Goal: Task Accomplishment & Management: Use online tool/utility

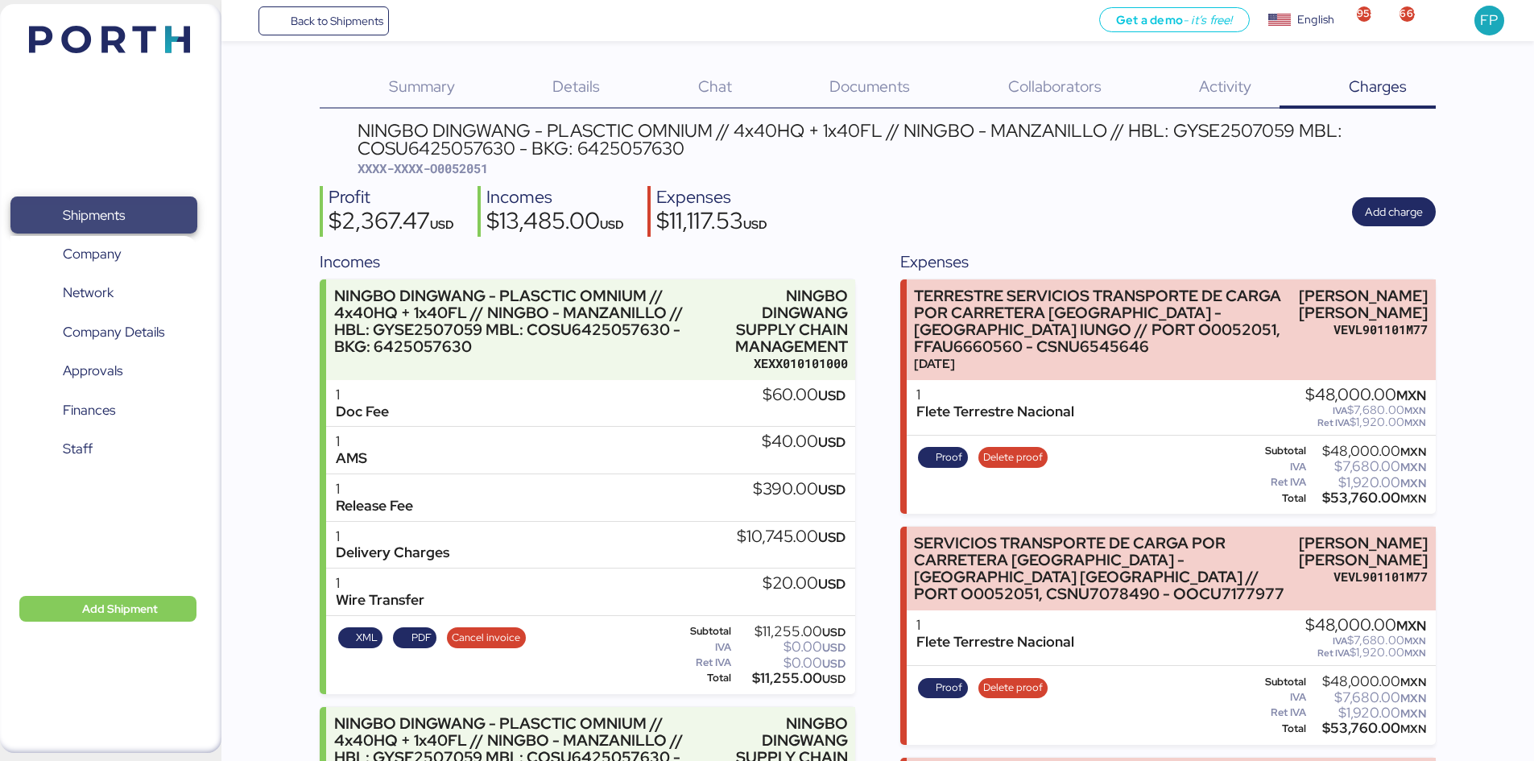
click at [113, 223] on span "Shipments" at bounding box center [94, 215] width 62 height 23
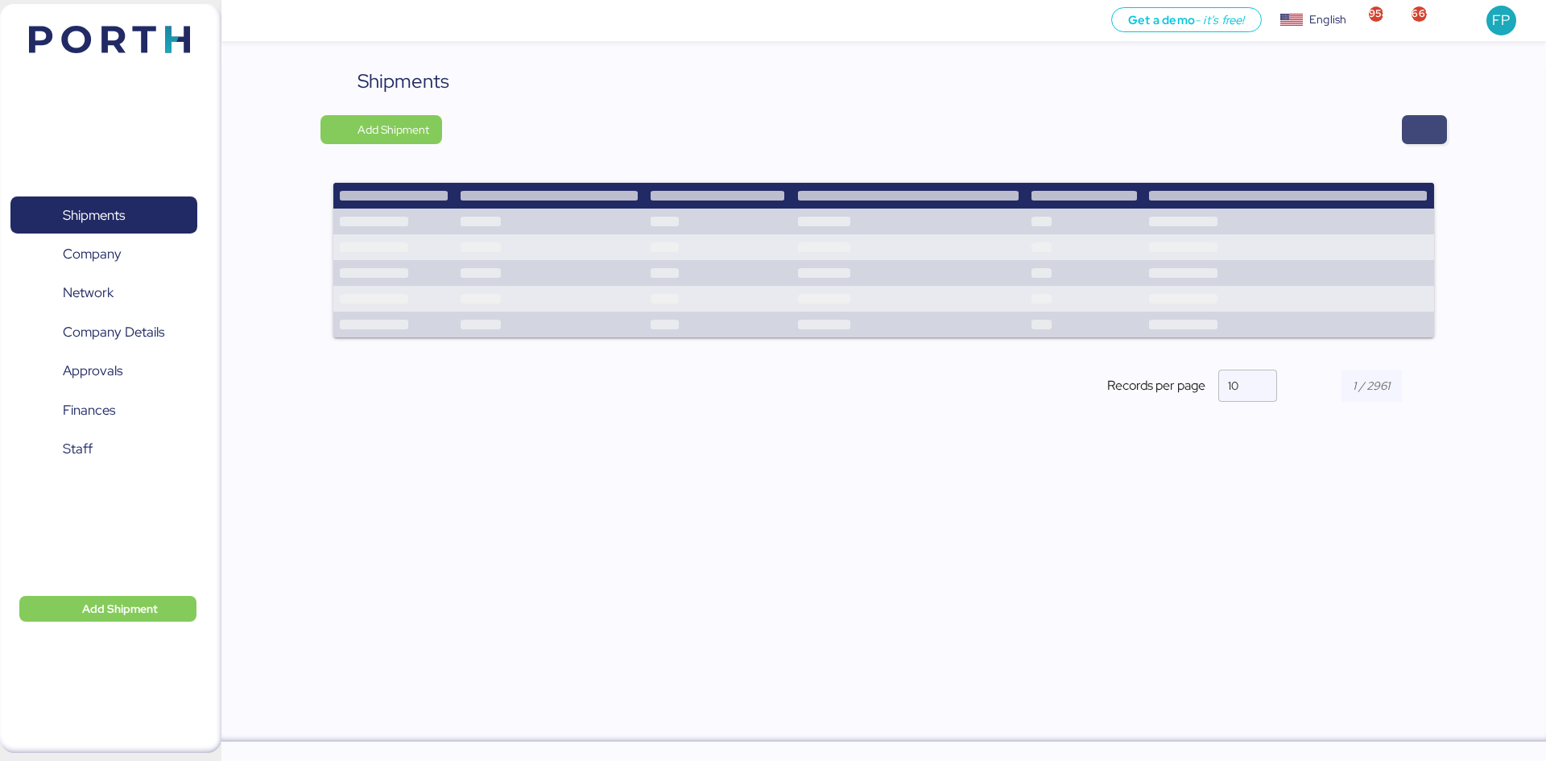
click at [1435, 126] on span "button" at bounding box center [1424, 129] width 45 height 29
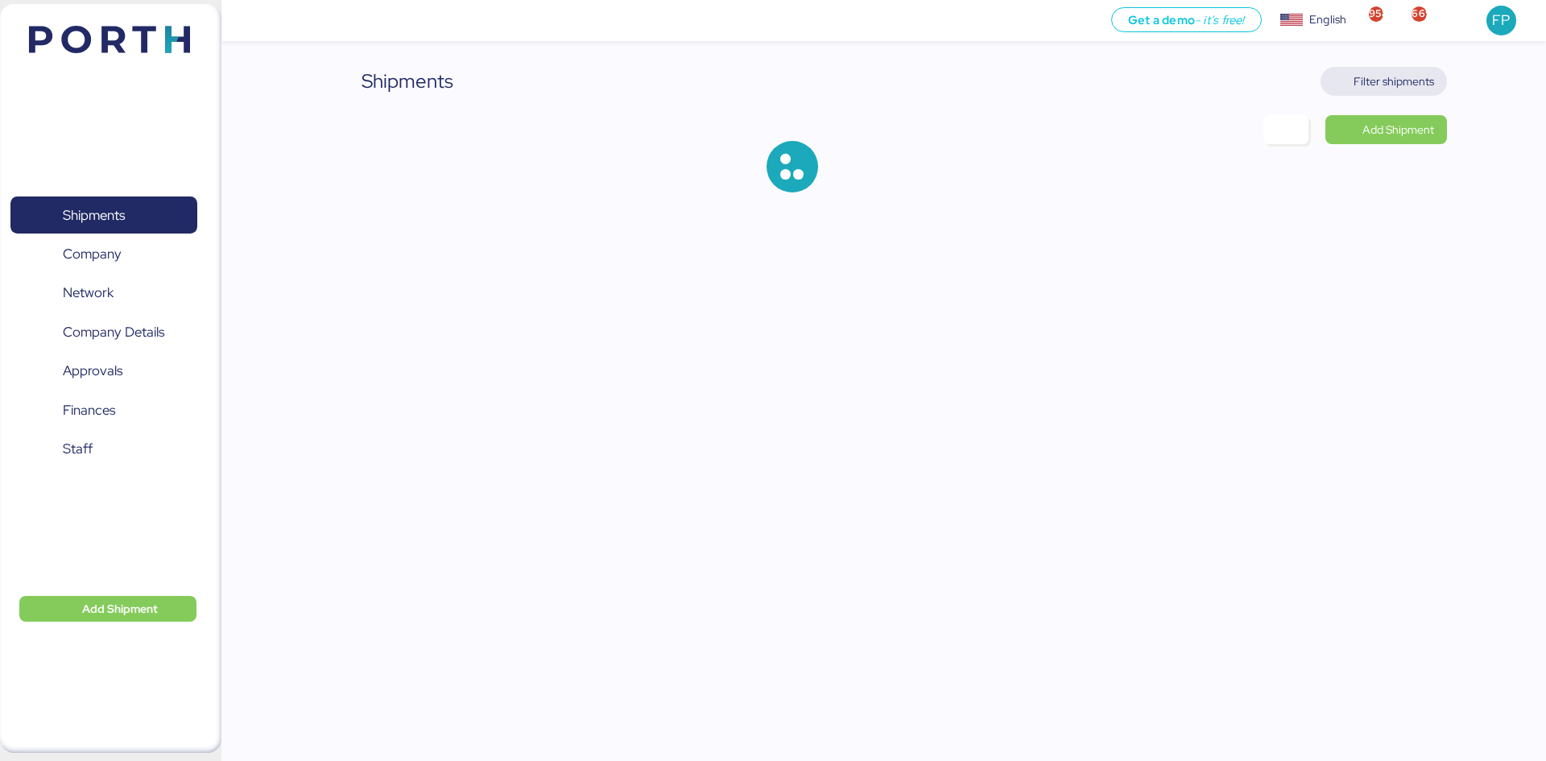
click at [1392, 83] on span "Filter shipments" at bounding box center [1393, 81] width 81 height 19
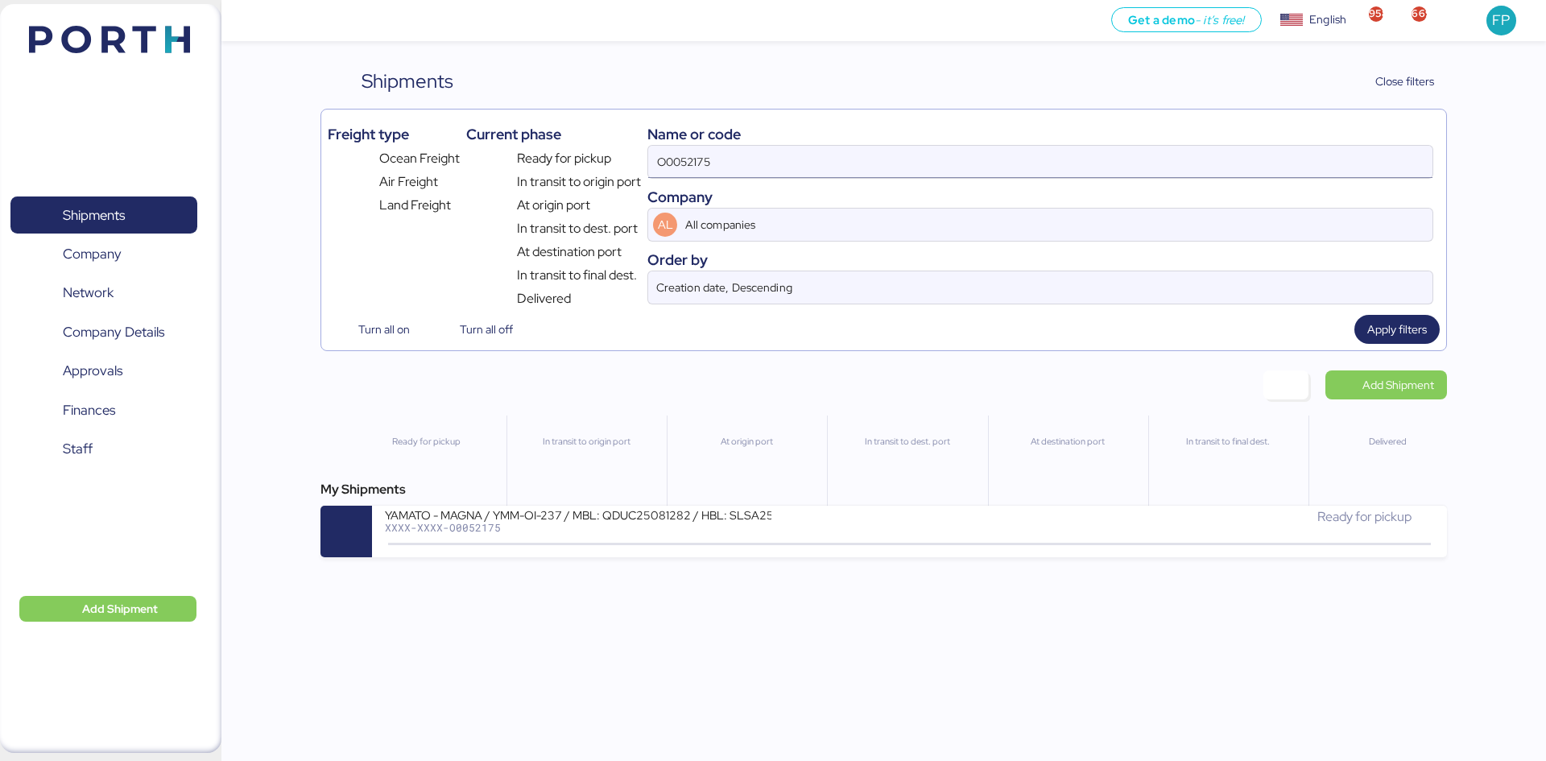
click at [700, 167] on input "O0052175" at bounding box center [1040, 162] width 784 height 32
click at [700, 169] on input "O0052175" at bounding box center [1040, 162] width 784 height 32
paste input "1787"
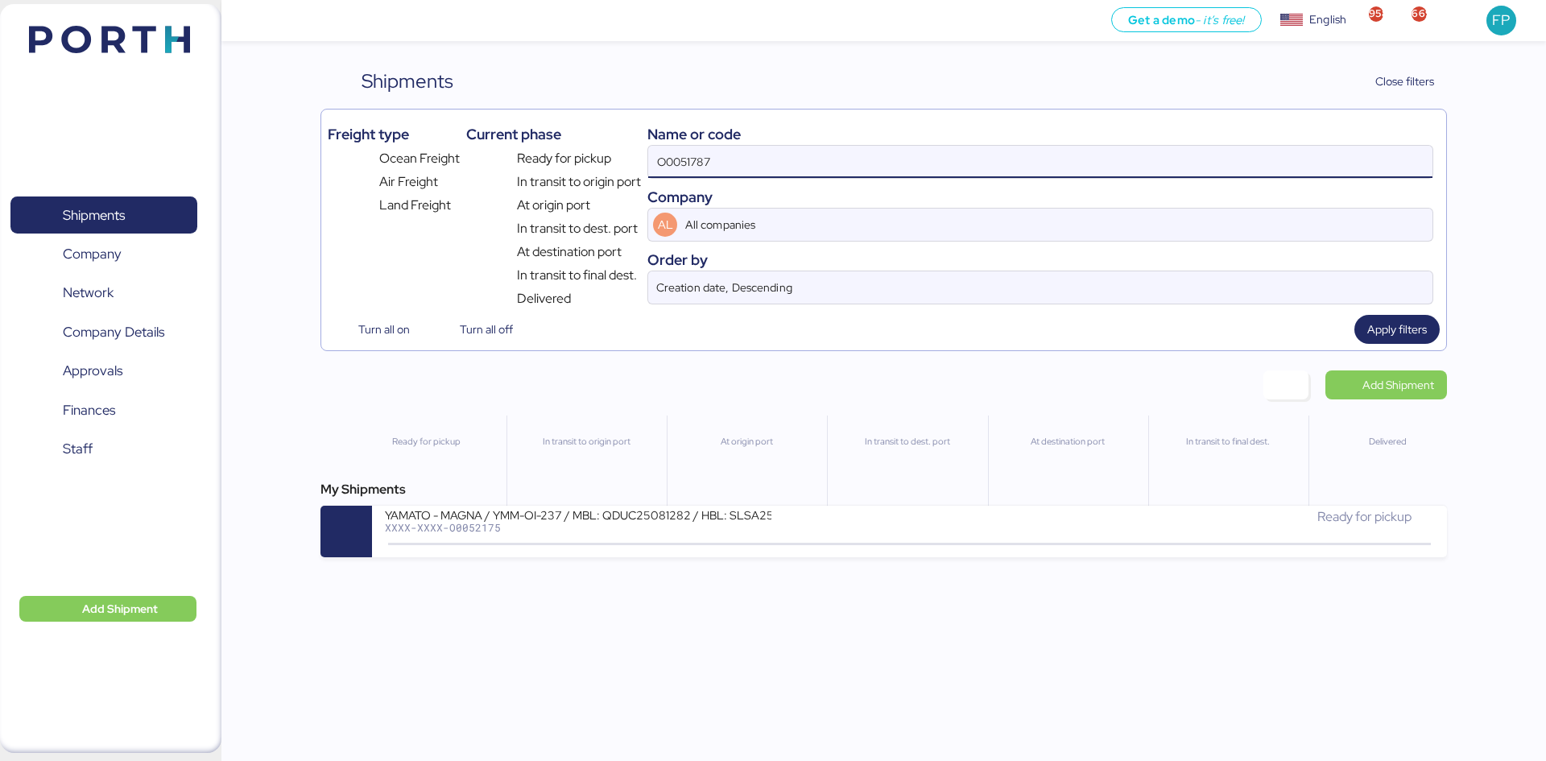
type input "O0051787"
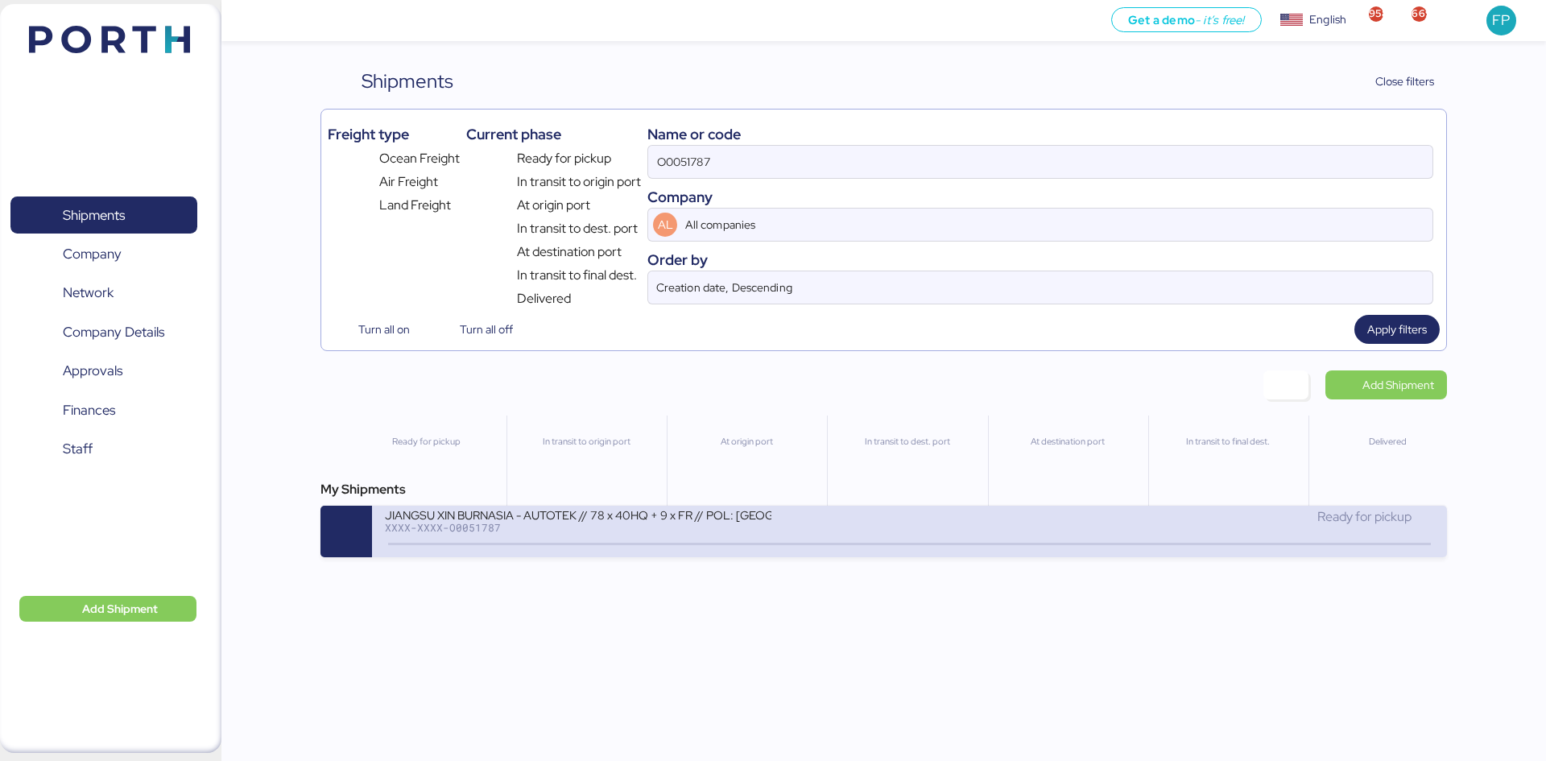
click at [832, 532] on div "JIANGSU XIN BURNASIA - AUTOTEK // 78 x 40HQ + 9 x FR // POL: SHANGHAI POD: MANZ…" at bounding box center [647, 524] width 524 height 35
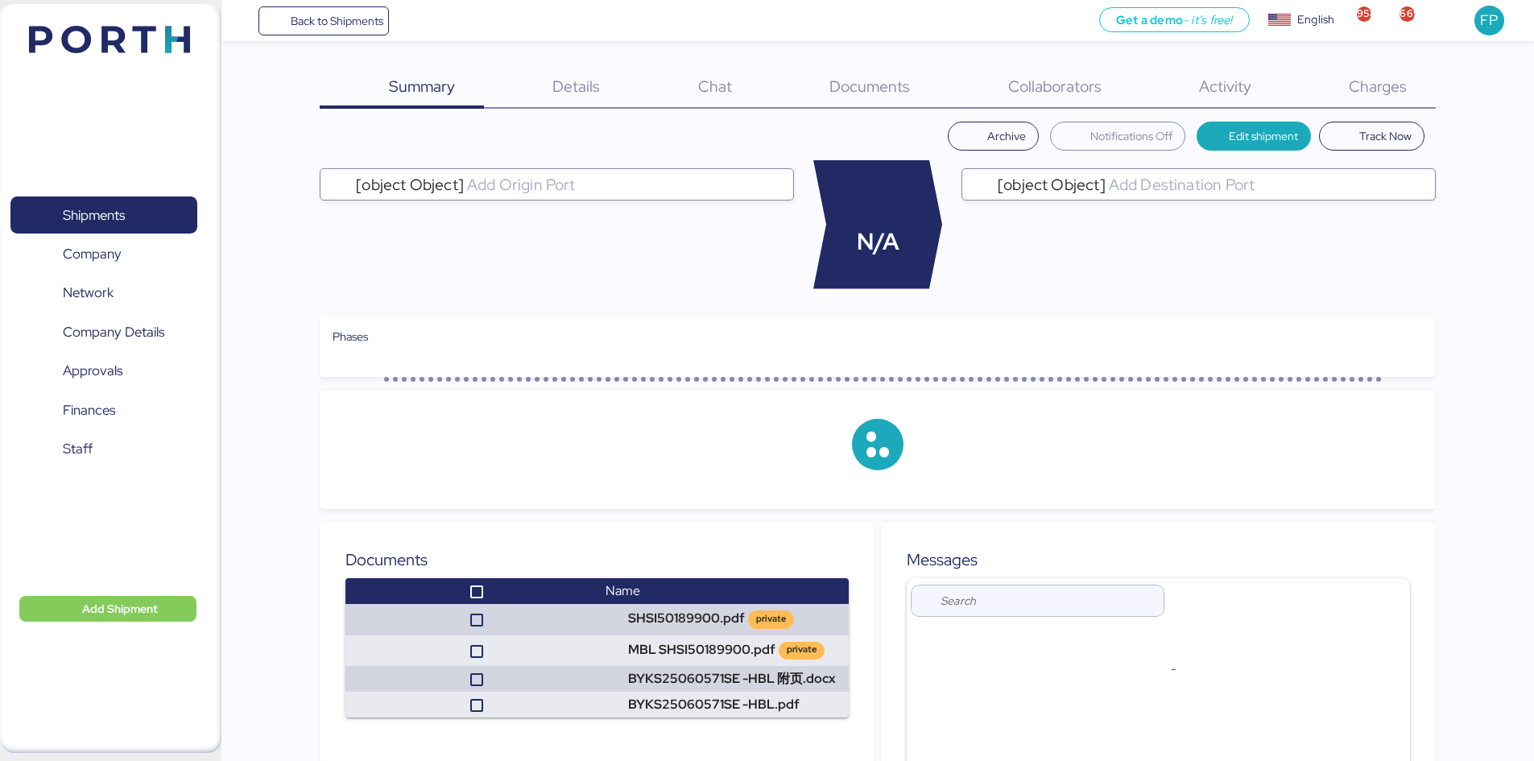
click at [1396, 105] on div "Charges 0" at bounding box center [1356, 88] width 155 height 42
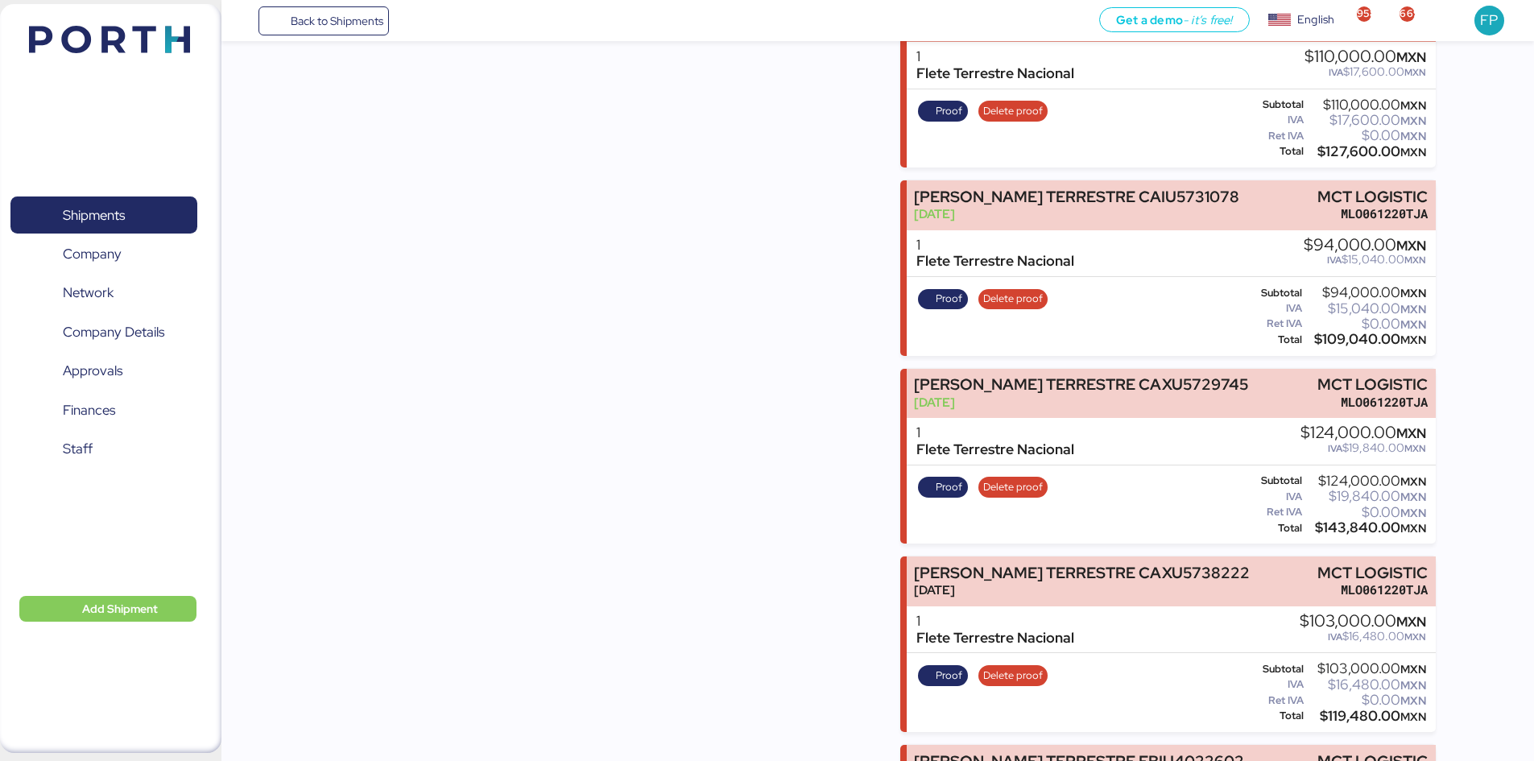
scroll to position [6199, 0]
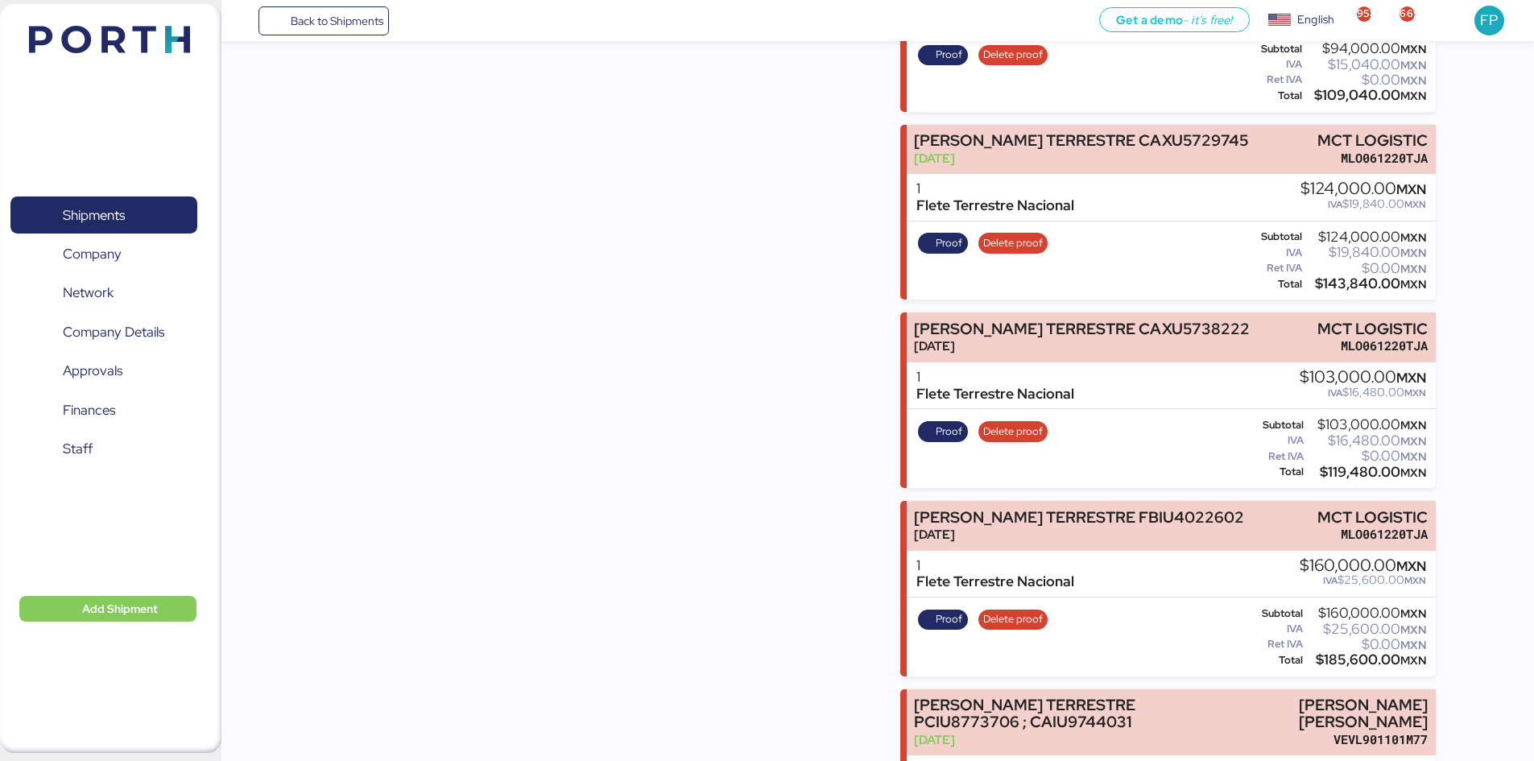
click at [1343, 466] on div "$119,480.00 MXN" at bounding box center [1366, 472] width 119 height 12
copy div "119,480.00"
drag, startPoint x: 1307, startPoint y: 294, endPoint x: 1443, endPoint y: 287, distance: 136.2
click at [1443, 287] on div "Summary 0 Details 0 Chat 0 Documents 0 Collaborators 0 Activity 0 Charges 0 JIA…" at bounding box center [767, 106] width 1534 height 12610
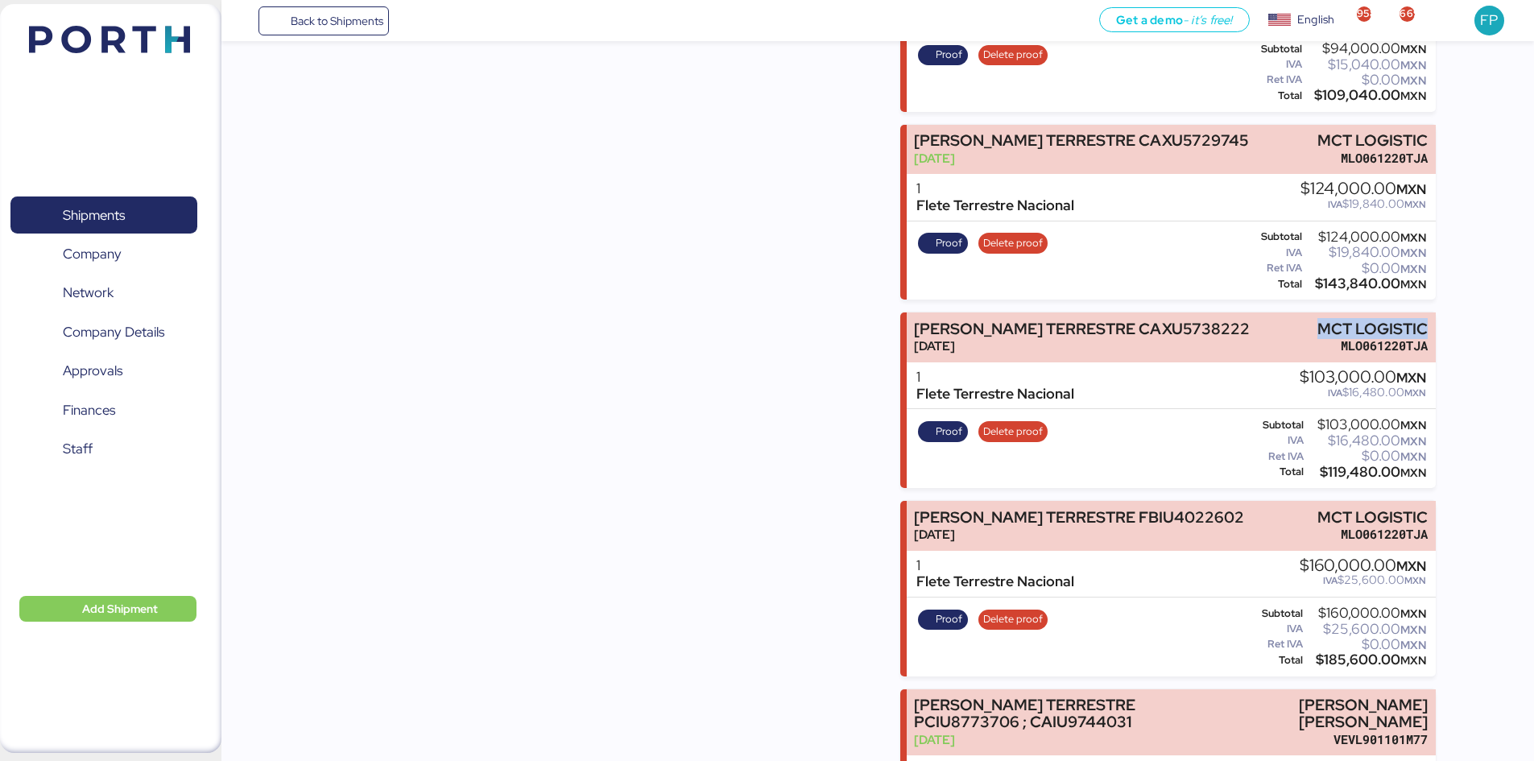
copy div "MCT LOGISTIC"
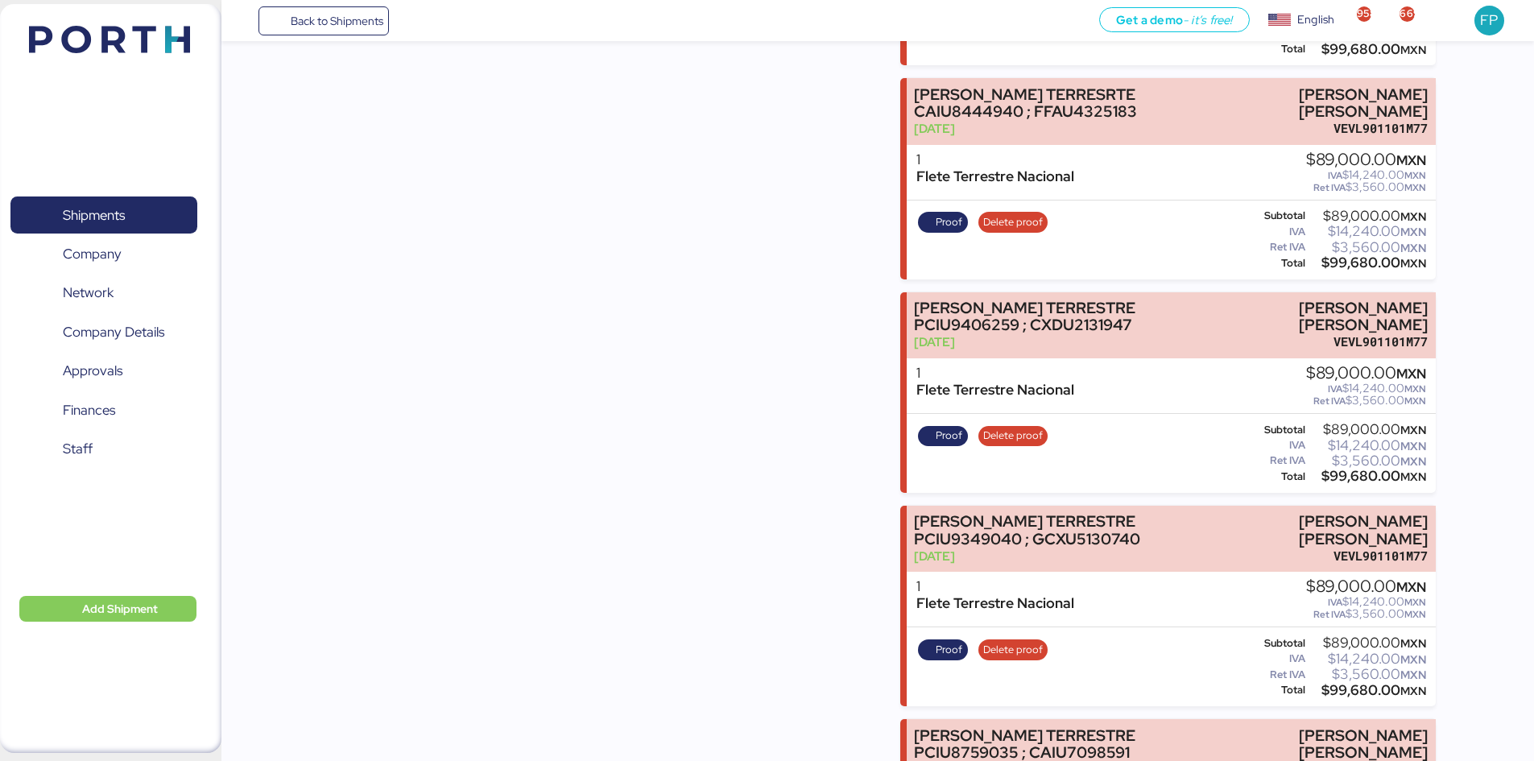
scroll to position [2405, 0]
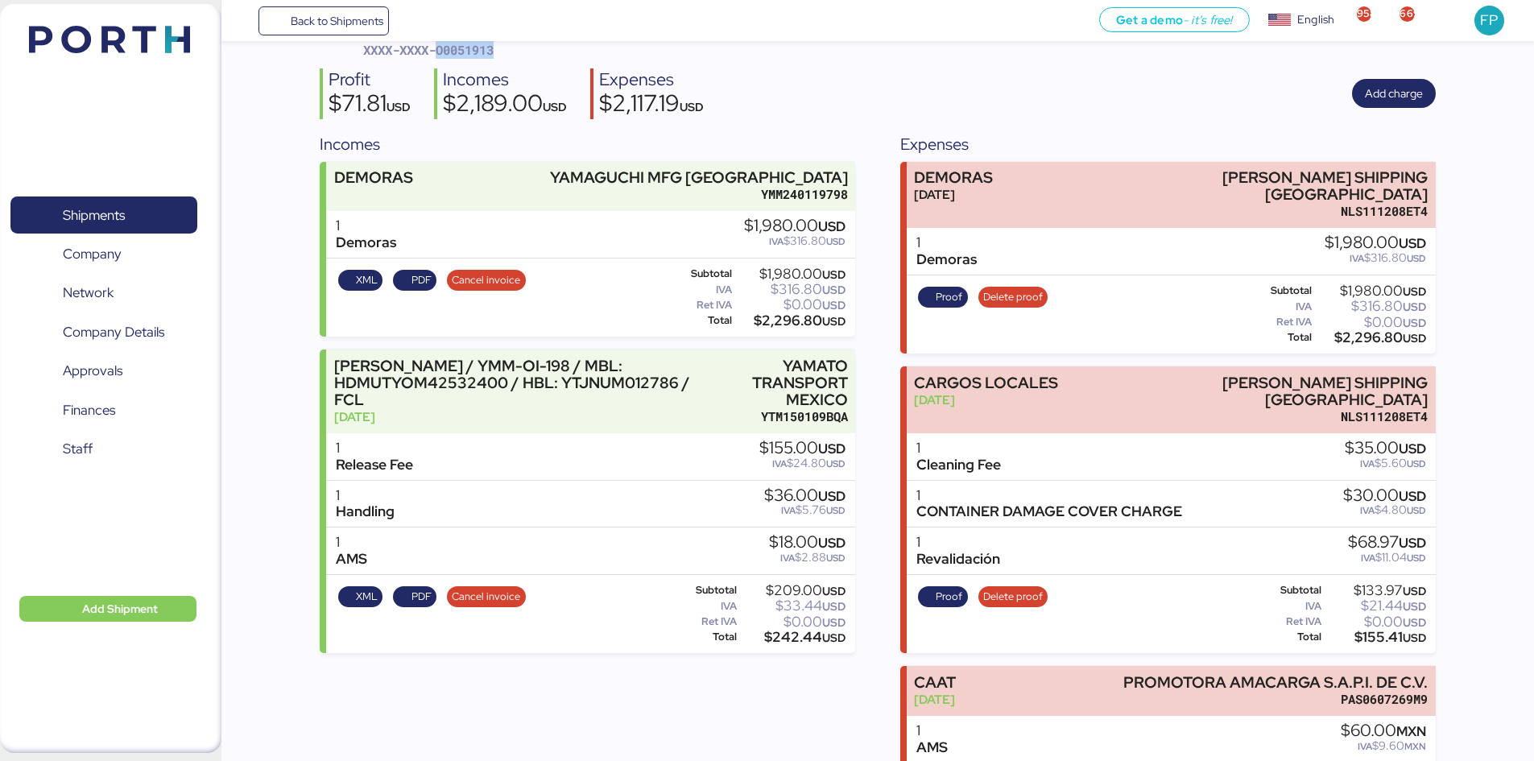
scroll to position [159, 0]
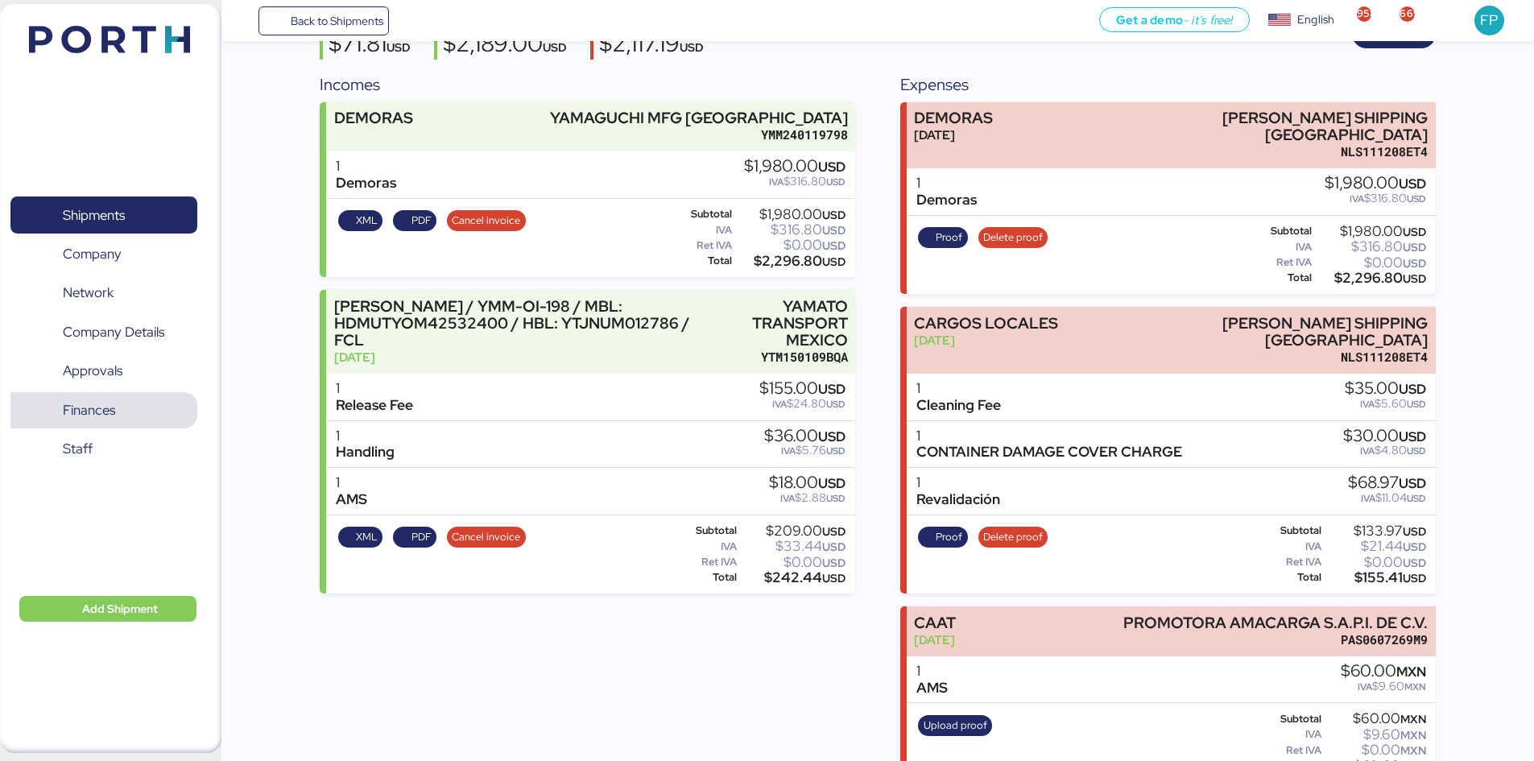
drag, startPoint x: 128, startPoint y: 408, endPoint x: 958, endPoint y: 404, distance: 830.0
click at [130, 408] on span "Finances" at bounding box center [103, 410] width 173 height 23
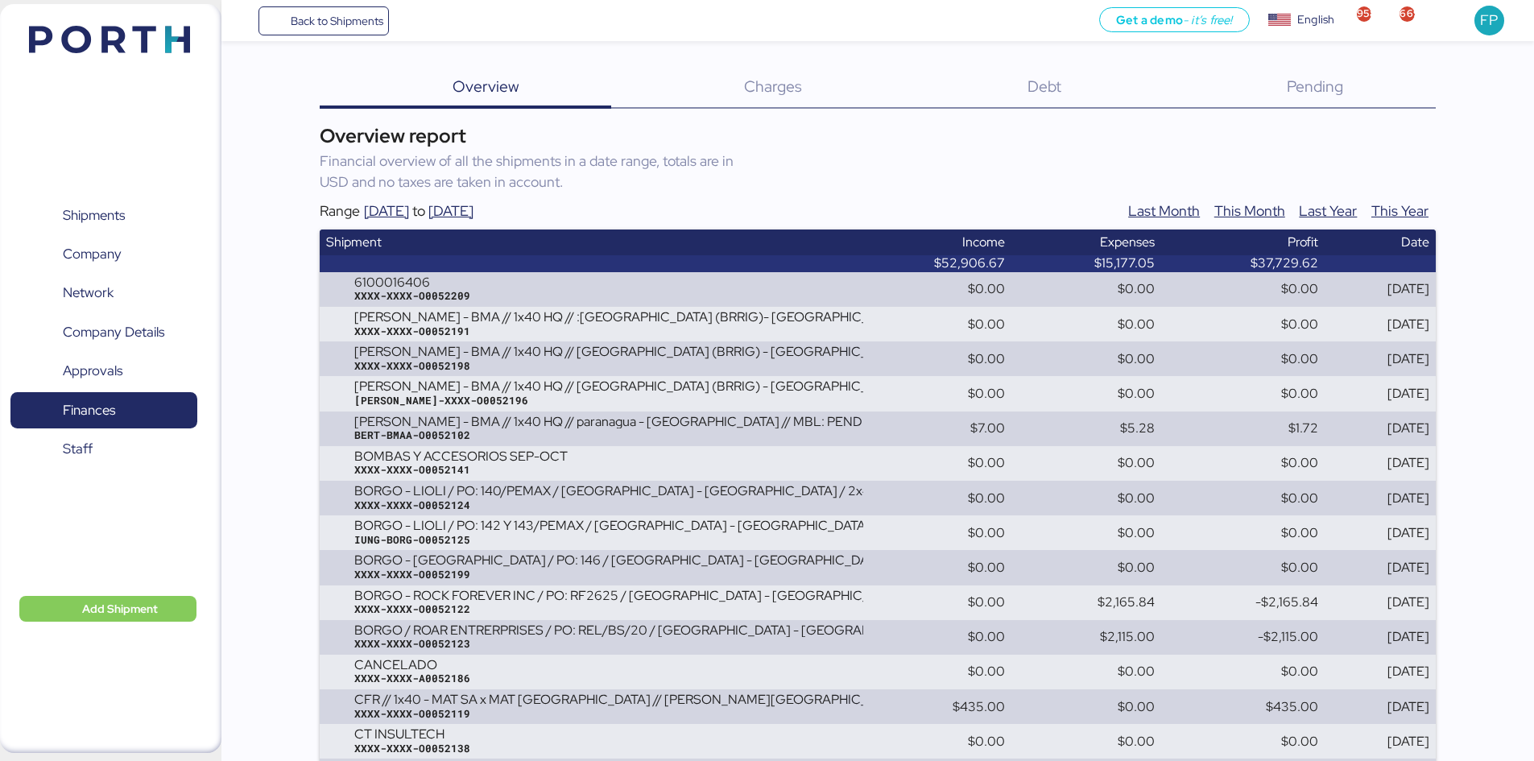
click at [1053, 80] on span "Debt" at bounding box center [1044, 86] width 34 height 21
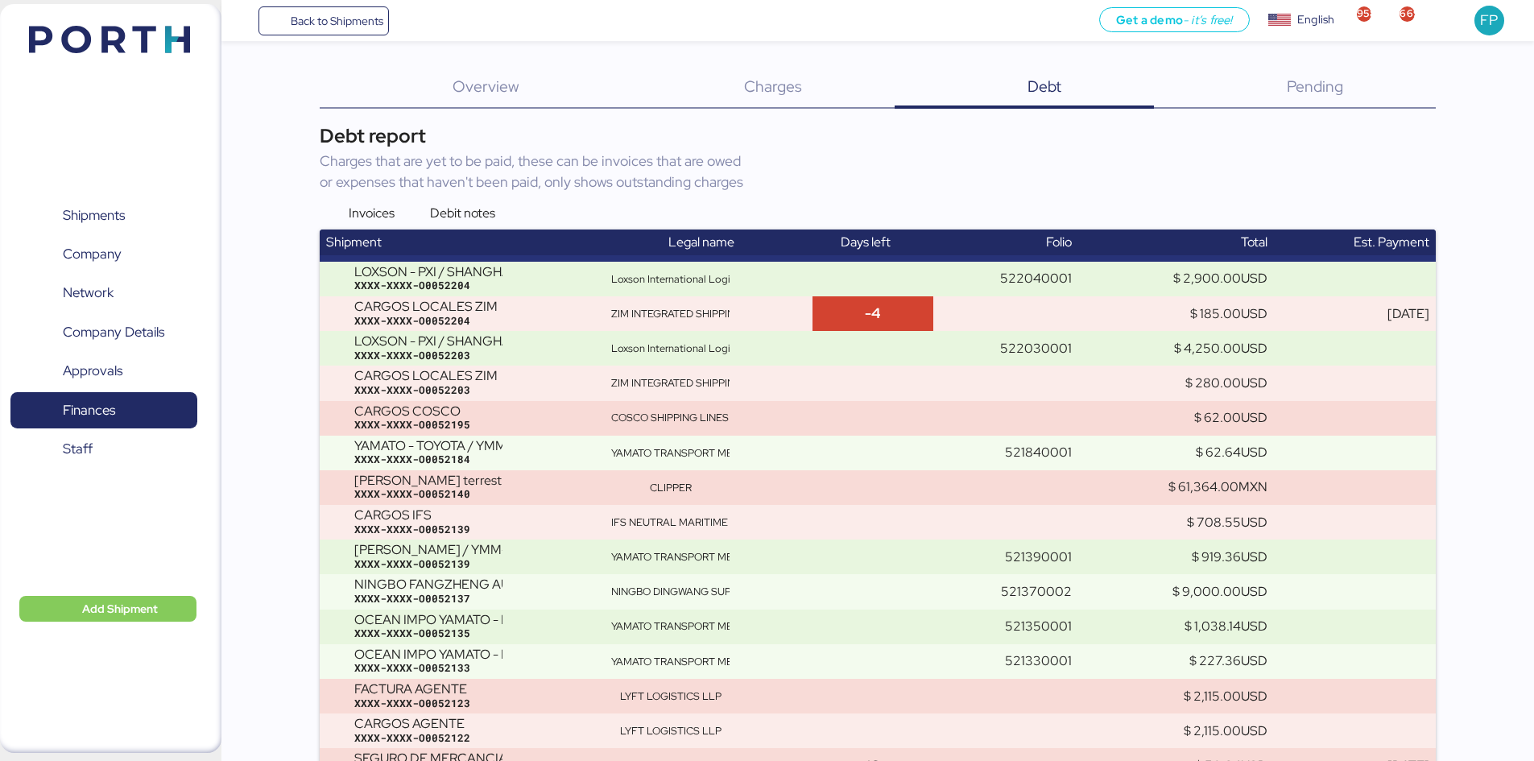
click at [404, 209] on div "Debit notes" at bounding box center [448, 213] width 94 height 19
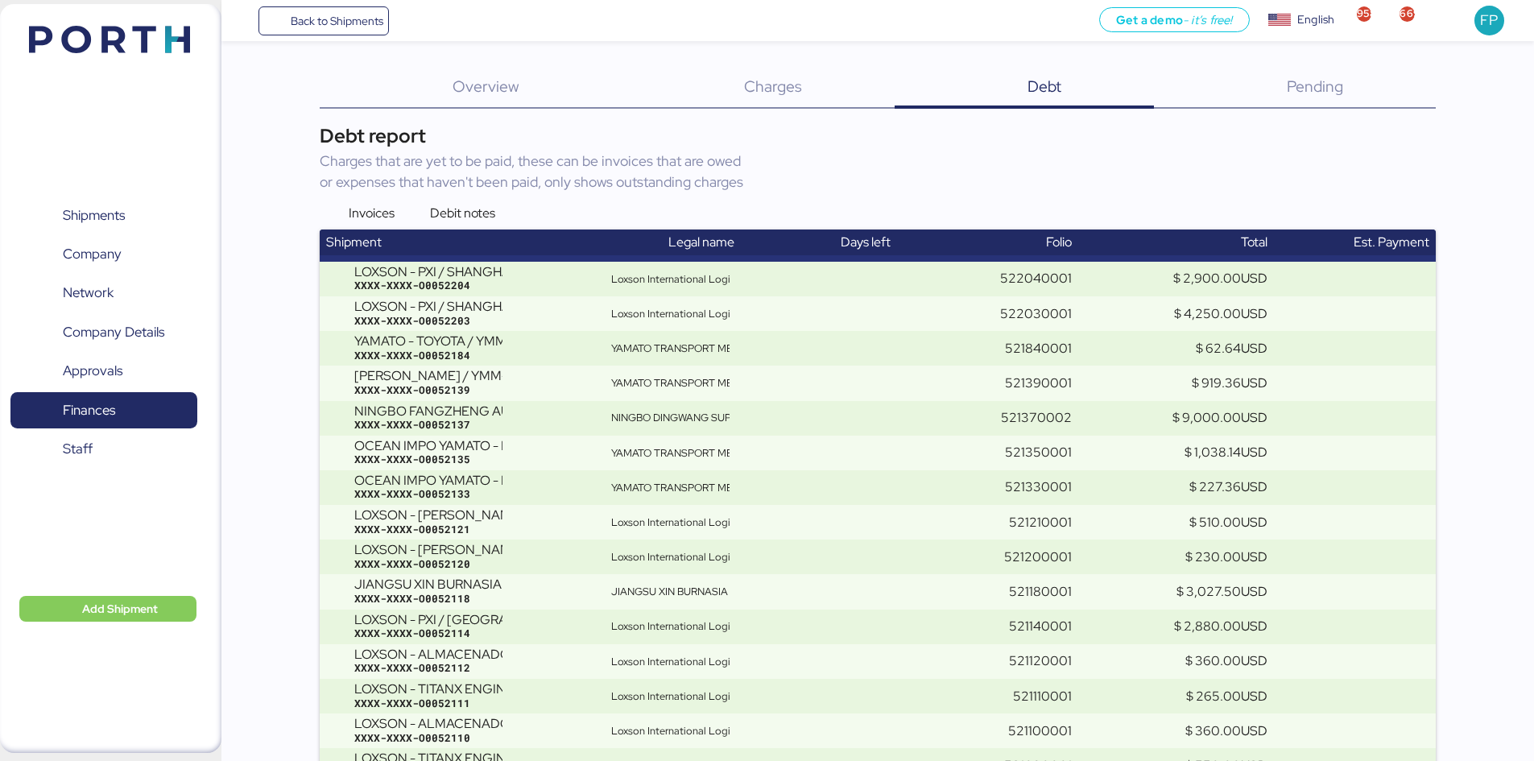
click at [412, 214] on div "Debit notes" at bounding box center [448, 213] width 94 height 19
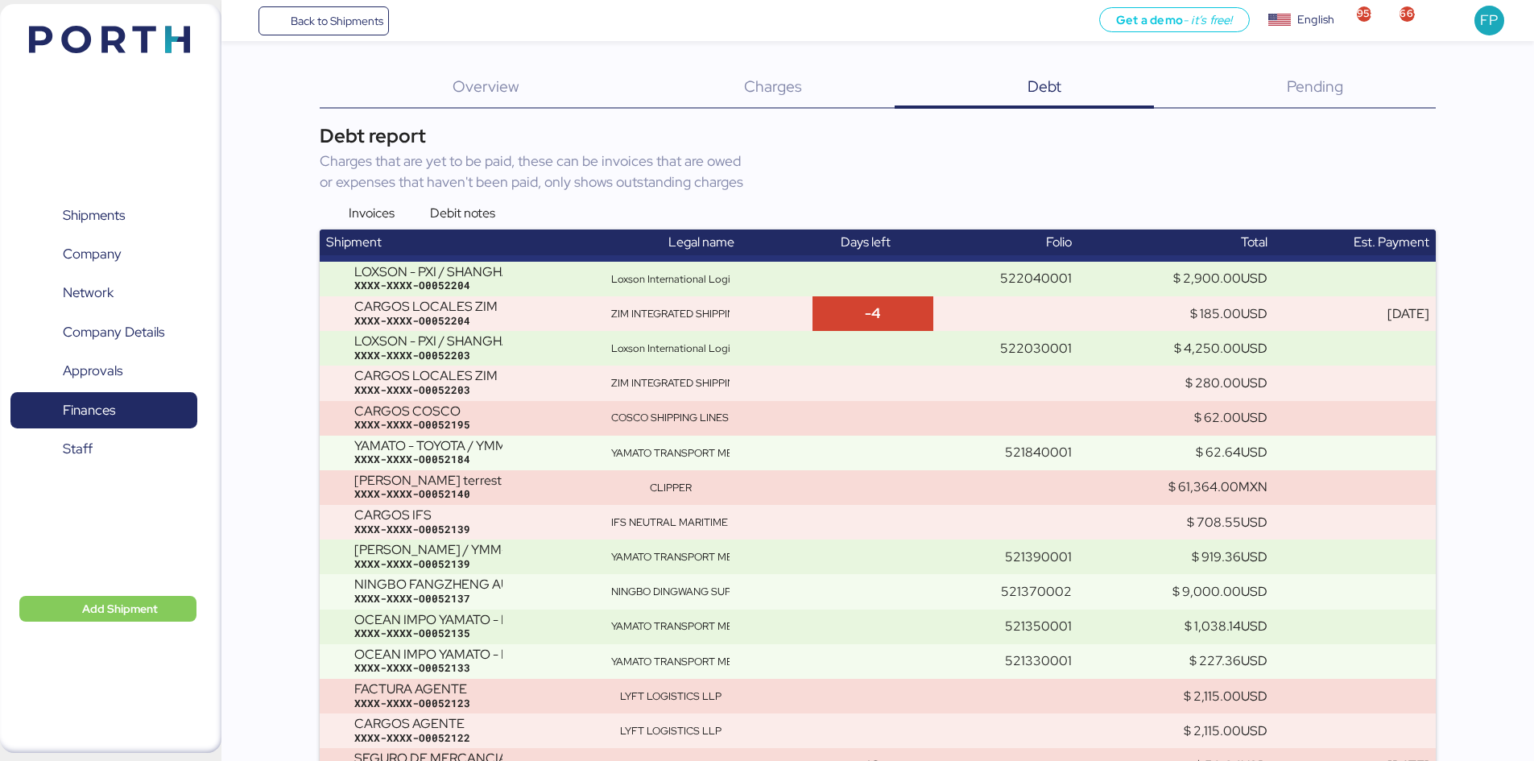
click at [337, 215] on div "Invoices" at bounding box center [357, 213] width 75 height 19
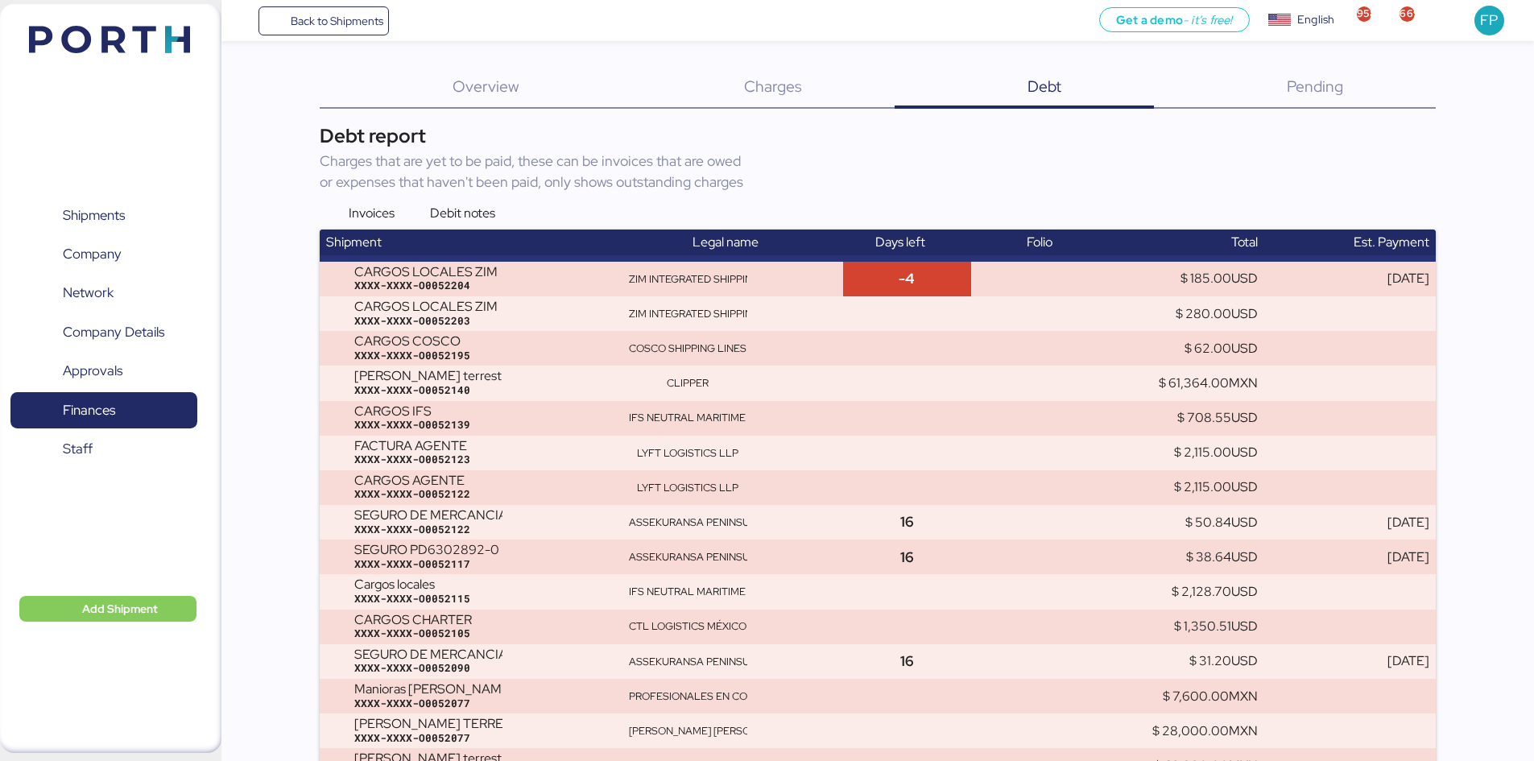
scroll to position [1881, 0]
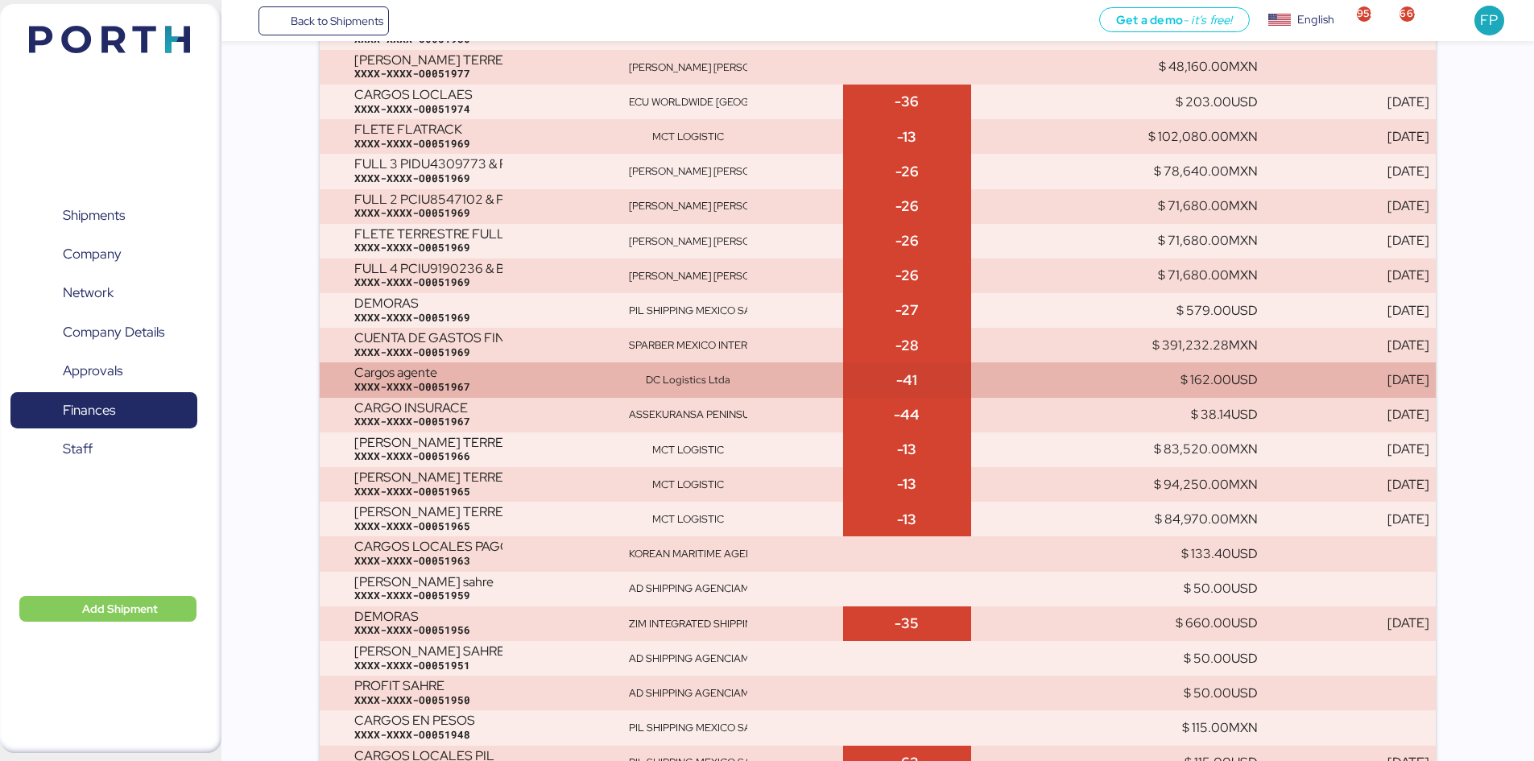
click at [779, 378] on div "DC Logistics Ltda" at bounding box center [733, 380] width 208 height 14
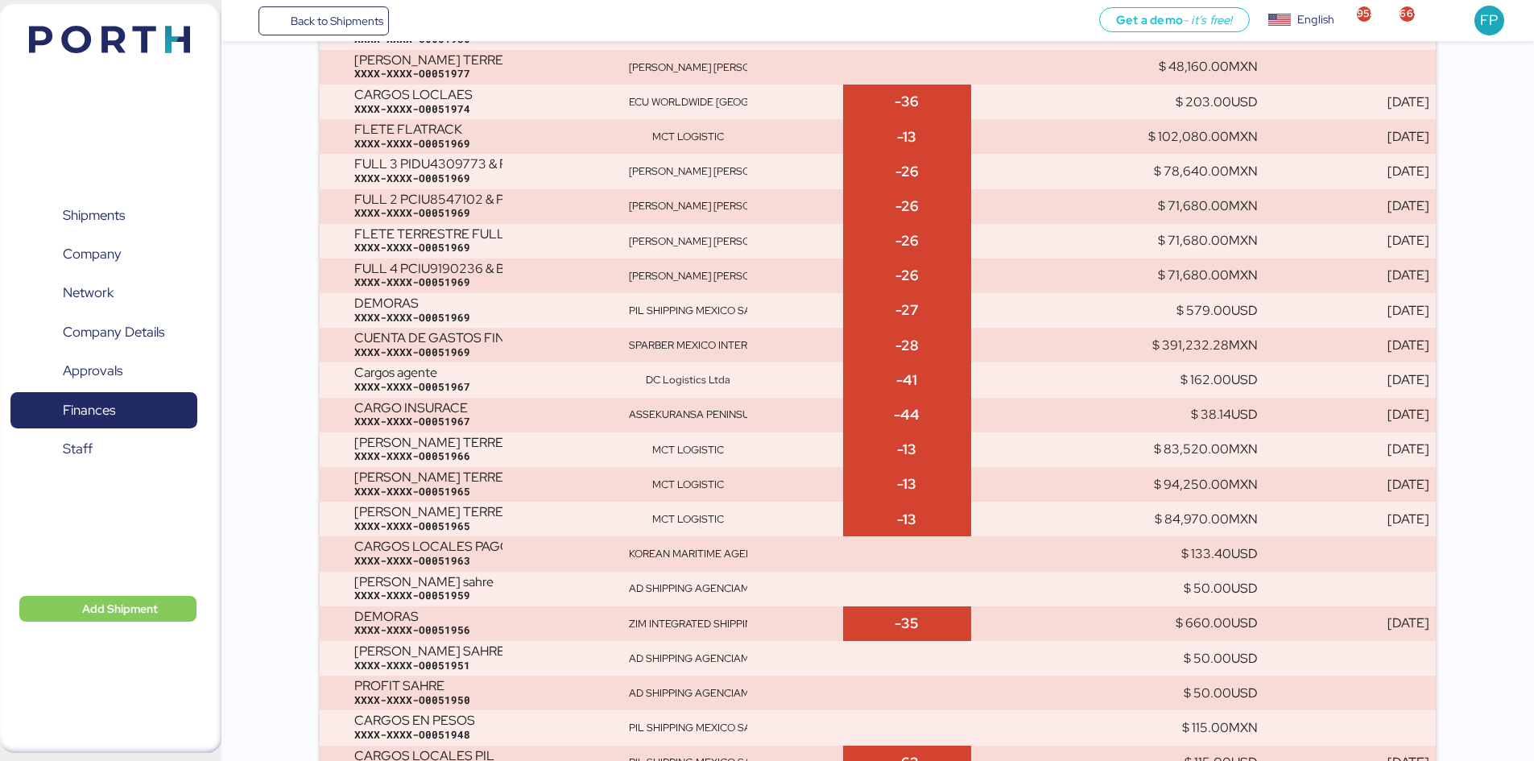
scroll to position [4036, 0]
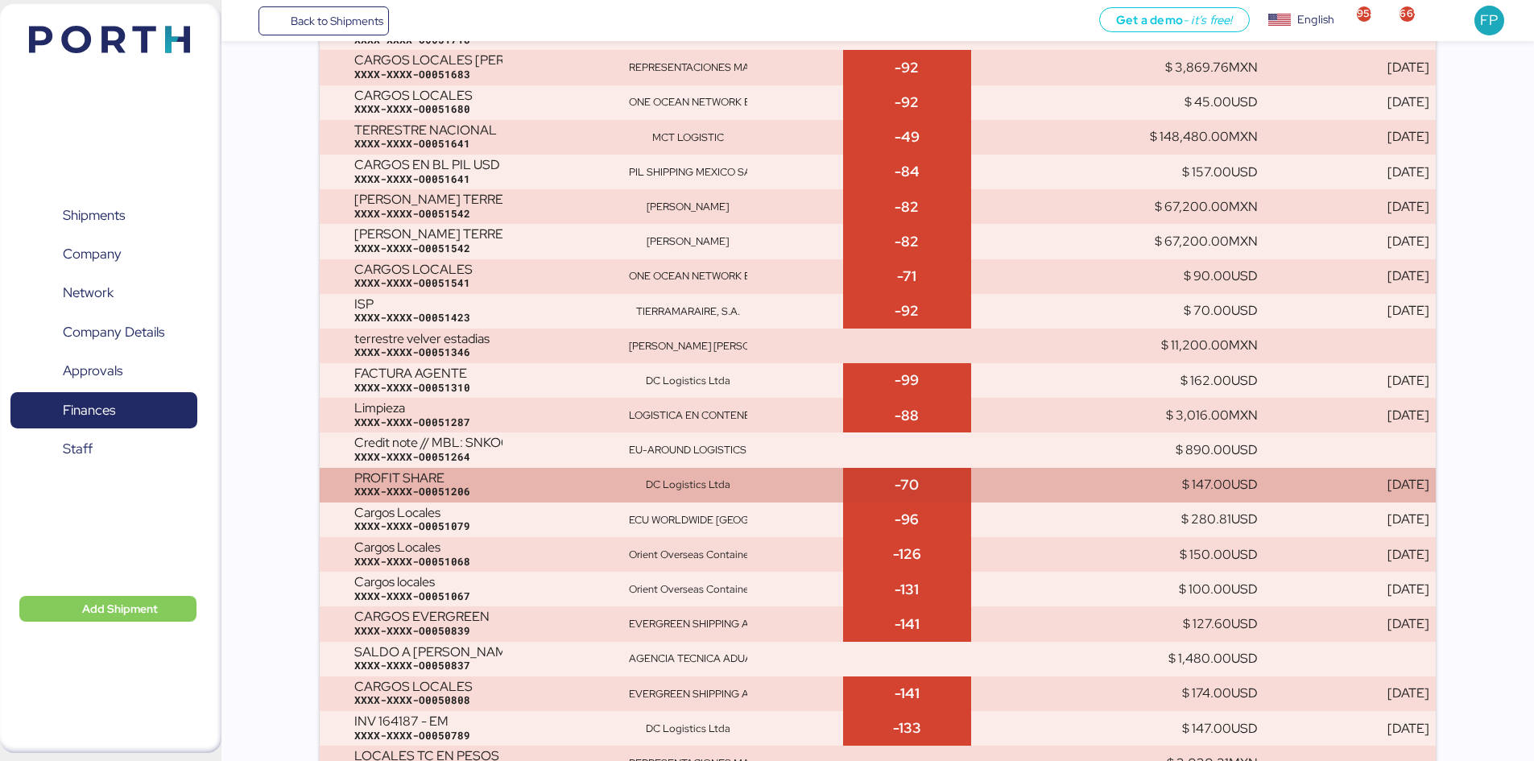
click at [798, 497] on td "DC Logistics Ltda" at bounding box center [732, 485] width 221 height 35
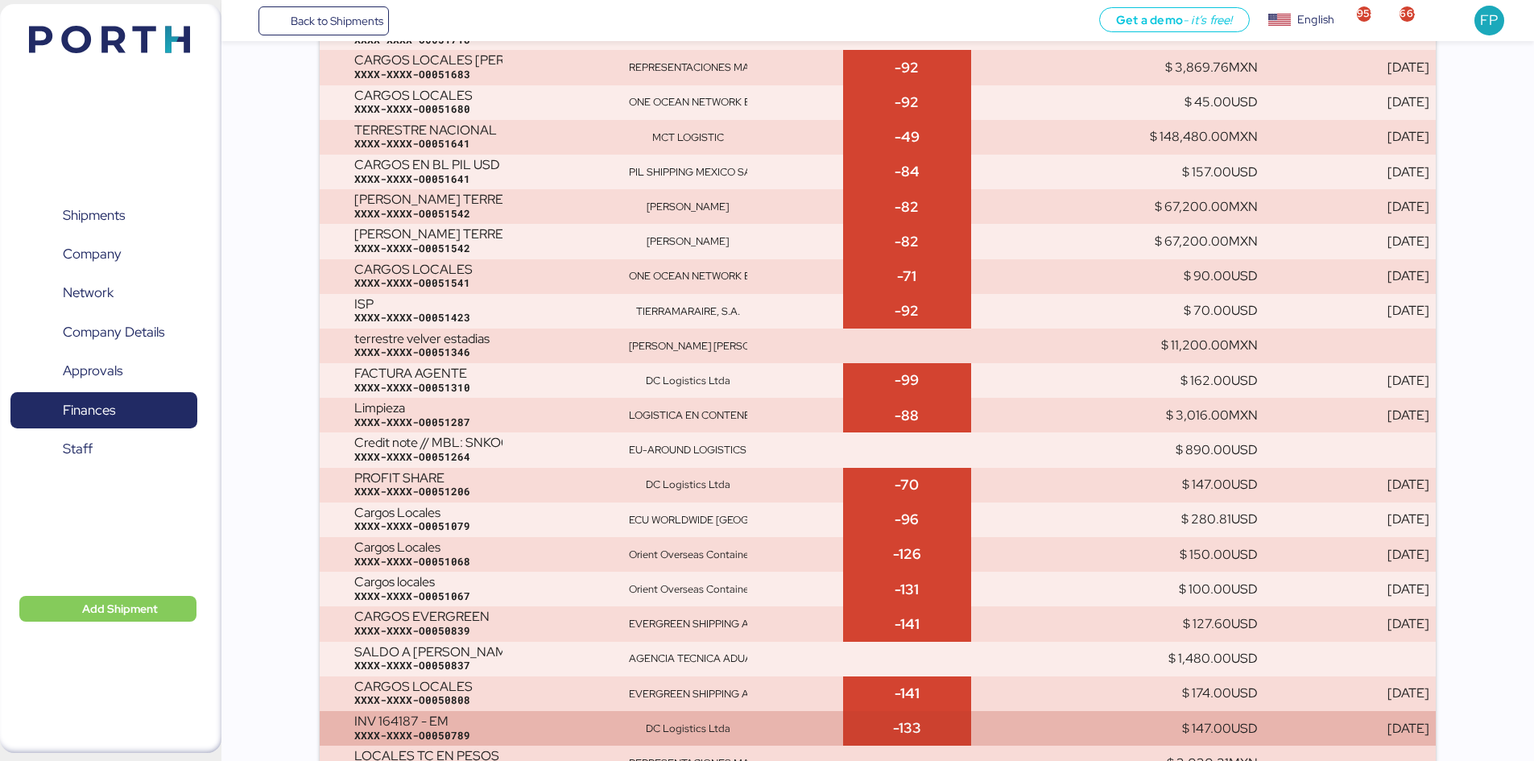
click at [1101, 737] on td "$ 147.00 USD" at bounding box center [1161, 728] width 205 height 35
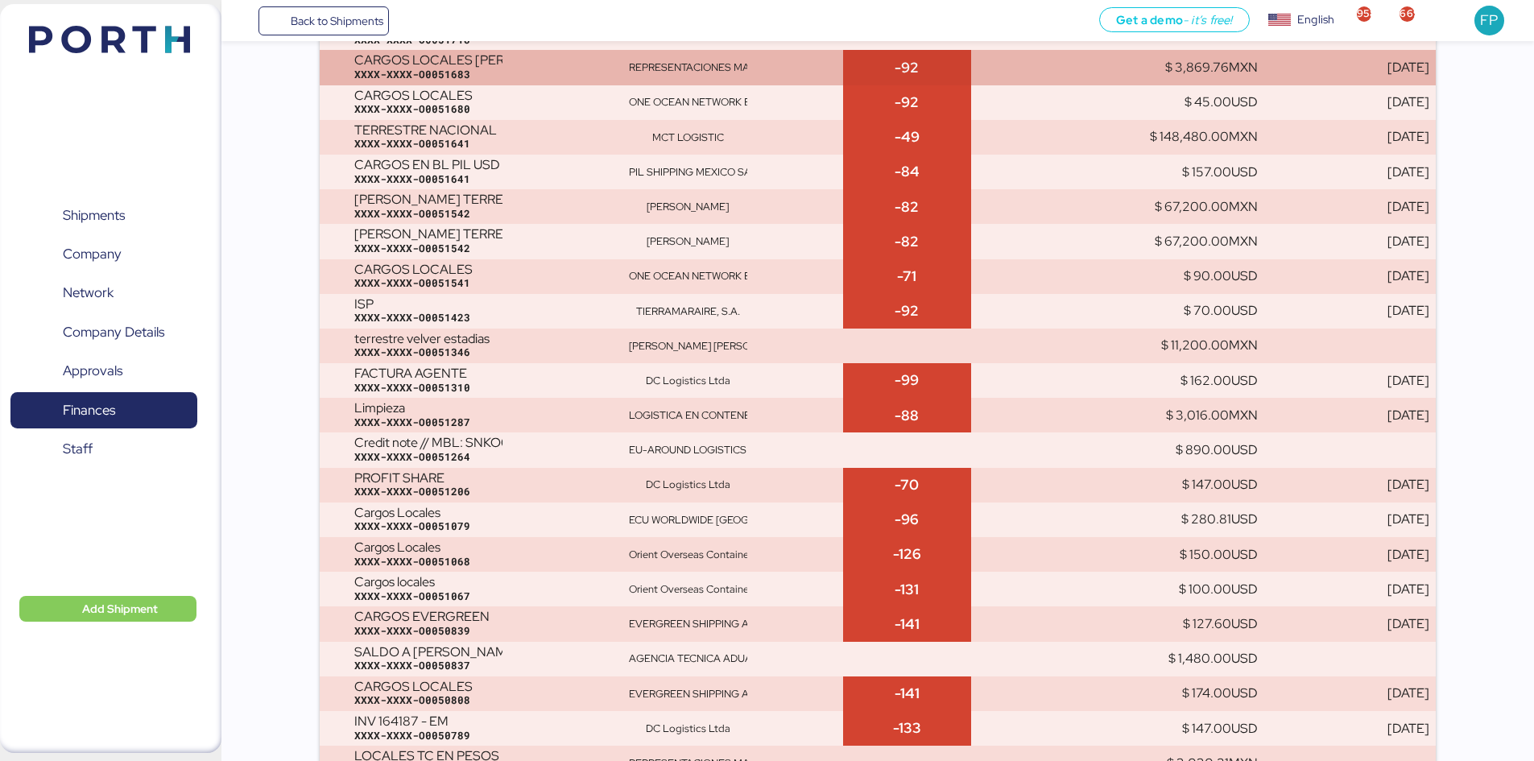
scroll to position [4488, 0]
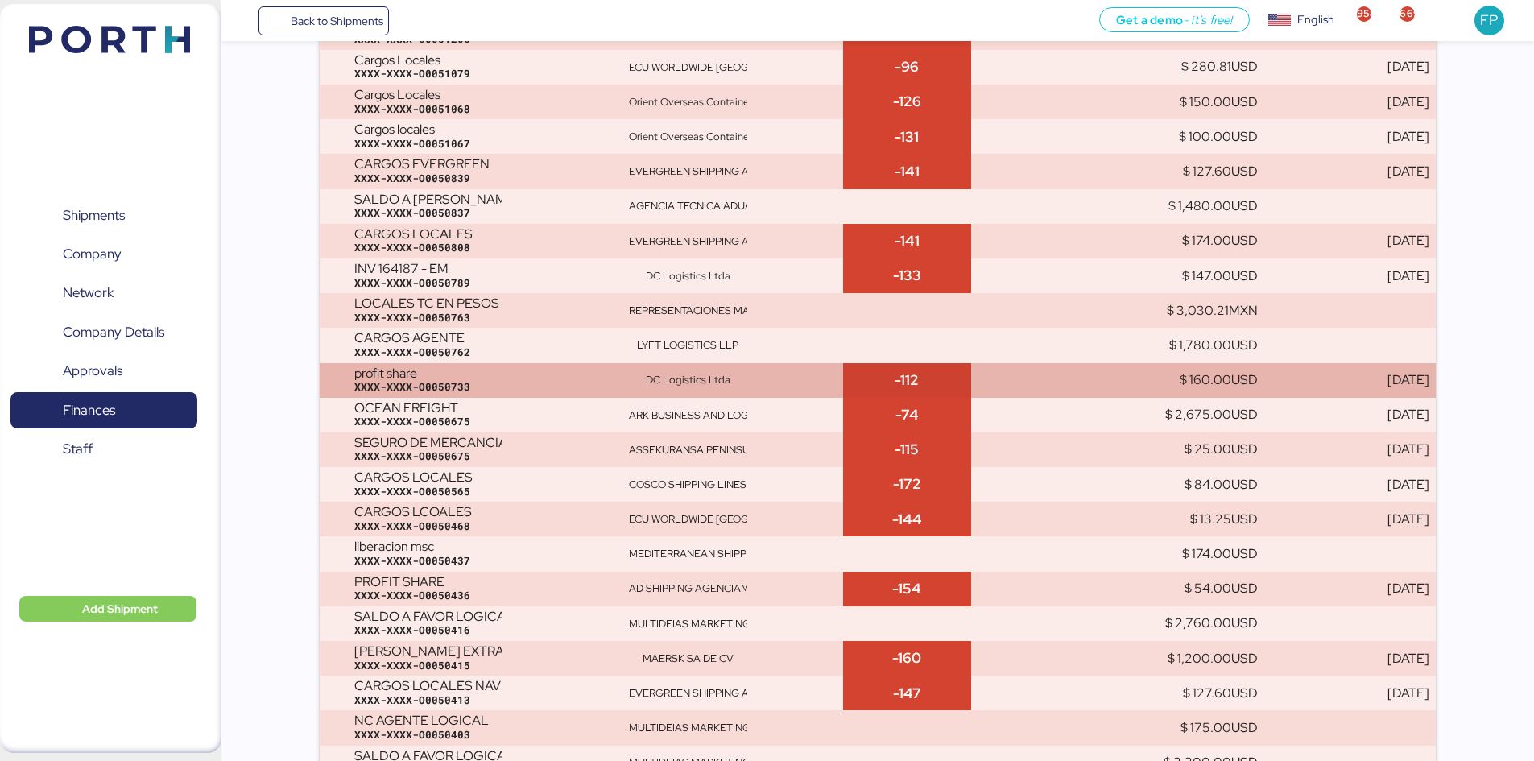
click at [762, 387] on td "DC Logistics Ltda" at bounding box center [732, 380] width 221 height 35
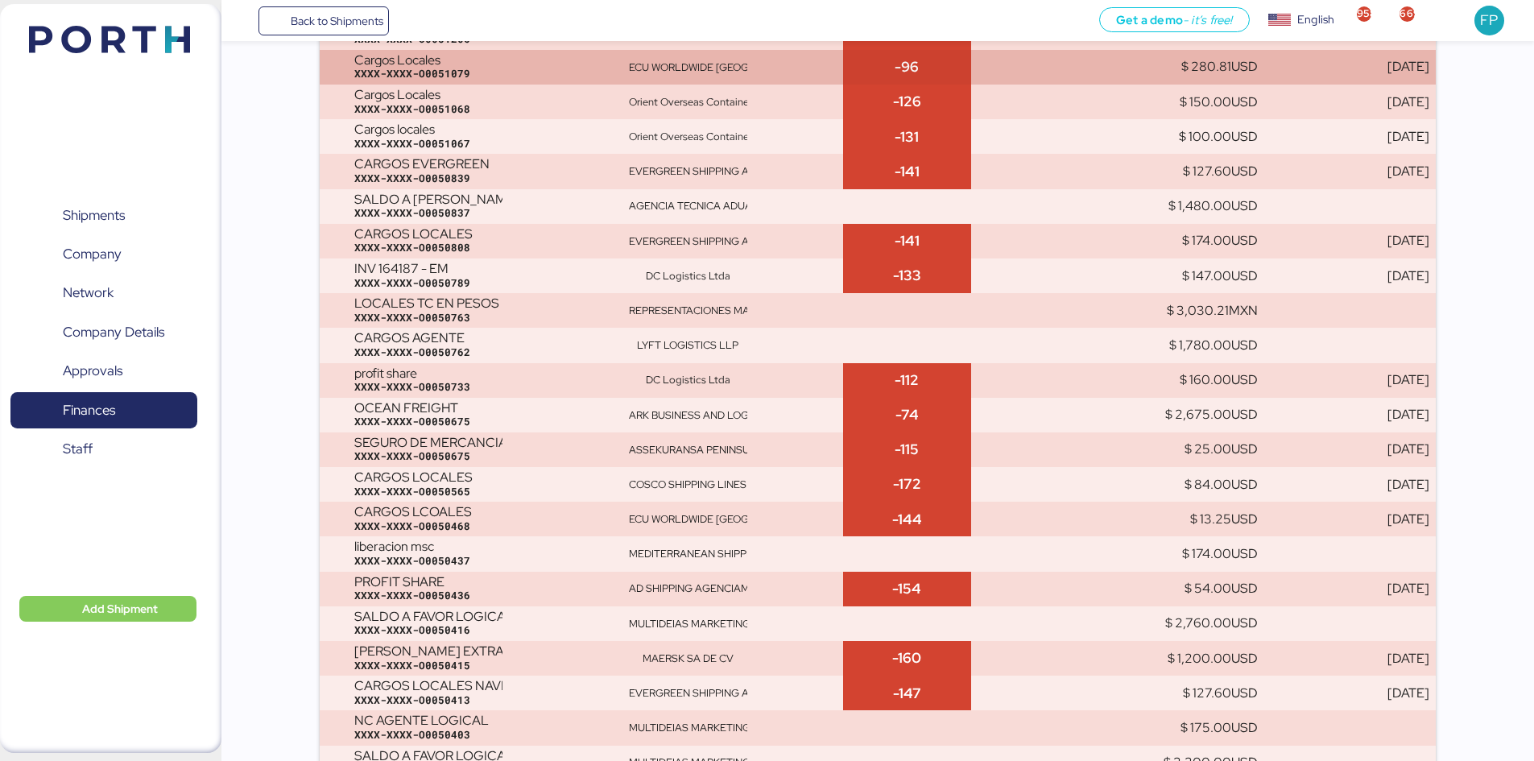
scroll to position [4974, 0]
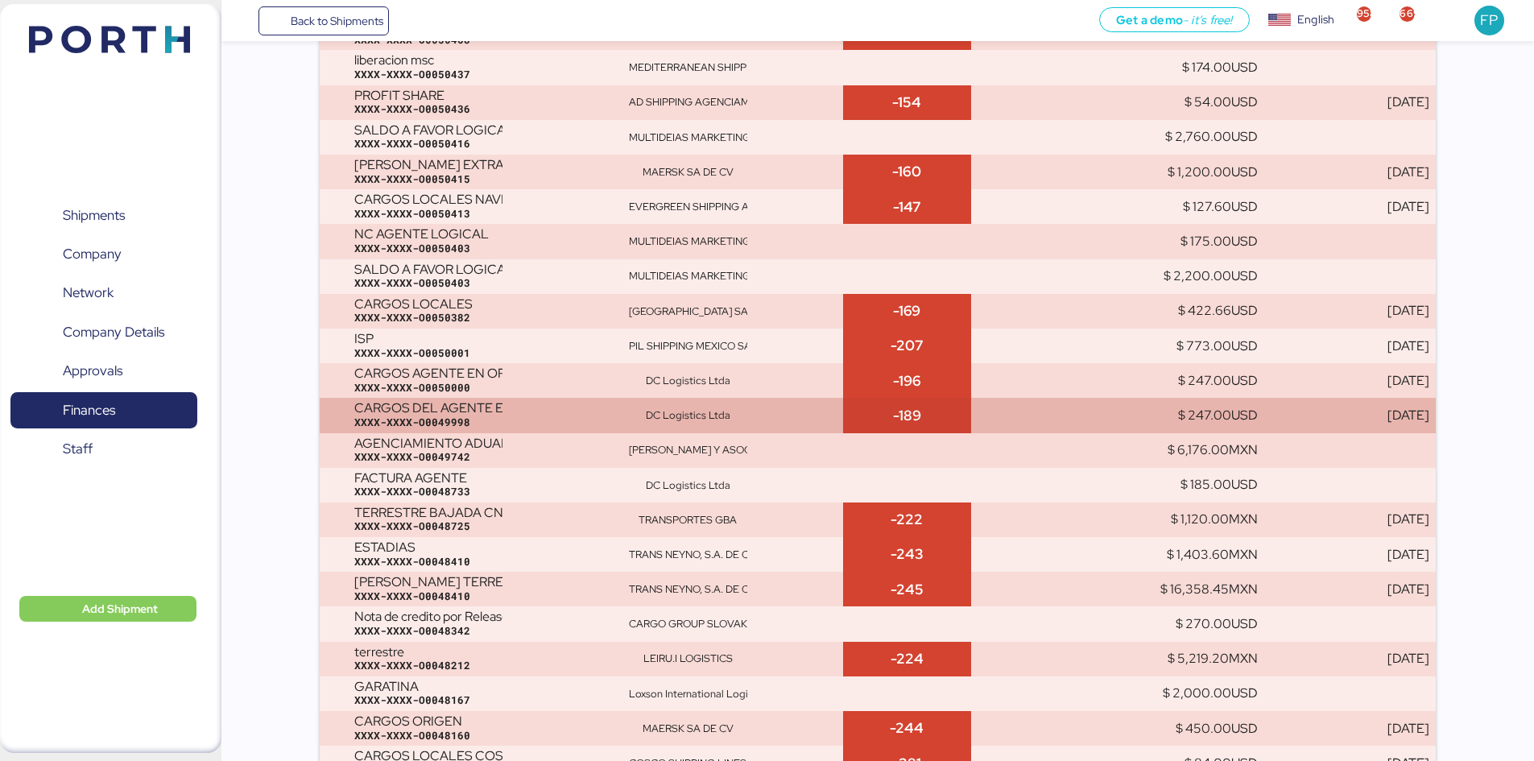
click at [765, 417] on div "DC Logistics Ltda" at bounding box center [733, 415] width 208 height 14
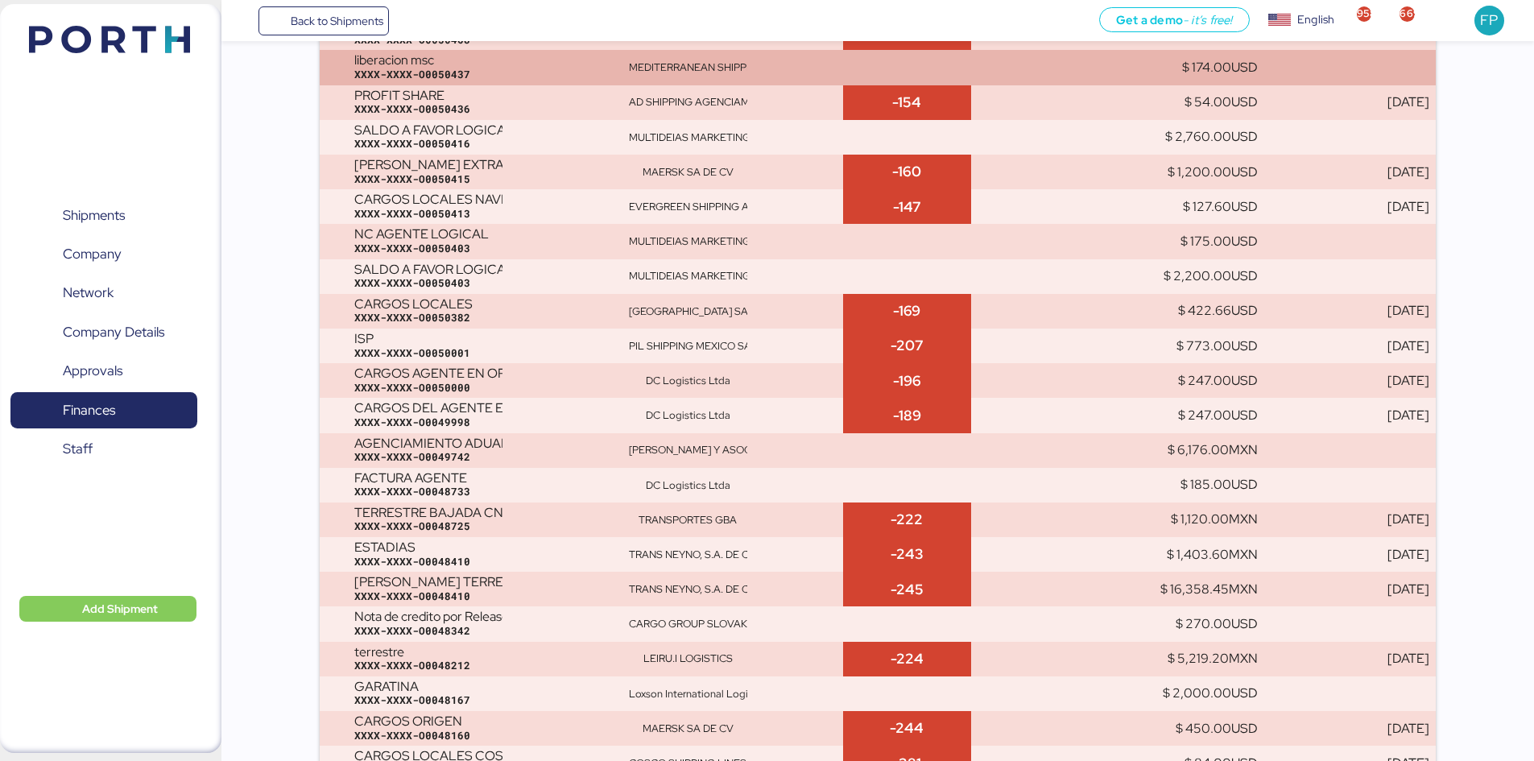
click at [752, 374] on div "DC Logistics Ltda" at bounding box center [733, 381] width 208 height 14
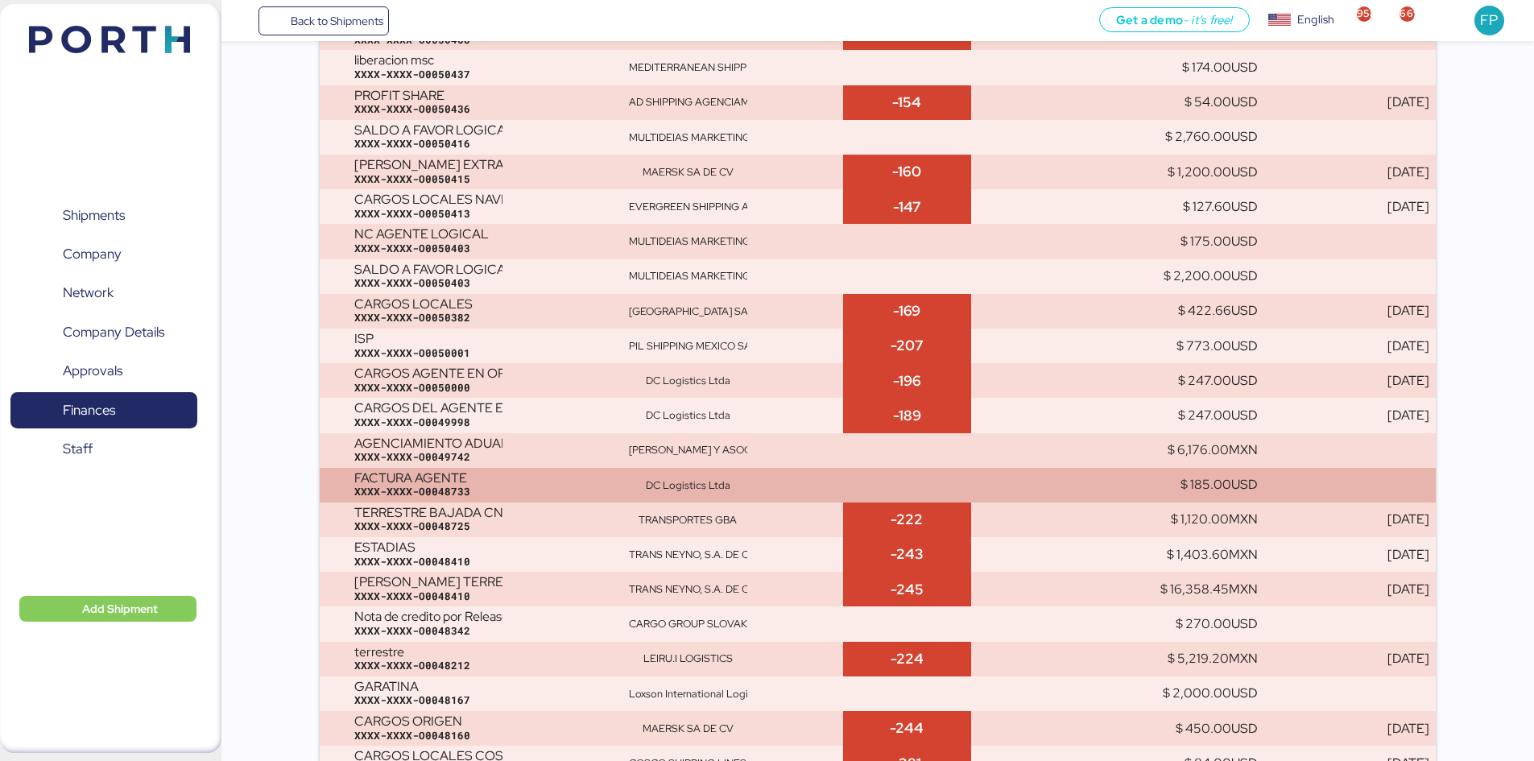
click at [737, 485] on div "DC Logistics Ltda" at bounding box center [688, 485] width 118 height 14
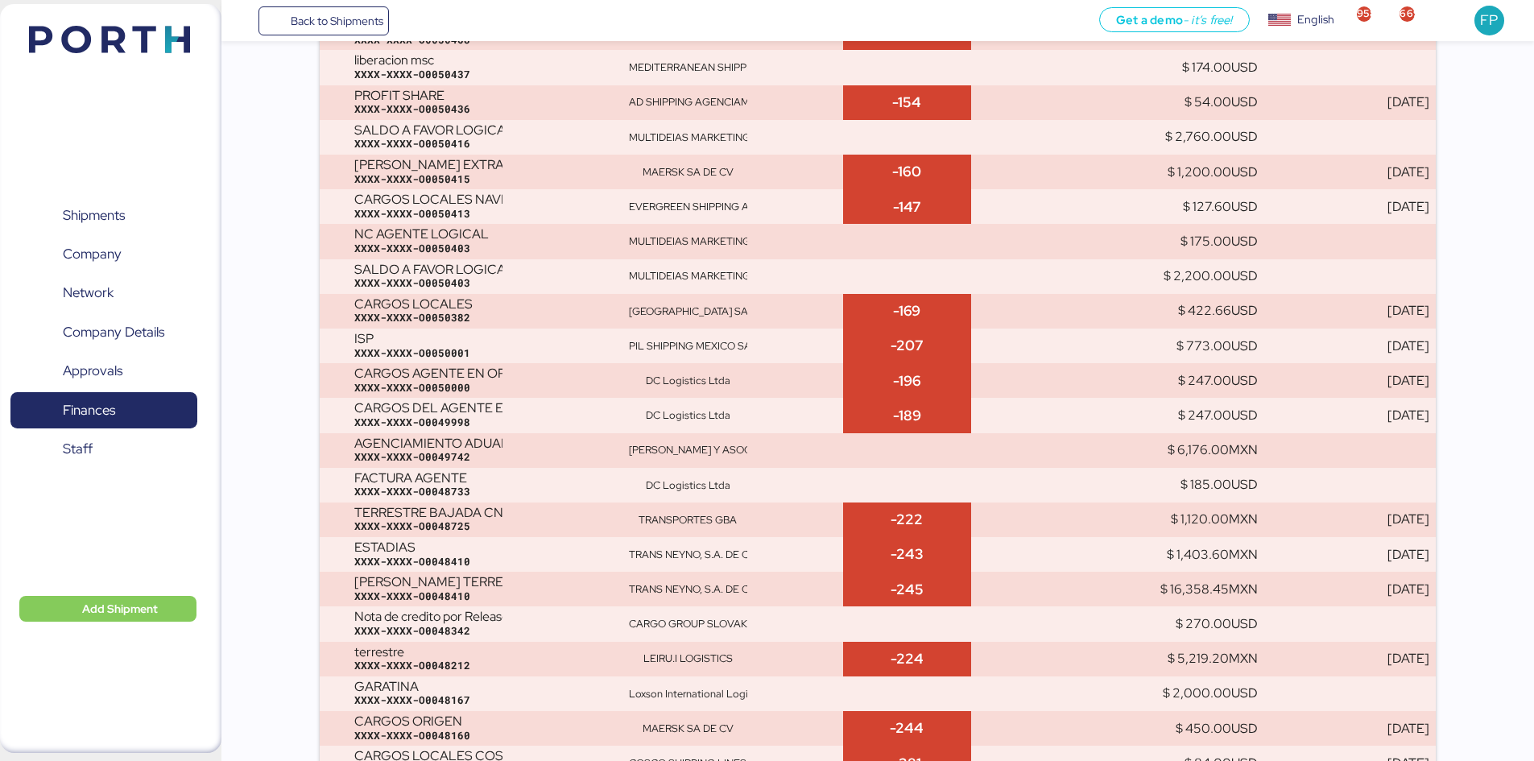
scroll to position [5948, 0]
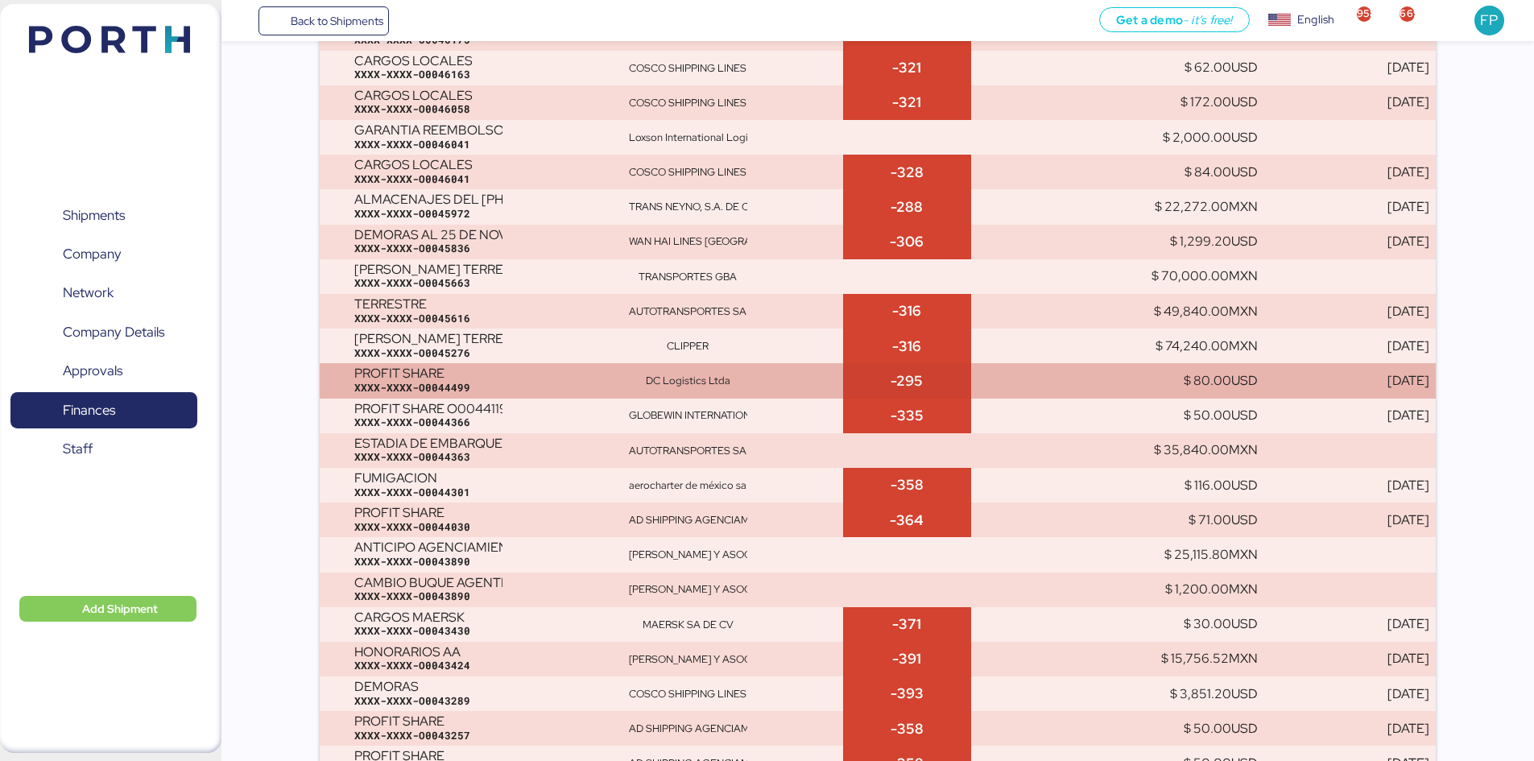
click at [803, 368] on td "DC Logistics Ltda" at bounding box center [732, 380] width 221 height 35
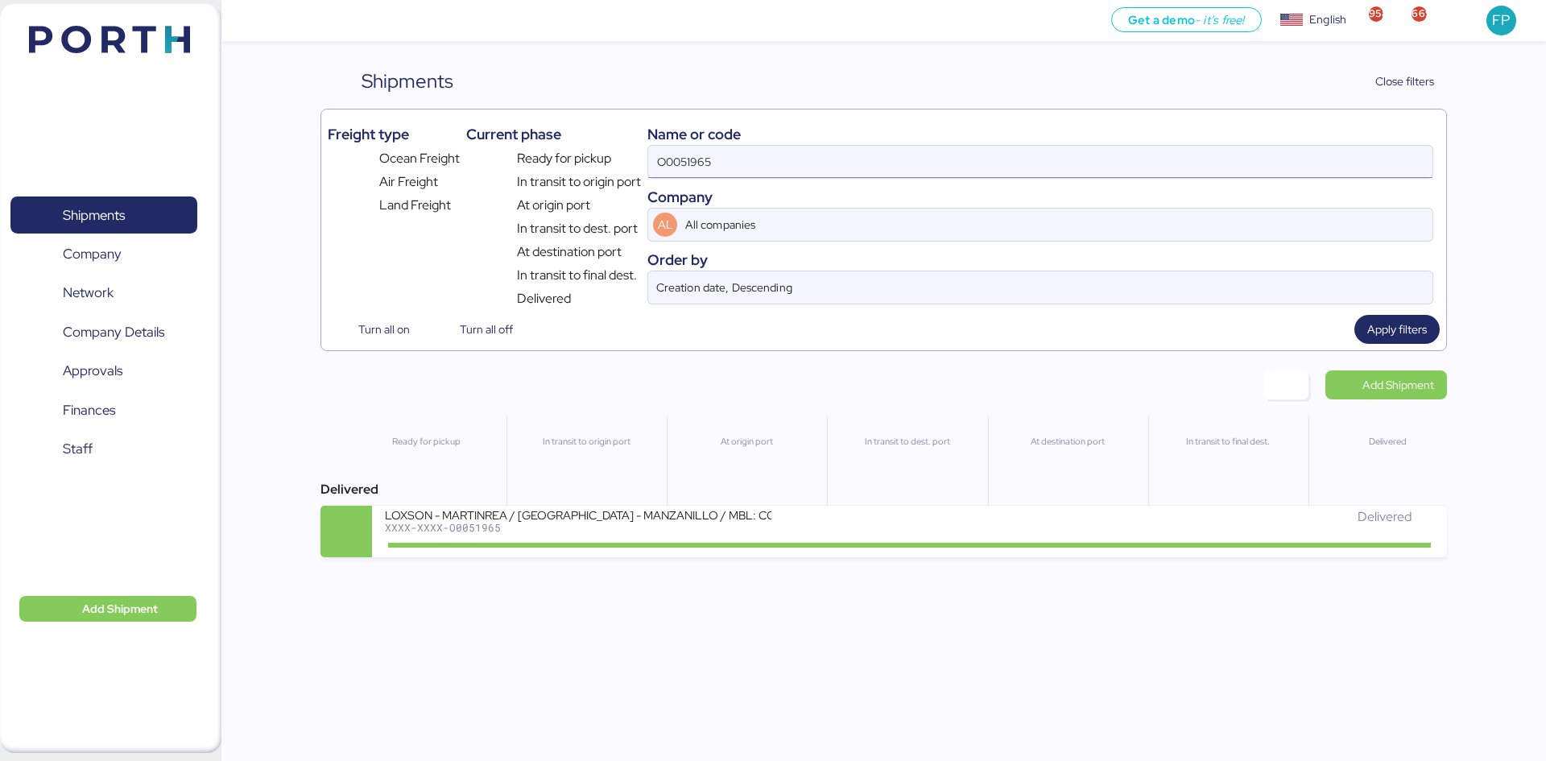
drag, startPoint x: 0, startPoint y: 0, endPoint x: 704, endPoint y: 173, distance: 724.6
click at [706, 173] on input "O0051965" at bounding box center [1040, 162] width 784 height 32
click at [704, 173] on input "O0051965" at bounding box center [1040, 162] width 784 height 32
paste input "O0052203"
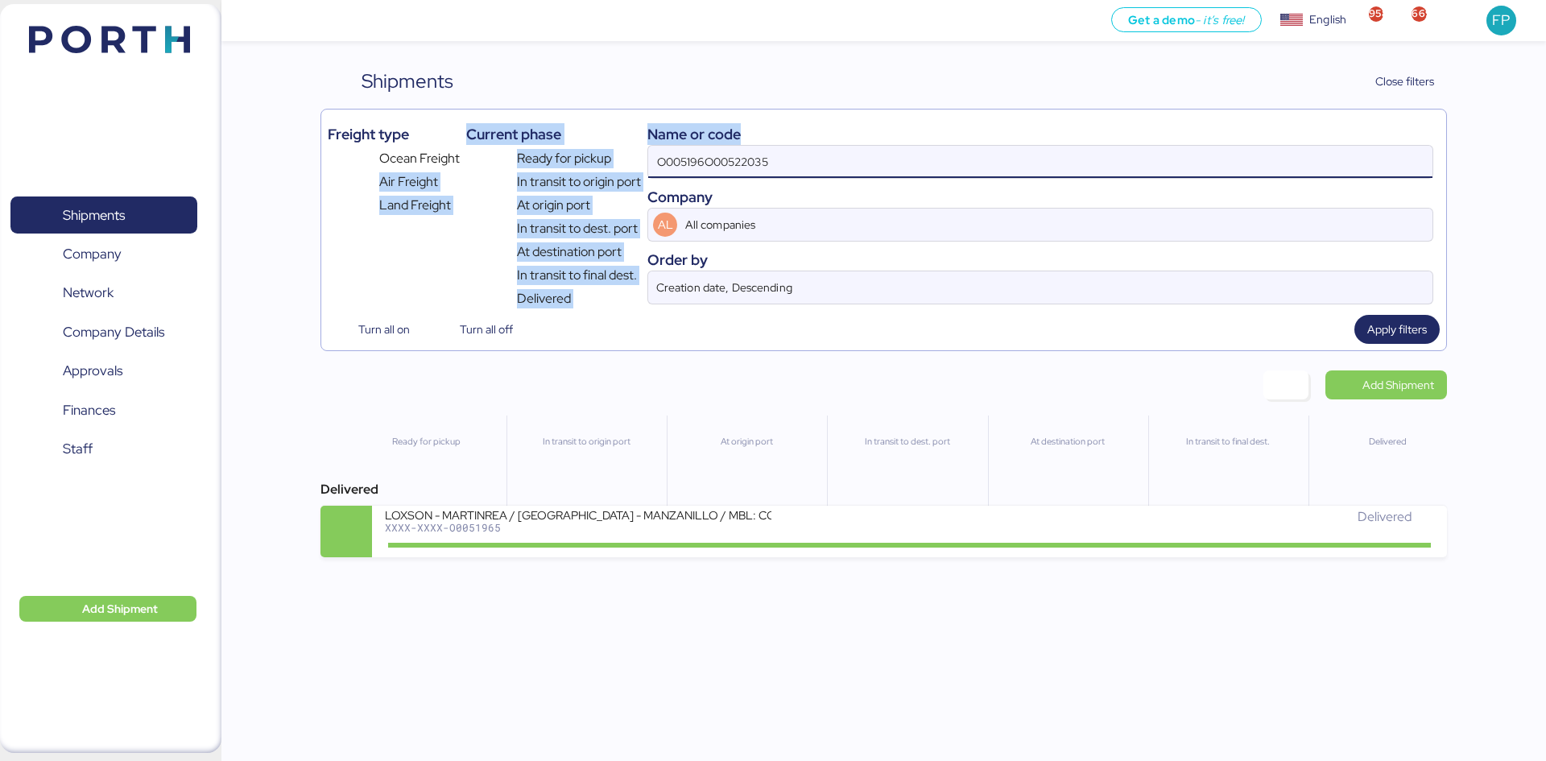
drag, startPoint x: 955, startPoint y: 128, endPoint x: 169, endPoint y: 158, distance: 786.3
click at [169, 158] on div "Get a demo - it’s free! Get a demo English Inglés English 958 669 FP Shipments …" at bounding box center [773, 380] width 1546 height 761
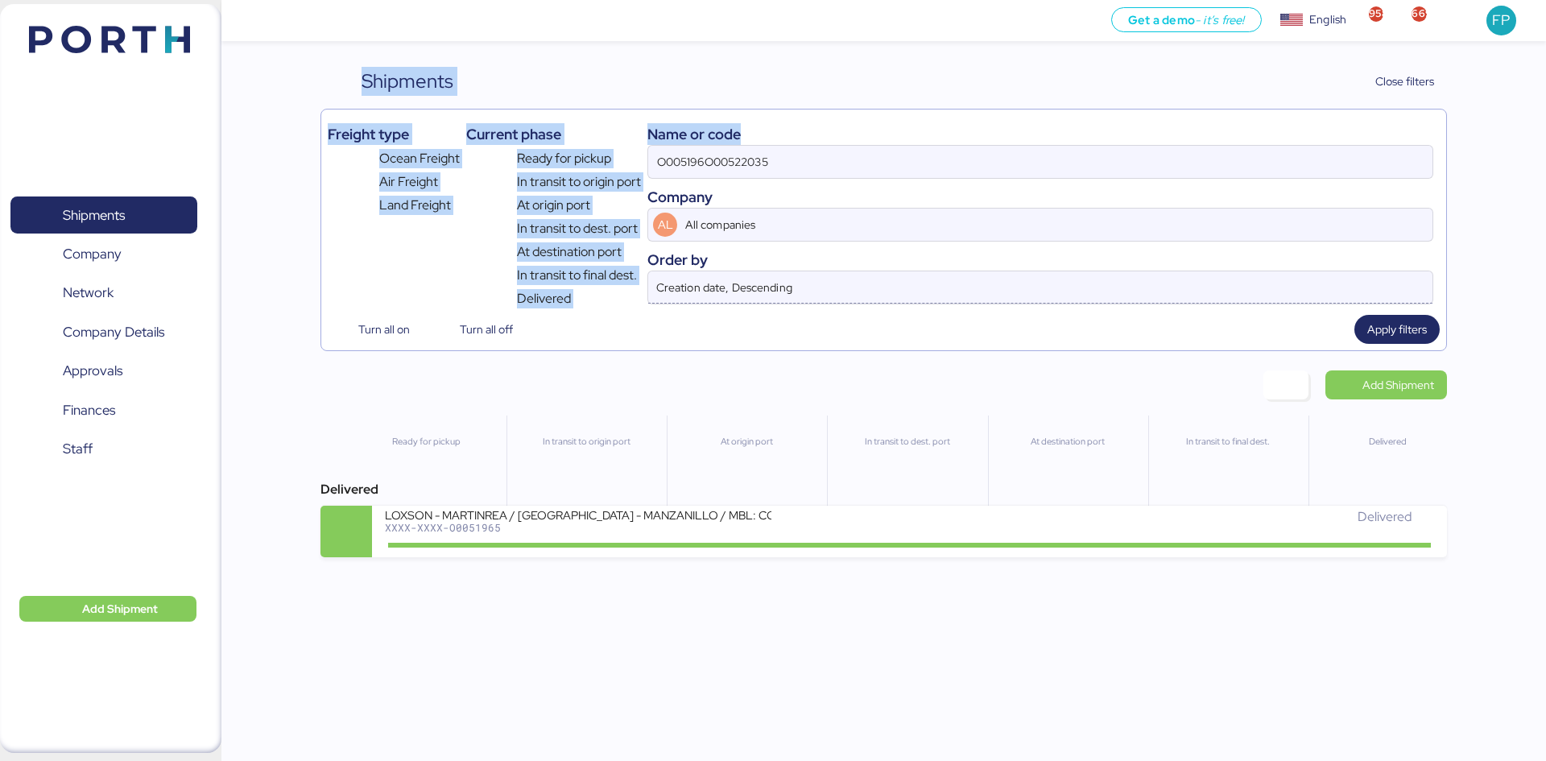
click at [960, 279] on input "Creation date, Descending" at bounding box center [1019, 287] width 733 height 32
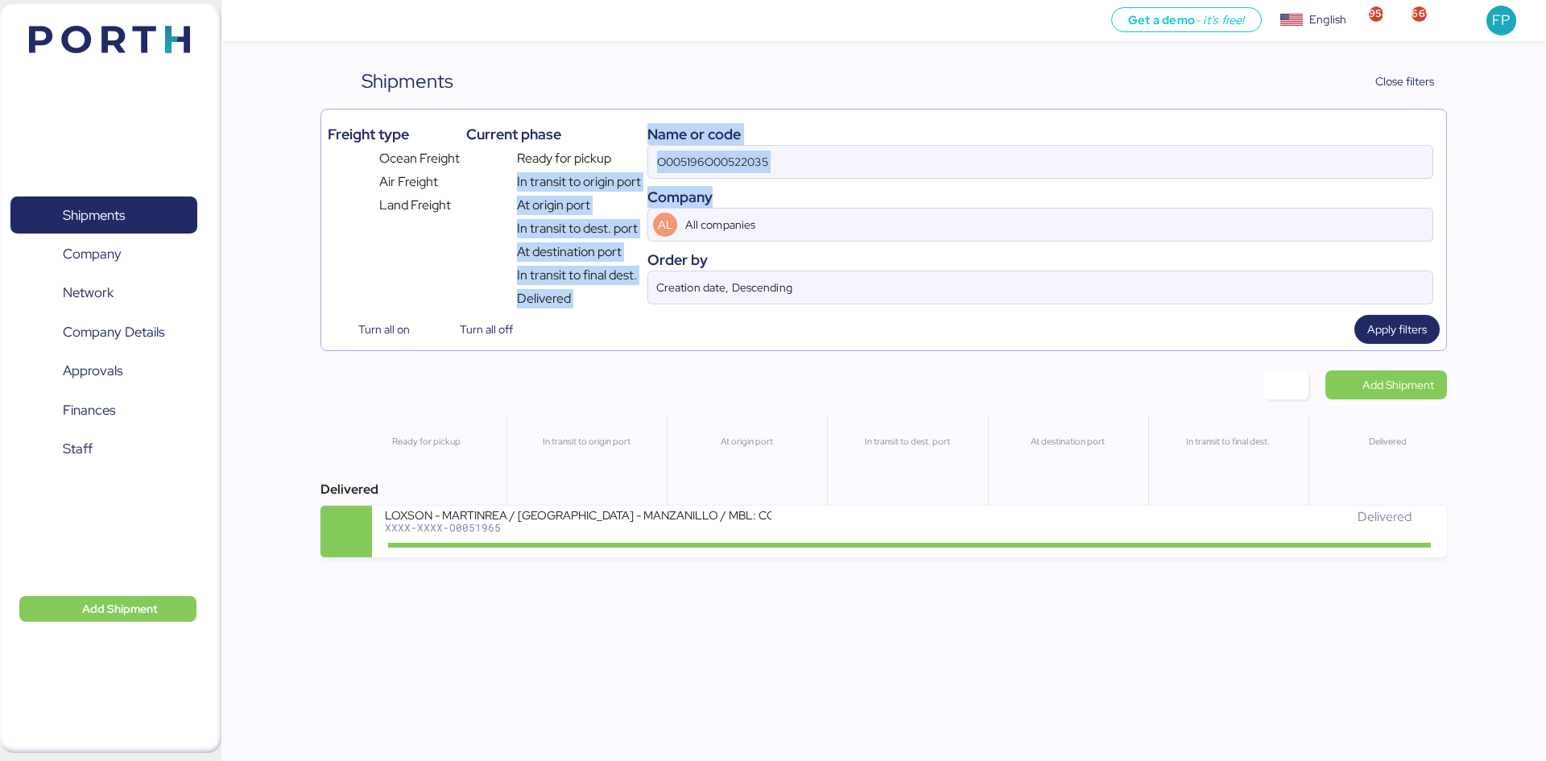
drag, startPoint x: 803, startPoint y: 192, endPoint x: 630, endPoint y: 166, distance: 174.2
click at [630, 166] on div "Freight type Ocean Freight Air Freight Land Freight Current phase Ready for pic…" at bounding box center [883, 212] width 1111 height 192
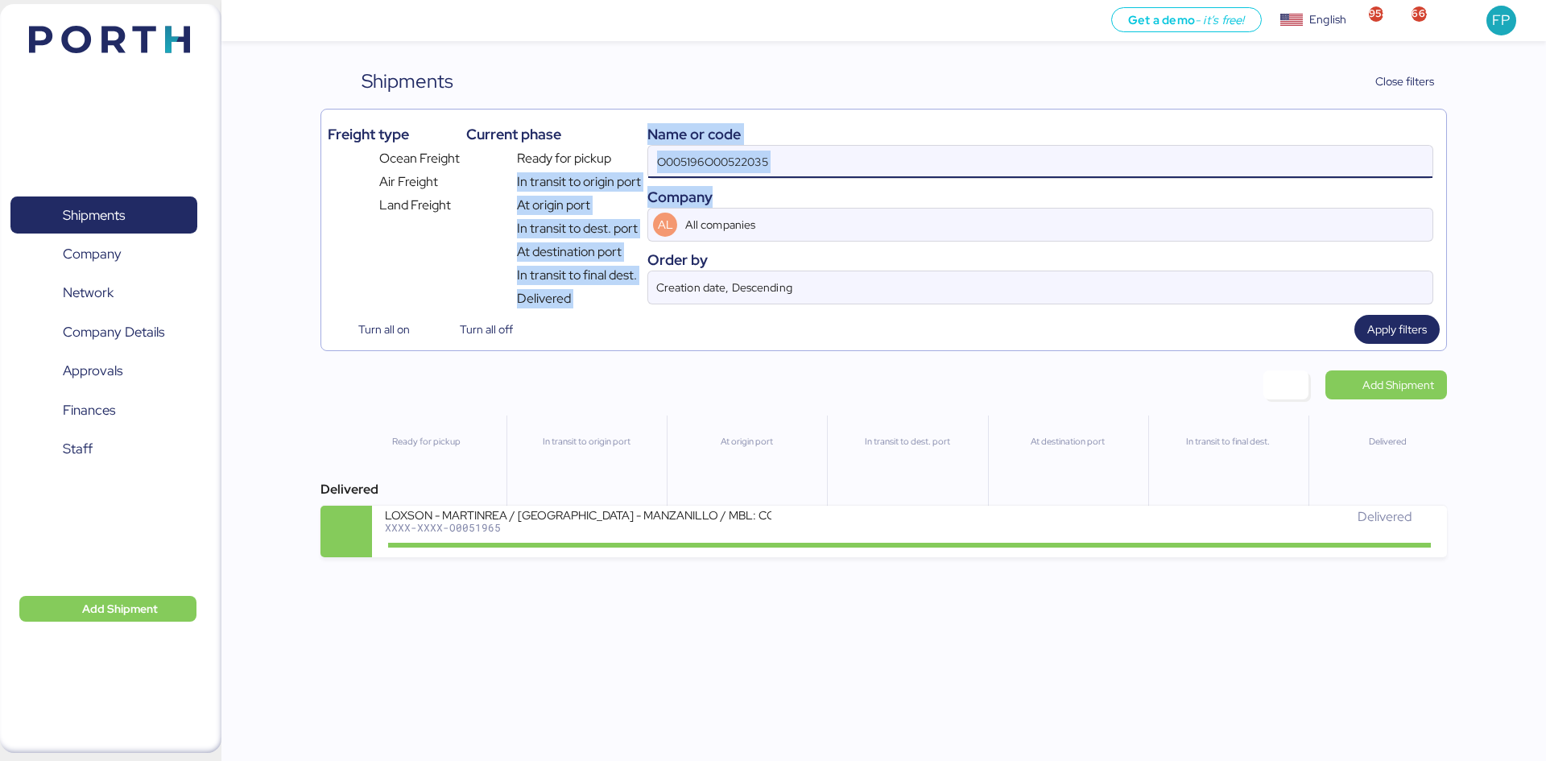
click at [762, 155] on input "O005196O00522035" at bounding box center [1040, 162] width 784 height 32
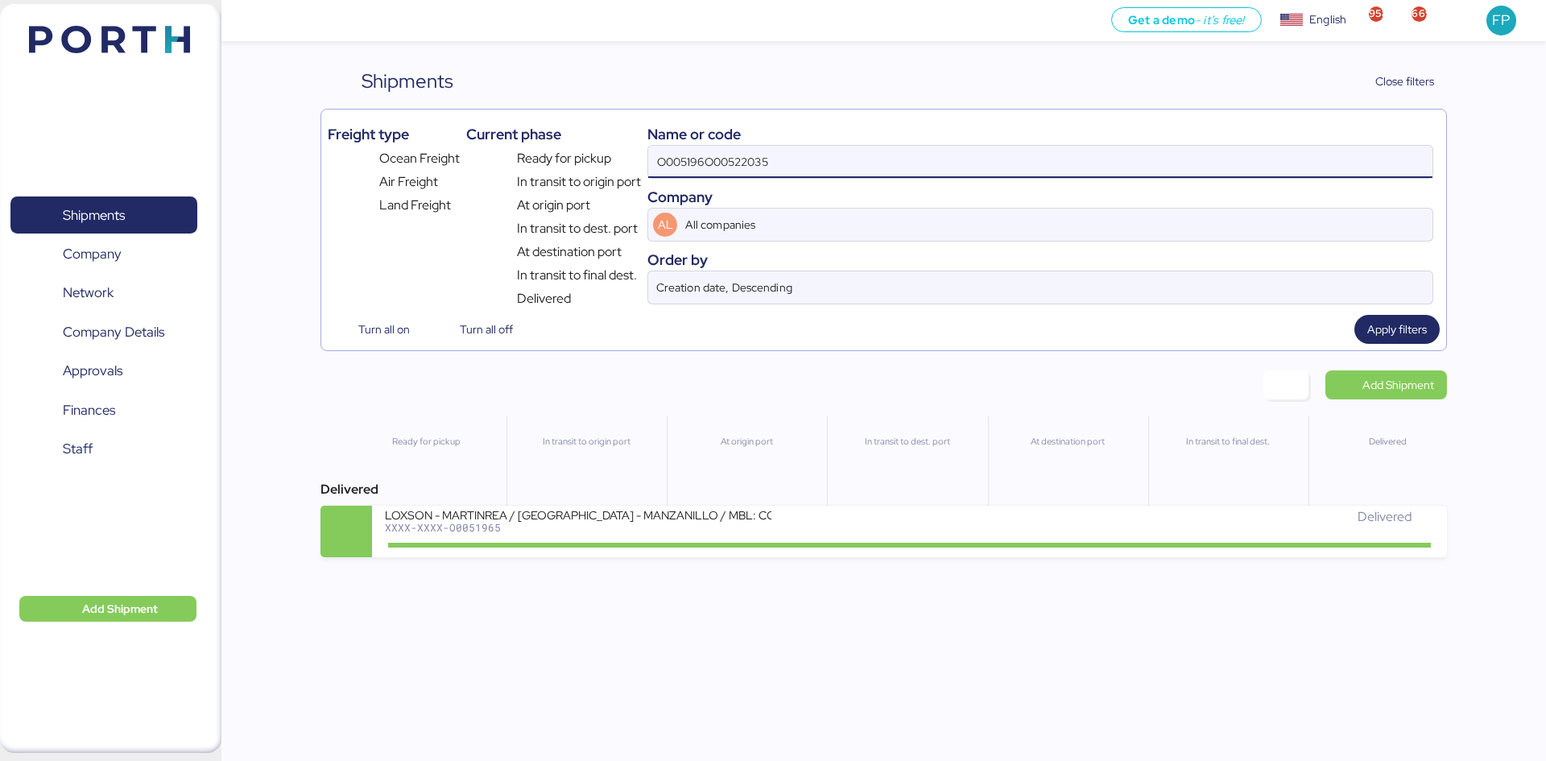
drag, startPoint x: 788, startPoint y: 160, endPoint x: 601, endPoint y: 158, distance: 186.8
click at [601, 158] on div "Freight type Ocean Freight Air Freight Land Freight Current phase Ready for pic…" at bounding box center [883, 212] width 1111 height 192
paste input "2203"
type input "O0052203"
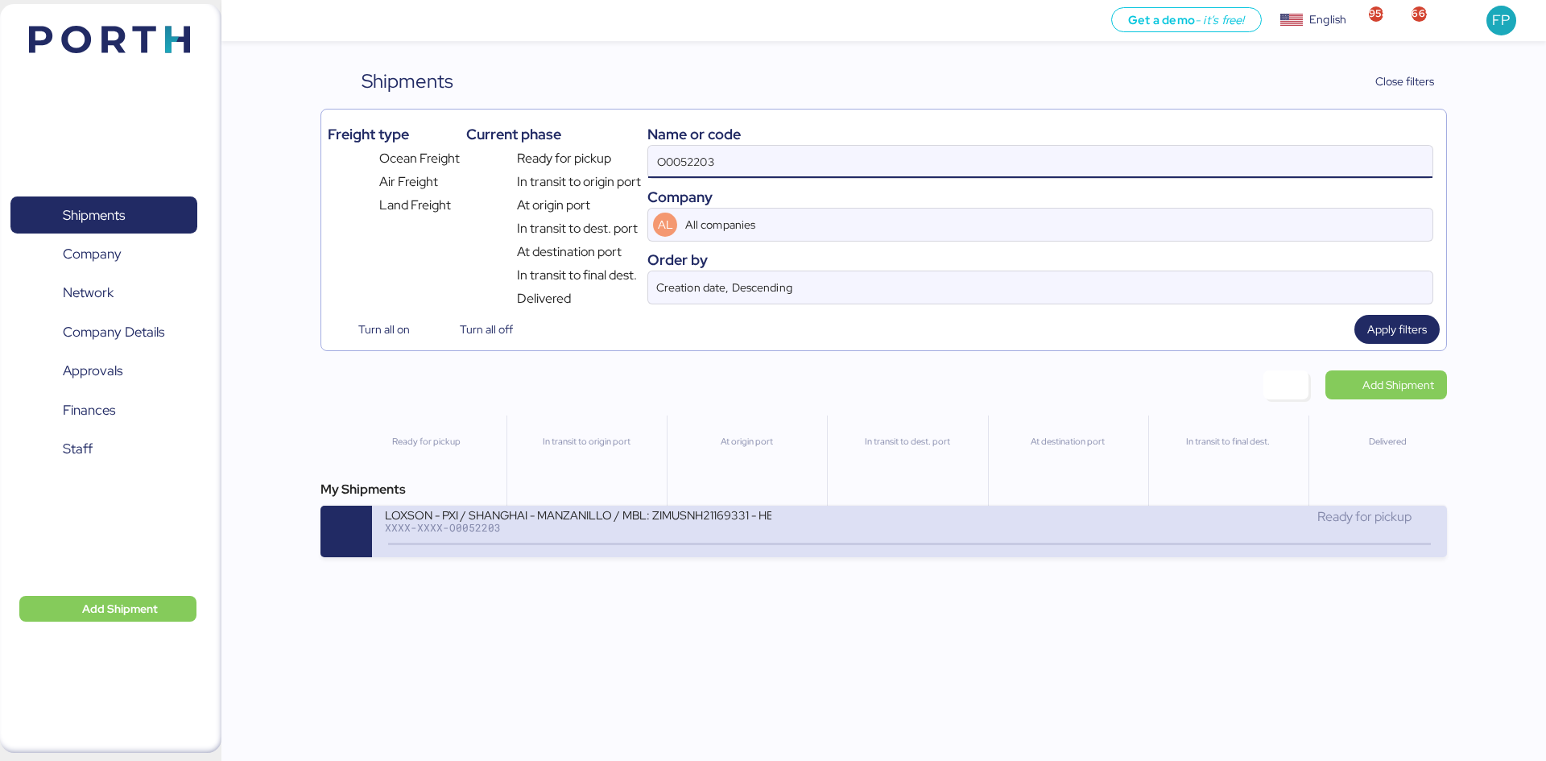
click at [851, 514] on div "LOXSON - PXI / SHANGHAI - MANZANILLO / MBL: ZIMUSNH21169331 - HBL: CSSE25081289…" at bounding box center [647, 524] width 524 height 35
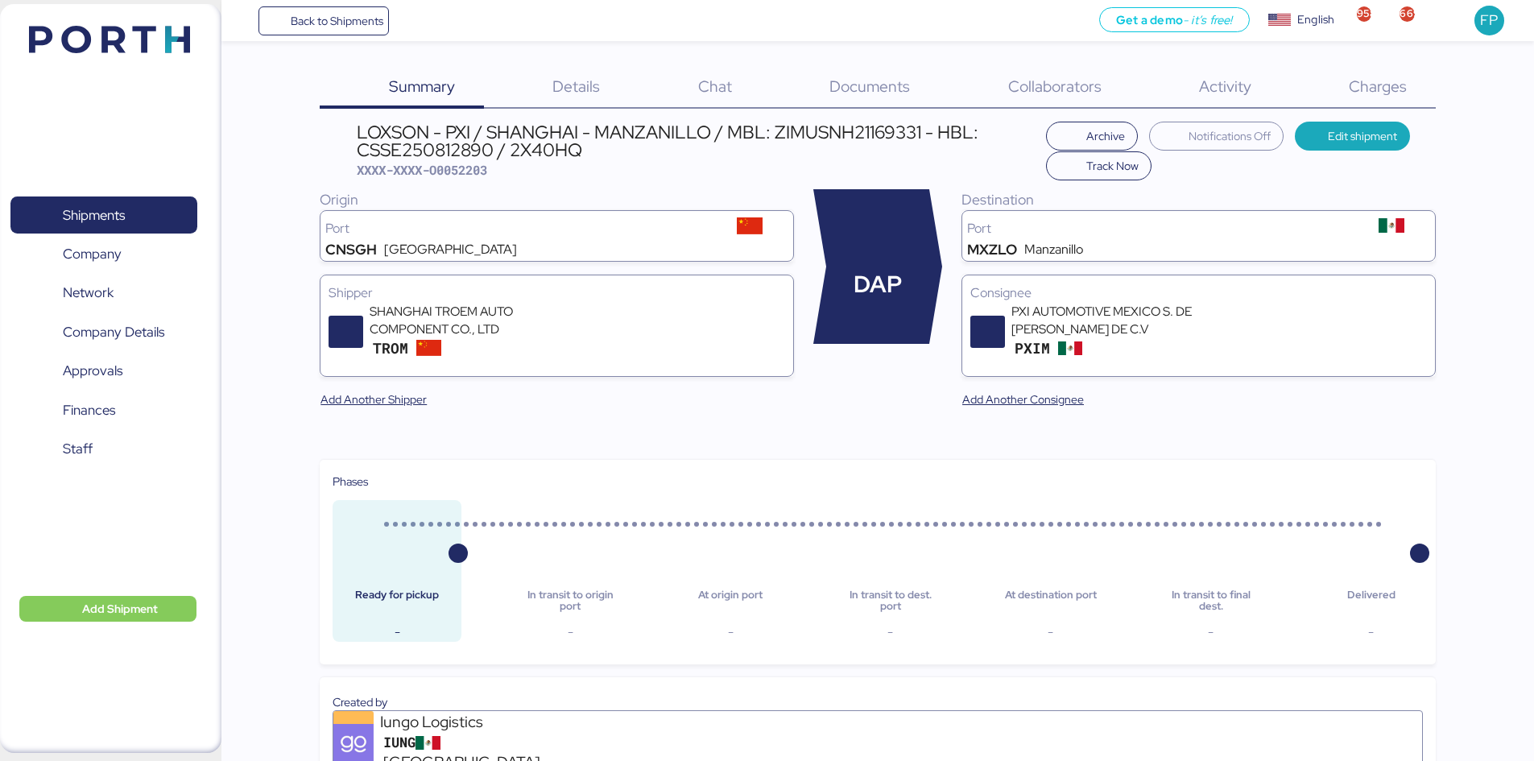
click at [1413, 89] on div "Charges 0" at bounding box center [1356, 88] width 155 height 42
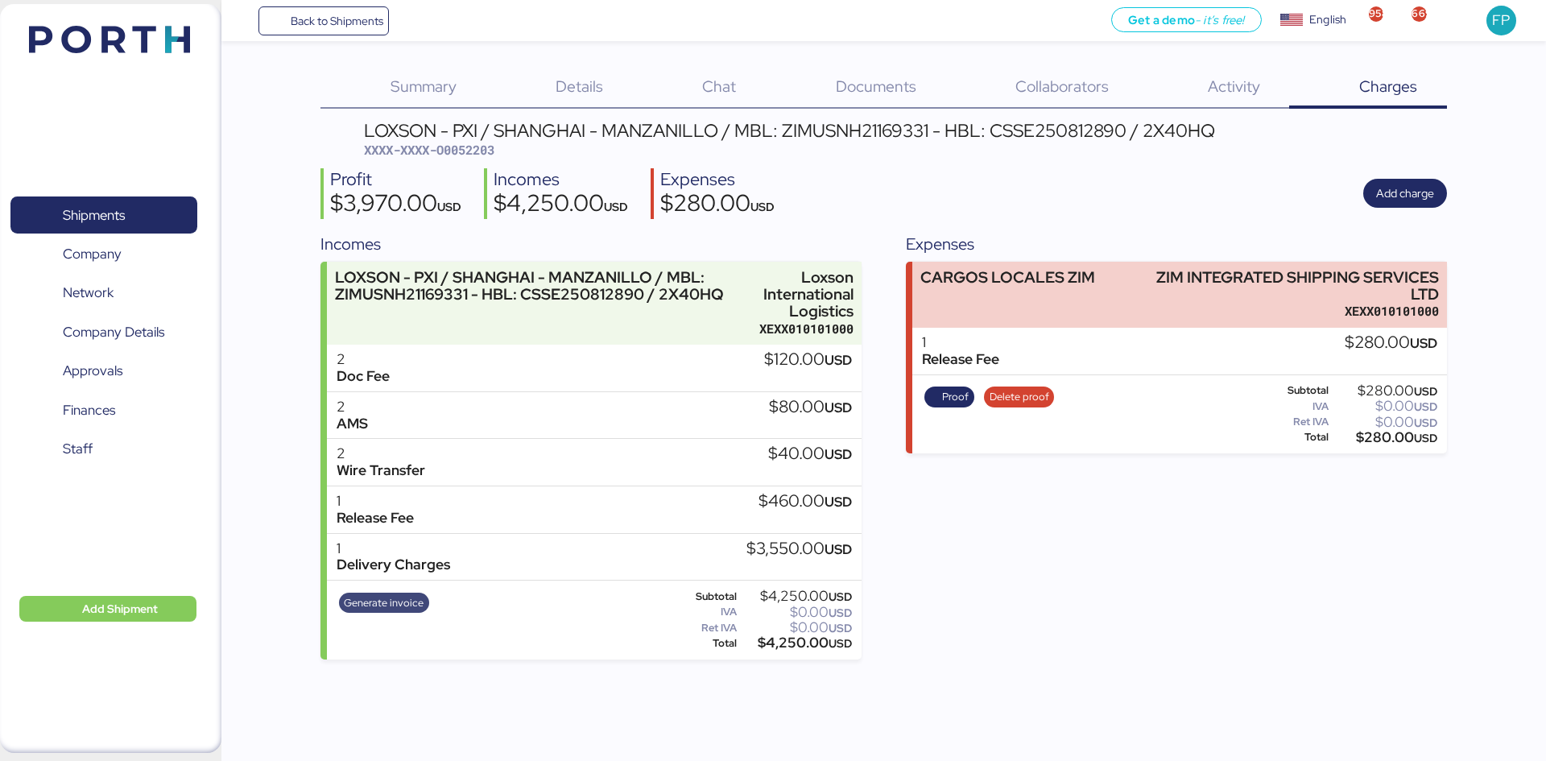
click at [401, 608] on span "Generate invoice" at bounding box center [384, 603] width 80 height 18
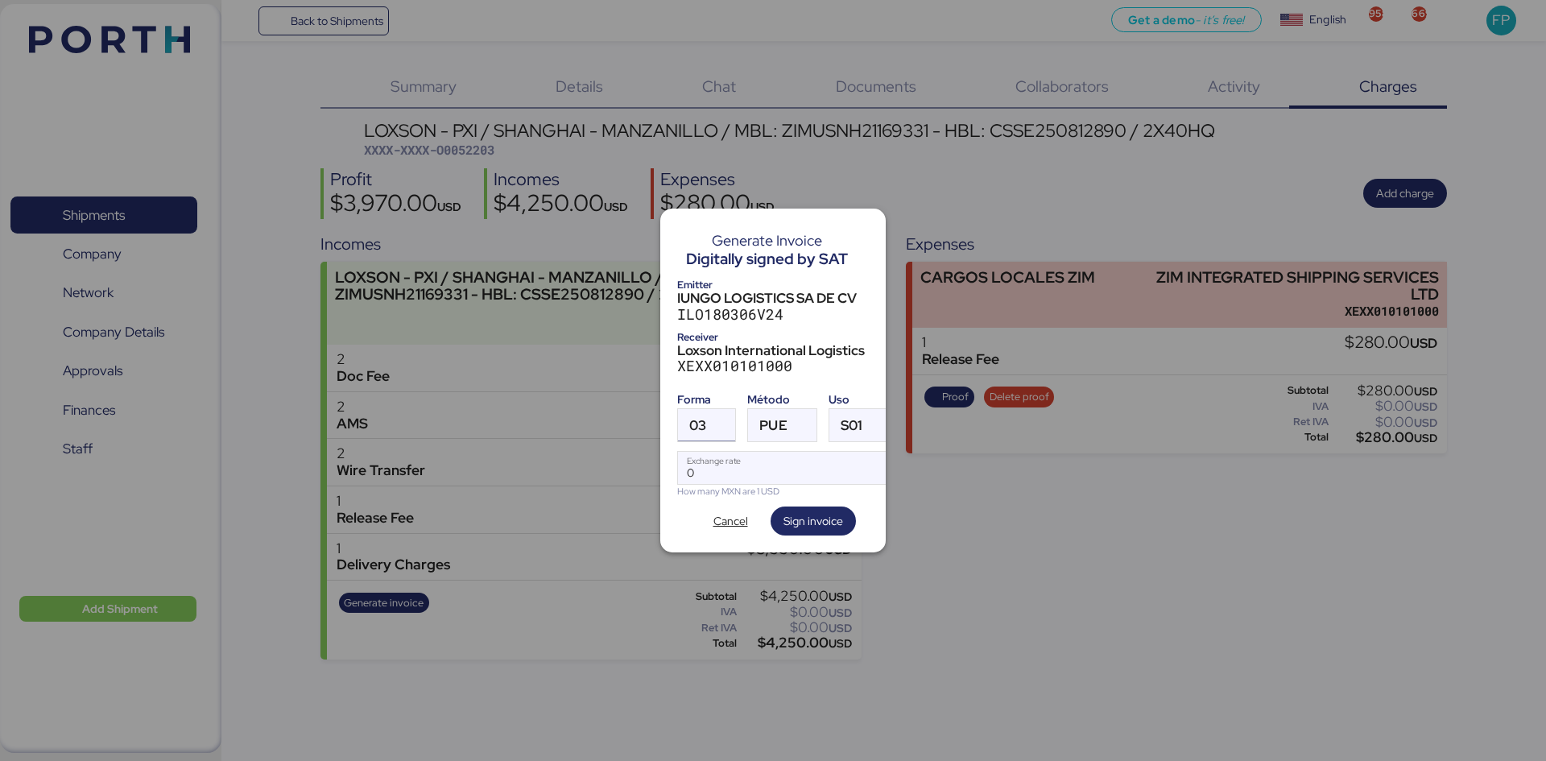
click at [715, 409] on div at bounding box center [720, 425] width 29 height 32
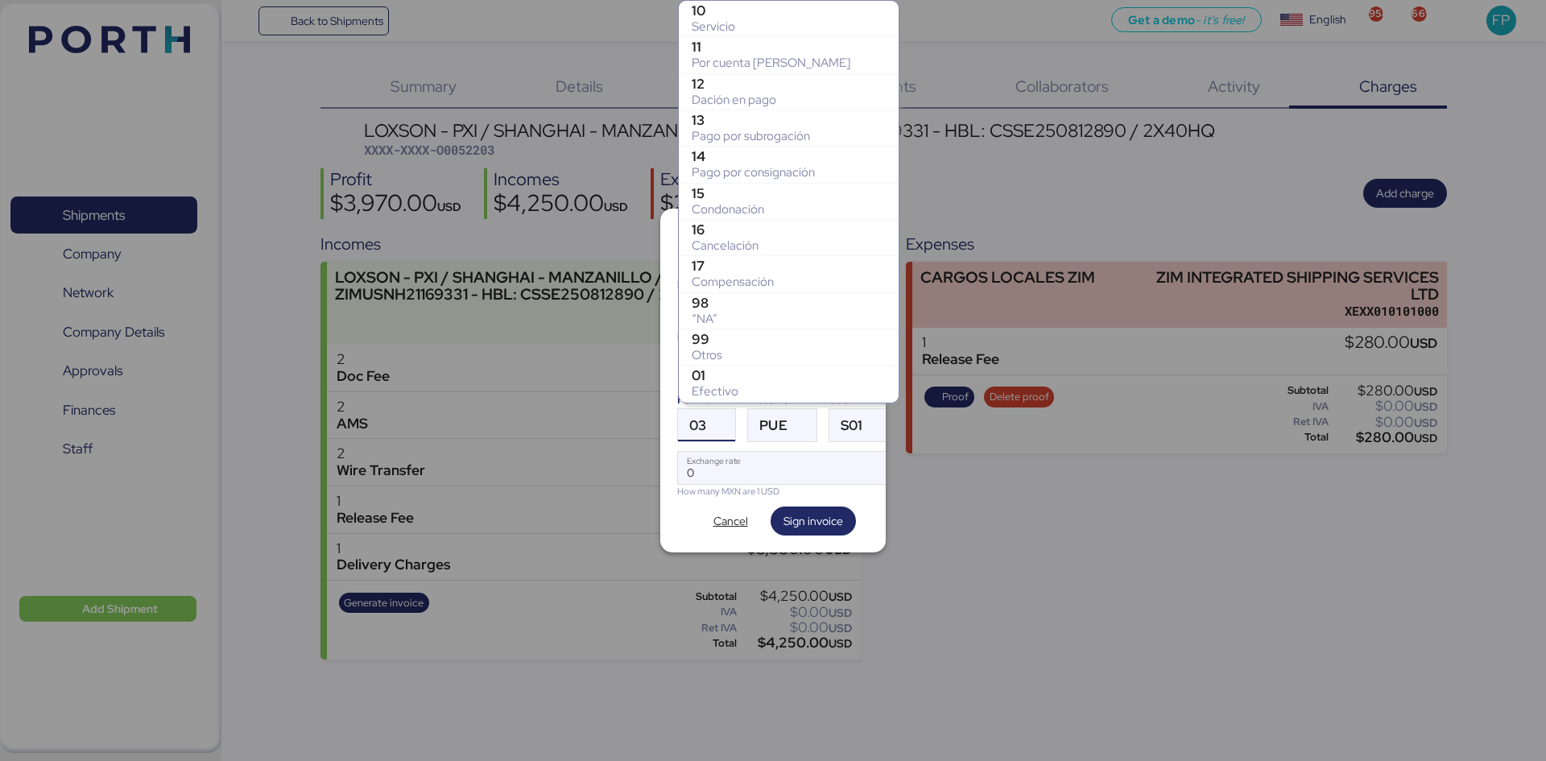
scroll to position [291, 0]
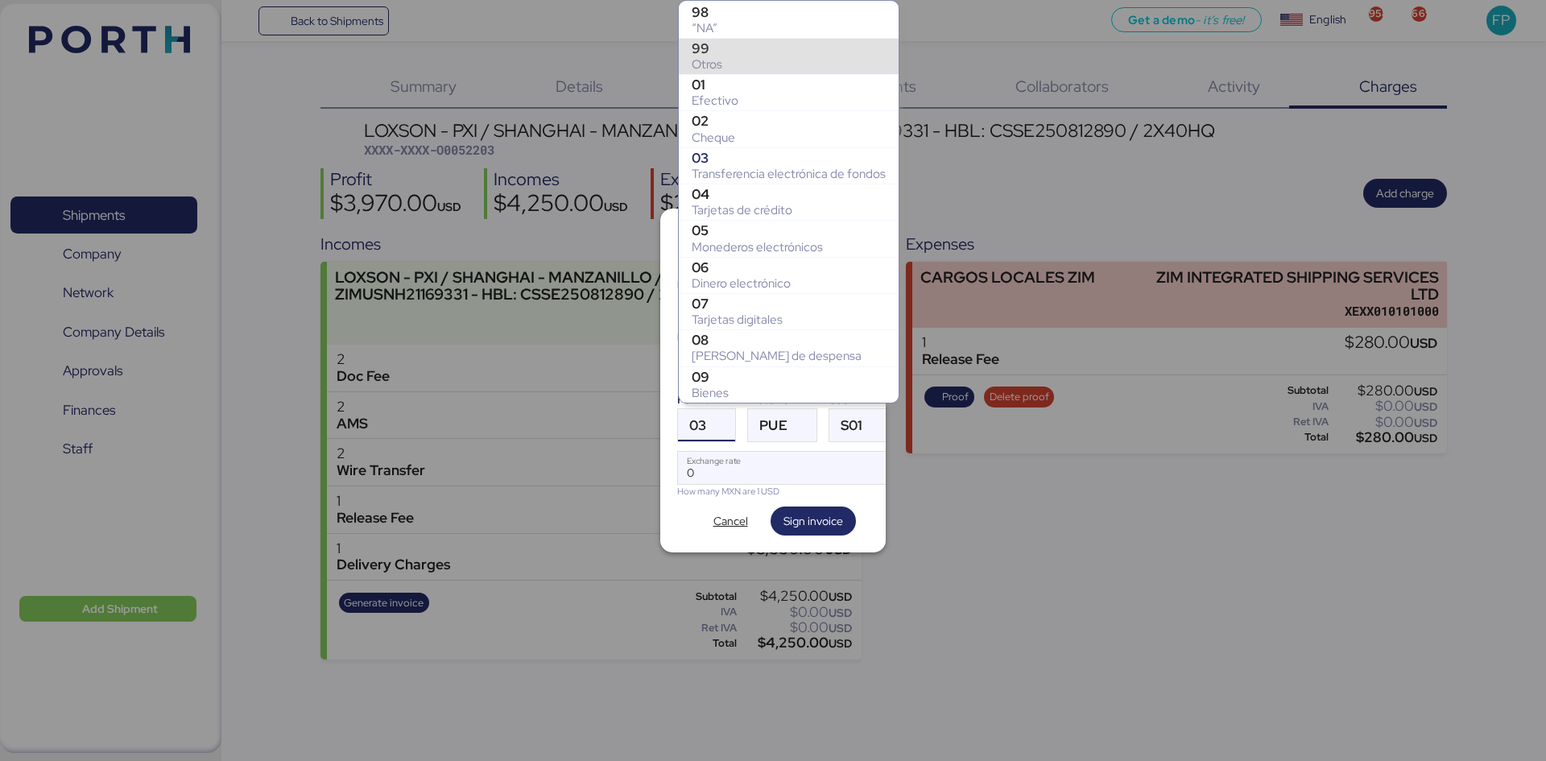
click at [729, 50] on div "99" at bounding box center [789, 48] width 194 height 16
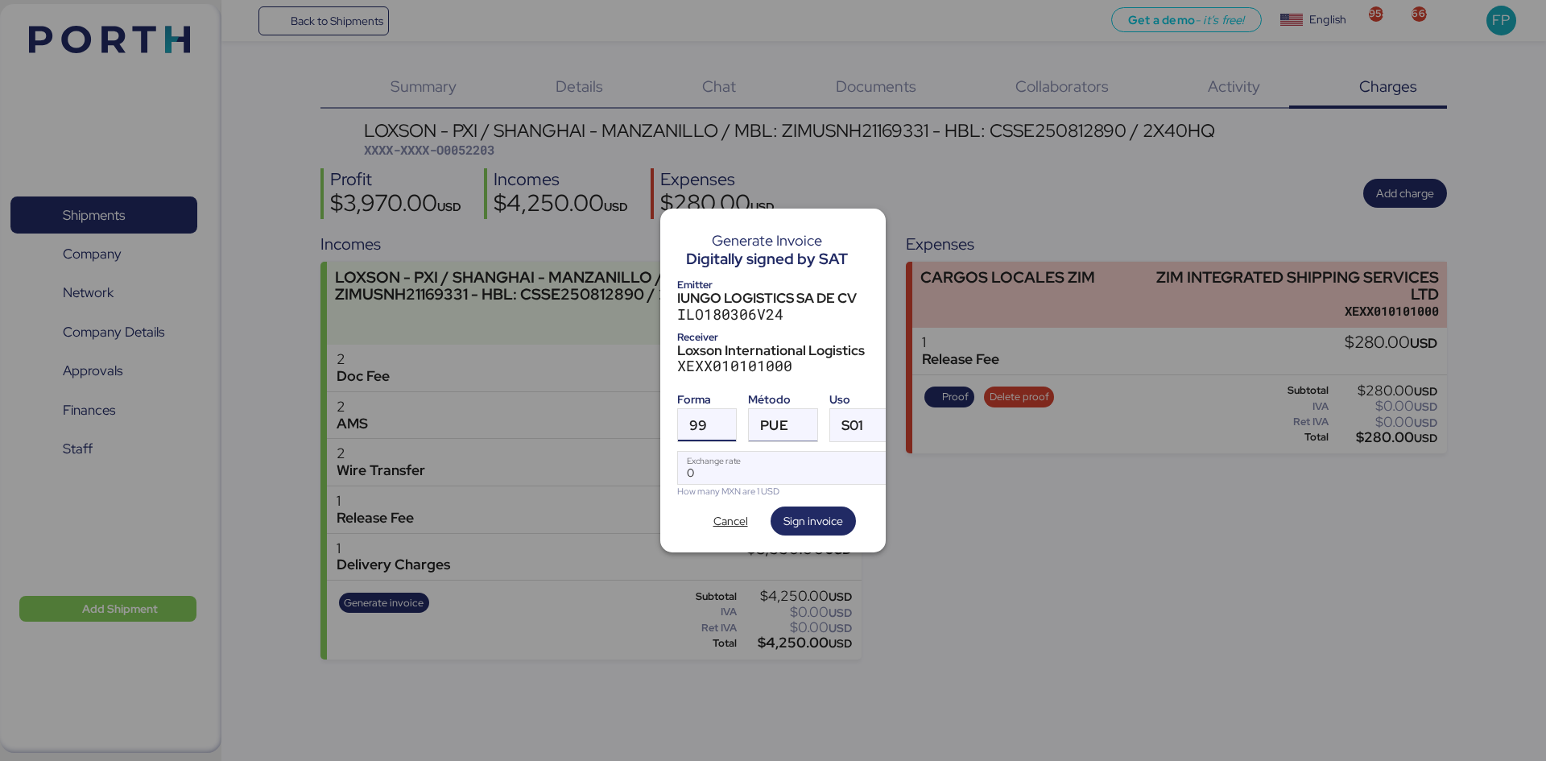
click at [785, 422] on span "PUE" at bounding box center [773, 426] width 27 height 14
click at [789, 499] on div "Pago en parcialidades o diferido" at bounding box center [848, 498] width 173 height 16
click at [745, 460] on input "Exchange rate" at bounding box center [785, 468] width 214 height 32
type input "0"
click at [766, 474] on input "Exchange rate" at bounding box center [785, 468] width 214 height 32
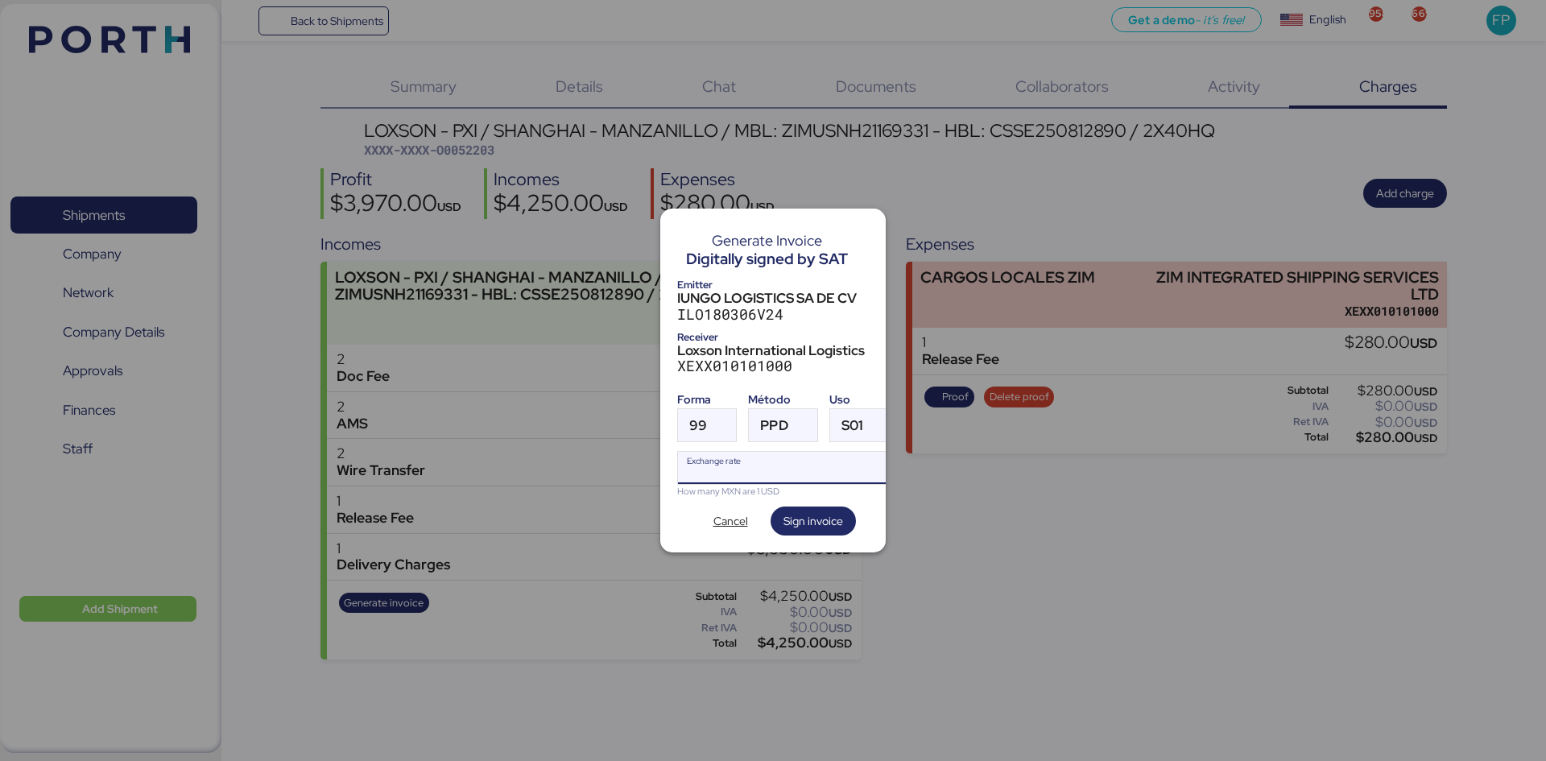
paste input "18.3428"
type input "18.3428"
drag, startPoint x: 806, startPoint y: 510, endPoint x: 810, endPoint y: 476, distance: 34.9
click at [807, 511] on span "Sign invoice" at bounding box center [813, 520] width 60 height 19
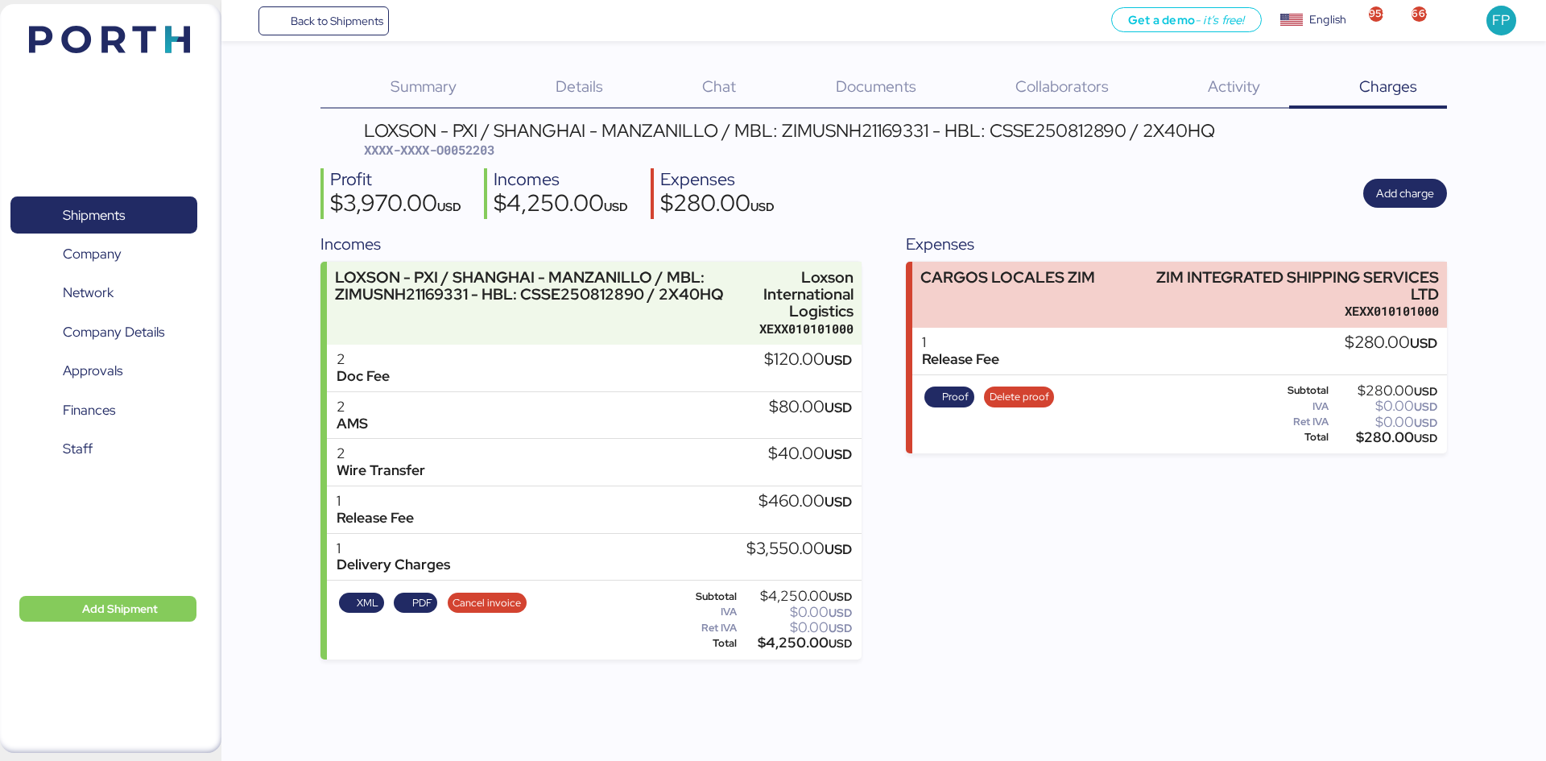
click at [473, 146] on span "XXXX-XXXX-O0052203" at bounding box center [429, 150] width 130 height 16
copy span "O0052203"
click at [494, 148] on span "XXXX-XXXX-O0052203" at bounding box center [429, 150] width 130 height 16
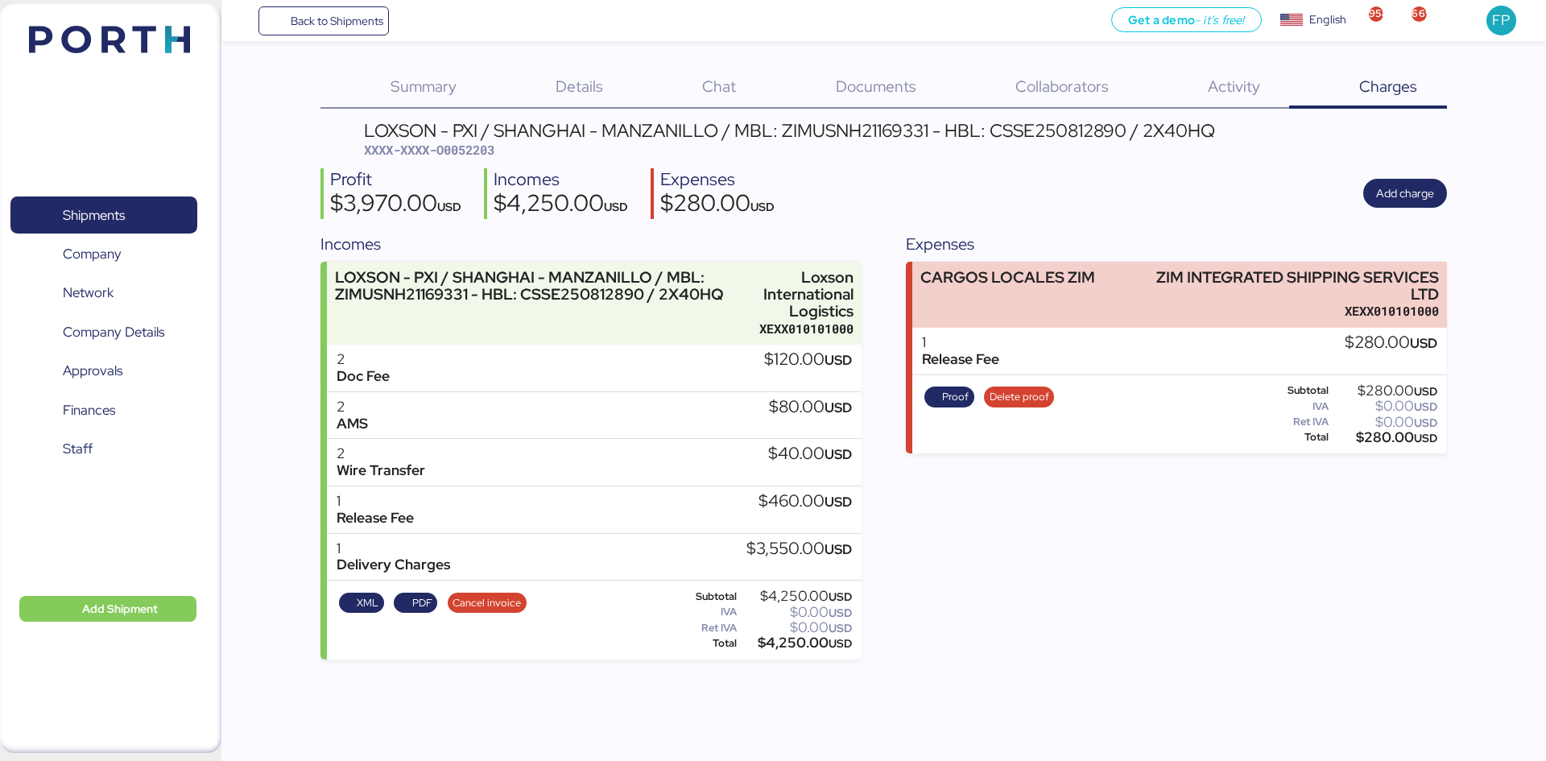
click at [794, 646] on div "$4,250.00 USD" at bounding box center [796, 643] width 112 height 12
copy div "4,250.00"
click at [850, 129] on div "LOXSON - PXI / SHANGHAI - MANZANILLO / MBL: ZIMUSNH21169331 - HBL: CSSE25081289…" at bounding box center [789, 131] width 851 height 18
click at [848, 129] on div "LOXSON - PXI / SHANGHAI - MANZANILLO / MBL: ZIMUSNH21169331 - HBL: CSSE25081289…" at bounding box center [789, 131] width 851 height 18
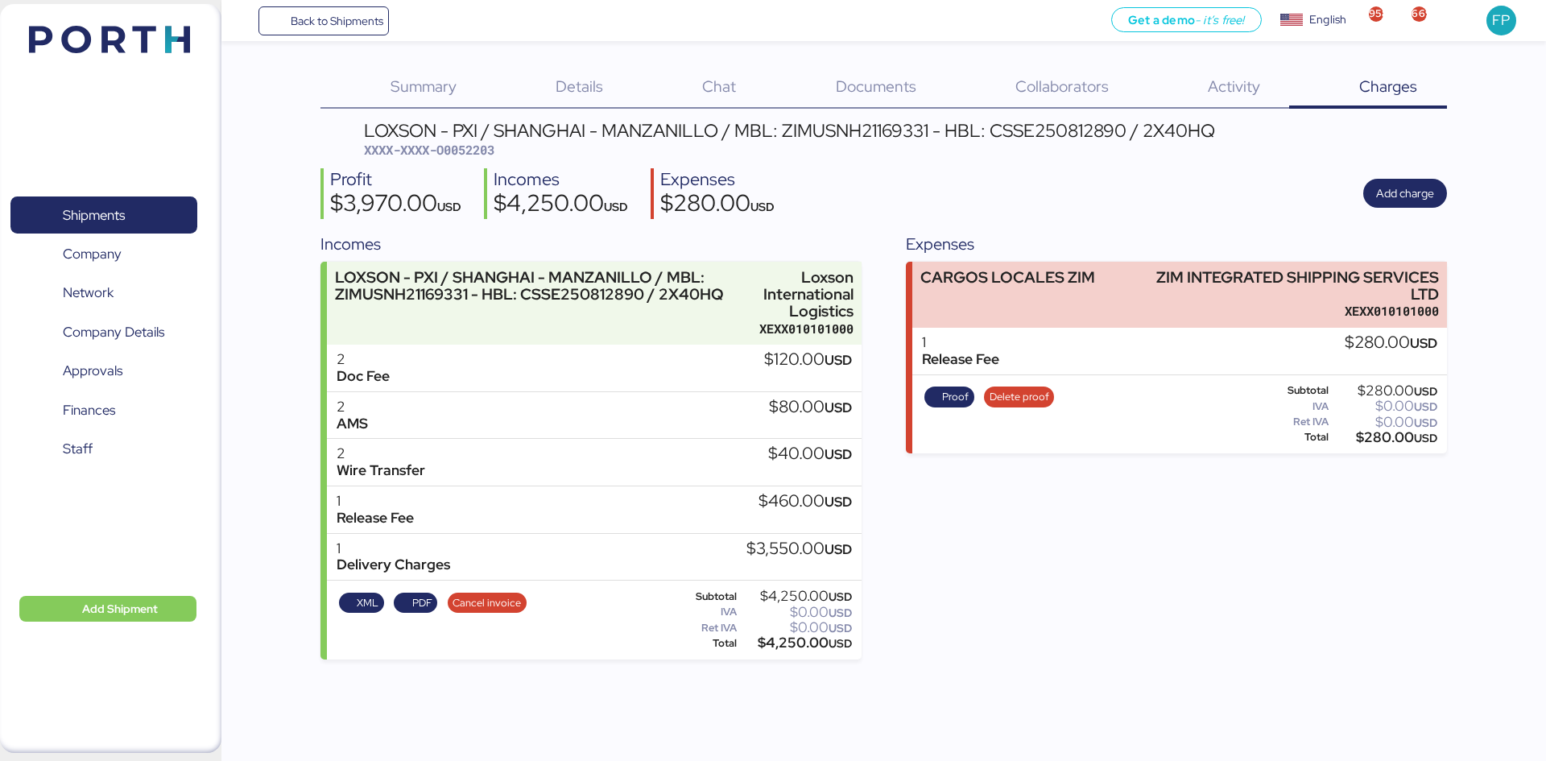
click at [847, 125] on div "LOXSON - PXI / SHANGHAI - MANZANILLO / MBL: ZIMUSNH21169331 - HBL: CSSE25081289…" at bounding box center [789, 131] width 851 height 18
copy div "ZIMUSNH21169331"
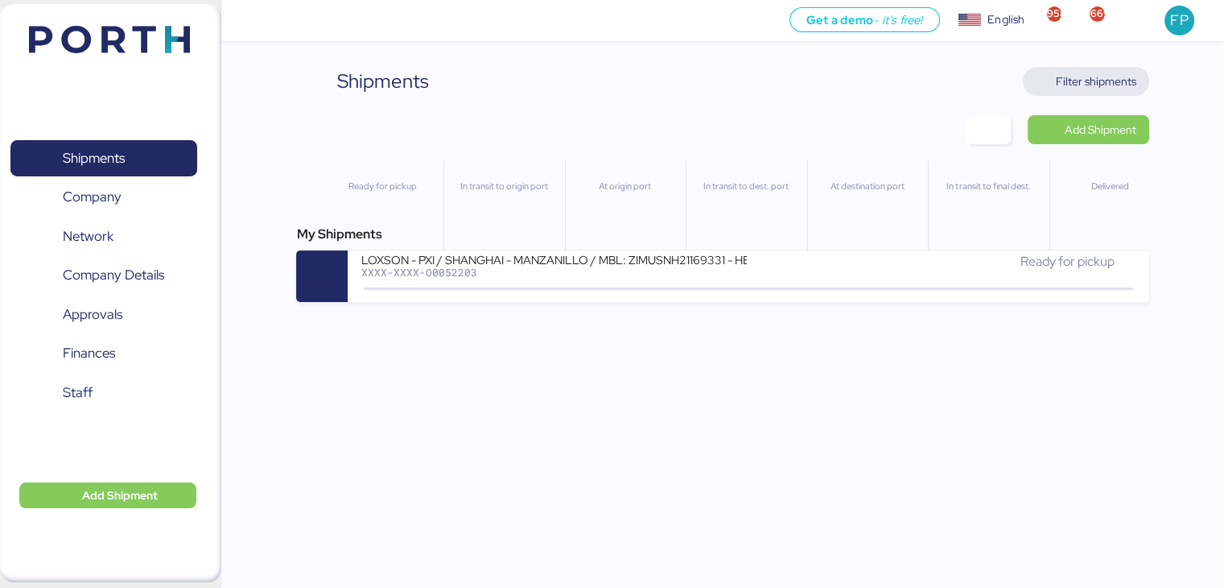
click at [1123, 85] on span "Filter shipments" at bounding box center [1096, 81] width 81 height 19
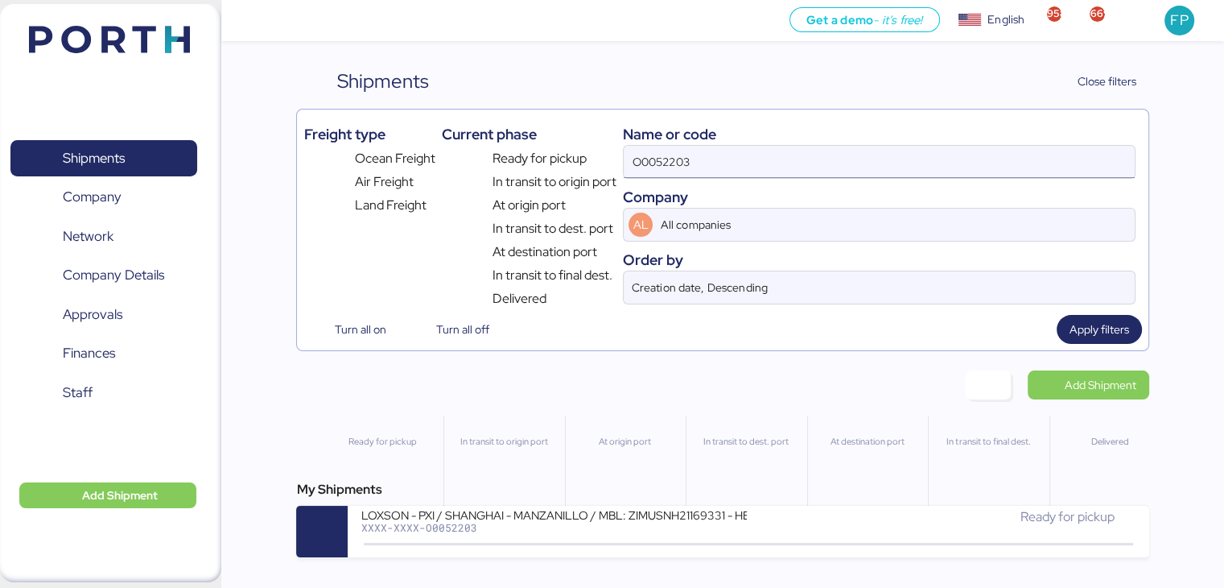
click at [663, 167] on input "O0052203" at bounding box center [879, 162] width 510 height 32
click at [666, 167] on input "O0052203" at bounding box center [879, 162] width 510 height 32
paste input "4"
type input "O0052204"
click at [559, 537] on div "LOXSON - PXI / SHANGHAI - MANZANILLO / MBL: ZIMUSNH21169475 - HBL: CSSE25081348…" at bounding box center [555, 524] width 388 height 35
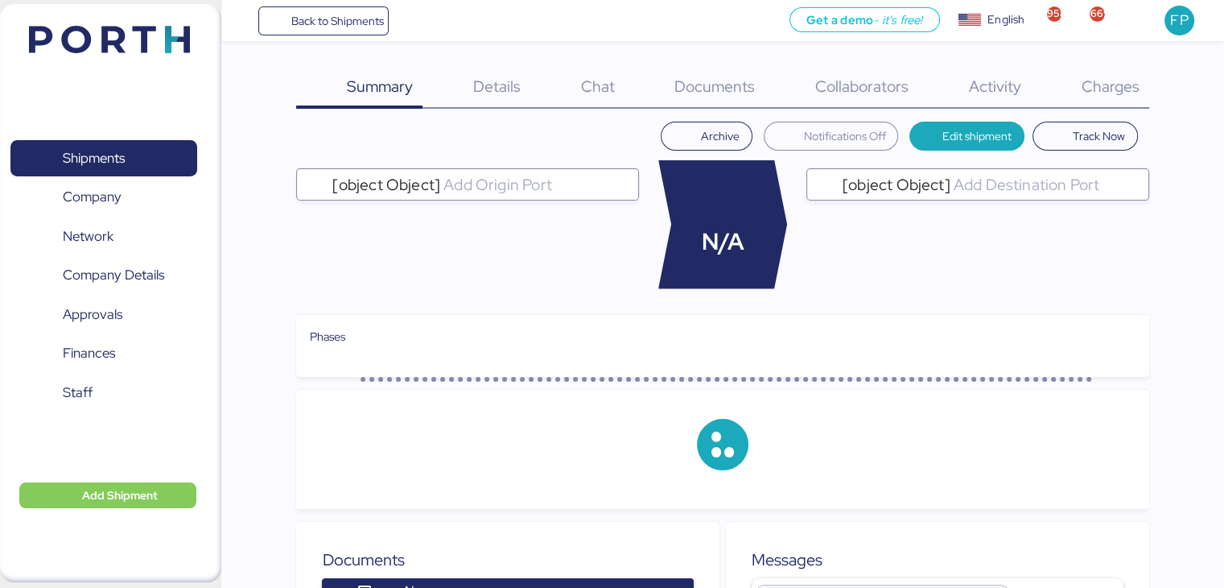
click at [1113, 94] on span "Charges" at bounding box center [1110, 86] width 58 height 21
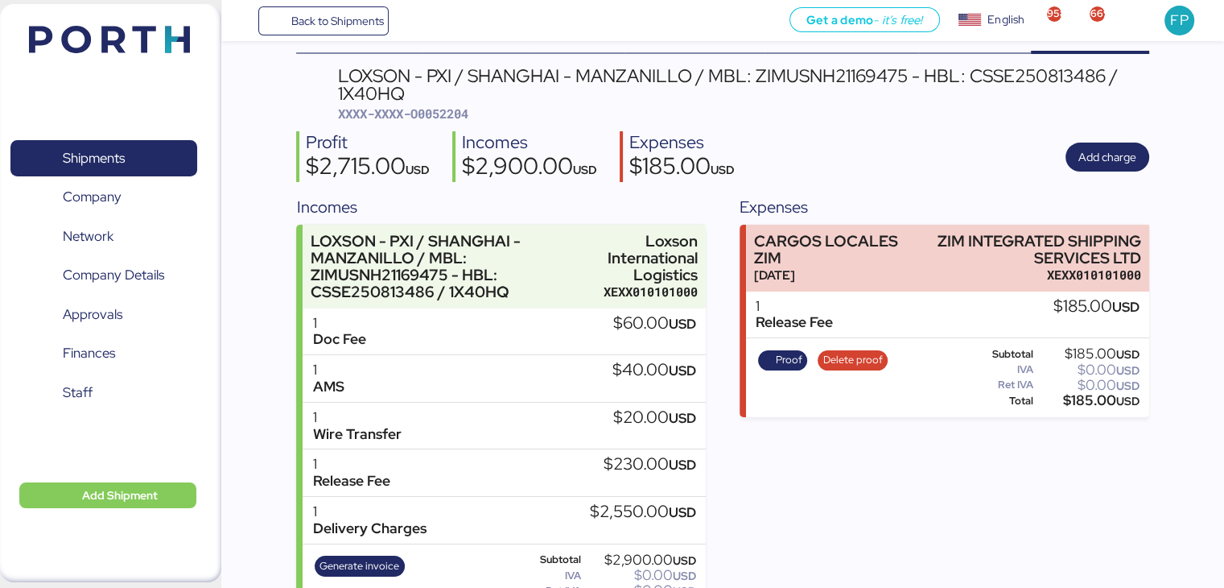
scroll to position [101, 0]
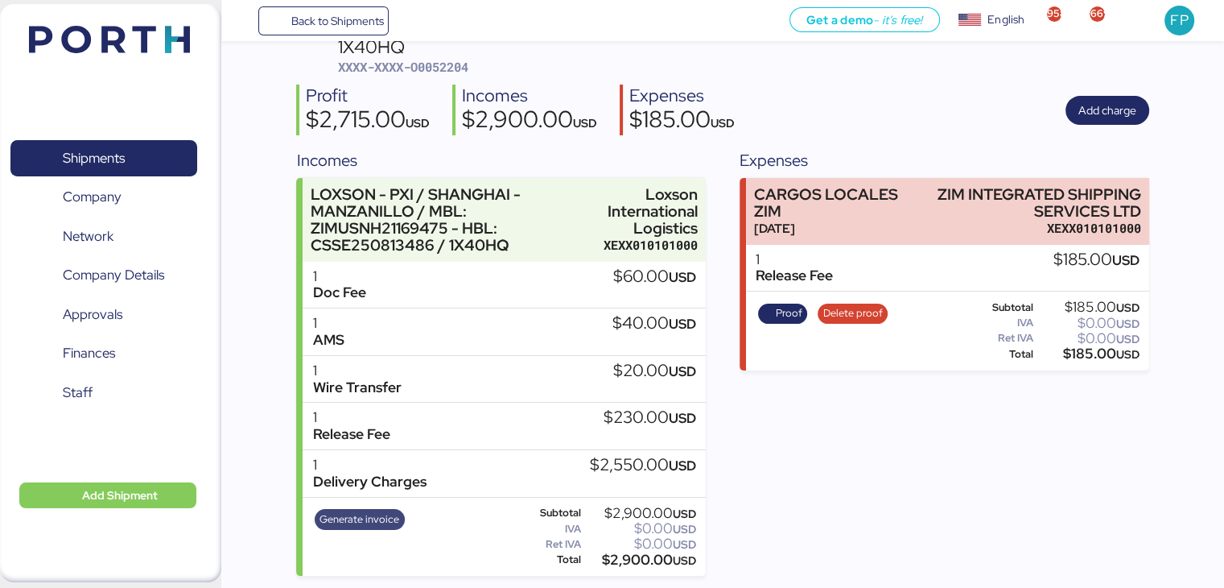
click at [375, 512] on span "Generate invoice" at bounding box center [360, 519] width 80 height 18
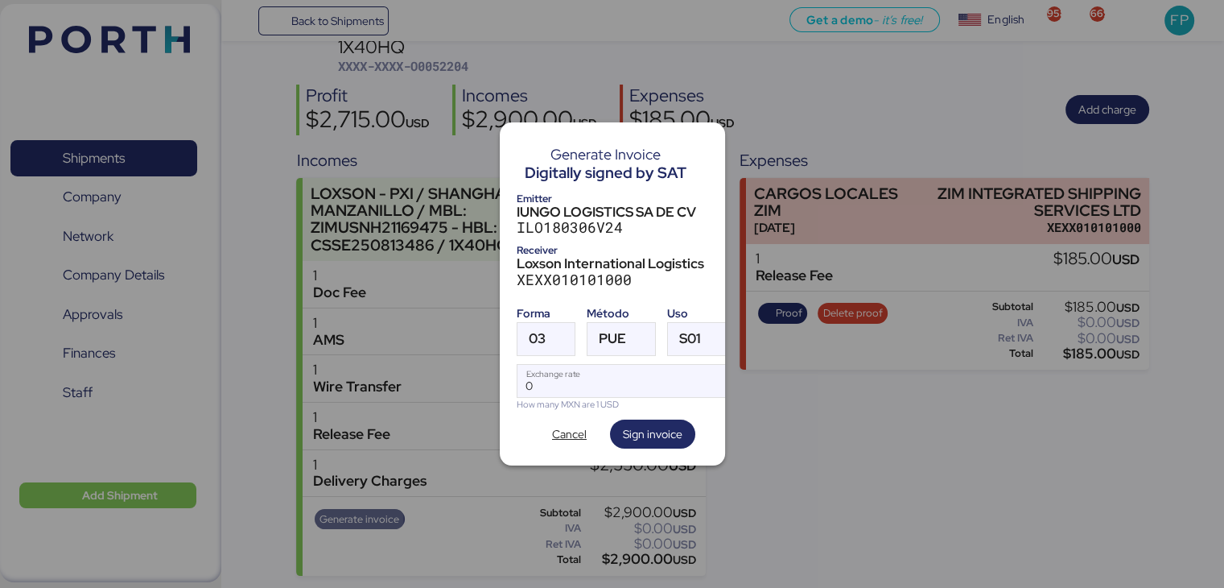
scroll to position [0, 0]
click at [527, 329] on div "03" at bounding box center [532, 339] width 28 height 32
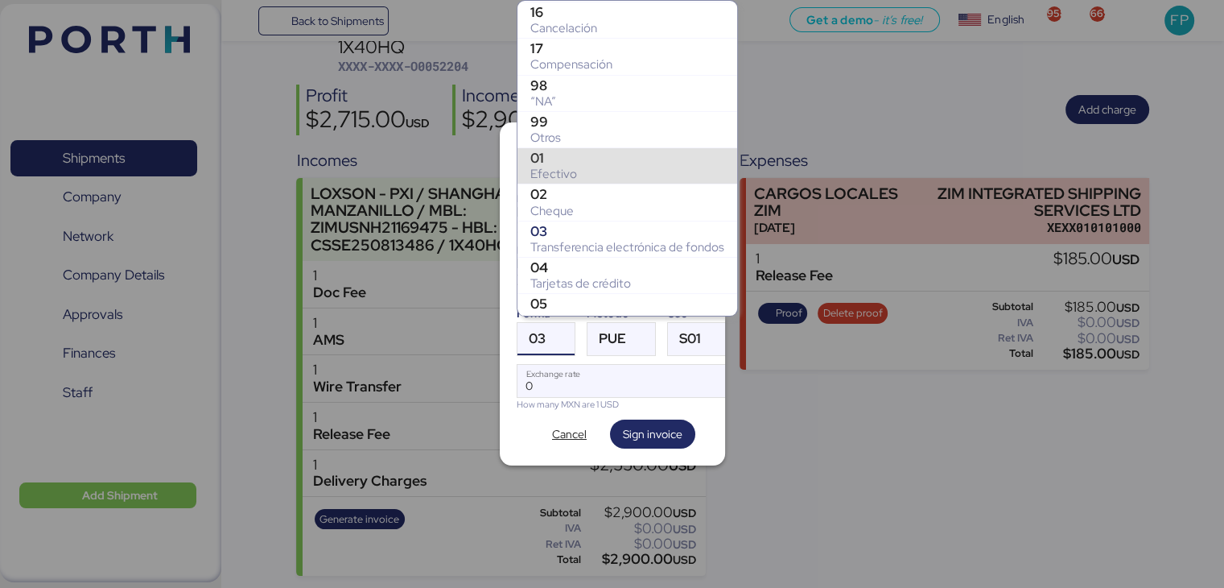
scroll to position [213, 0]
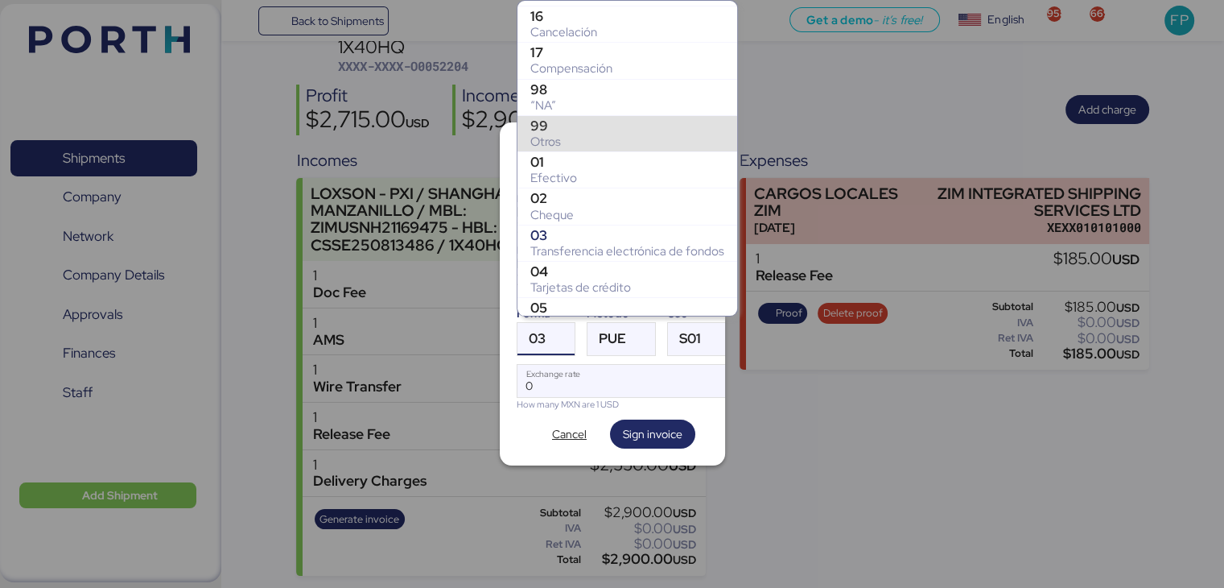
click at [564, 119] on div "99" at bounding box center [628, 126] width 194 height 16
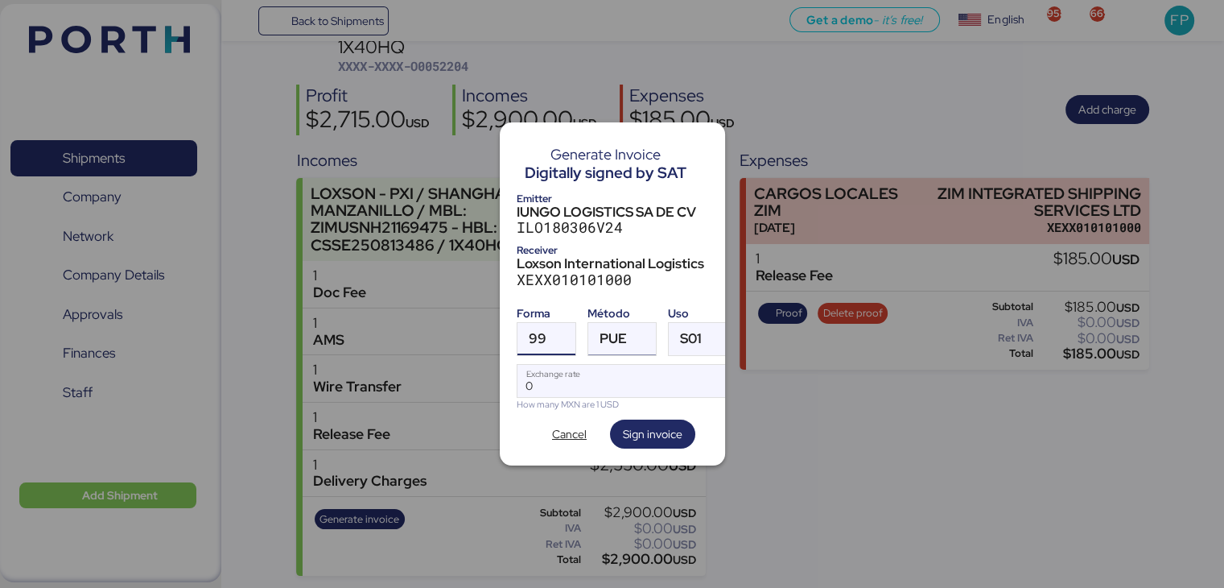
click at [627, 332] on div at bounding box center [641, 339] width 29 height 32
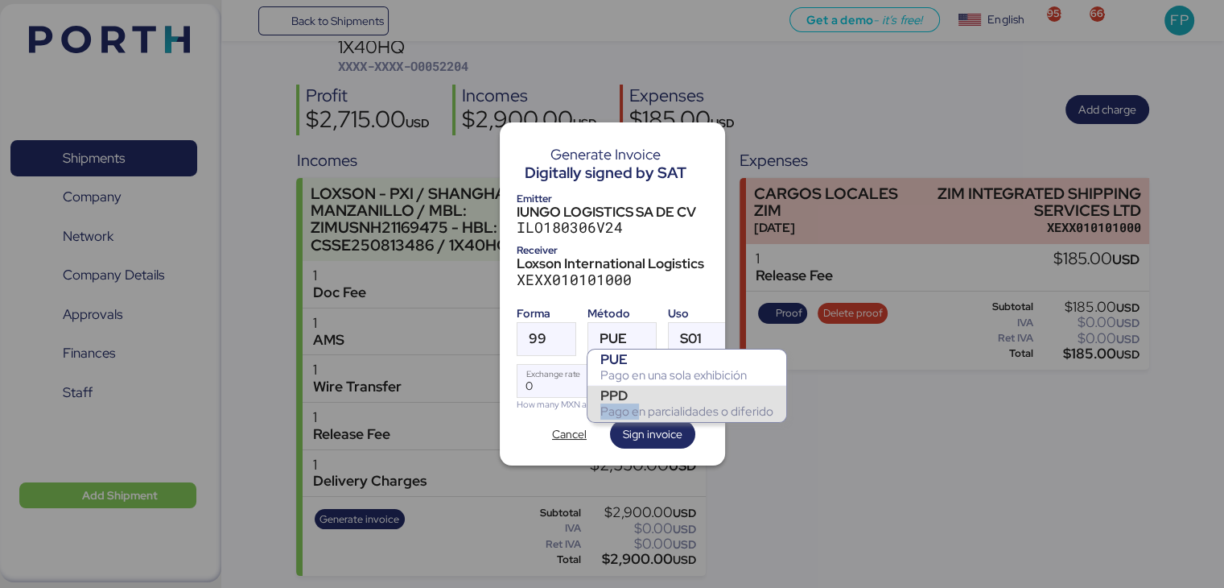
click at [638, 402] on div "PPD Pago en parcialidades o diferido" at bounding box center [687, 403] width 199 height 36
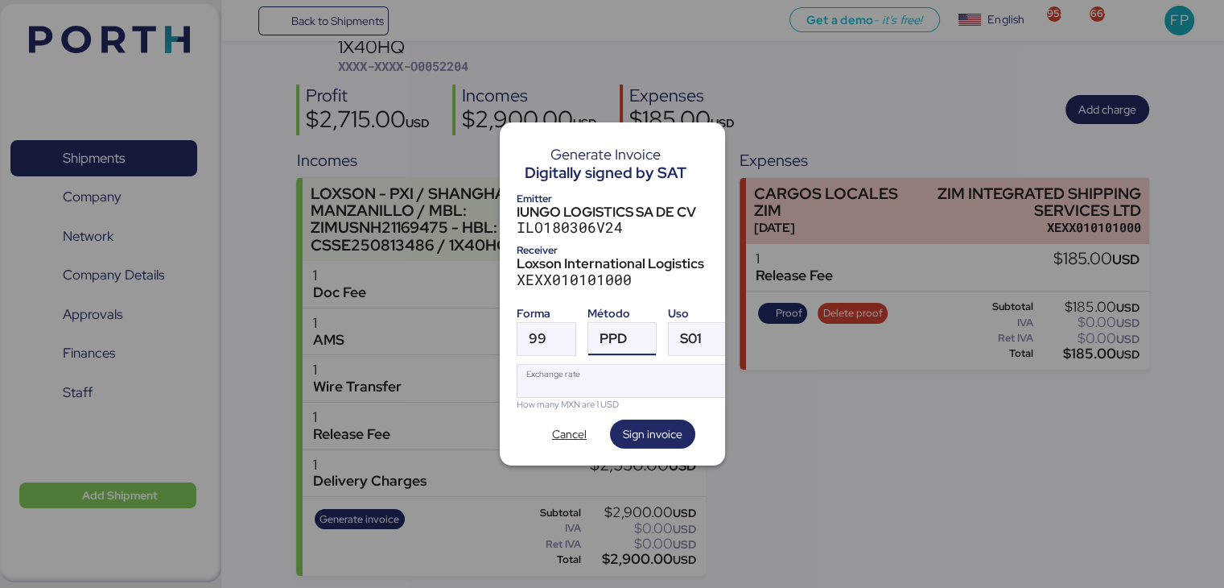
click at [597, 365] on input "Exchange rate" at bounding box center [625, 381] width 214 height 32
type input "0"
paste input "18.3428"
type input "18.3428"
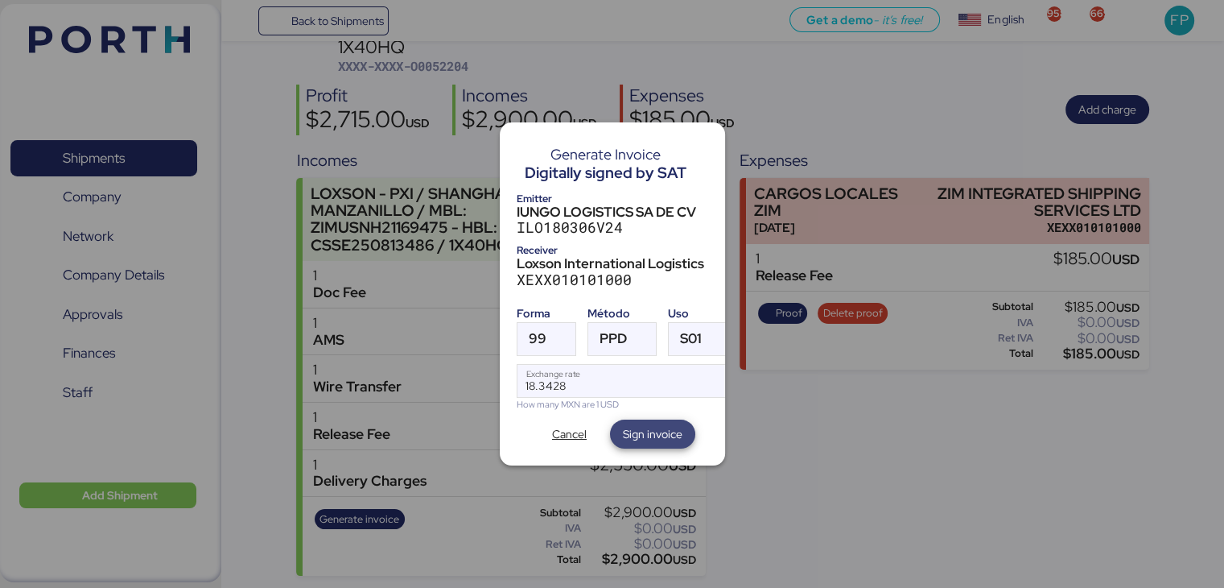
click at [634, 424] on span "Sign invoice" at bounding box center [653, 433] width 60 height 19
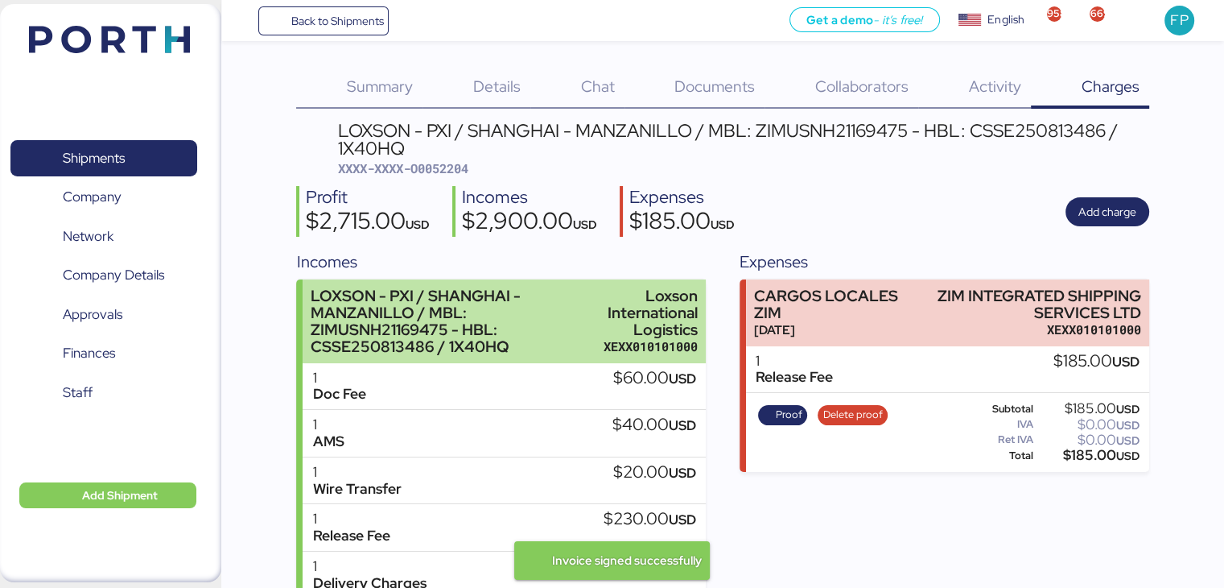
scroll to position [101, 0]
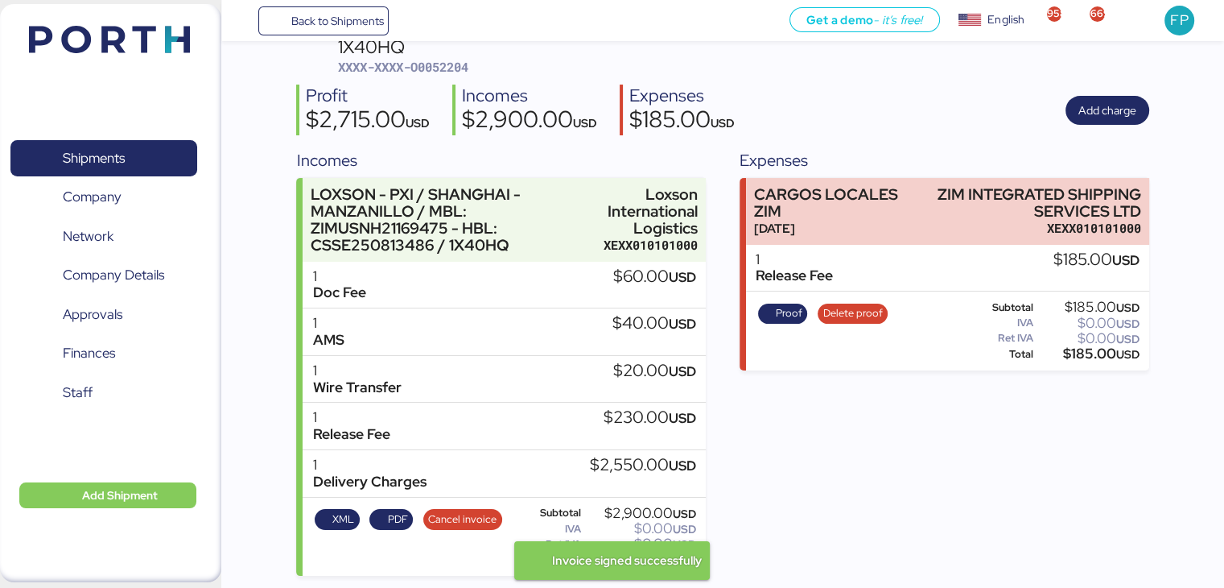
click at [432, 62] on span "XXXX-XXXX-O0052204" at bounding box center [403, 67] width 130 height 16
copy span "O0052204"
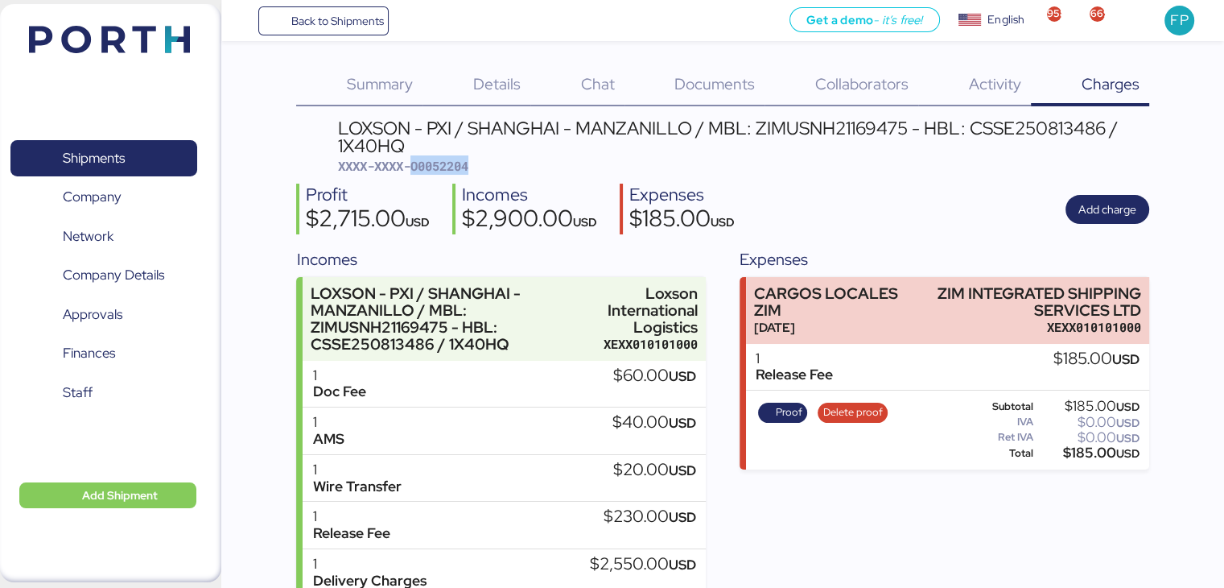
scroll to position [0, 0]
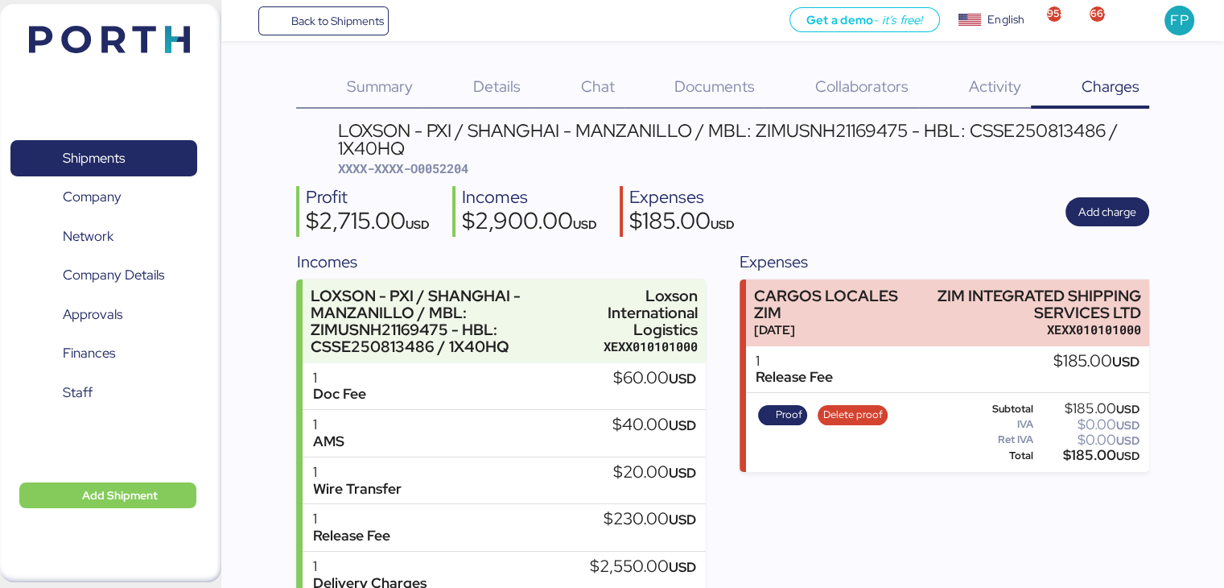
click at [869, 128] on div "LOXSON - PXI / SHANGHAI - MANZANILLO / MBL: ZIMUSNH21169475 - HBL: CSSE25081348…" at bounding box center [743, 140] width 811 height 36
click at [866, 128] on div "LOXSON - PXI / SHANGHAI - MANZANILLO / MBL: ZIMUSNH21169475 - HBL: CSSE25081348…" at bounding box center [743, 140] width 811 height 36
click at [887, 123] on div "LOXSON - PXI / SHANGHAI - MANZANILLO / MBL: ZIMUSNH21169475 - HBL: CSSE25081348…" at bounding box center [743, 140] width 811 height 36
click at [886, 123] on div "LOXSON - PXI / SHANGHAI - MANZANILLO / MBL: ZIMUSNH21169475 - HBL: CSSE25081348…" at bounding box center [743, 140] width 811 height 36
click at [873, 126] on div "LOXSON - PXI / SHANGHAI - MANZANILLO / MBL: ZIMUSNH21169475 - HBL: CSSE25081348…" at bounding box center [743, 140] width 811 height 36
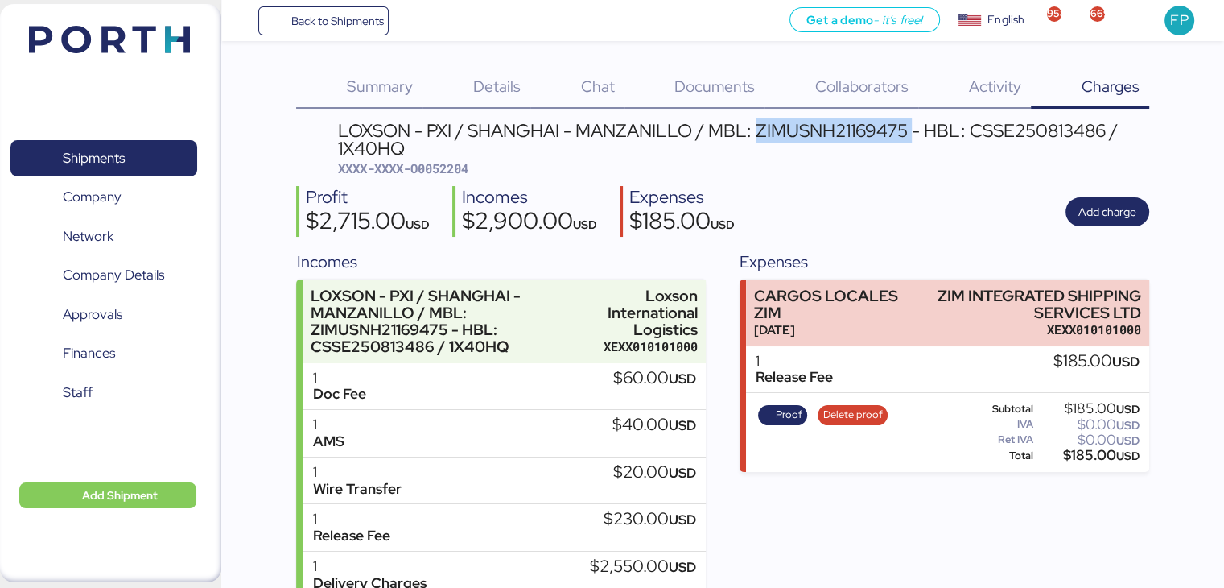
click at [873, 125] on div "LOXSON - PXI / SHANGHAI - MANZANILLO / MBL: ZIMUSNH21169475 - HBL: CSSE25081348…" at bounding box center [743, 140] width 811 height 36
copy div "ZIMUSNH21169475"
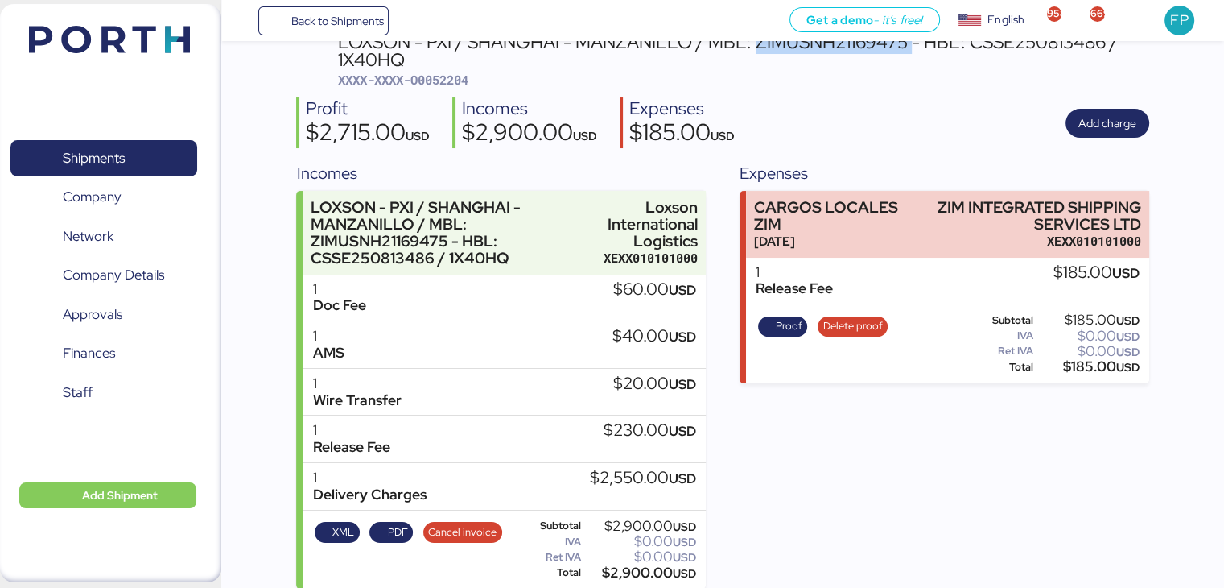
scroll to position [101, 0]
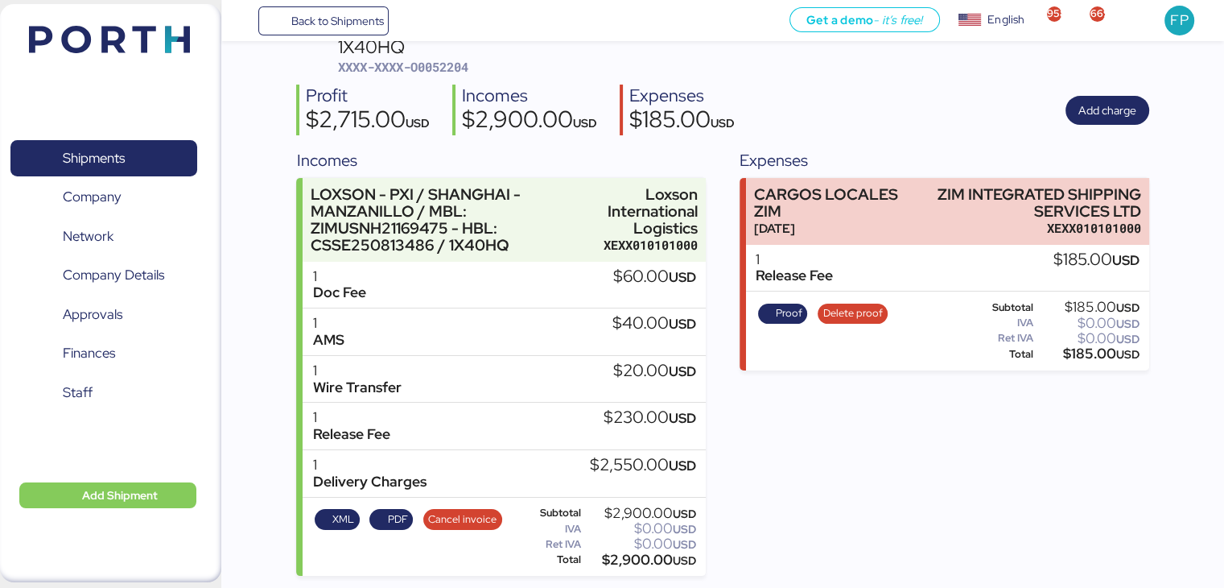
click at [620, 561] on div "$2,900.00 USD" at bounding box center [640, 560] width 112 height 12
copy div "2,900.00"
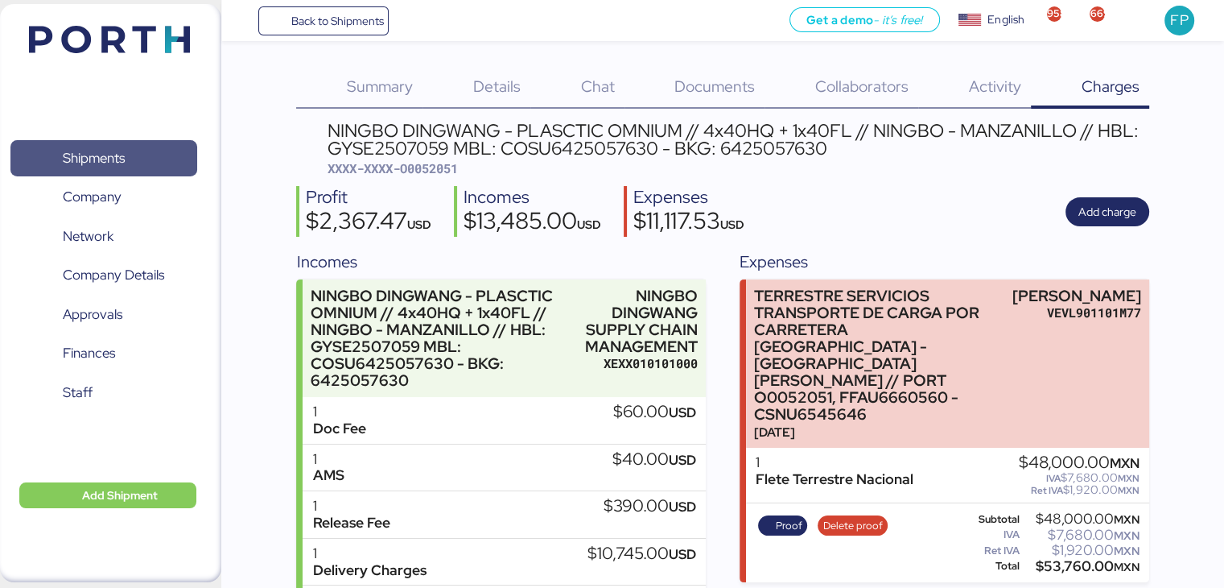
drag, startPoint x: 140, startPoint y: 159, endPoint x: 131, endPoint y: 159, distance: 8.9
click at [140, 159] on span "Shipments" at bounding box center [103, 158] width 173 height 23
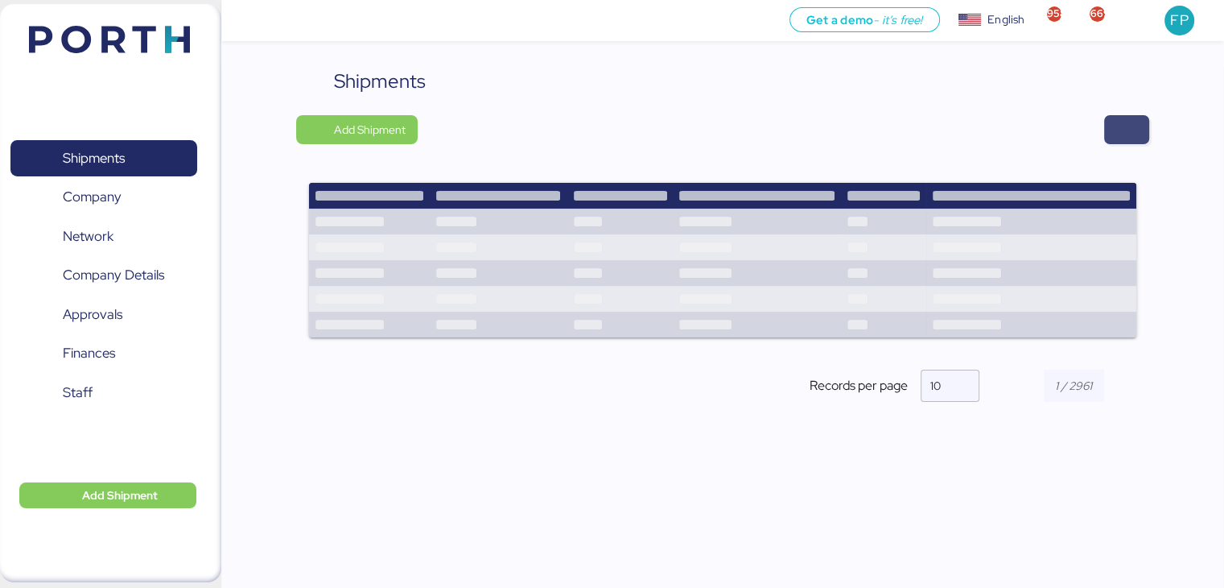
click at [1130, 133] on span "button" at bounding box center [1126, 129] width 19 height 23
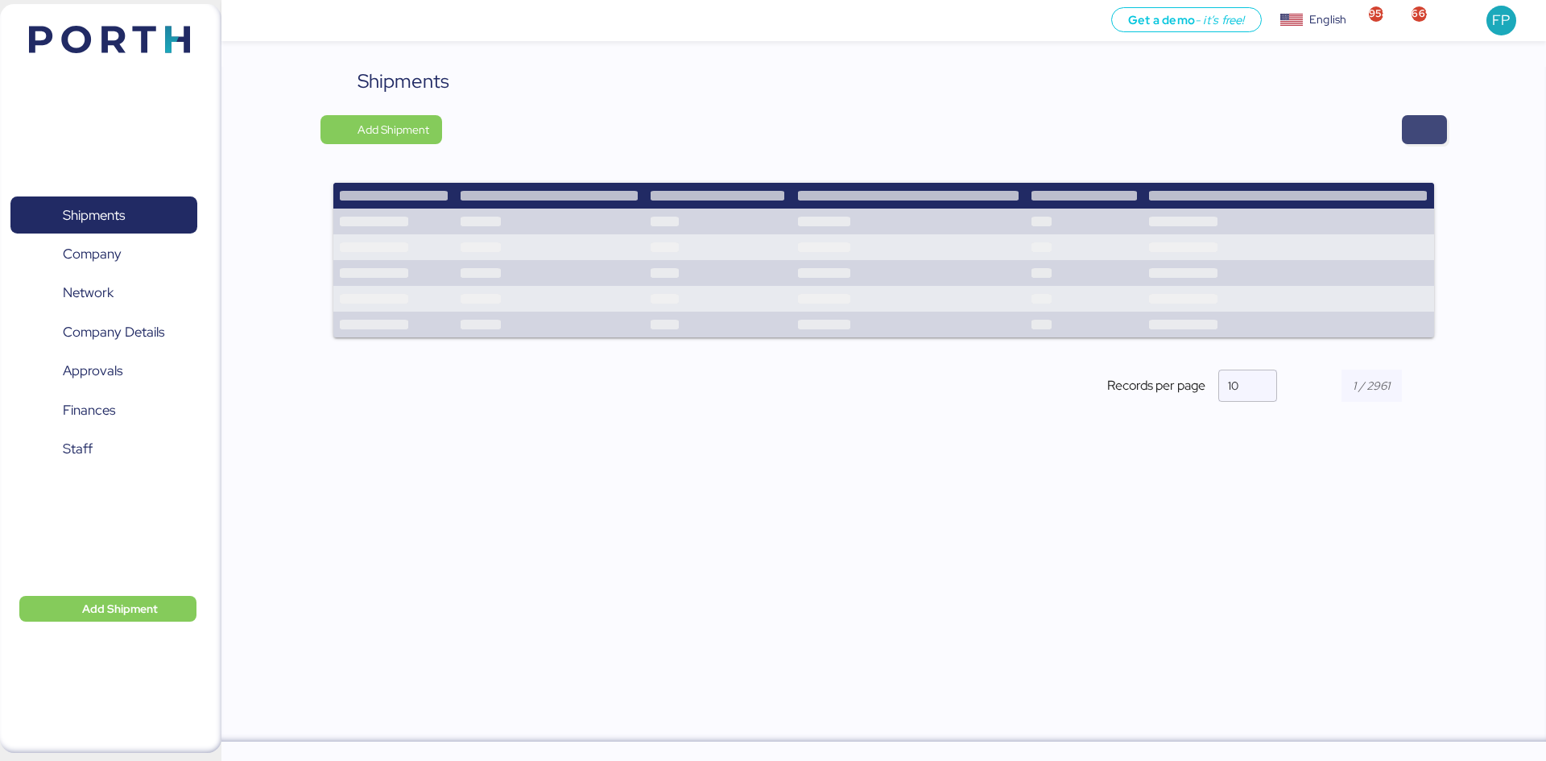
click at [1407, 140] on span "button" at bounding box center [1424, 129] width 45 height 29
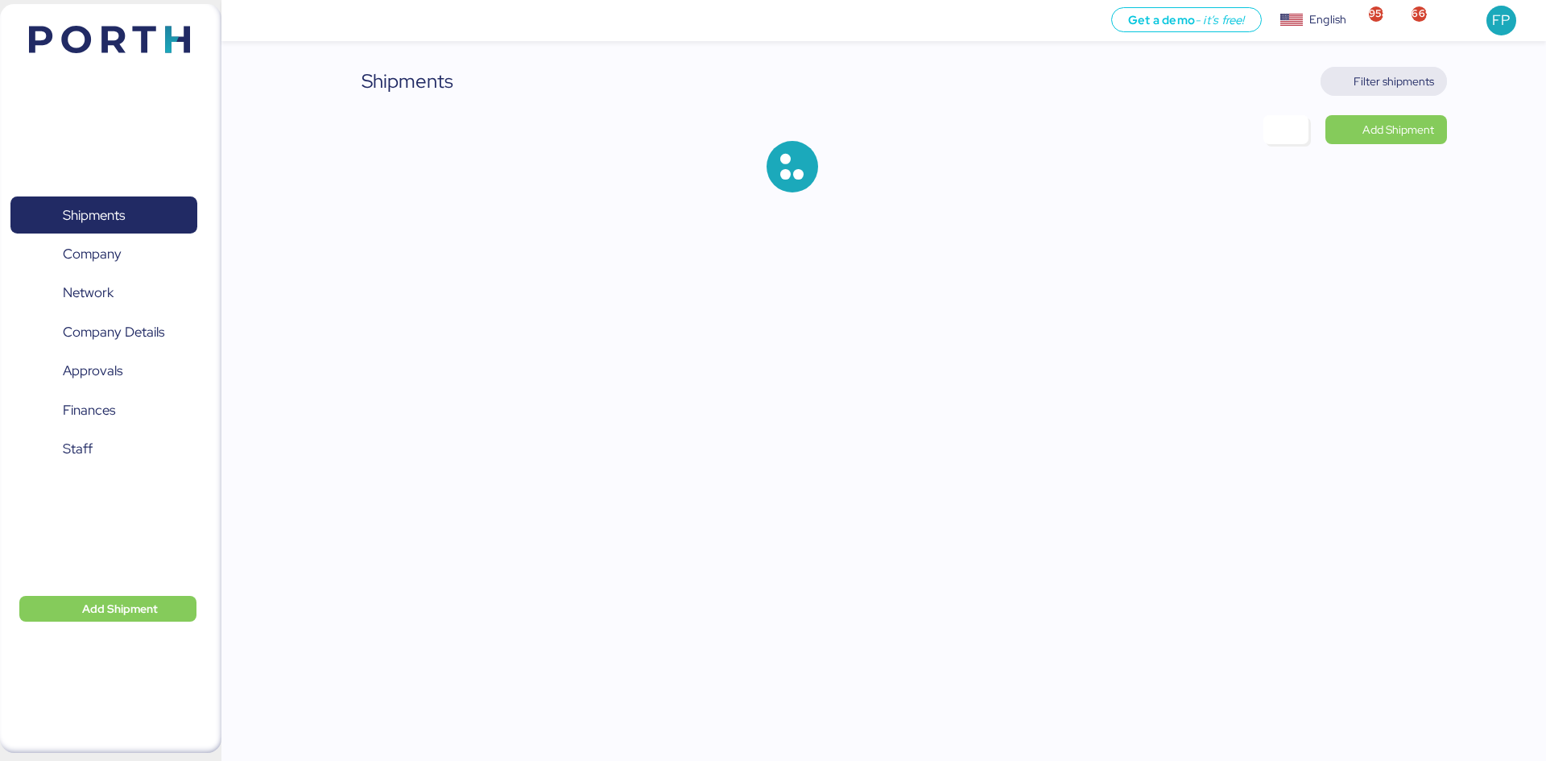
click at [1416, 86] on span "Filter shipments" at bounding box center [1393, 81] width 81 height 19
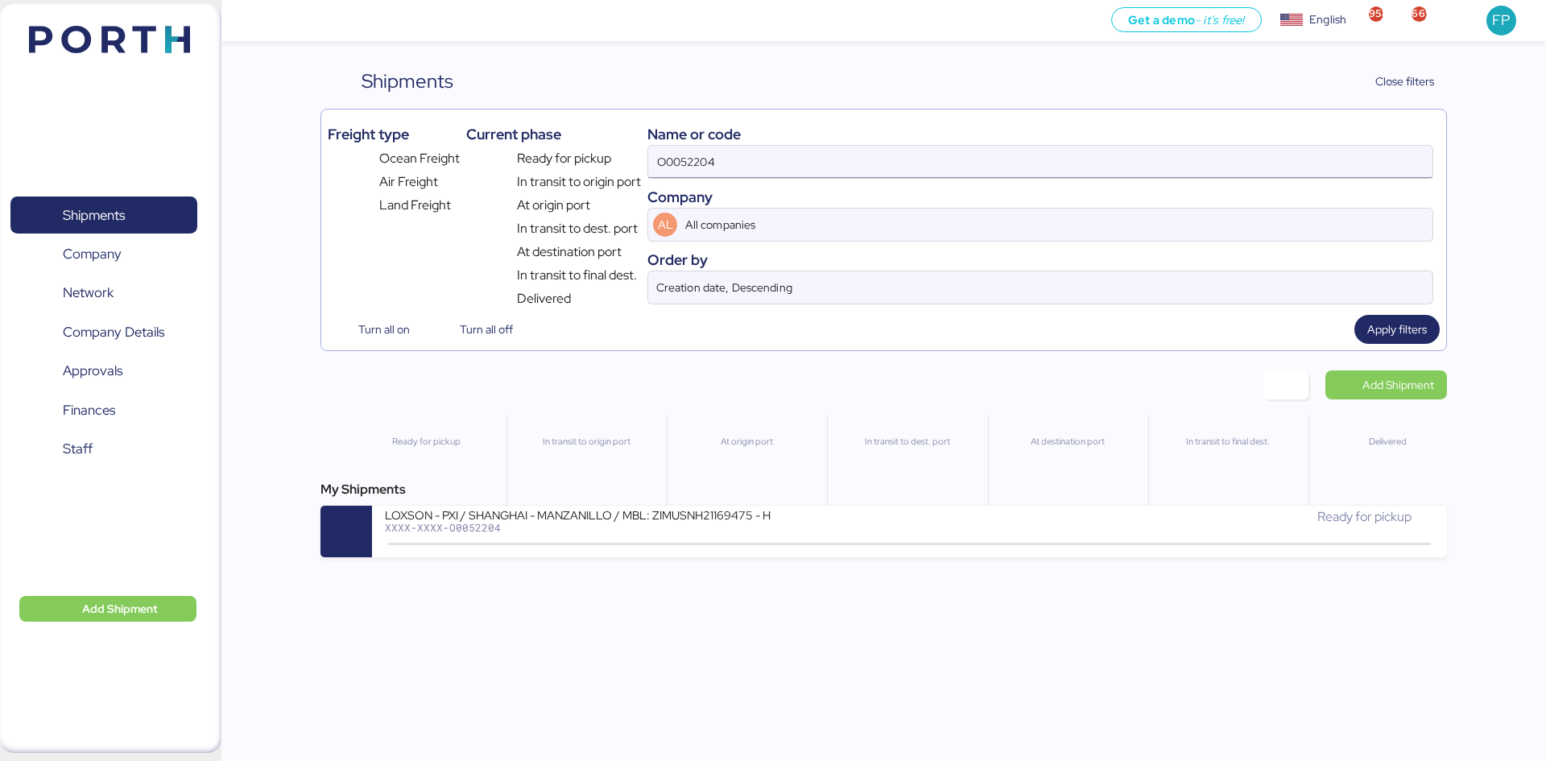
click at [694, 171] on input "O0052204" at bounding box center [1040, 162] width 784 height 32
paste input "175"
type input "O0052175"
click at [683, 533] on div "XXXX-XXXX-O0052175" at bounding box center [578, 527] width 386 height 11
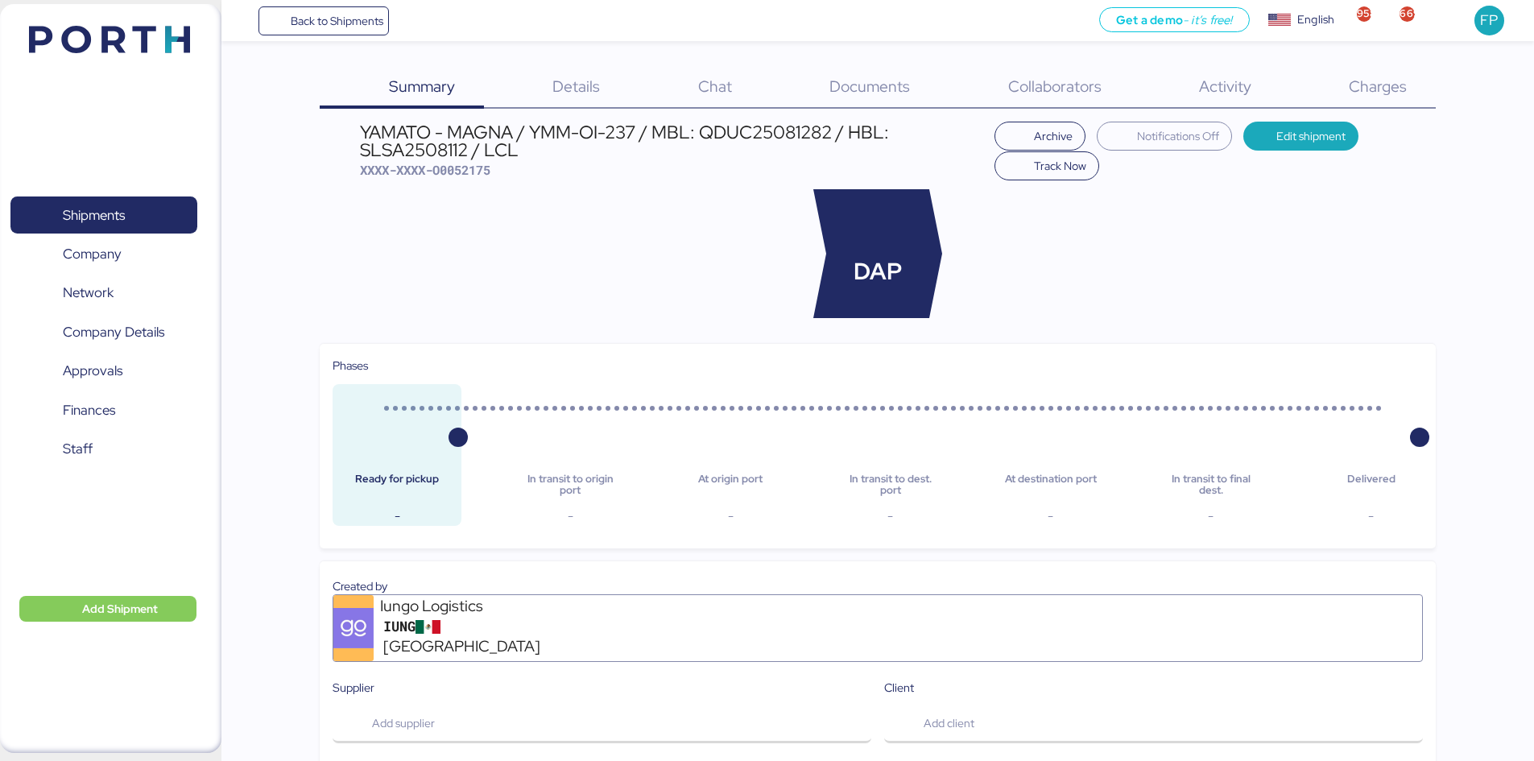
click at [1367, 104] on div "Charges 0" at bounding box center [1356, 88] width 155 height 42
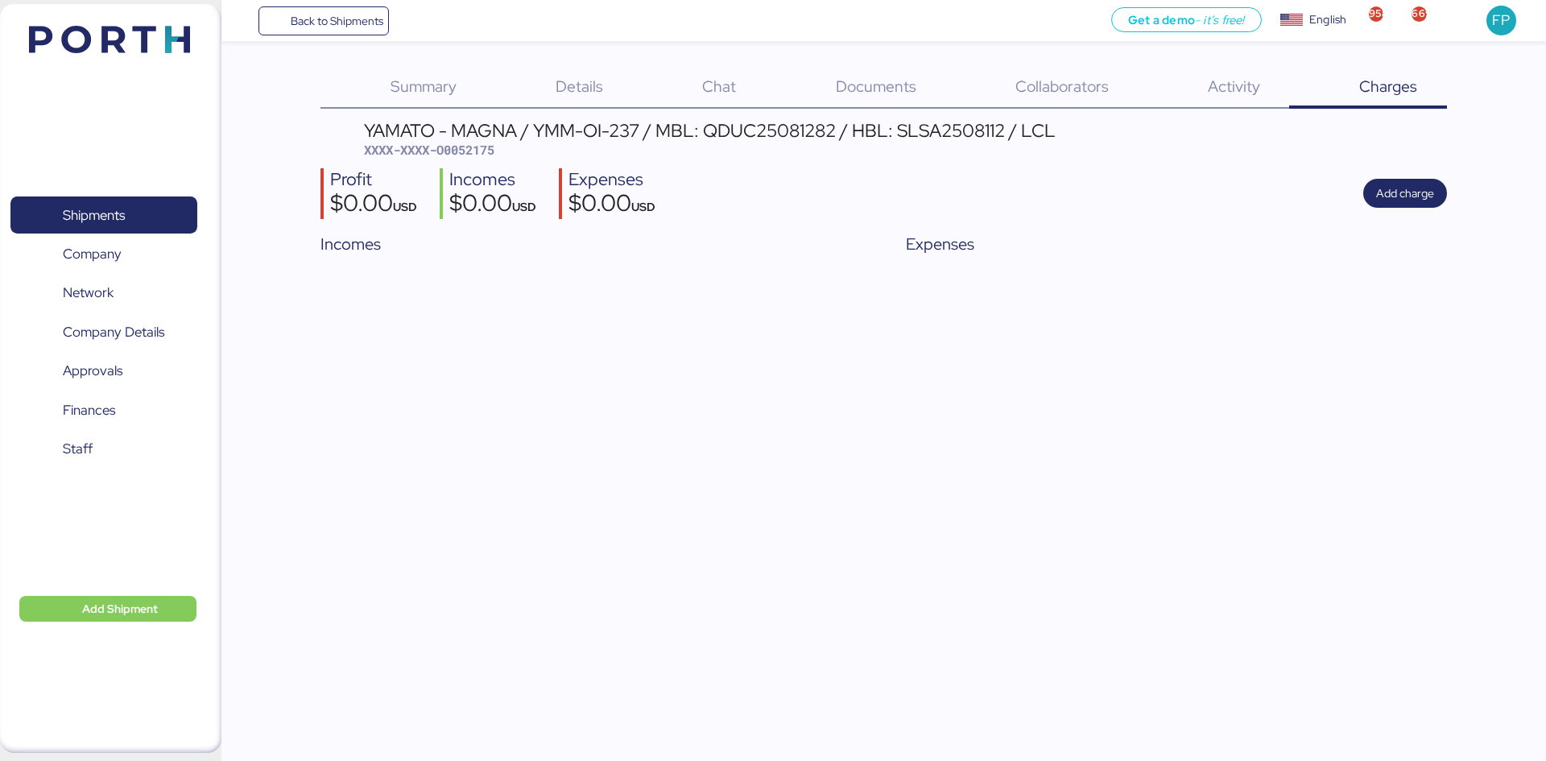
click at [470, 141] on div "YAMATO - MAGNA / YMM-OI-237 / MBL: QDUC25081282 / HBL: SLSA2508112 / LCL XXXX-X…" at bounding box center [710, 141] width 692 height 38
click at [472, 144] on span "XXXX-XXXX-O0052175" at bounding box center [429, 150] width 130 height 16
copy span "O0052175"
click at [109, 213] on span "Shipments" at bounding box center [94, 215] width 62 height 23
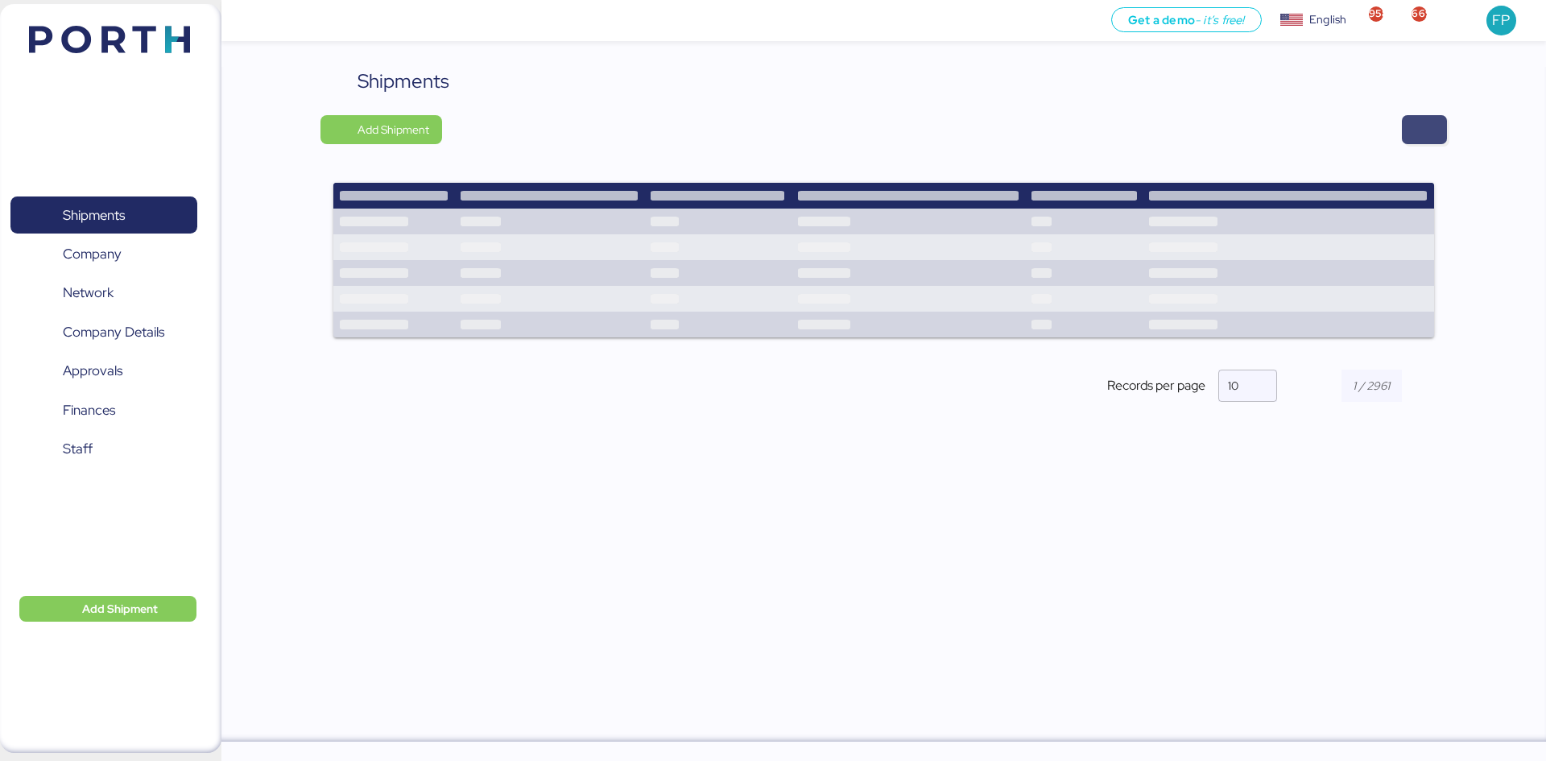
click at [1416, 132] on span "button" at bounding box center [1423, 129] width 19 height 23
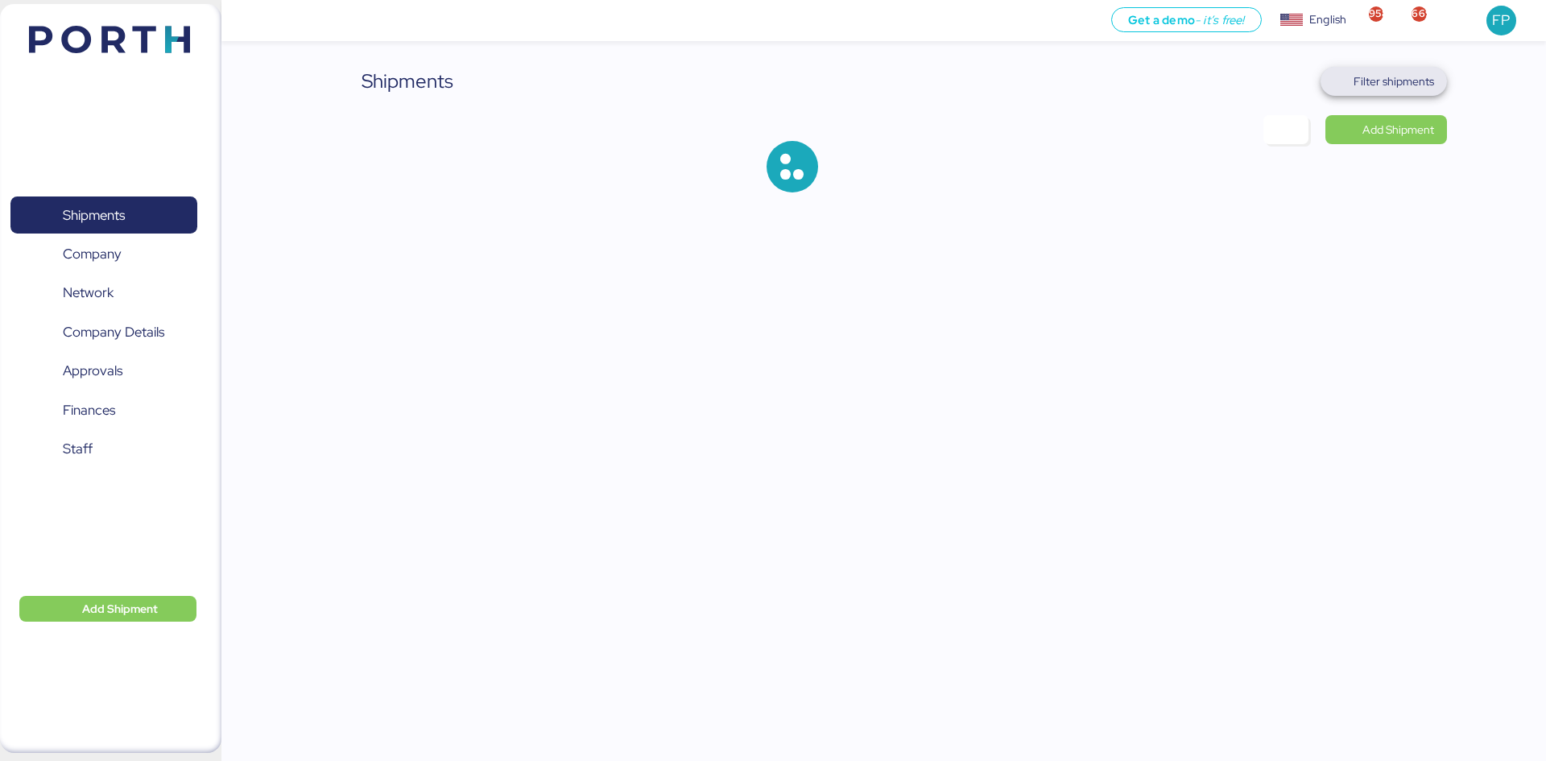
click at [1406, 88] on span "Filter shipments" at bounding box center [1393, 81] width 81 height 19
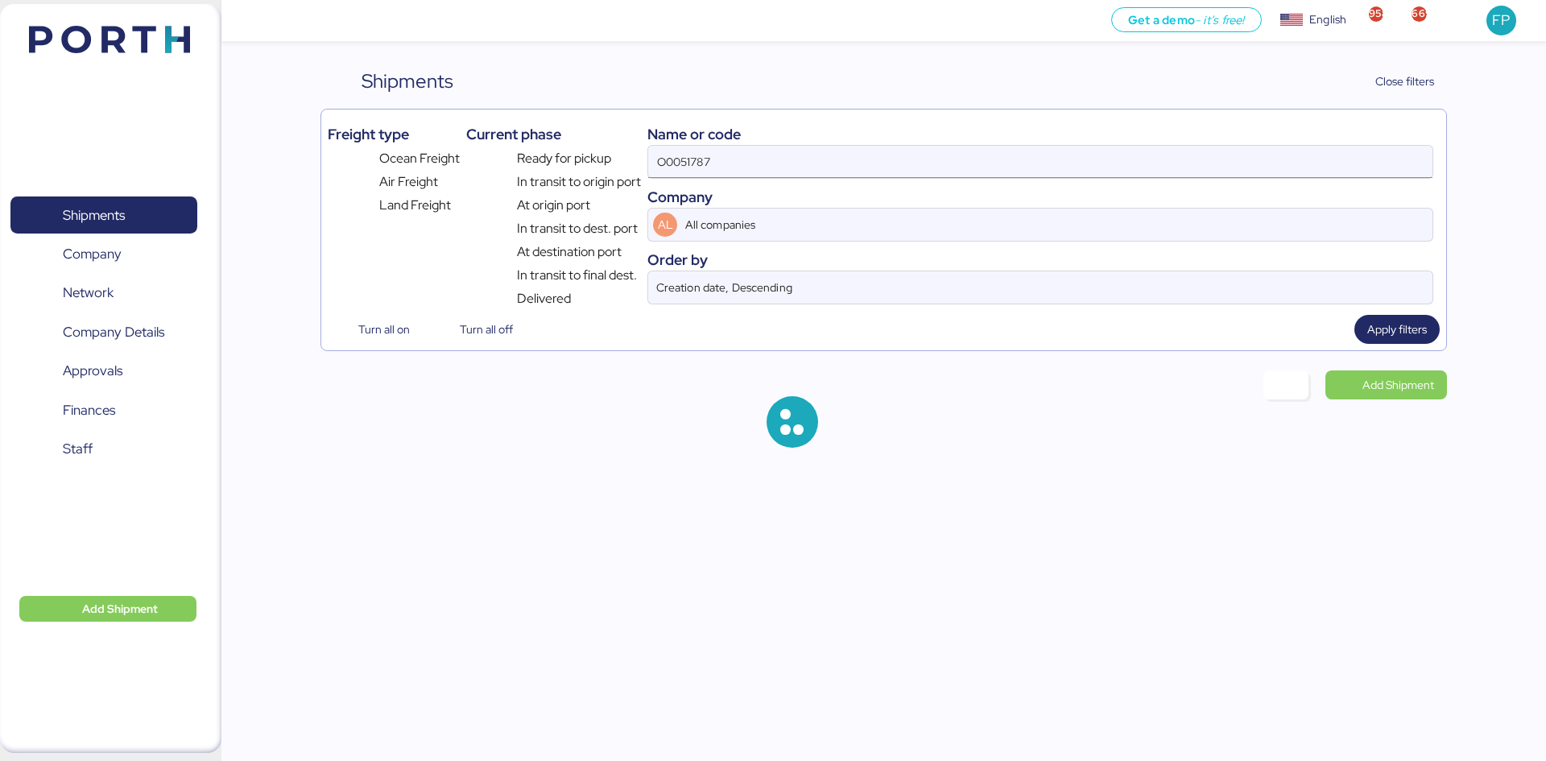
click at [659, 163] on input "O0051787" at bounding box center [1040, 162] width 784 height 32
click at [658, 163] on input "O0051787" at bounding box center [1040, 162] width 784 height 32
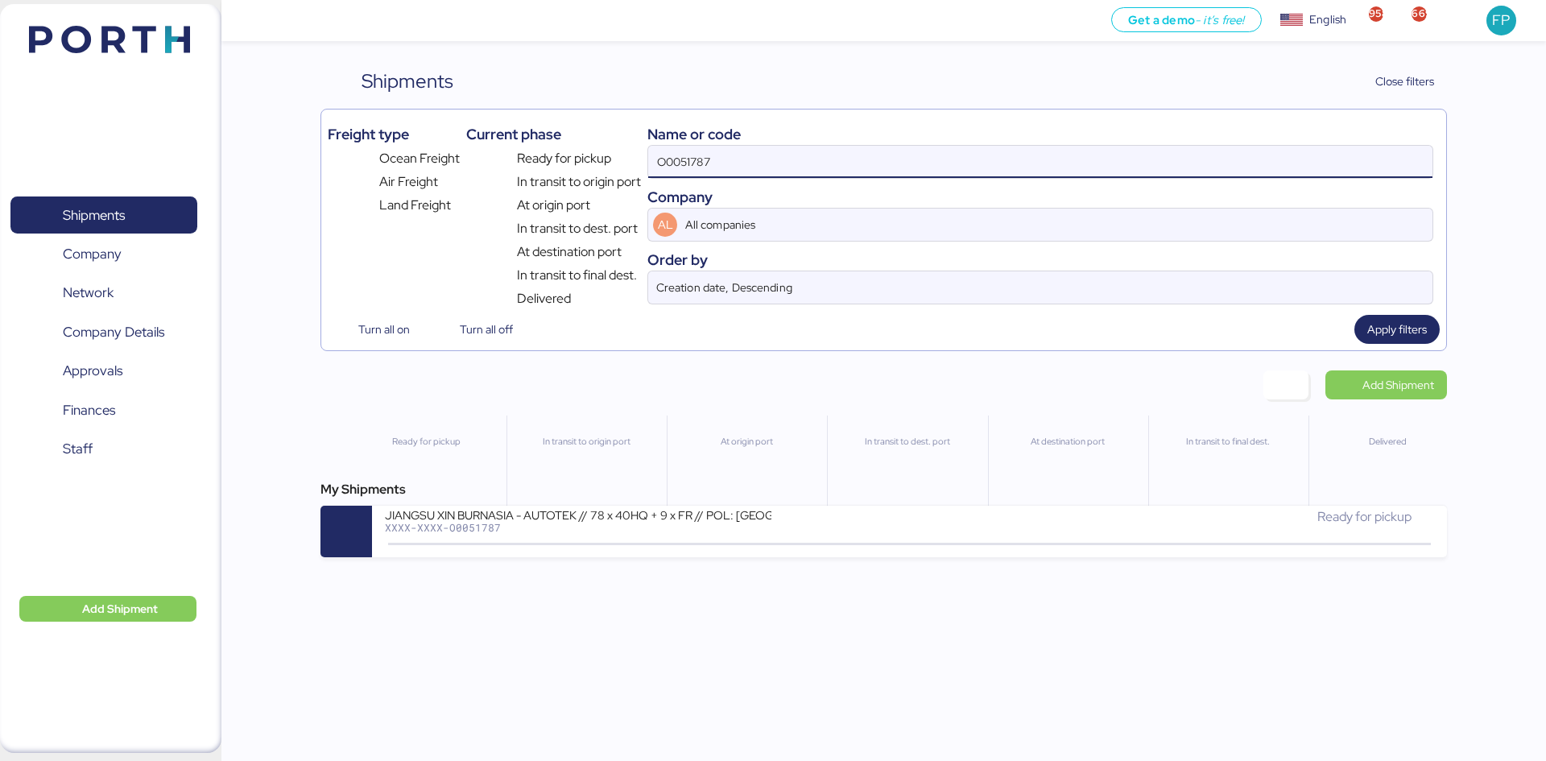
paste input "2024"
type input "O0052024"
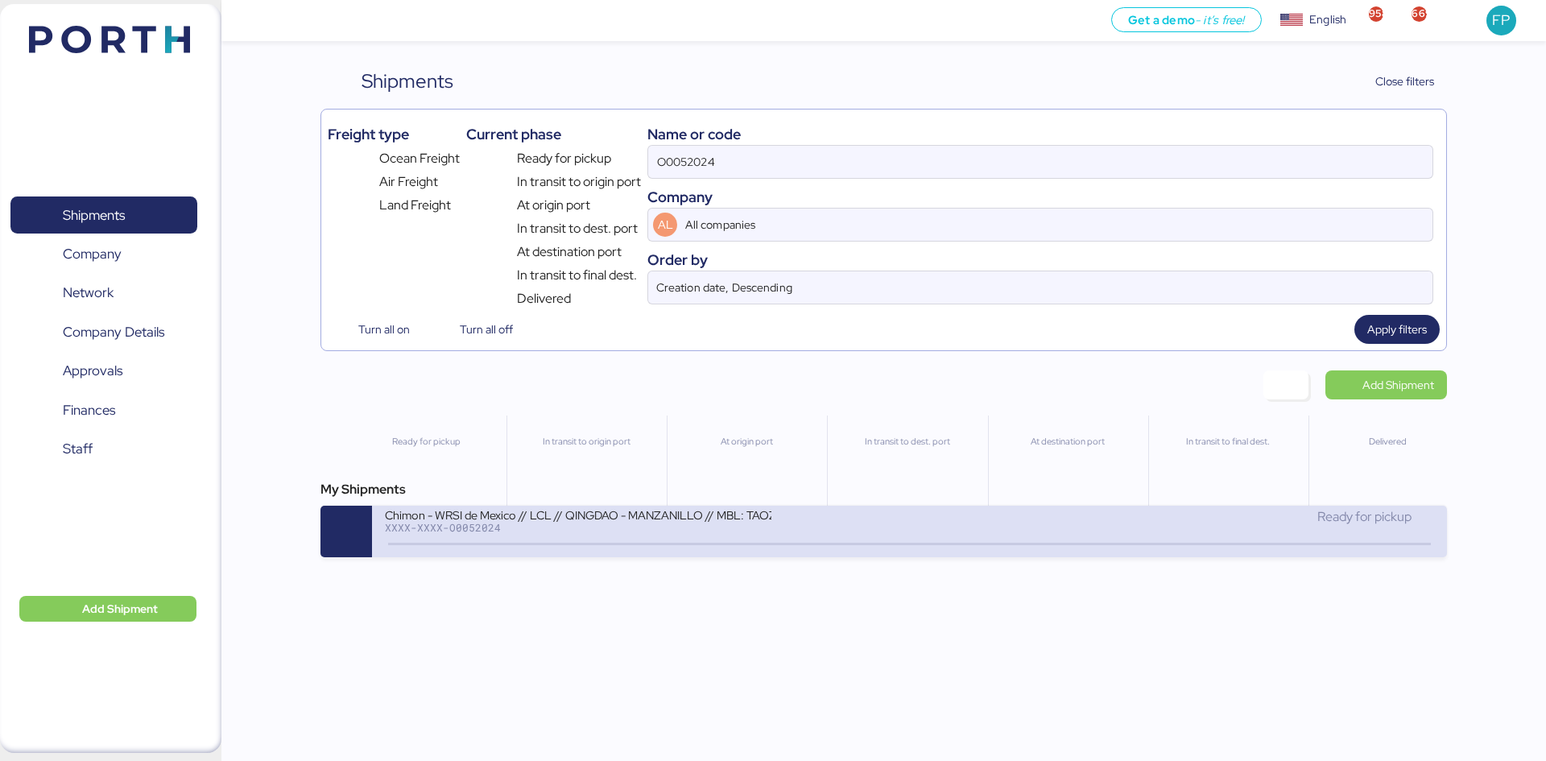
click at [624, 527] on div "XXXX-XXXX-O0052024" at bounding box center [578, 527] width 386 height 11
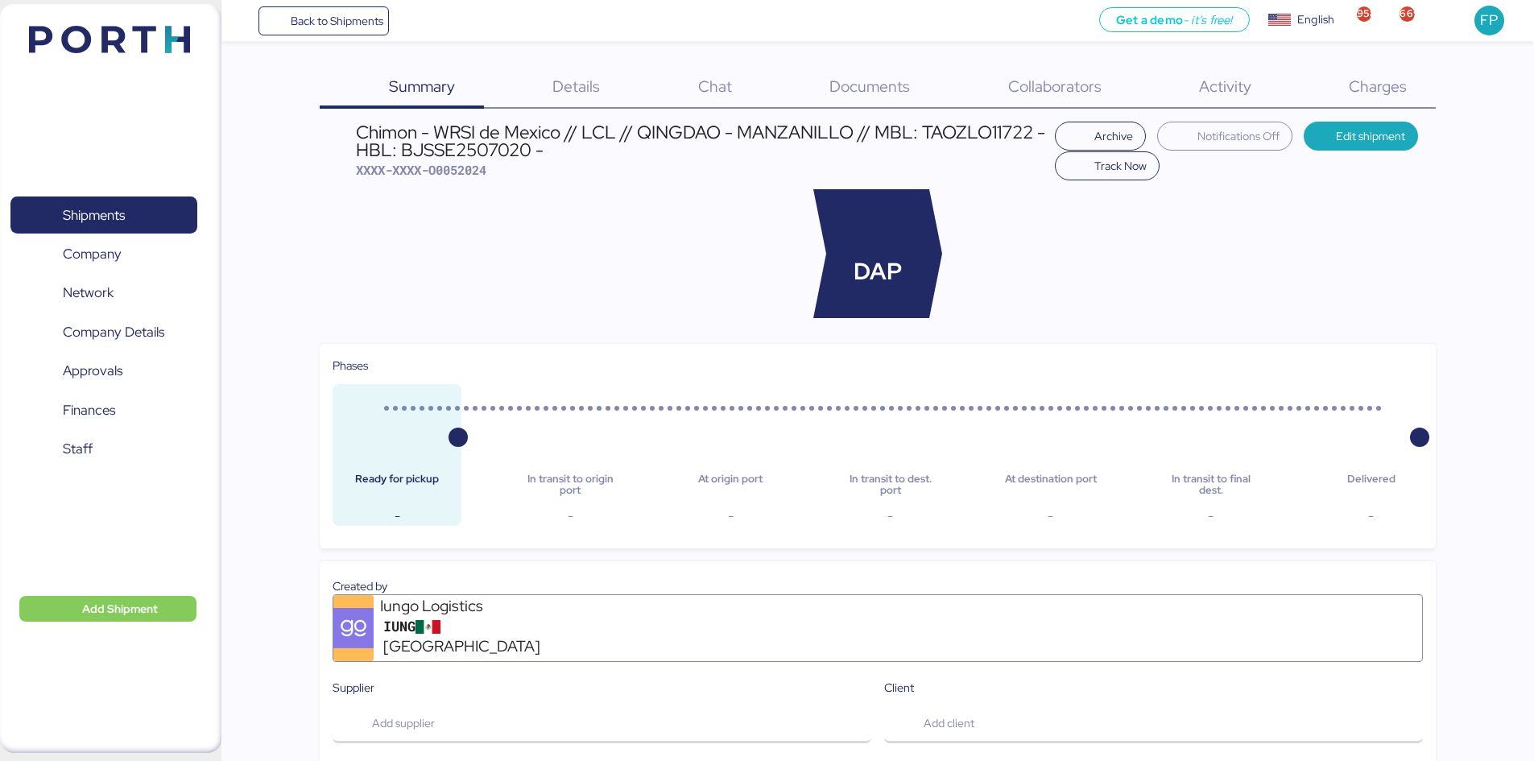
click at [1354, 102] on div "Charges 0" at bounding box center [1356, 88] width 155 height 42
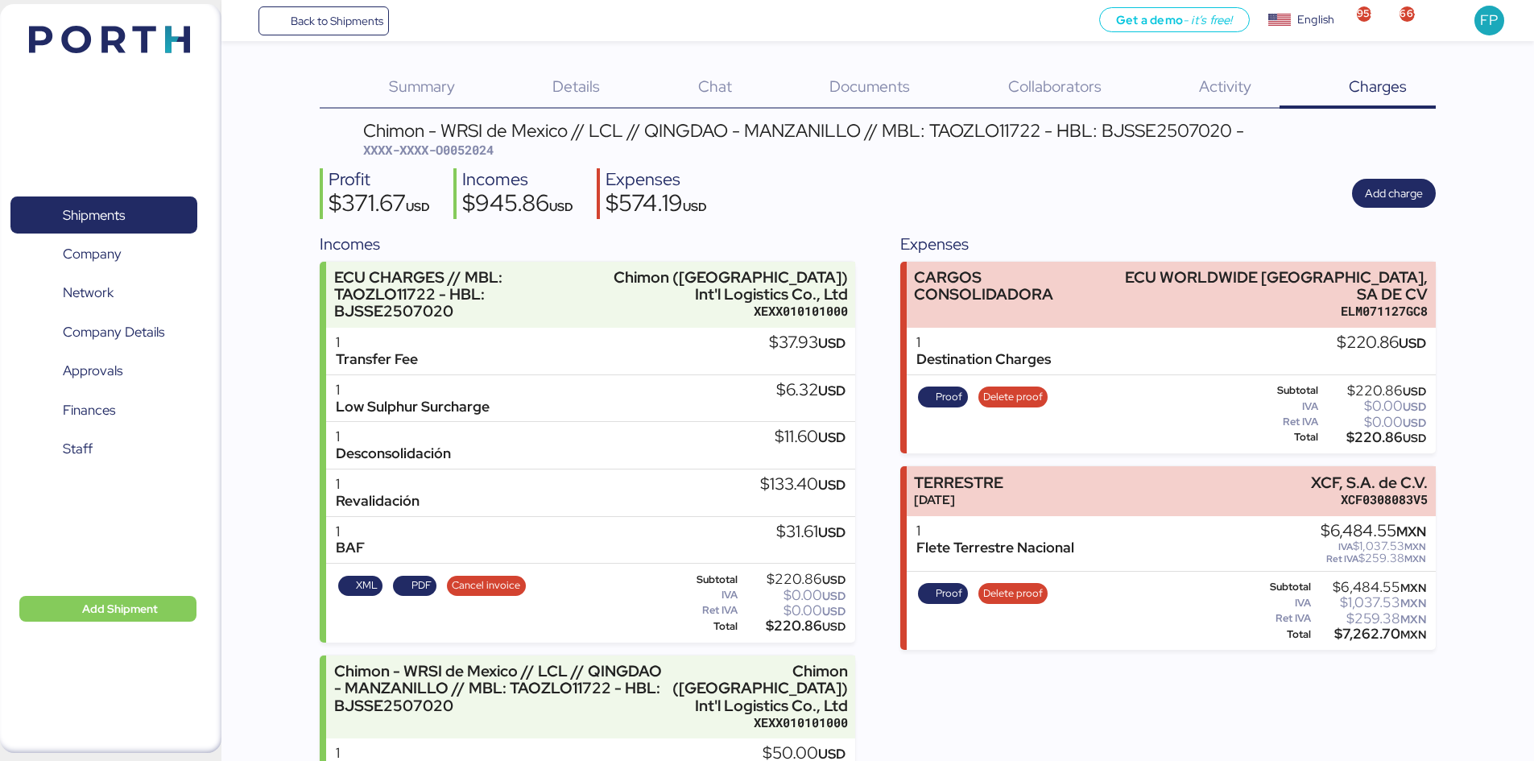
click at [474, 155] on span "XXXX-XXXX-O0052024" at bounding box center [428, 150] width 130 height 16
copy span "O0052024"
click at [473, 150] on span "XXXX-XXXX-O0052024" at bounding box center [428, 150] width 130 height 16
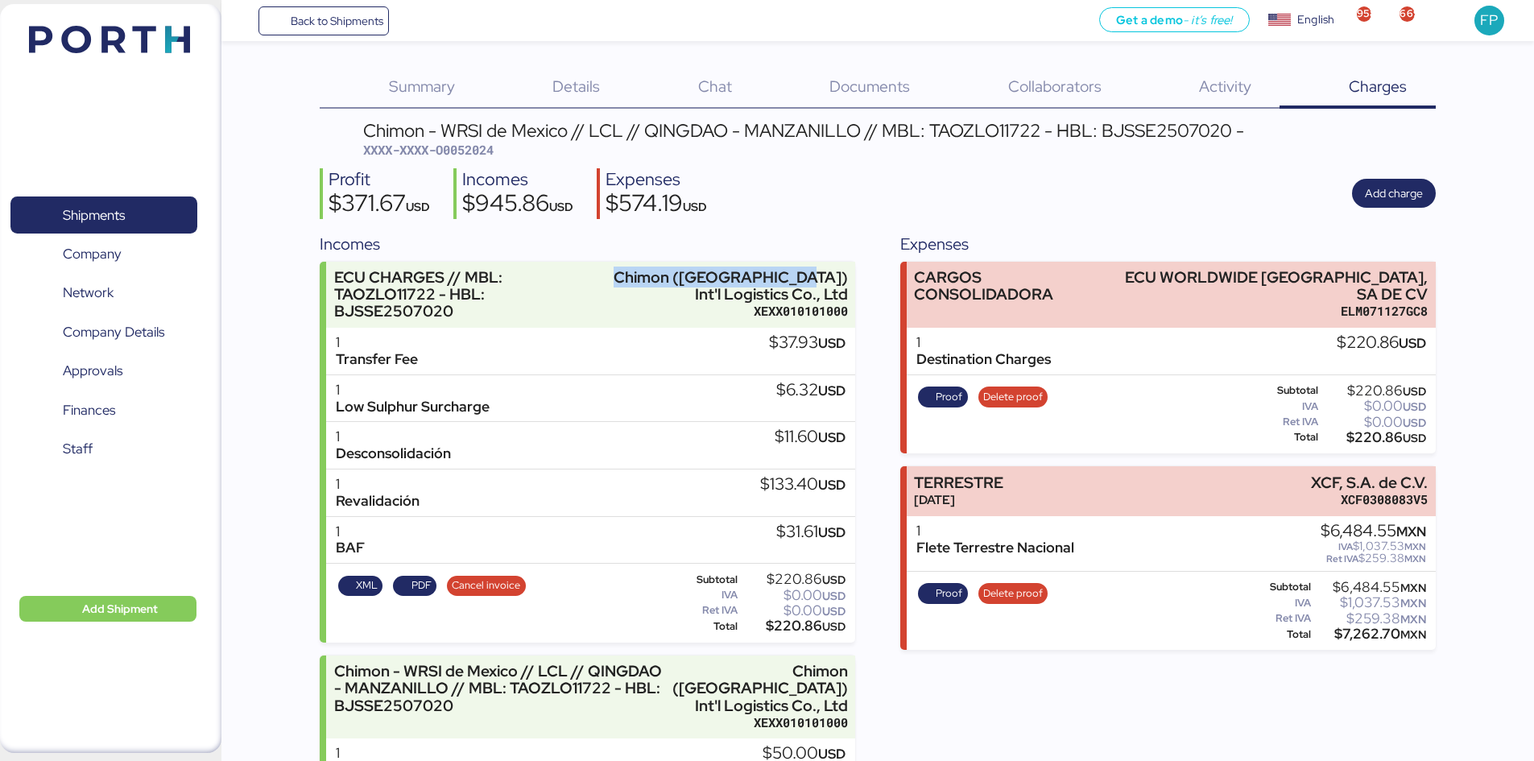
drag, startPoint x: 694, startPoint y: 271, endPoint x: 869, endPoint y: 266, distance: 175.6
click at [869, 266] on div "Incomes ECU CHARGES // MBL: TAOZLO11722 - HBL: BJSSE2507020 Chimon (Beijing) In…" at bounding box center [878, 642] width 1116 height 821
copy div "Chimon (Beijing) Int'l"
click at [472, 149] on span "XXXX-XXXX-O0052024" at bounding box center [428, 150] width 130 height 16
click at [471, 149] on span "XXXX-XXXX-O0052024" at bounding box center [428, 150] width 130 height 16
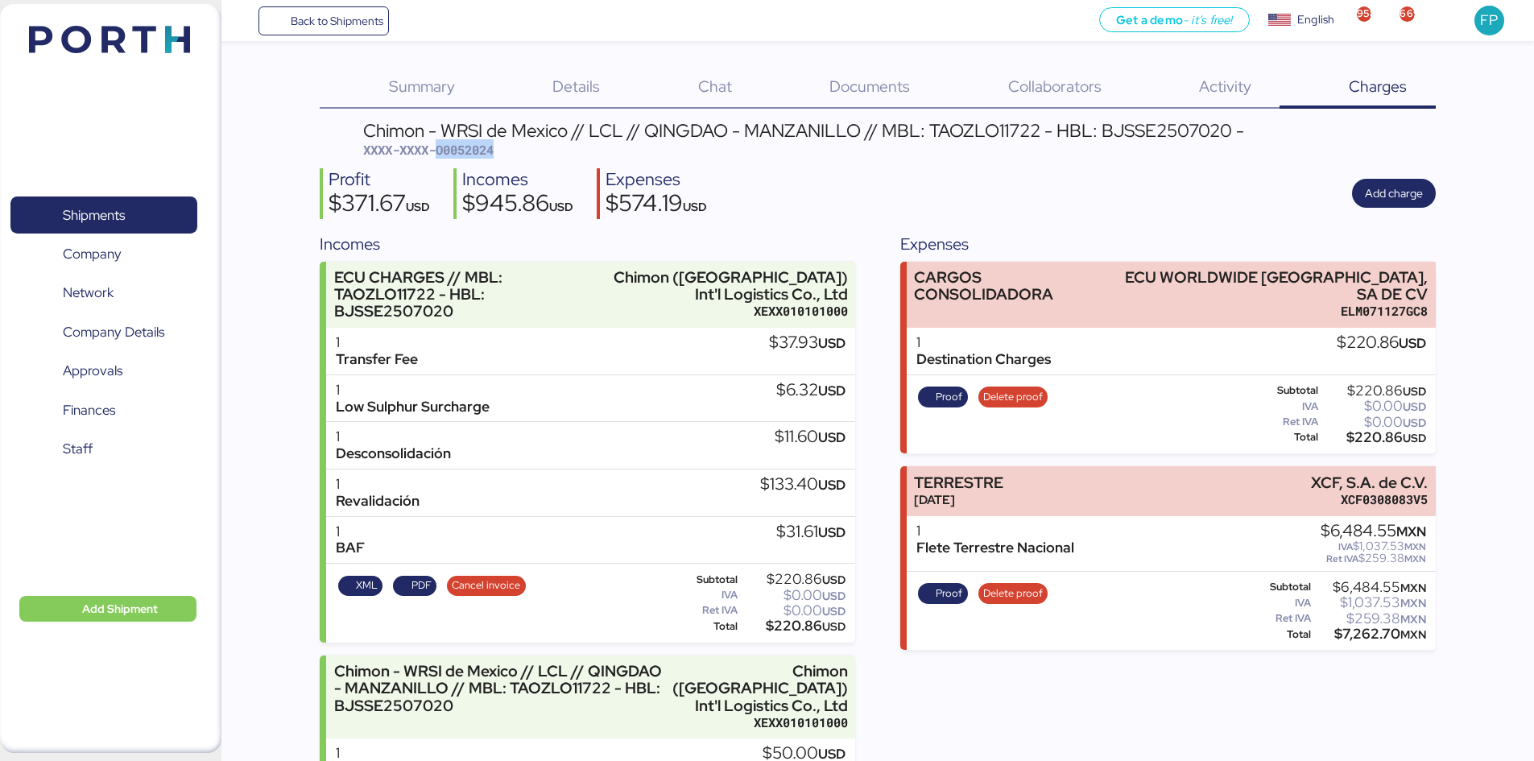
copy span "O0052024"
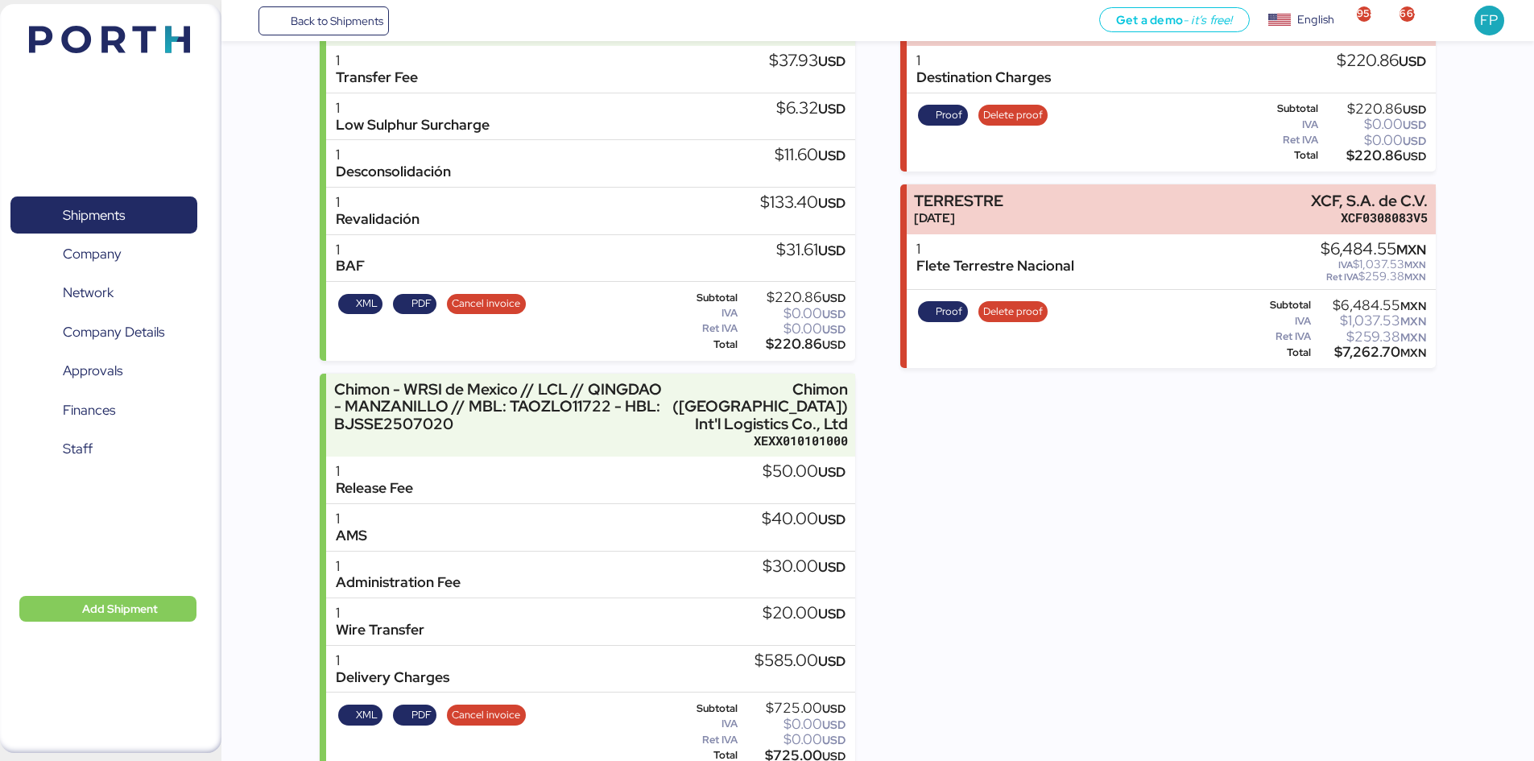
scroll to position [305, 0]
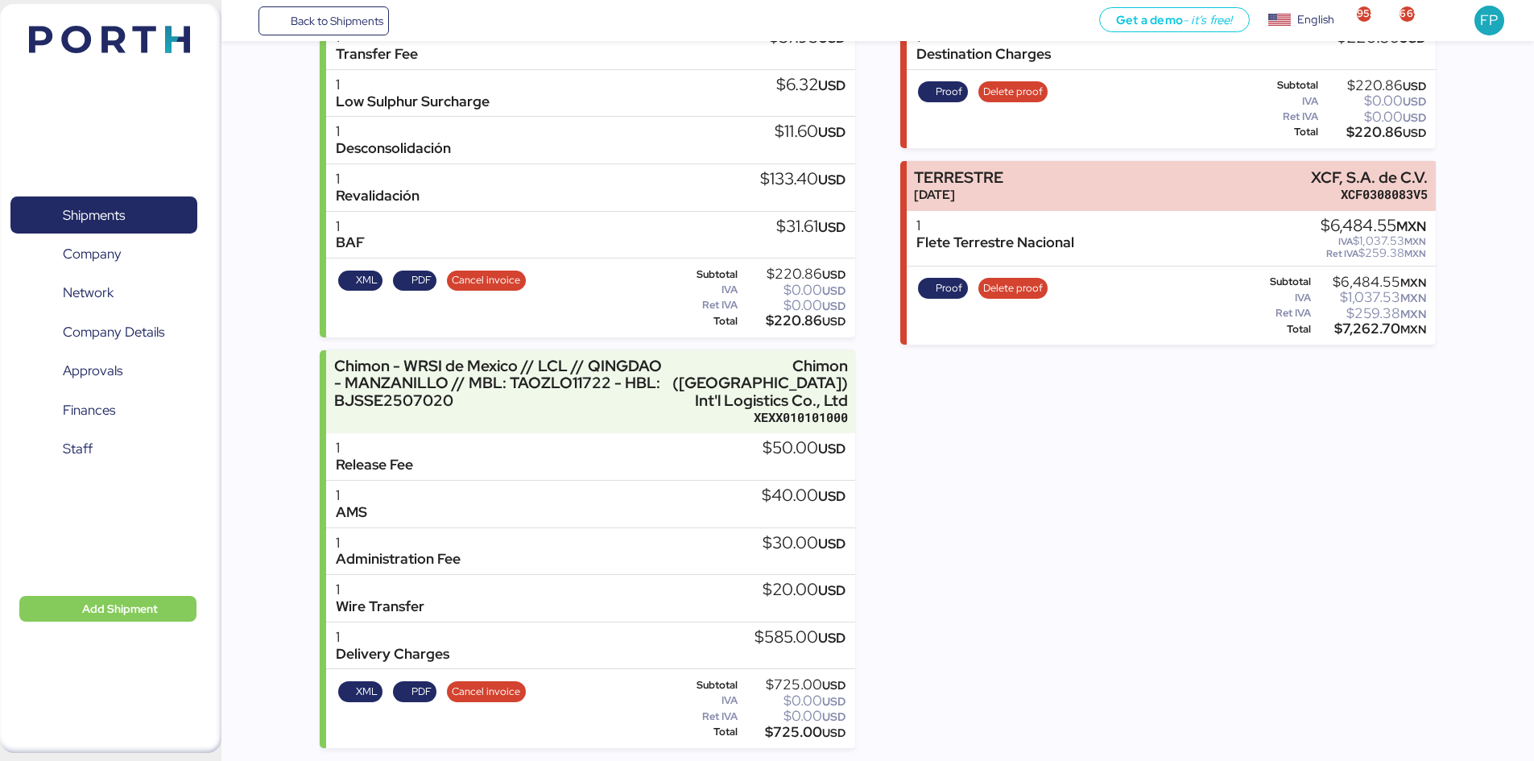
click at [806, 321] on div "$220.86 USD" at bounding box center [793, 321] width 105 height 12
click at [805, 321] on div "$220.86 USD" at bounding box center [793, 321] width 105 height 12
copy div "220.86"
click at [789, 737] on div "$725.00 USD" at bounding box center [793, 732] width 105 height 12
click at [788, 737] on div "$725.00 USD" at bounding box center [793, 732] width 105 height 12
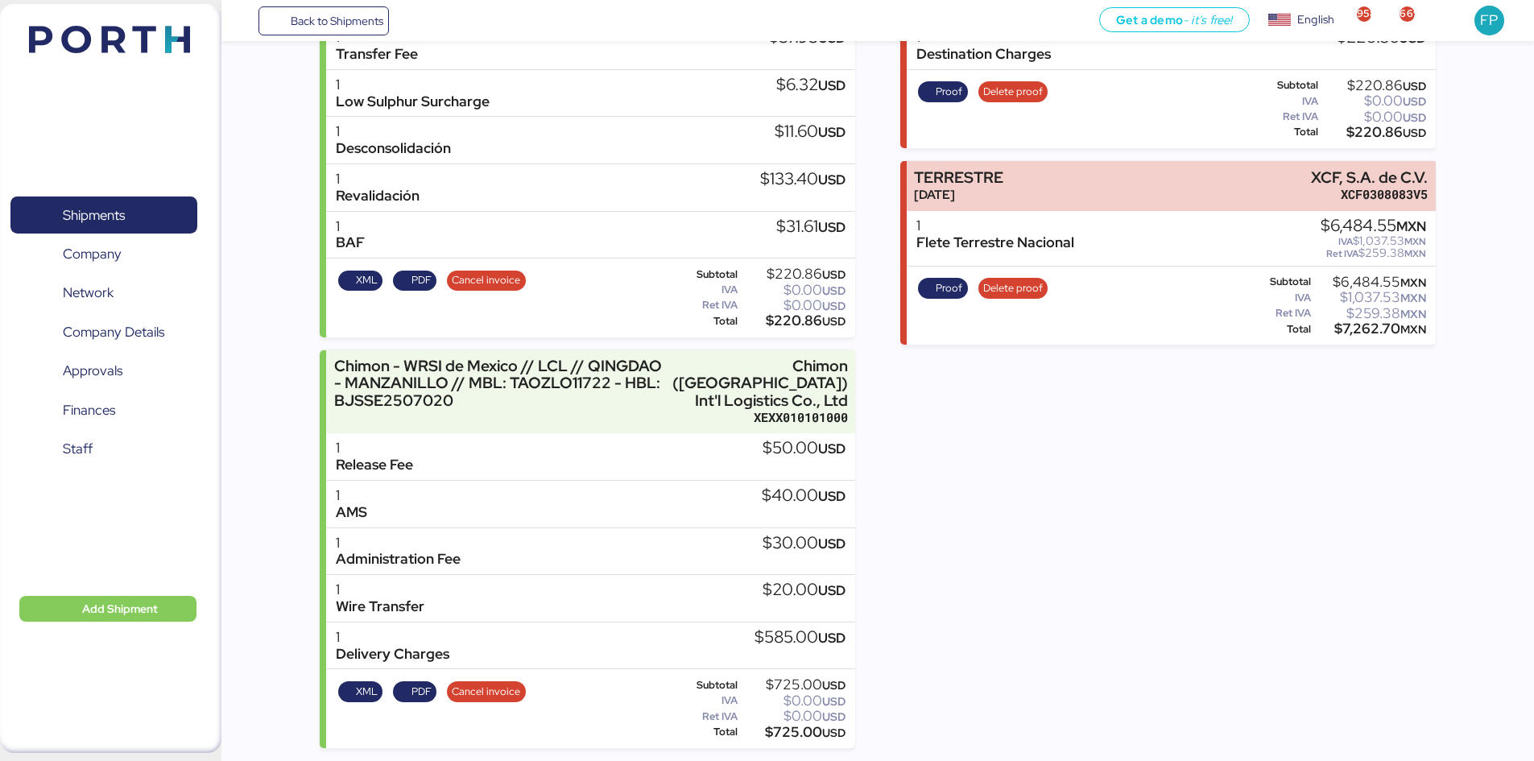
copy div "725.00"
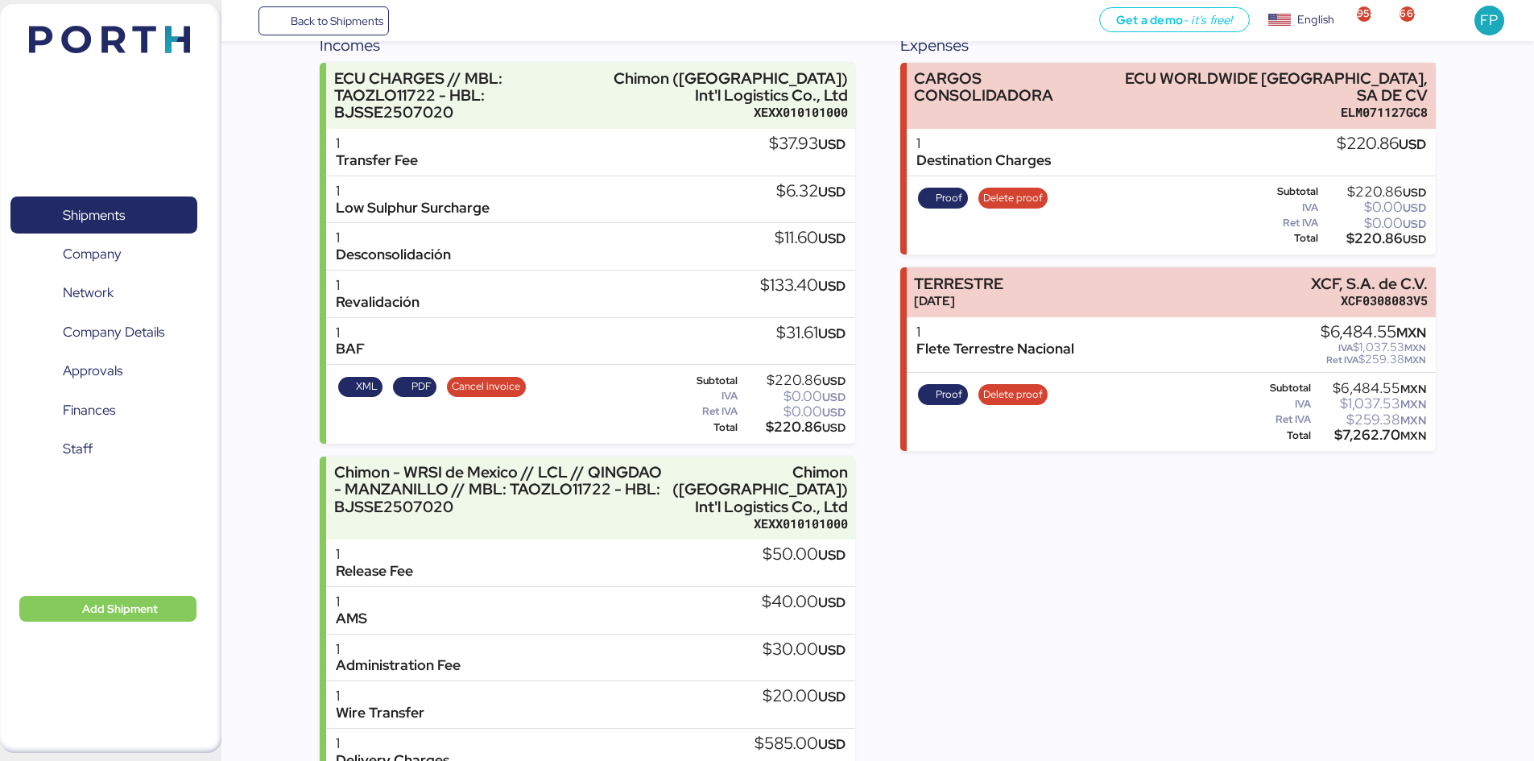
scroll to position [0, 0]
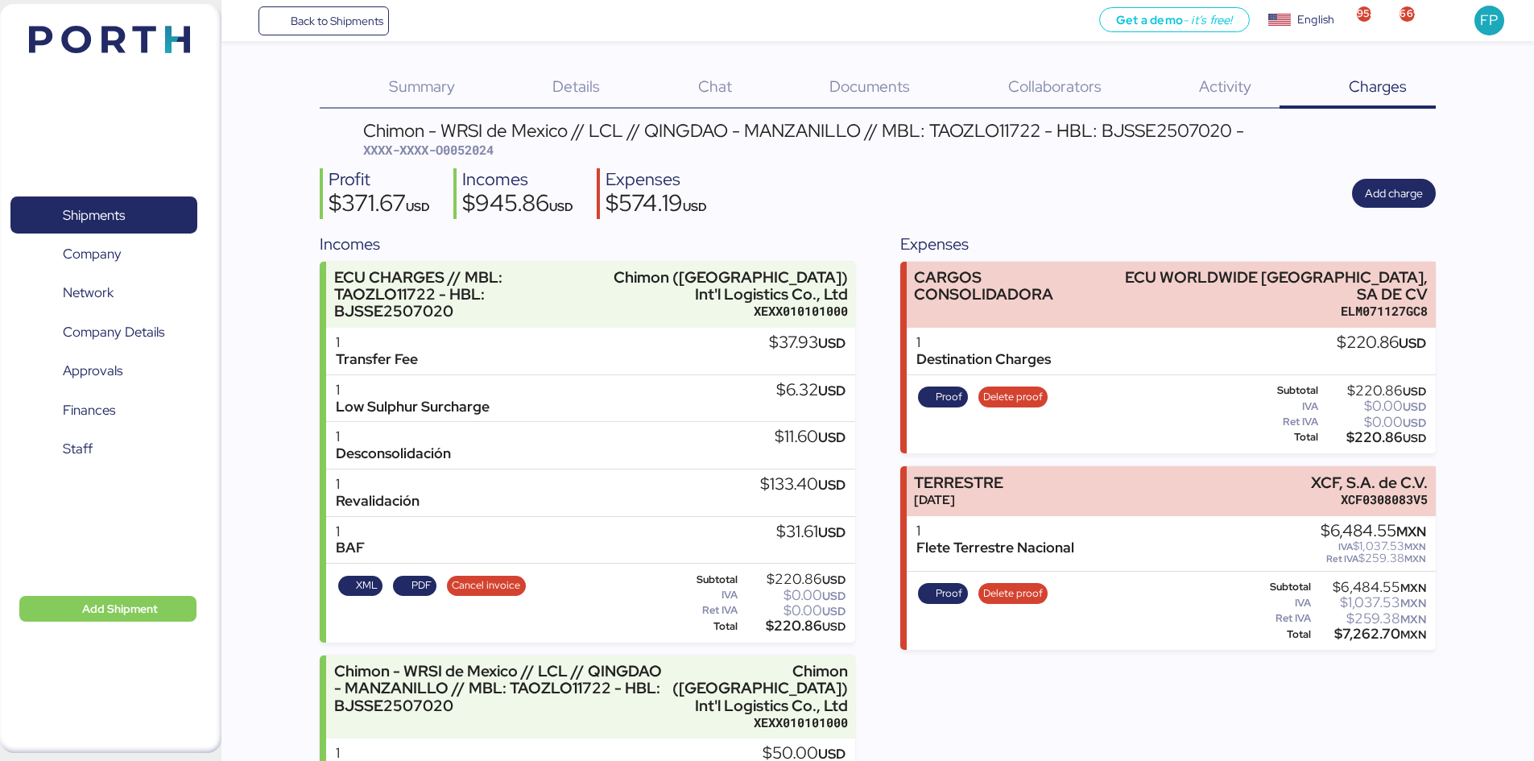
click at [493, 147] on span "XXXX-XXXX-O0052024" at bounding box center [428, 150] width 130 height 16
copy span "O0052024"
drag, startPoint x: 1301, startPoint y: 466, endPoint x: 1489, endPoint y: 465, distance: 187.6
click at [1489, 465] on div "Summary 0 Details 0 Chat 0 Documents 0 Collaborators 0 Activity 0 Charges 0 Chi…" at bounding box center [767, 526] width 1534 height 1053
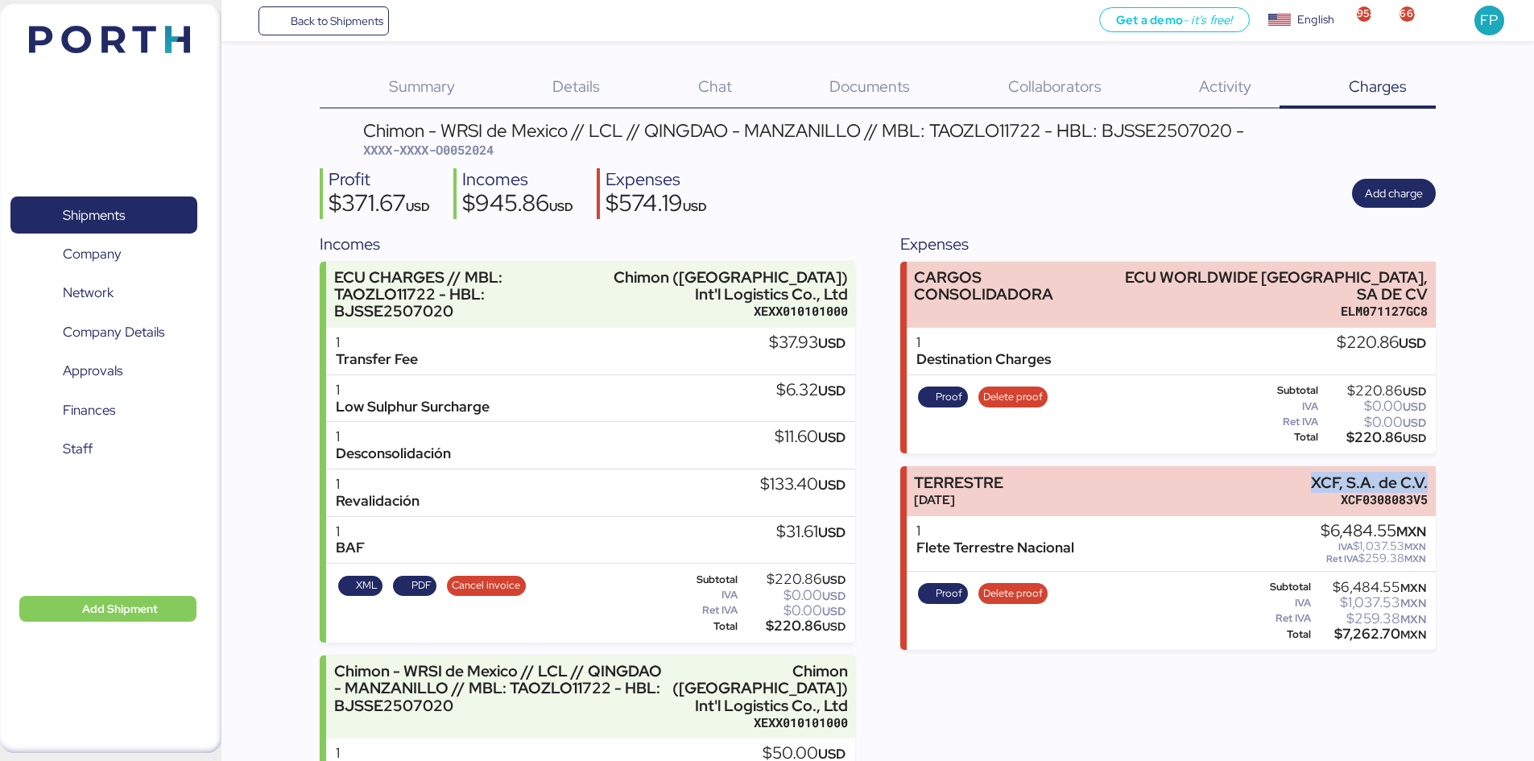
copy div "XCF, S.A. de C.V."
click at [1369, 628] on div "$7,262.70 MXN" at bounding box center [1370, 634] width 112 height 12
copy div "7,262.70"
click at [930, 584] on span "Proof" at bounding box center [942, 593] width 39 height 18
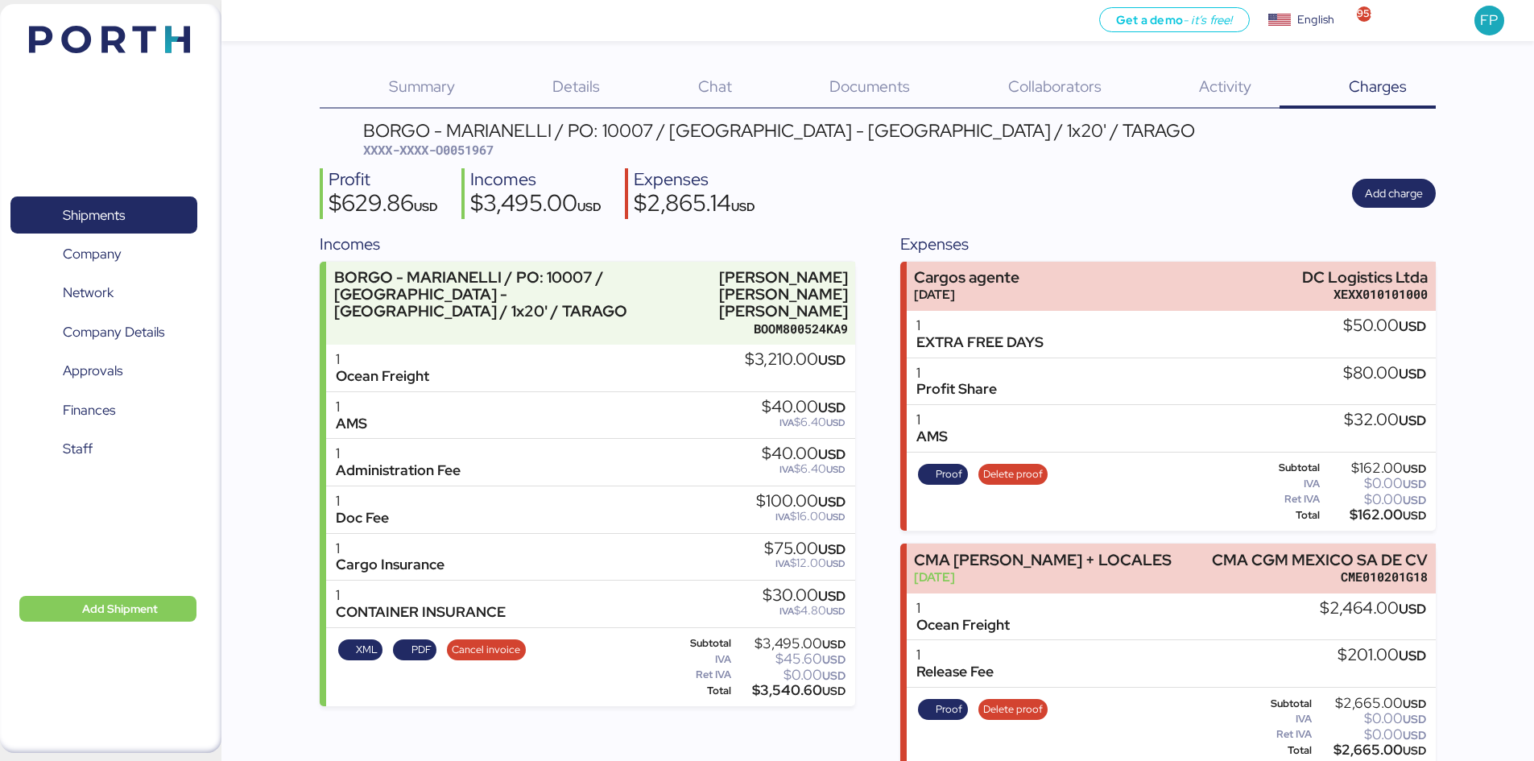
click at [469, 151] on span "XXXX-XXXX-O0051967" at bounding box center [428, 150] width 130 height 16
click at [468, 151] on span "XXXX-XXXX-O0051967" at bounding box center [428, 150] width 130 height 16
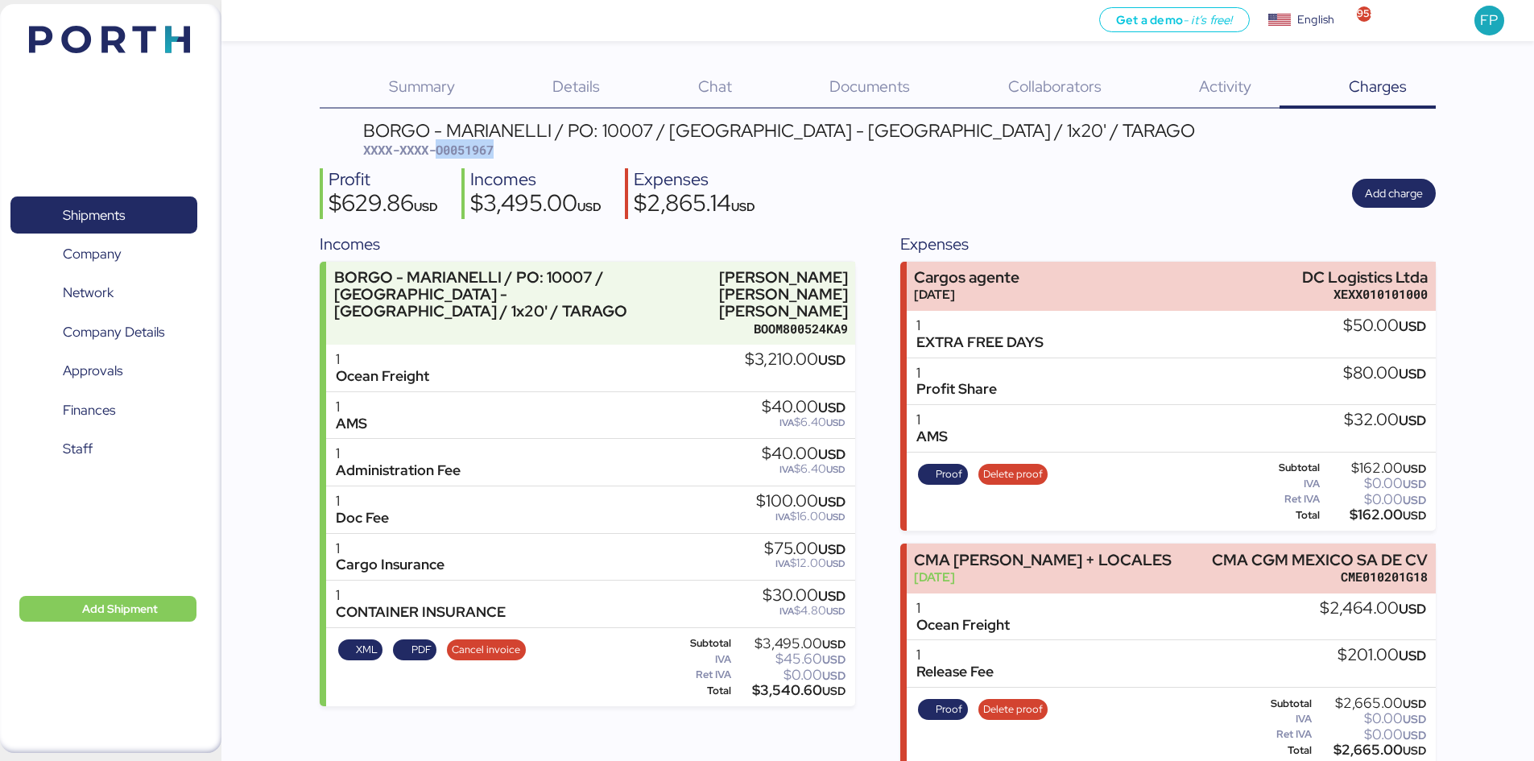
copy span "O0051967"
drag, startPoint x: 1383, startPoint y: 274, endPoint x: 1528, endPoint y: 265, distance: 145.2
click at [1468, 267] on div "Summary 0 Details 0 Chat 0 Documents 0 Collaborators 0 Activity 0 Charges 0 BOR…" at bounding box center [767, 485] width 1534 height 971
copy div "DC Logistics Ltda"
click at [951, 466] on span "Proof" at bounding box center [948, 474] width 27 height 18
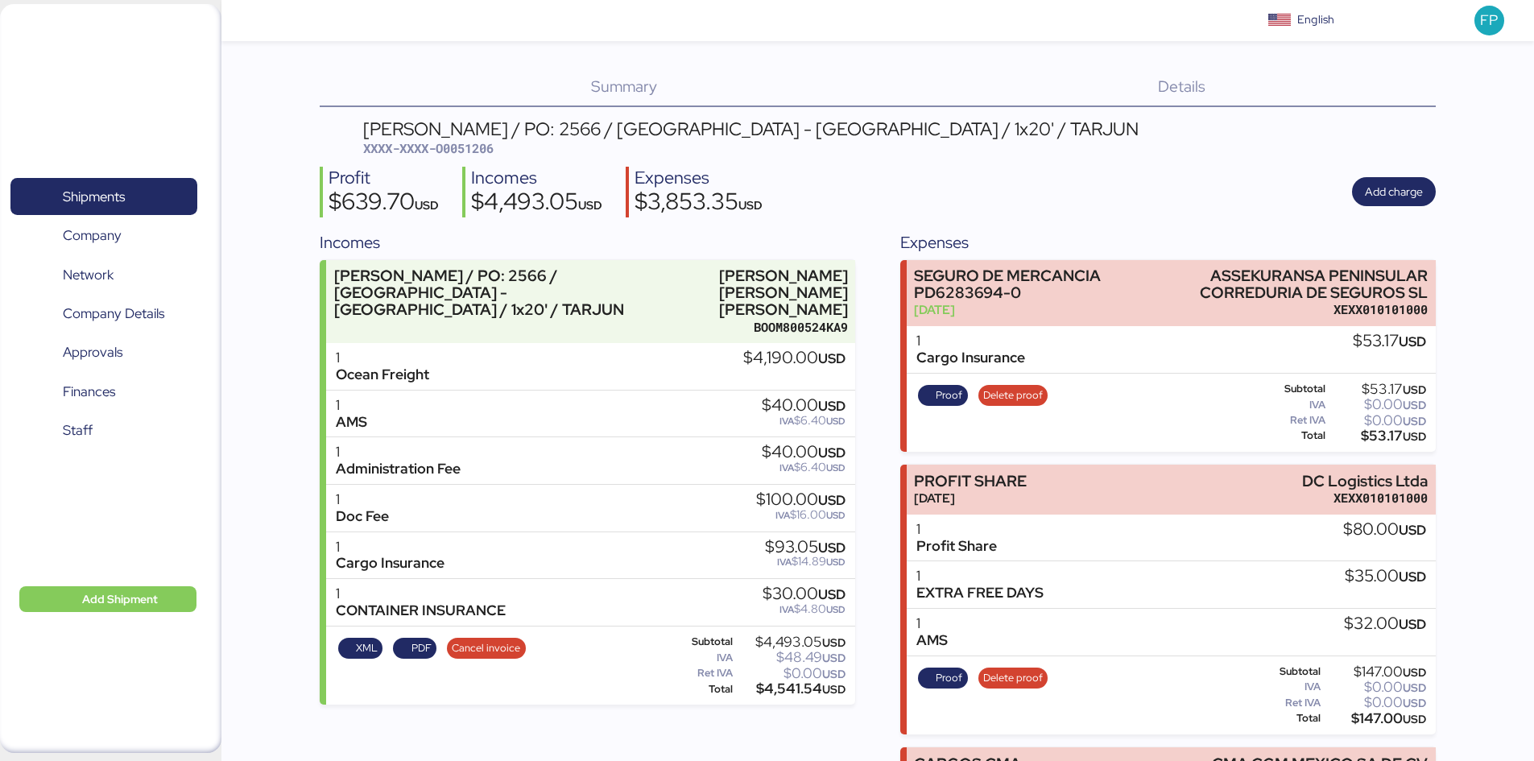
click at [484, 143] on span "XXXX-XXXX-O0051206" at bounding box center [428, 148] width 130 height 16
copy span "O0051206"
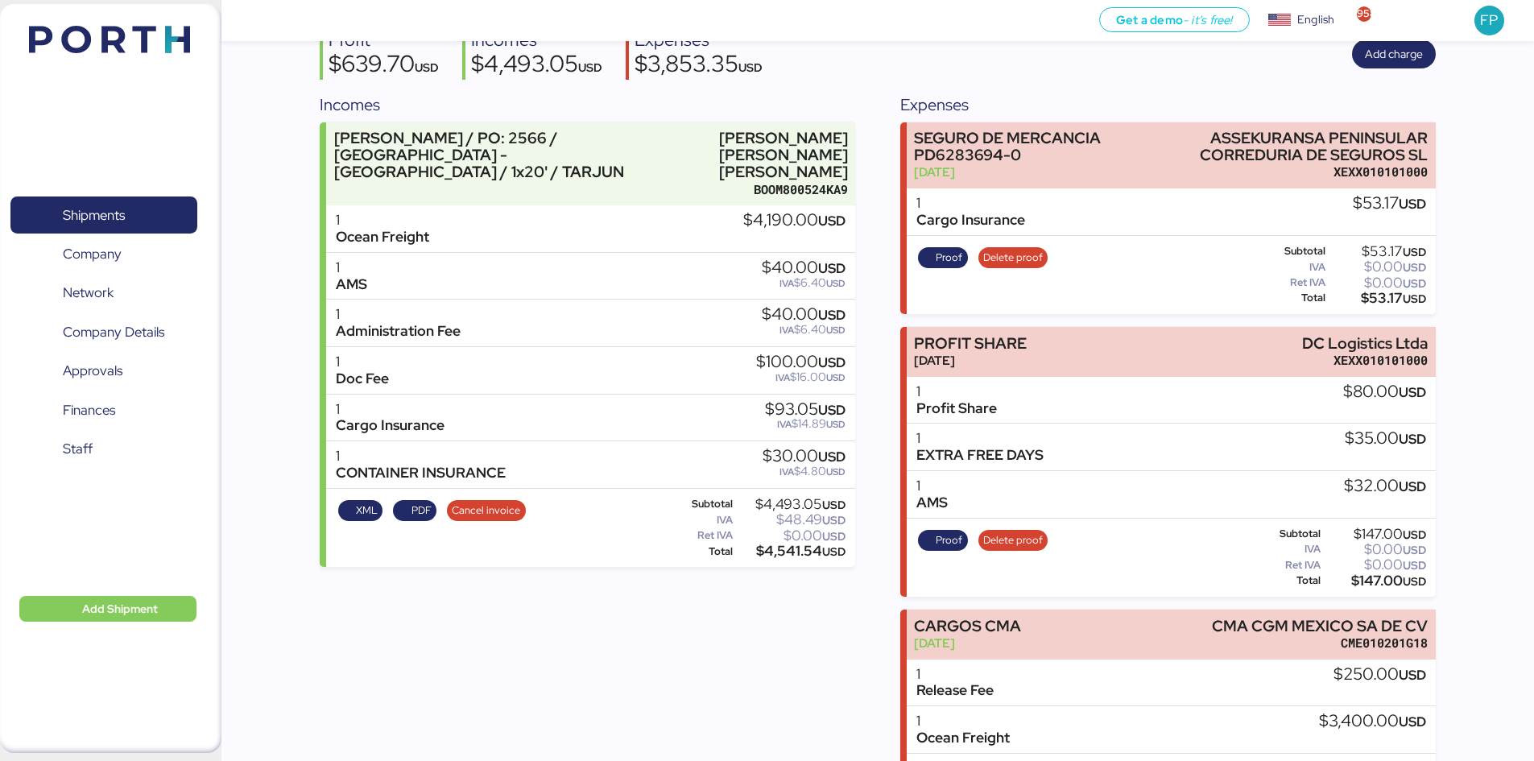
scroll to position [322, 0]
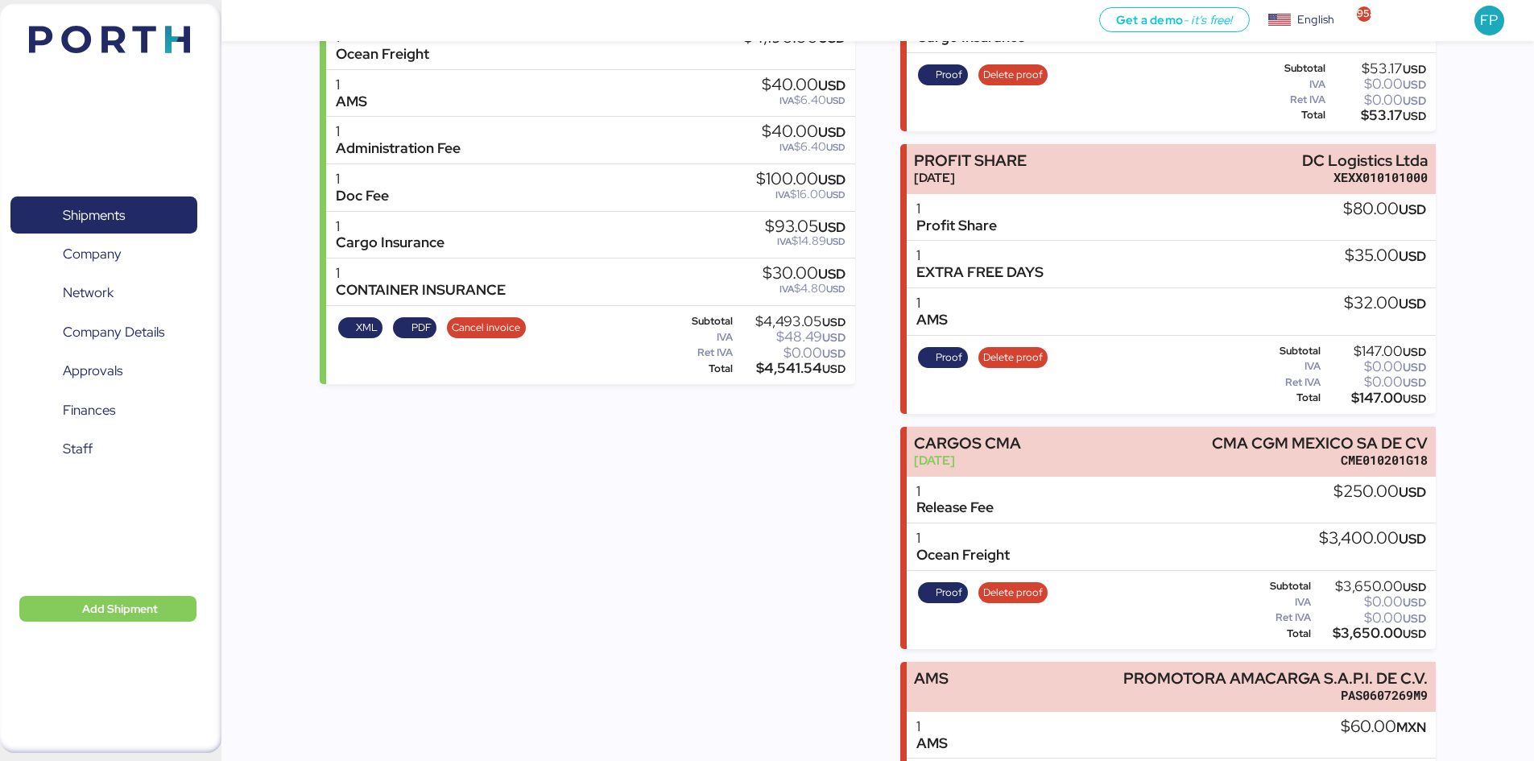
click at [1372, 401] on div "$147.00 USD" at bounding box center [1375, 398] width 102 height 12
copy div "147.00"
click at [954, 364] on span "Proof" at bounding box center [948, 358] width 27 height 18
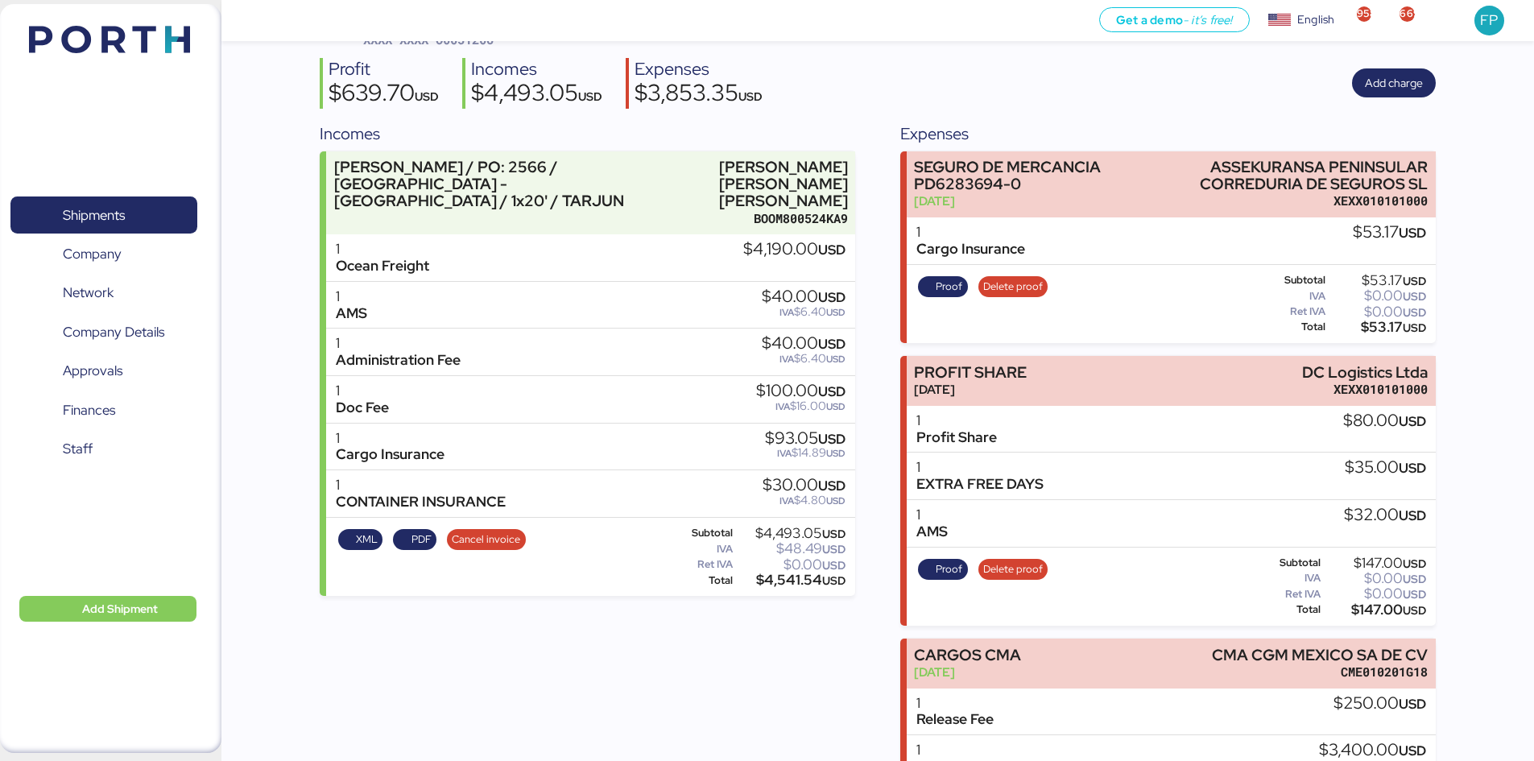
scroll to position [0, 0]
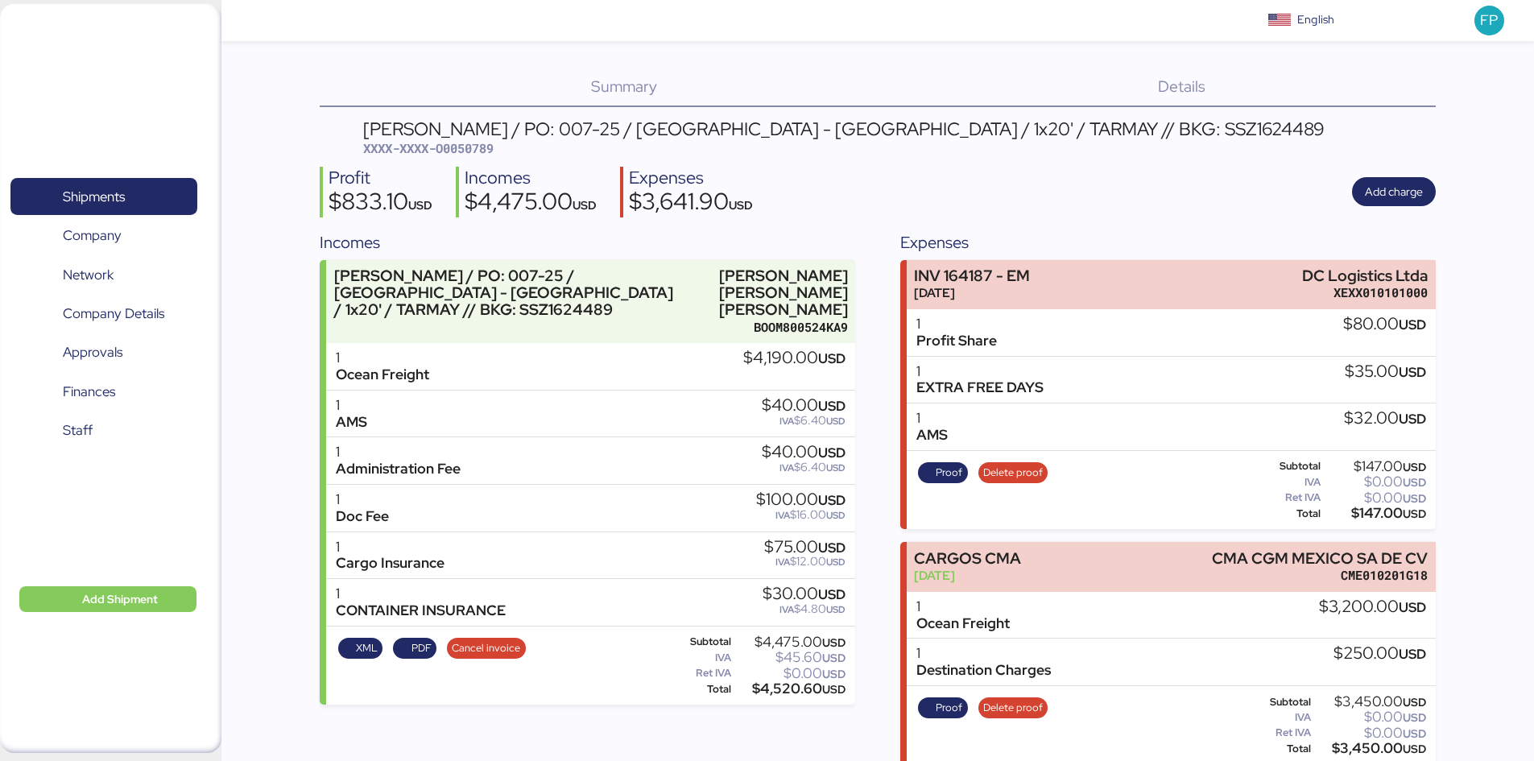
click at [498, 158] on div "[PERSON_NAME] / PO: 007-25 / [GEOGRAPHIC_DATA] - [GEOGRAPHIC_DATA] / 1x20' / TA…" at bounding box center [878, 639] width 1116 height 1038
click at [496, 158] on div "[PERSON_NAME] / PO: 007-25 / [GEOGRAPHIC_DATA] - [GEOGRAPHIC_DATA] / 1x20' / TA…" at bounding box center [878, 639] width 1116 height 1038
click at [479, 148] on span "XXXX-XXXX-O0050789" at bounding box center [428, 148] width 130 height 16
copy span "O0050789"
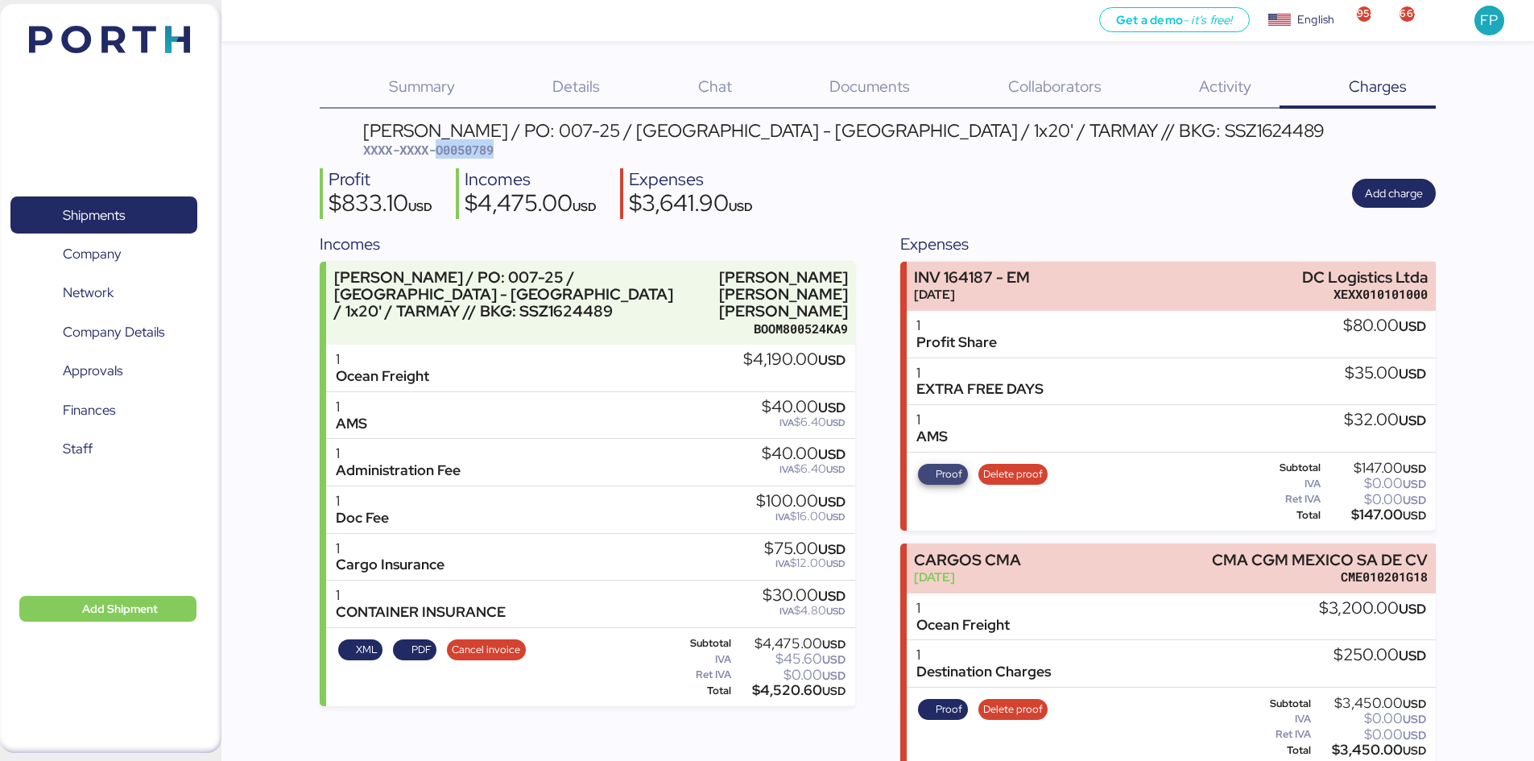
click at [940, 470] on span "Proof" at bounding box center [948, 474] width 27 height 18
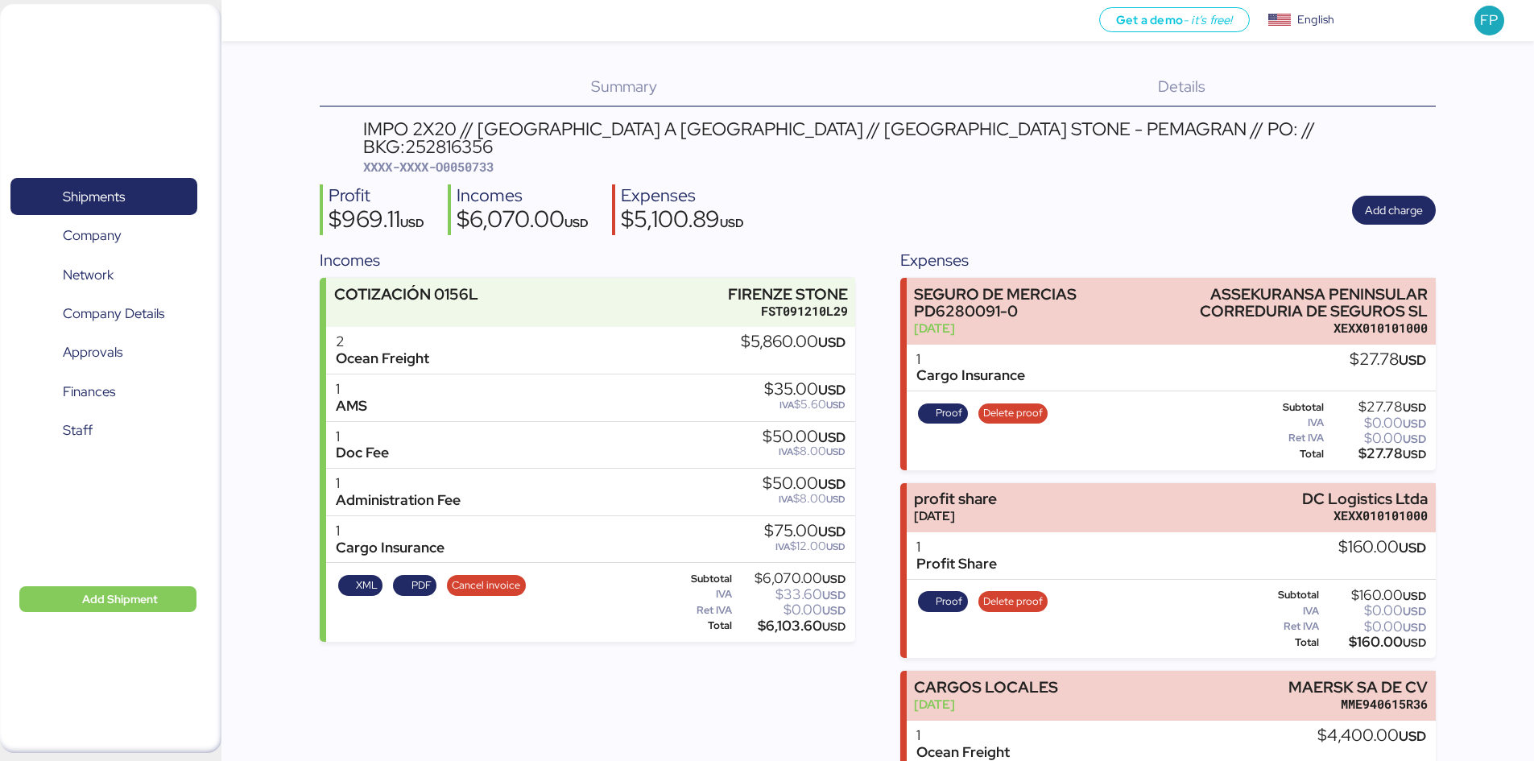
click at [493, 159] on span "XXXX-XXXX-O0050733" at bounding box center [428, 167] width 130 height 16
click at [478, 159] on span "XXXX-XXXX-O0050733" at bounding box center [428, 167] width 130 height 16
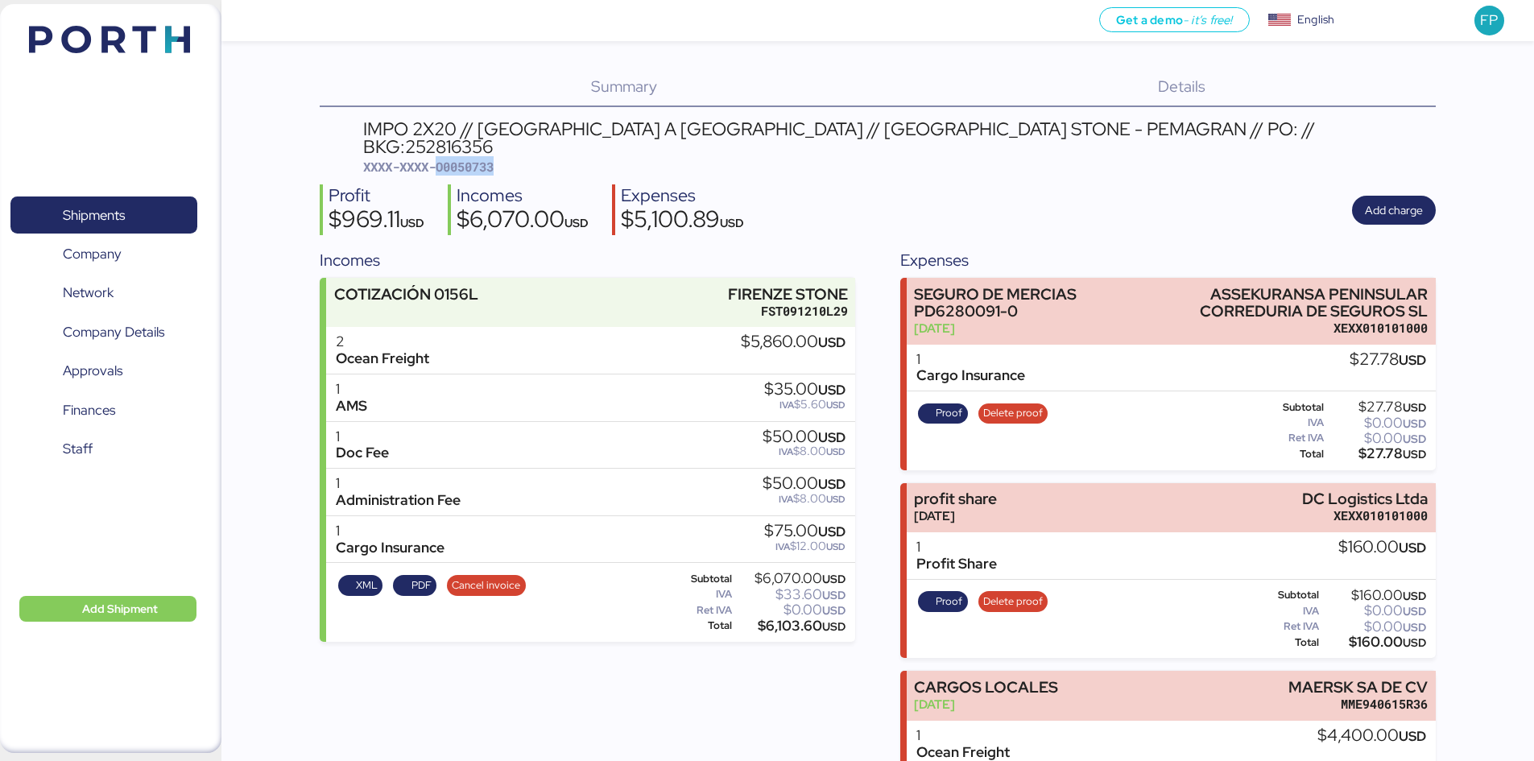
click at [478, 159] on span "XXXX-XXXX-O0050733" at bounding box center [428, 167] width 130 height 16
copy span "O0050733"
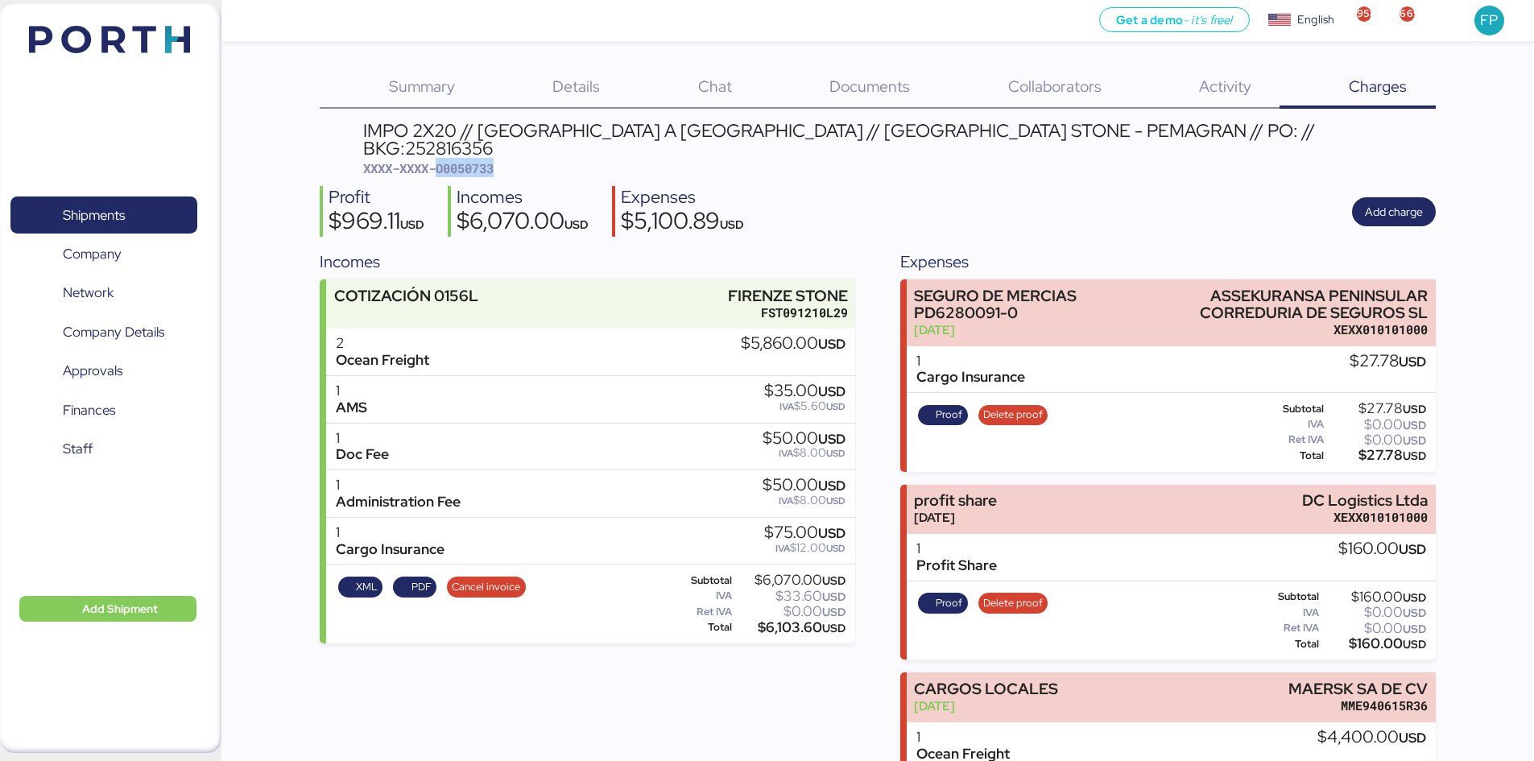
click at [1166, 128] on div "IMPO 2X20 // RIO DE JANEIRO A ALTAMIRA // FIRENZE STONE - PEMAGRAN // PO: // BK…" at bounding box center [899, 140] width 1072 height 36
copy div "252816356"
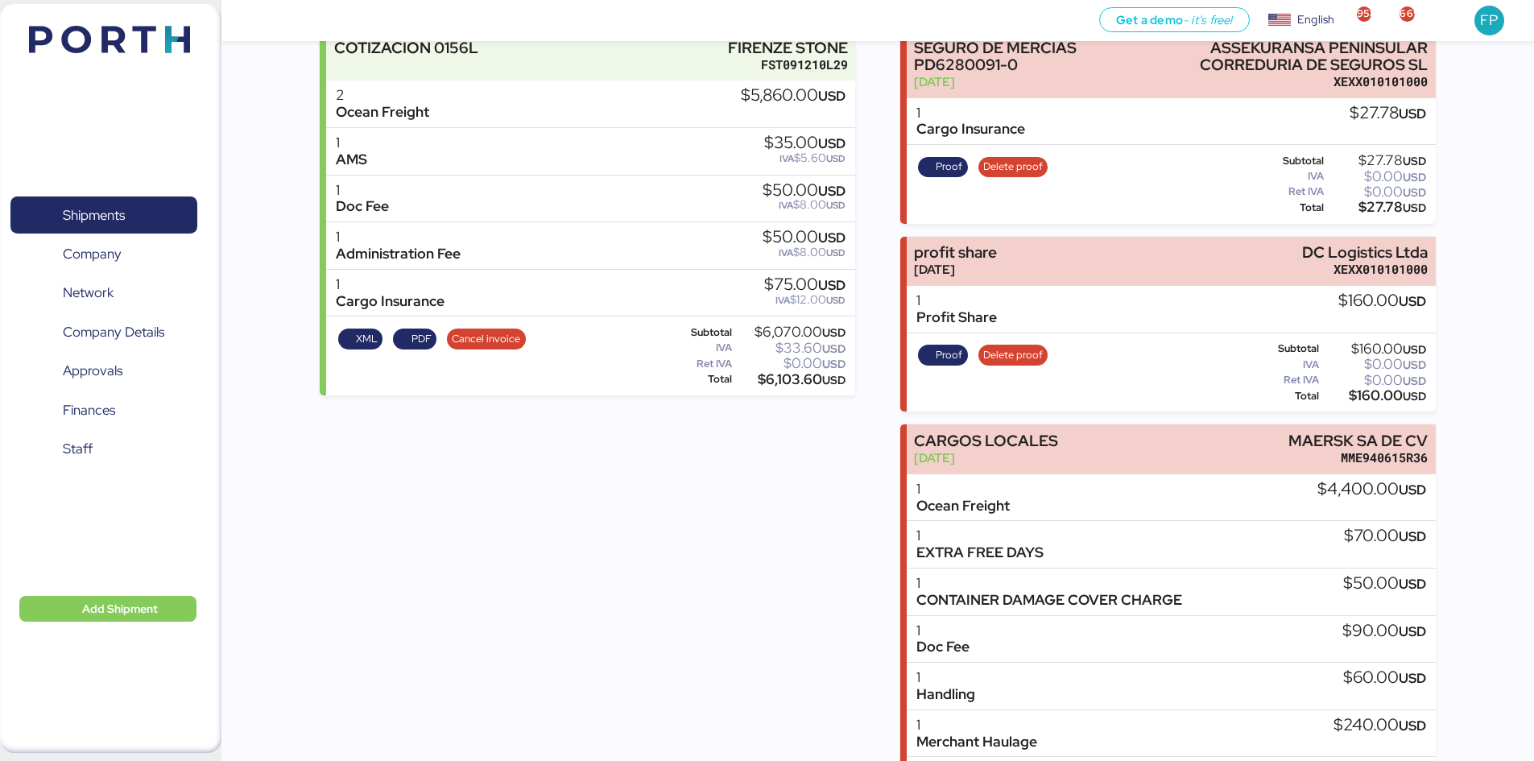
scroll to position [184, 0]
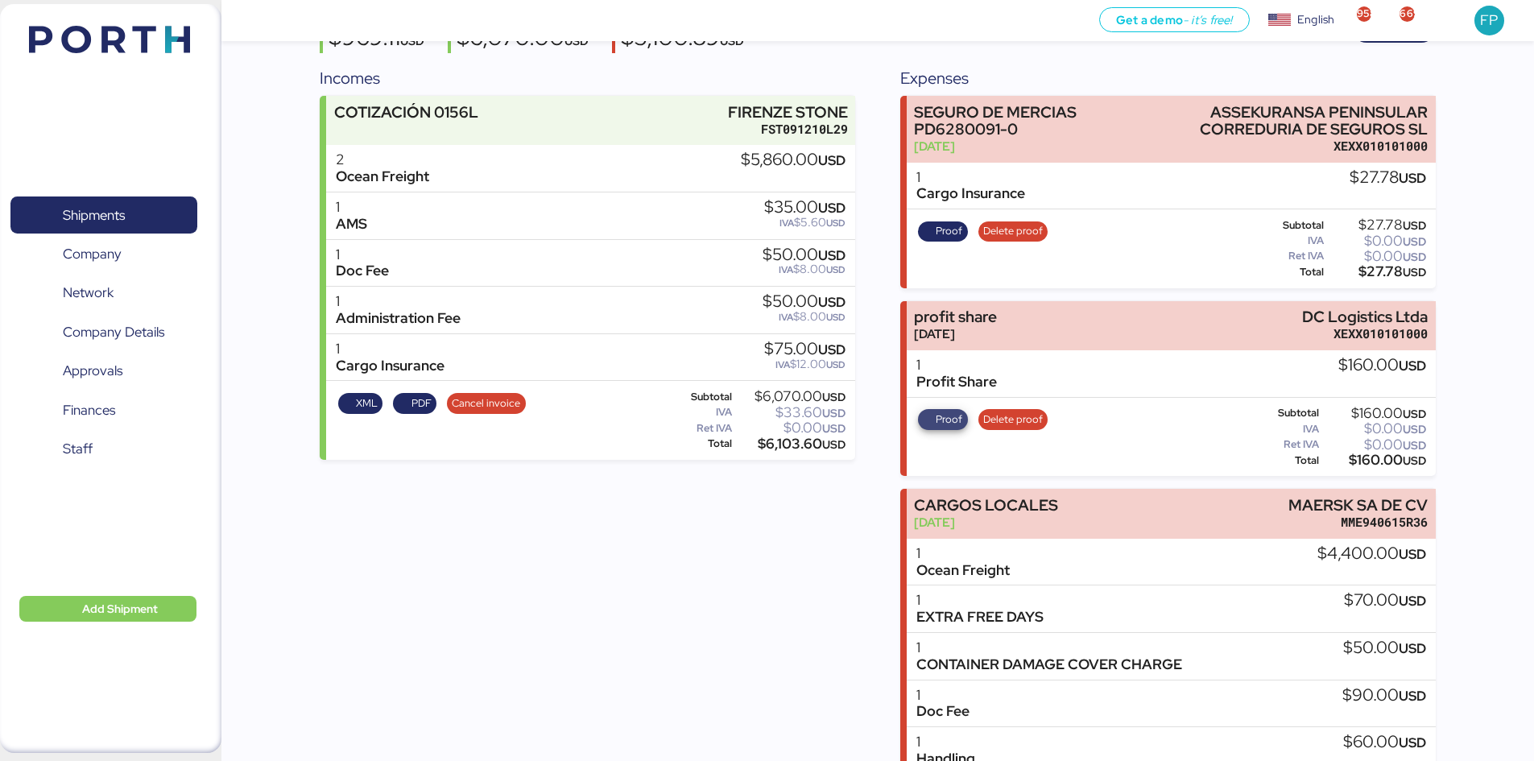
click at [939, 411] on span "Proof" at bounding box center [948, 420] width 27 height 18
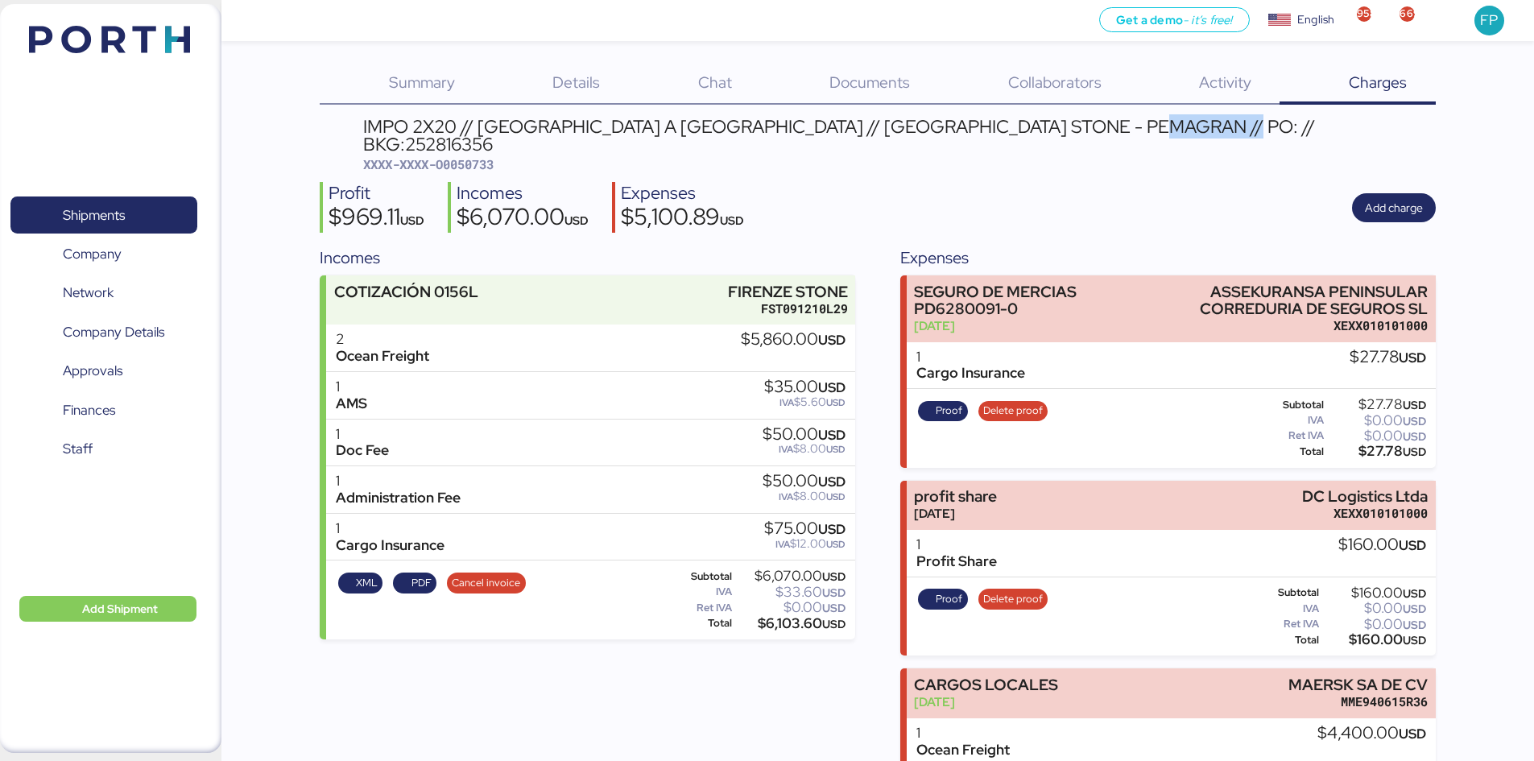
scroll to position [0, 0]
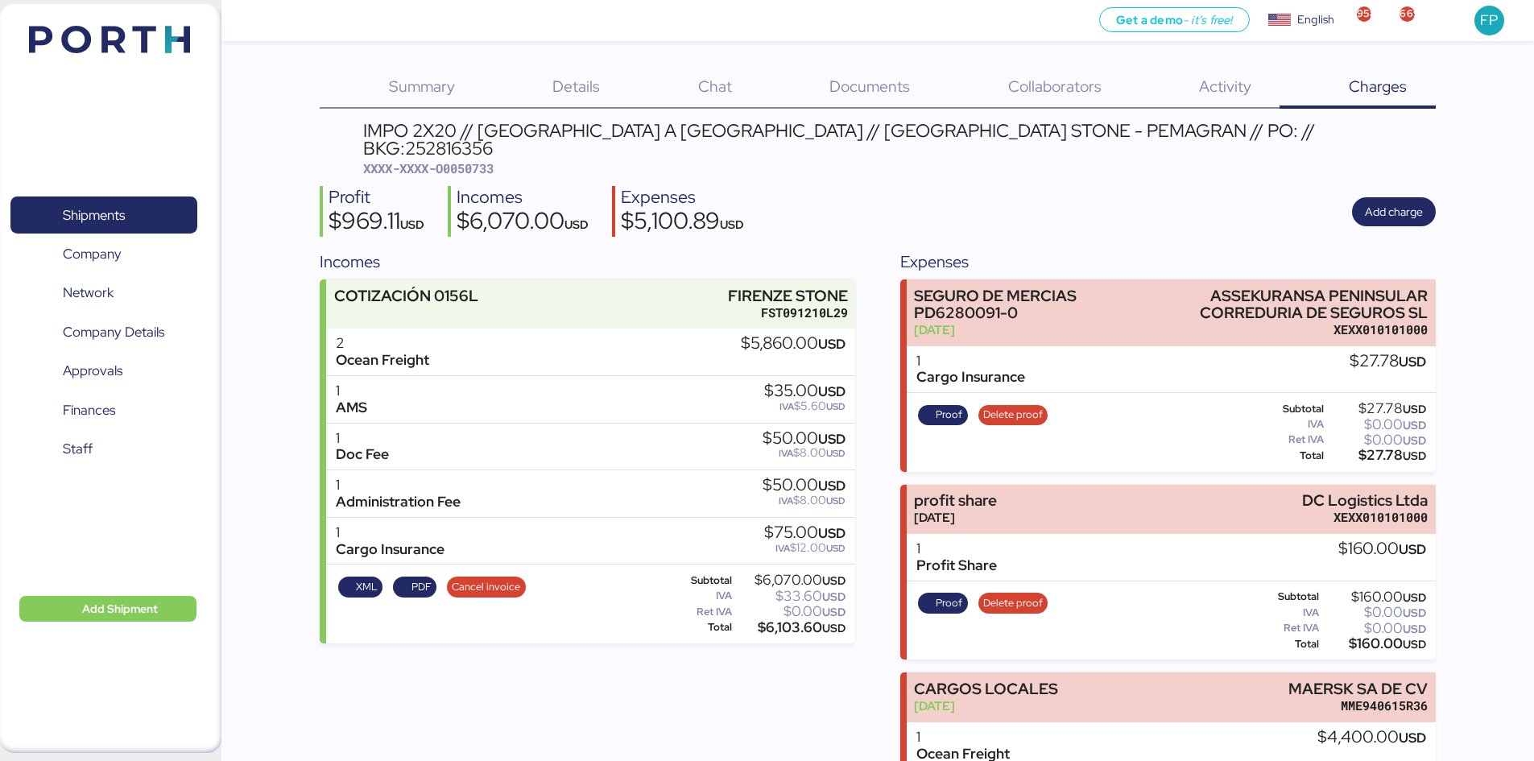
click at [481, 160] on span "XXXX-XXXX-O0050733" at bounding box center [428, 168] width 130 height 16
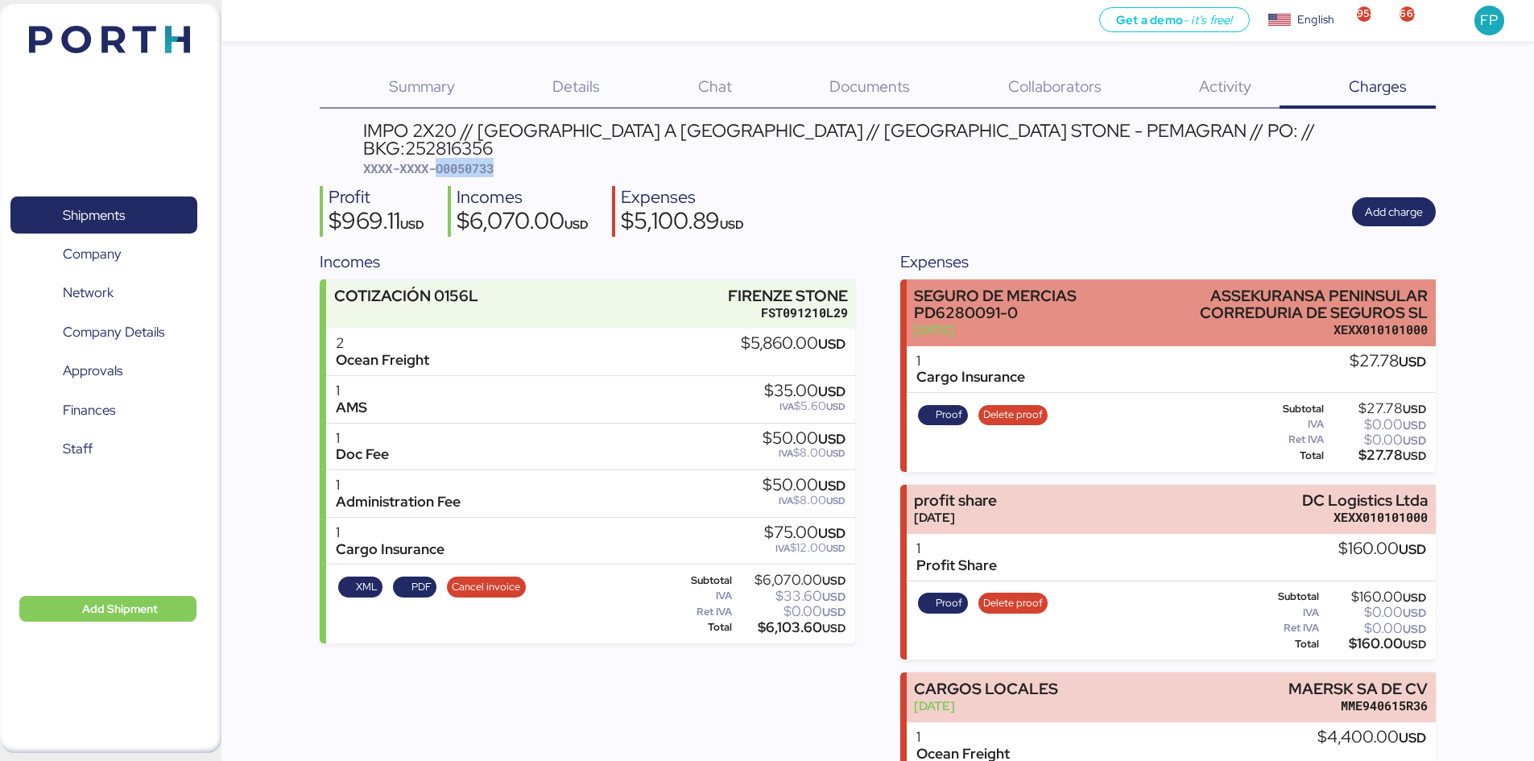
copy span "O0050733"
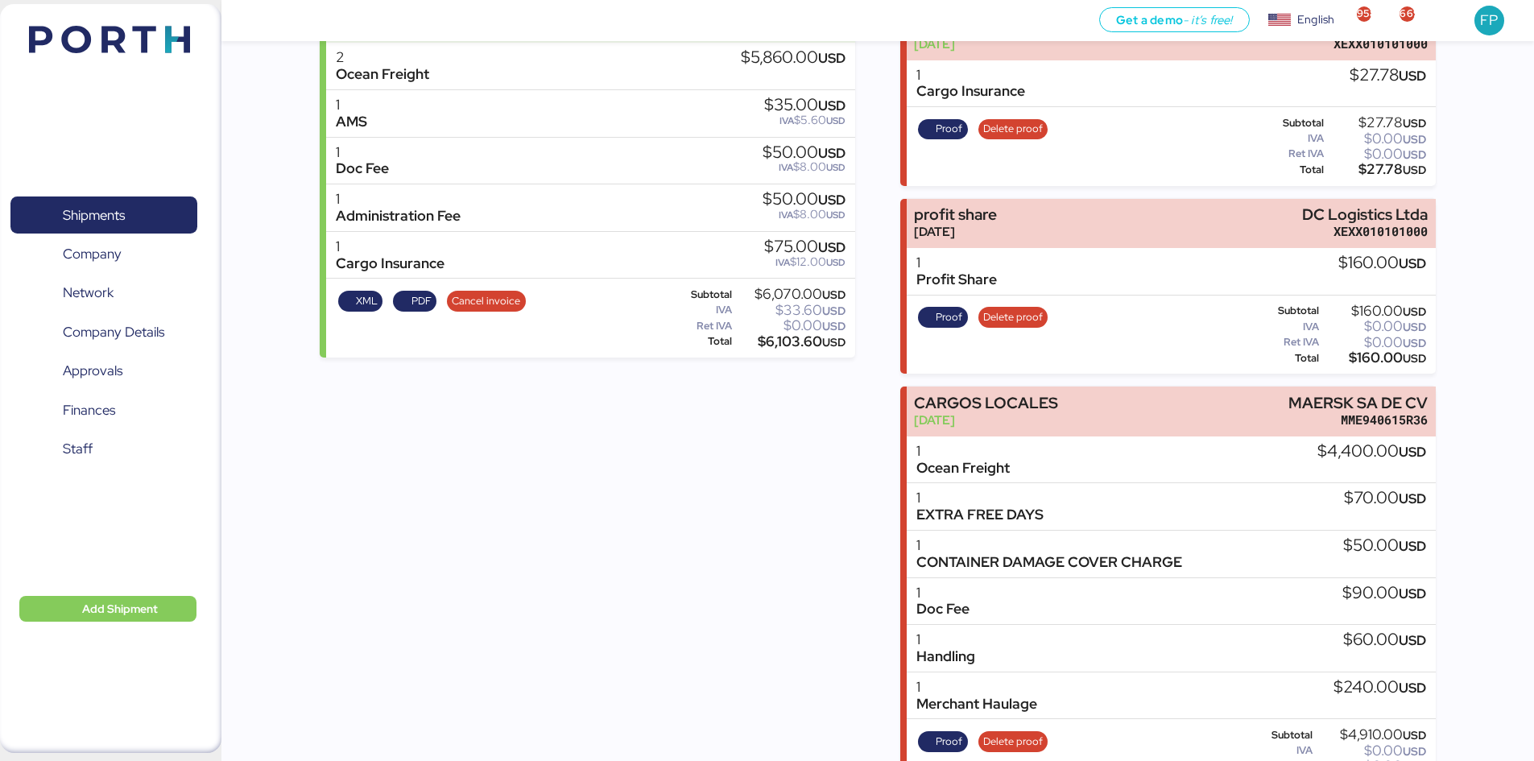
scroll to position [161, 0]
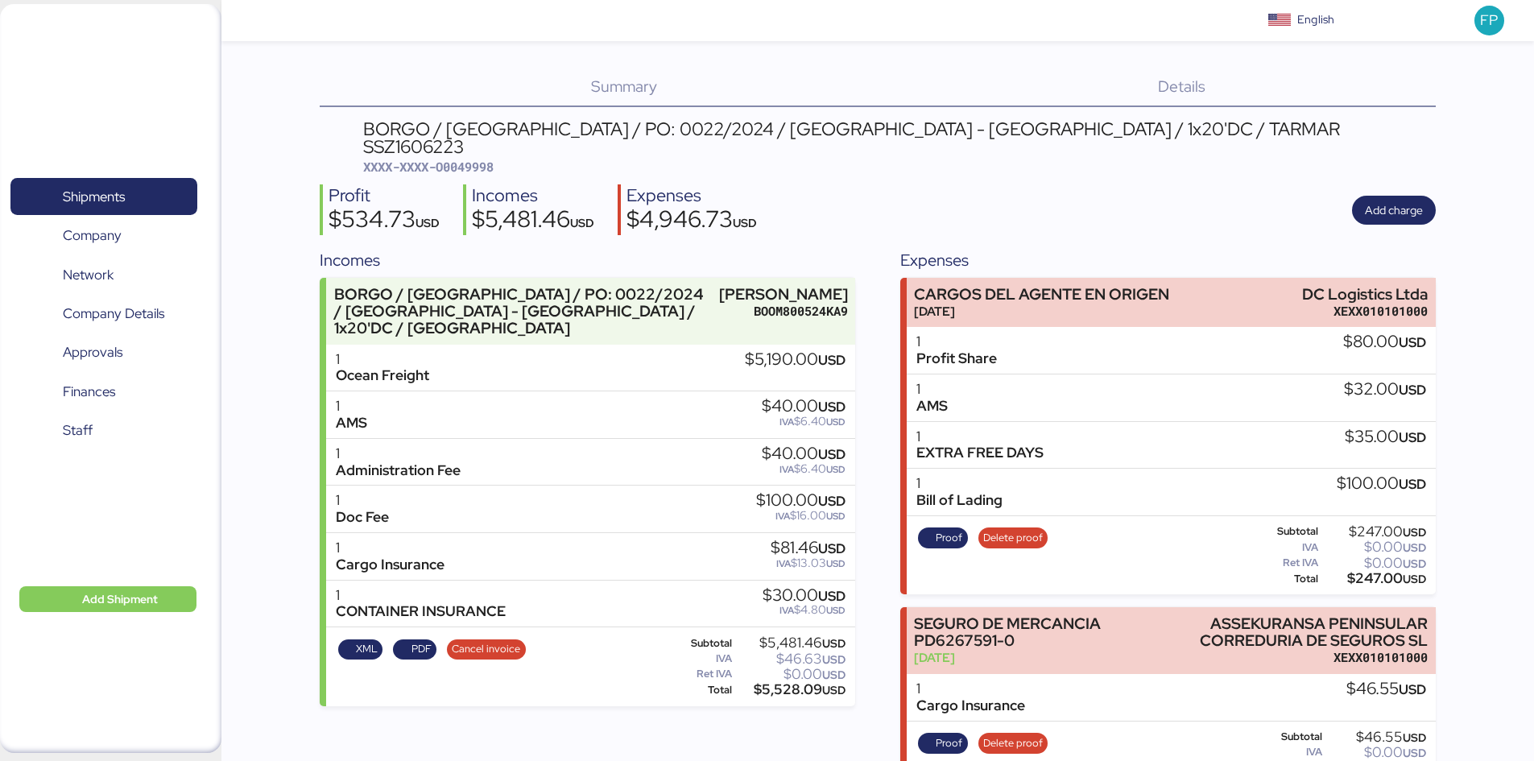
click at [479, 159] on span "XXXX-XXXX-O0049998" at bounding box center [428, 167] width 130 height 16
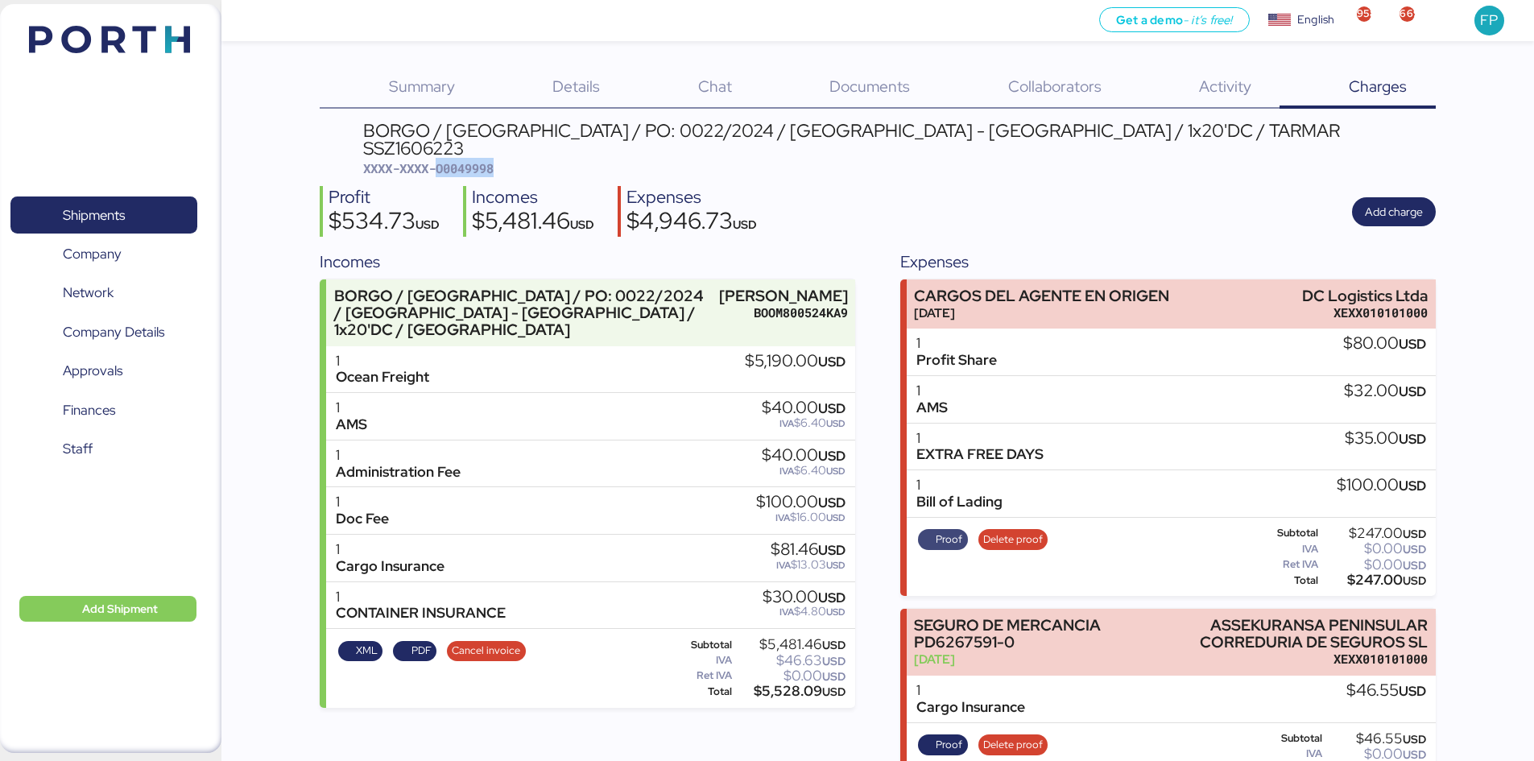
click at [951, 531] on span "Proof" at bounding box center [948, 540] width 27 height 18
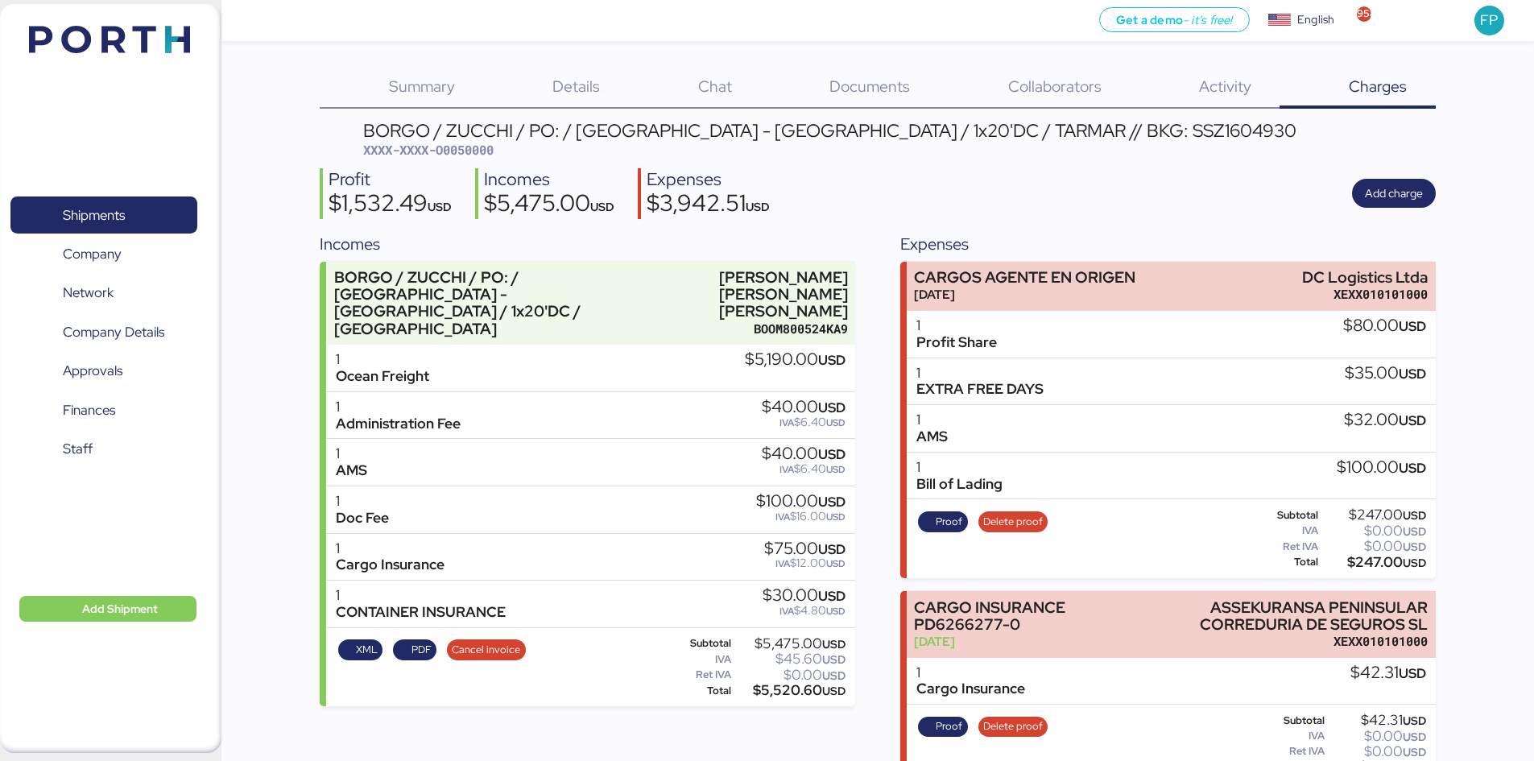
click at [459, 134] on div "BORGO / ZUCCHI / PO: / [GEOGRAPHIC_DATA] - [GEOGRAPHIC_DATA] / 1x20'DC / TARMAR…" at bounding box center [829, 131] width 933 height 18
click at [463, 147] on span "XXXX-XXXX-O0050000" at bounding box center [428, 150] width 130 height 16
copy span "O0050000"
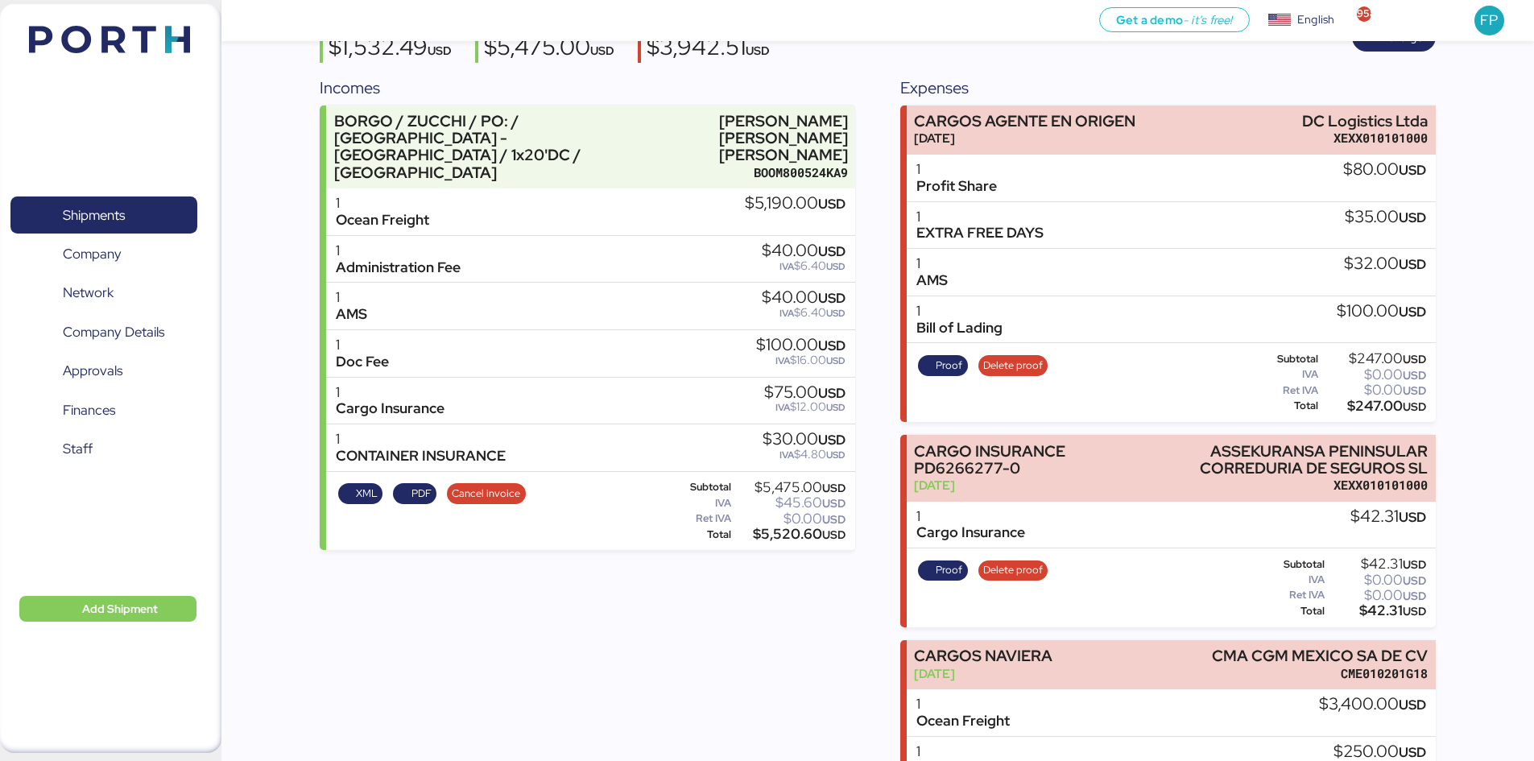
scroll to position [161, 0]
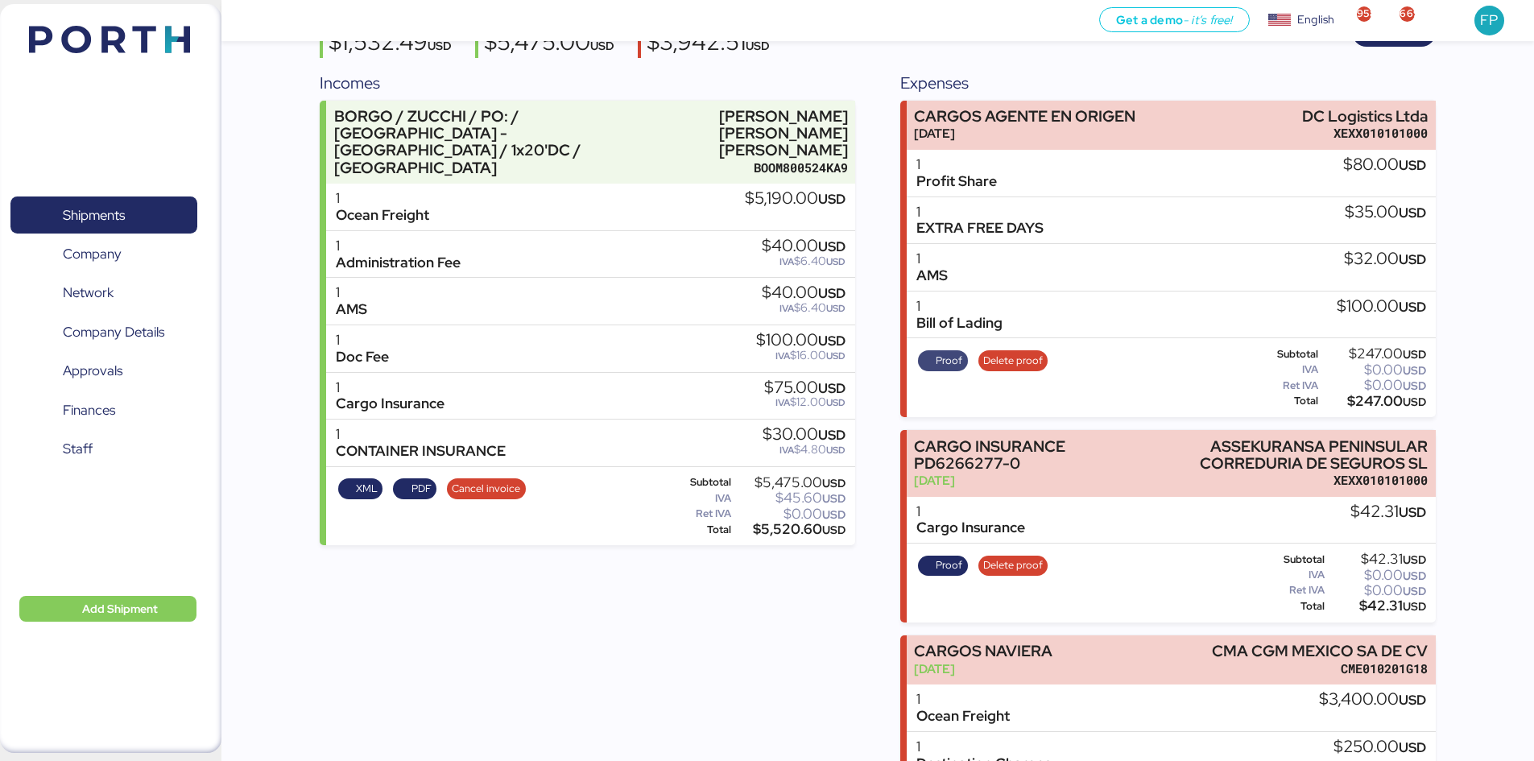
click at [945, 361] on span "Proof" at bounding box center [948, 361] width 27 height 18
click at [146, 210] on span "Shipments" at bounding box center [103, 215] width 173 height 23
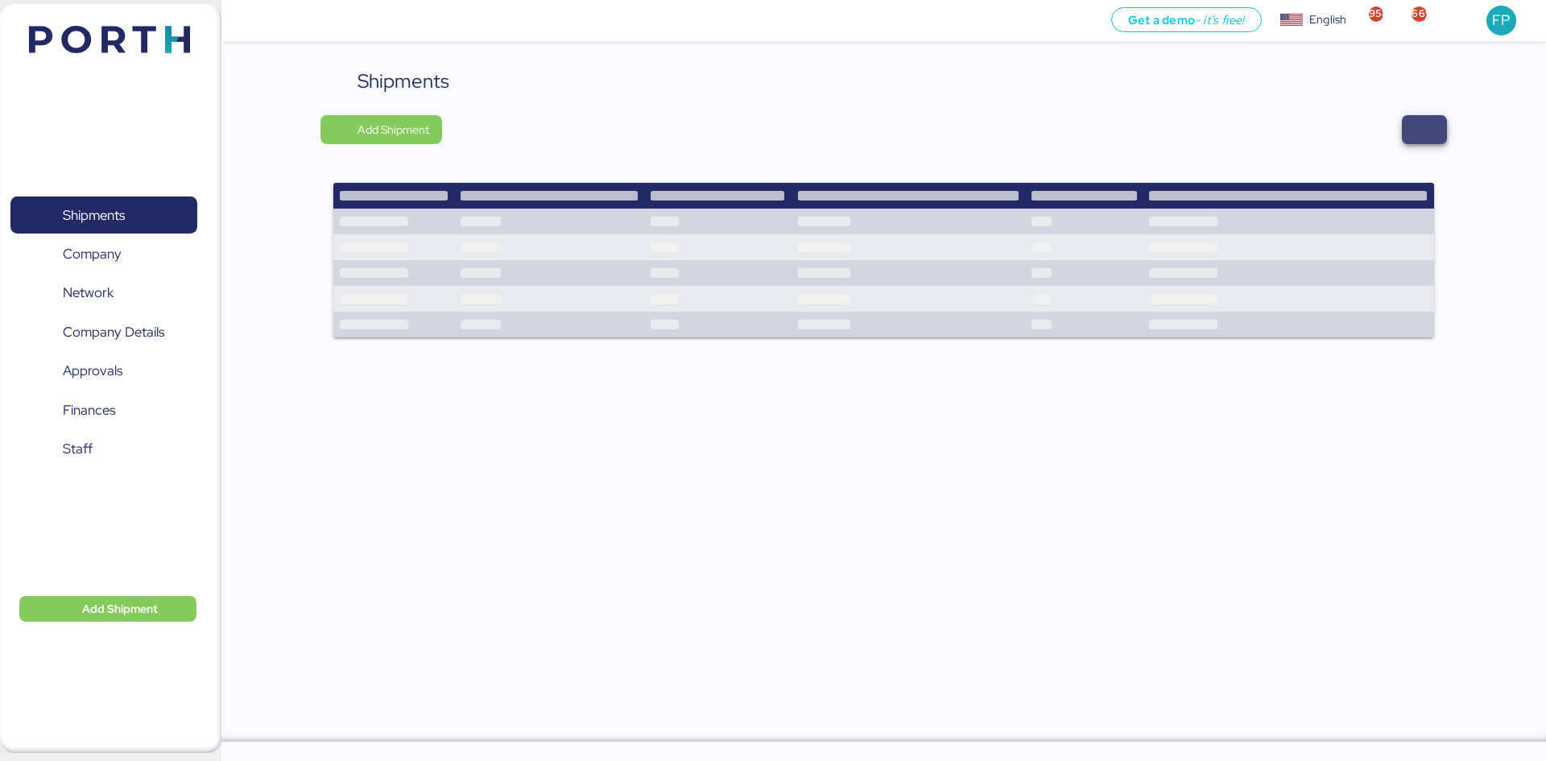
click at [1426, 126] on span "button" at bounding box center [1423, 129] width 19 height 23
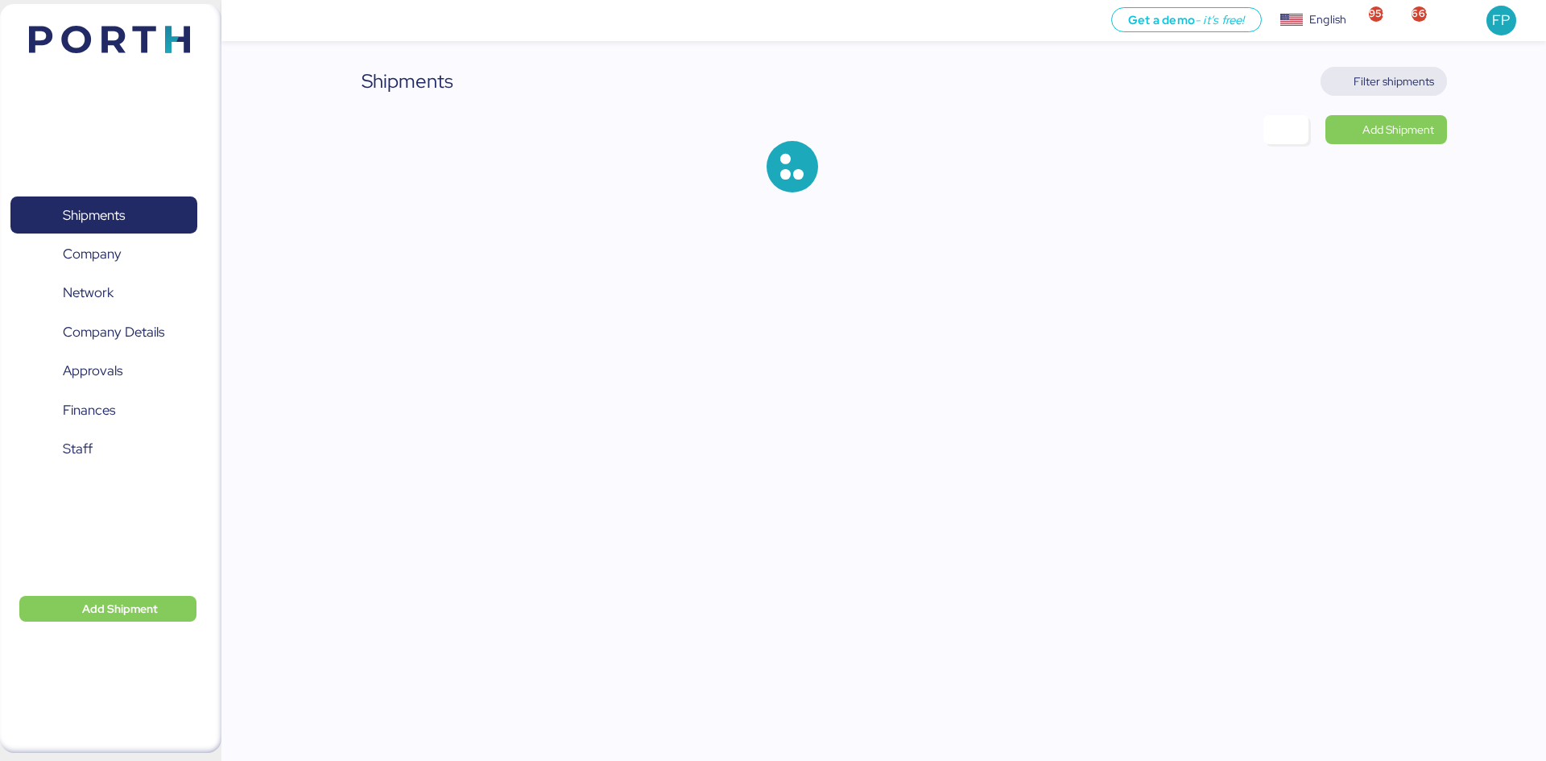
click at [1394, 81] on span "Filter shipments" at bounding box center [1393, 81] width 81 height 19
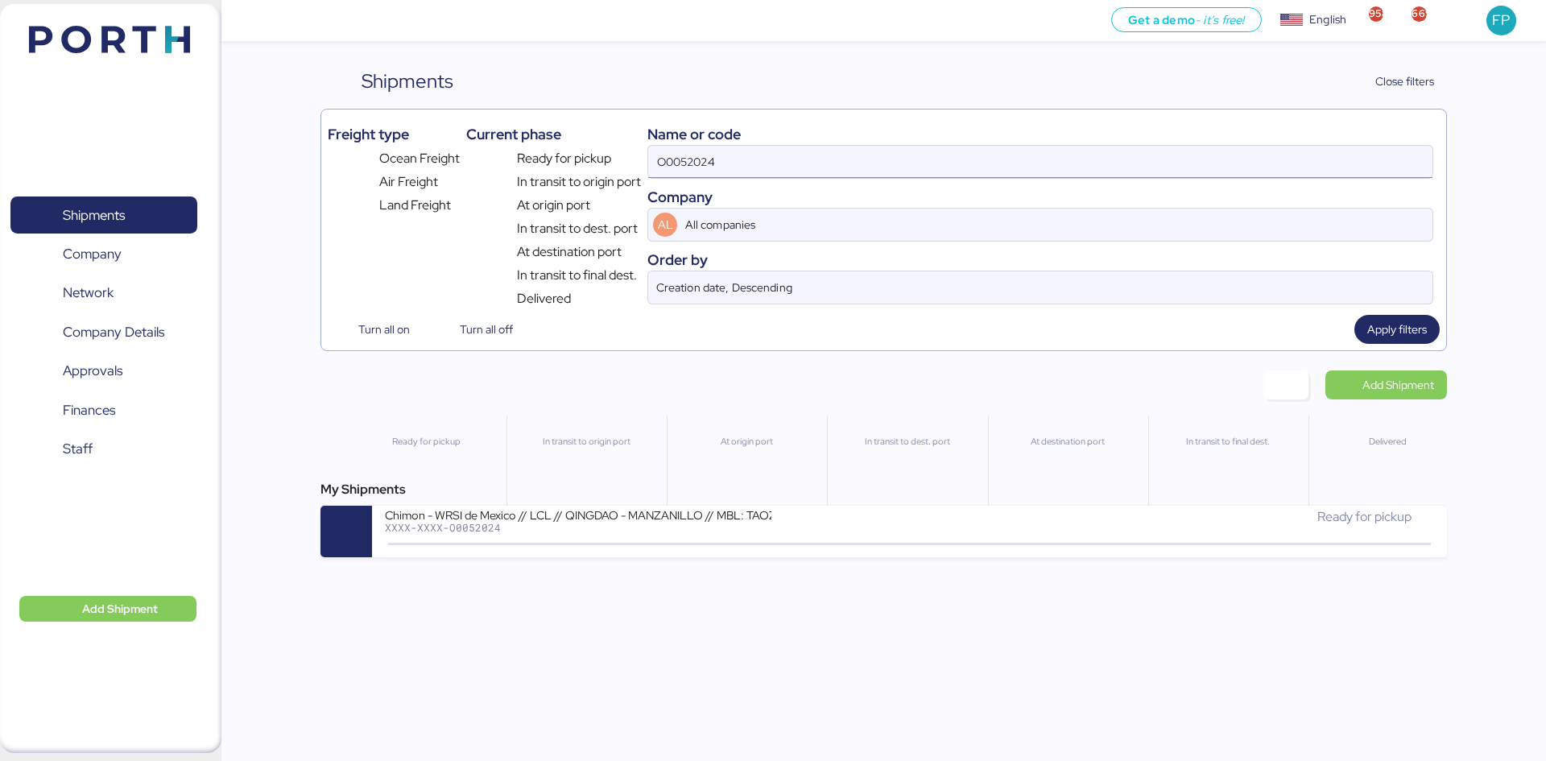
click at [712, 163] on input "O0052024" at bounding box center [1040, 162] width 784 height 32
click at [710, 163] on input "O0052024" at bounding box center [1040, 162] width 784 height 32
click at [704, 160] on input "O0052024" at bounding box center [1040, 162] width 784 height 32
paste input "1987"
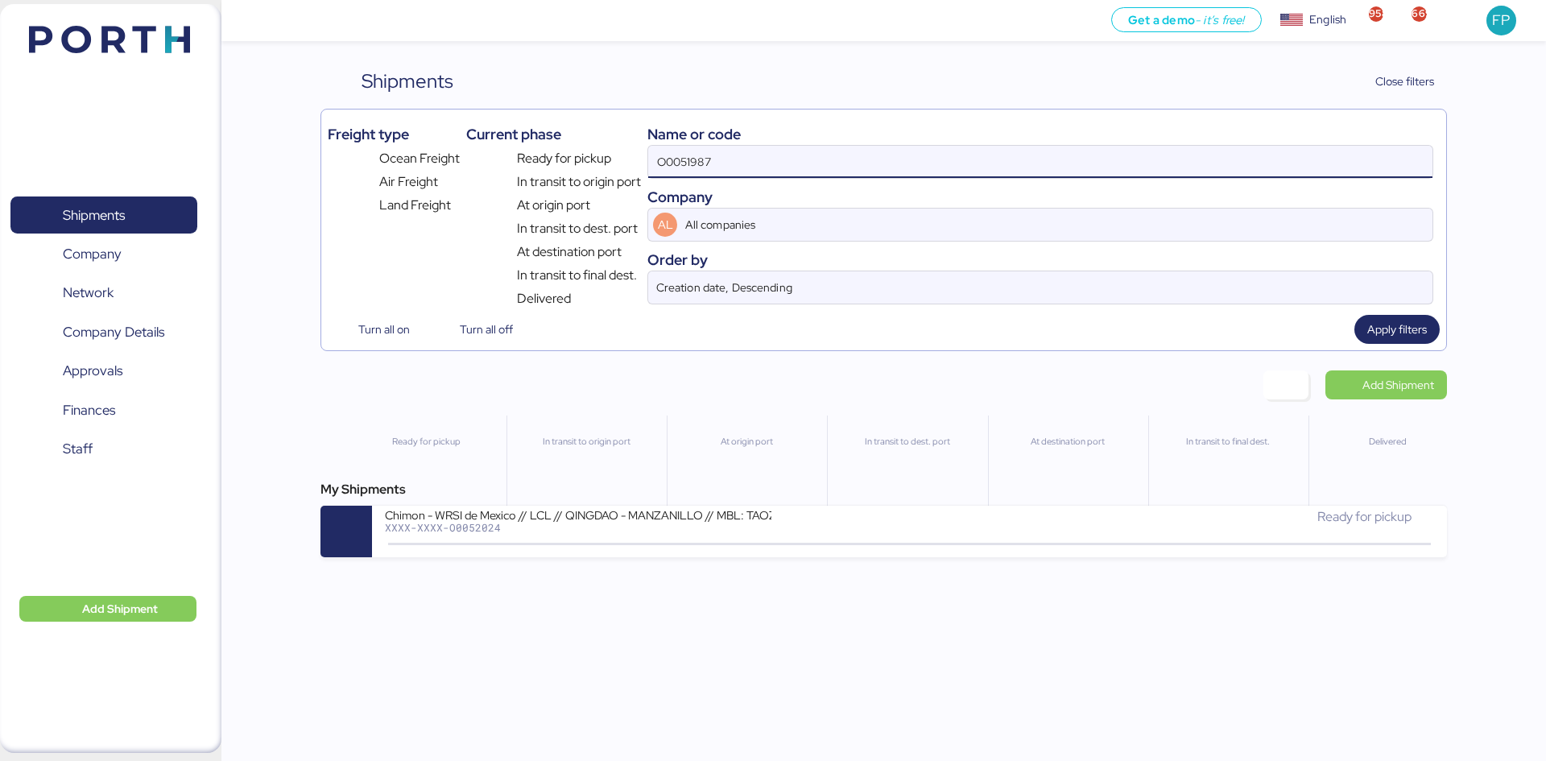
type input "O0051987"
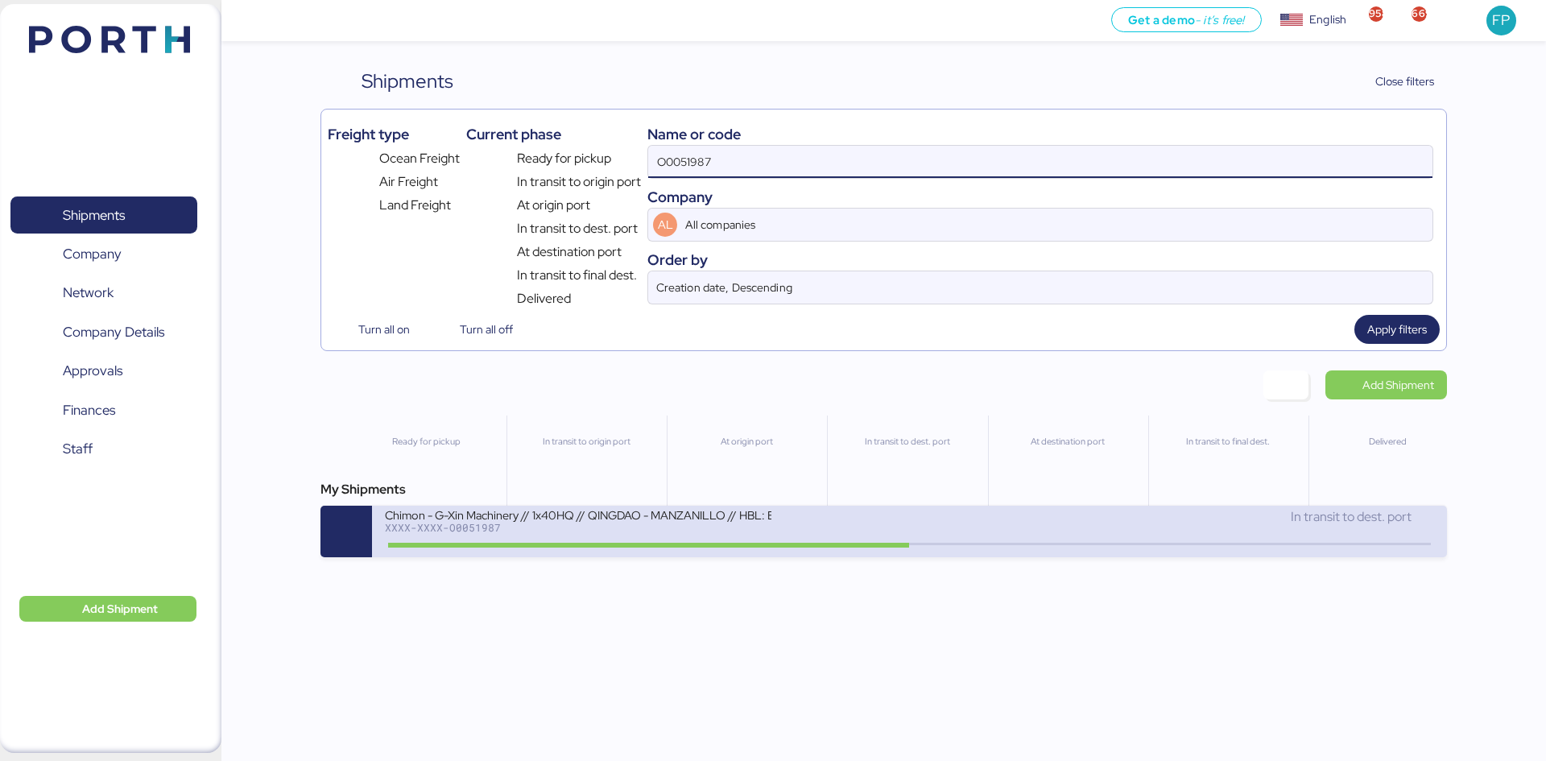
click at [639, 516] on div "Chimon - G-Xin Machinery // 1x40HQ // QINGDAO - MANZANILLO // HBL: BJSSE2507008…" at bounding box center [578, 514] width 386 height 14
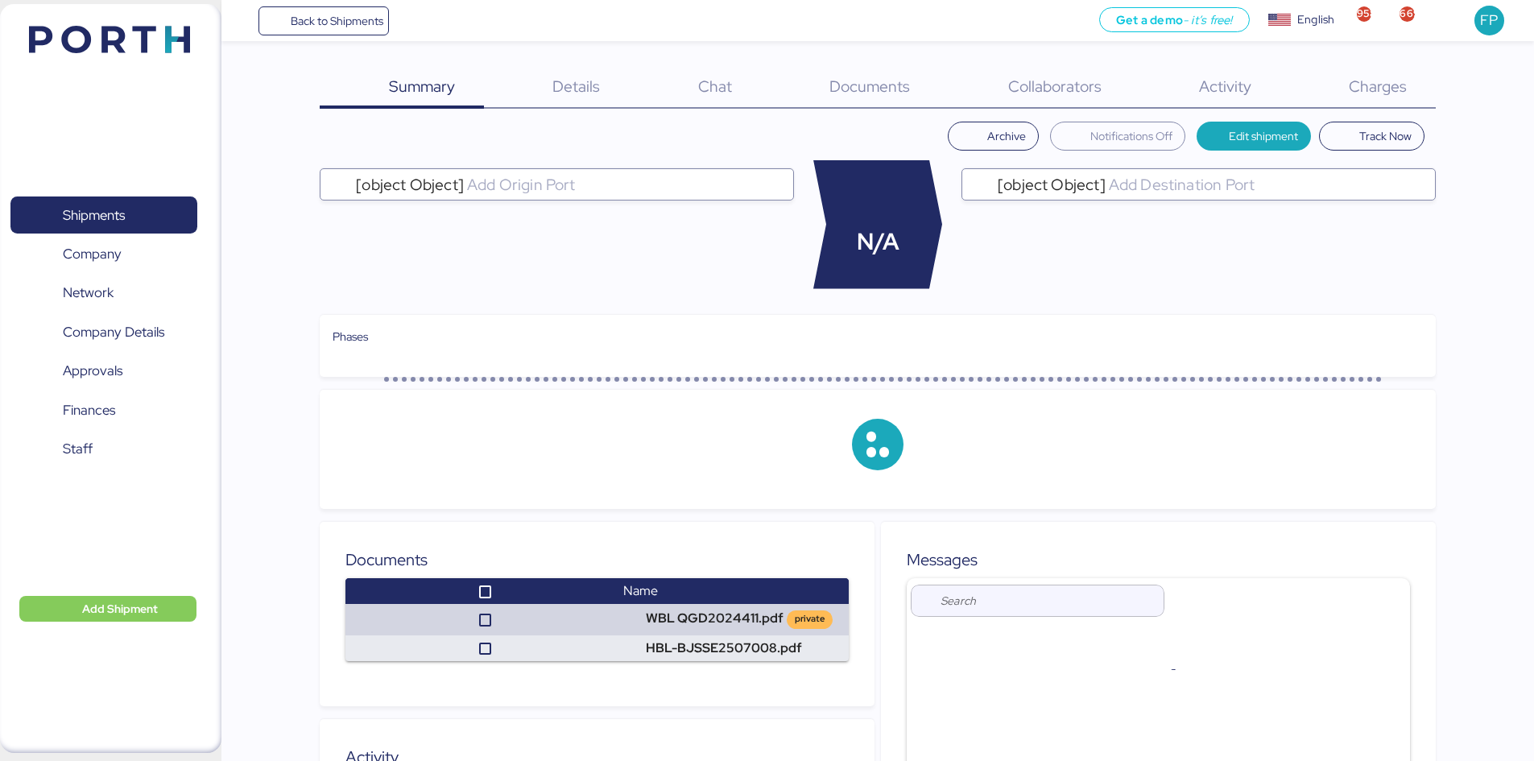
click at [1393, 101] on div "Charges 0" at bounding box center [1356, 88] width 155 height 42
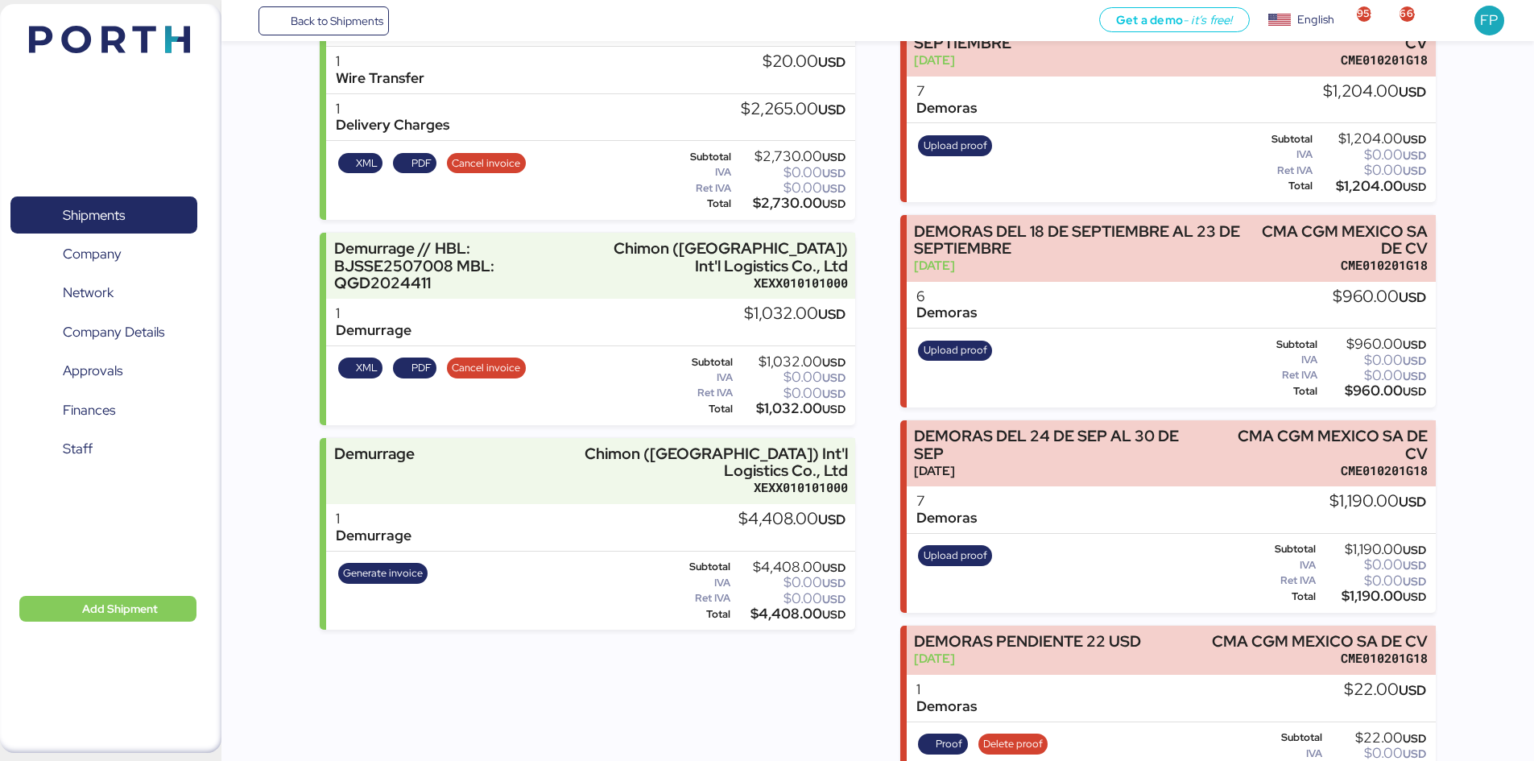
scroll to position [483, 0]
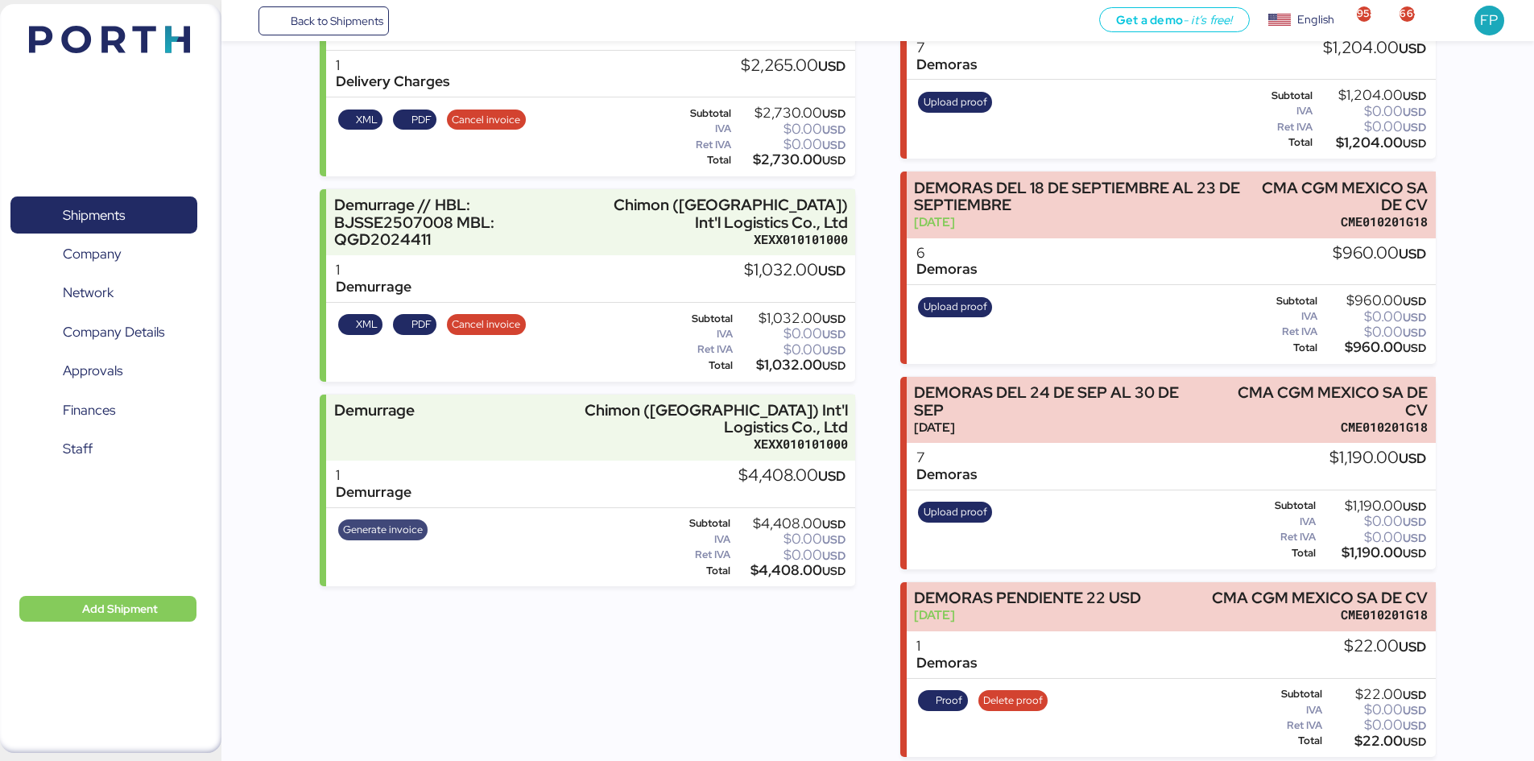
click at [351, 521] on span "Generate invoice" at bounding box center [383, 530] width 80 height 18
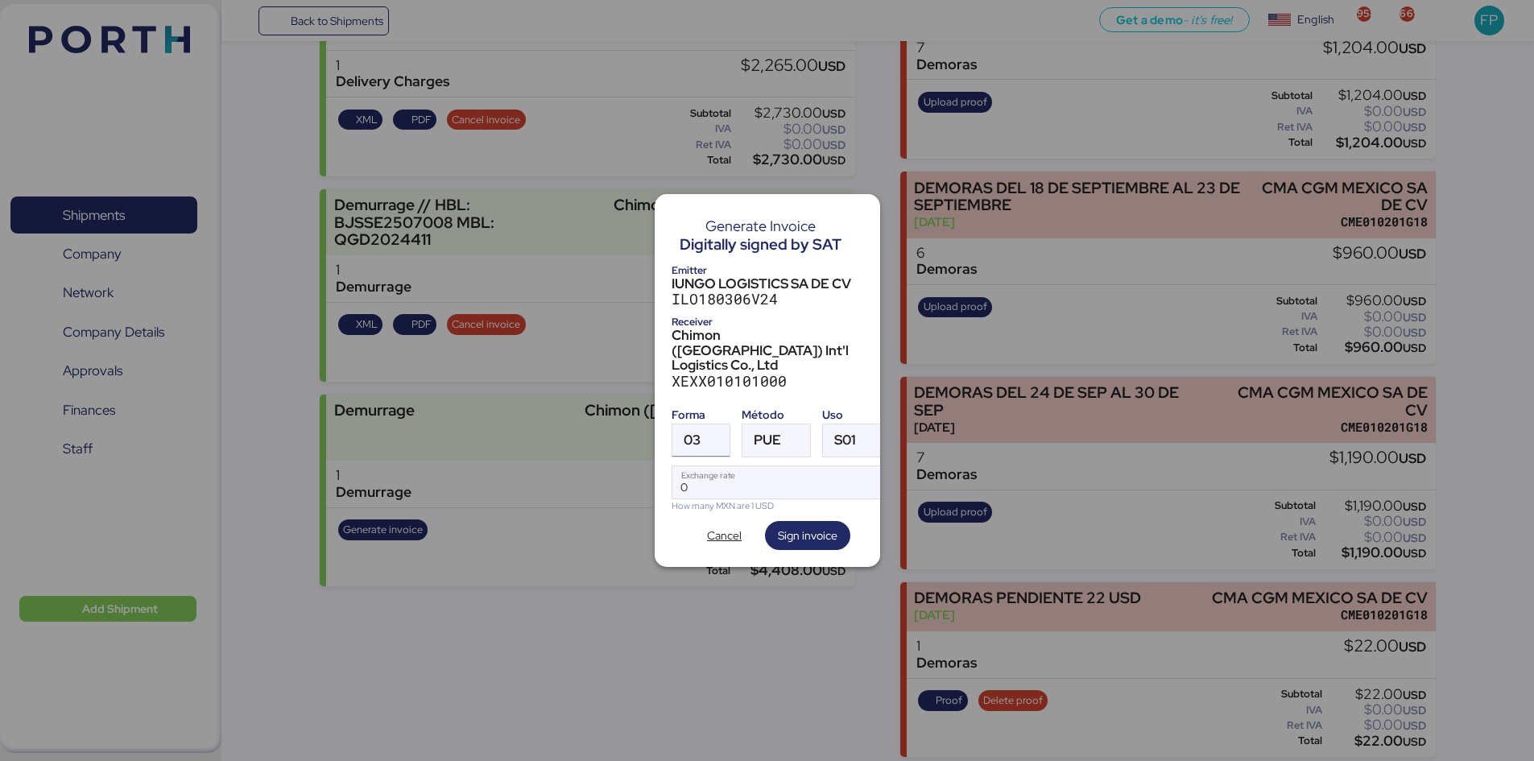
click at [689, 433] on span "03" at bounding box center [691, 440] width 17 height 14
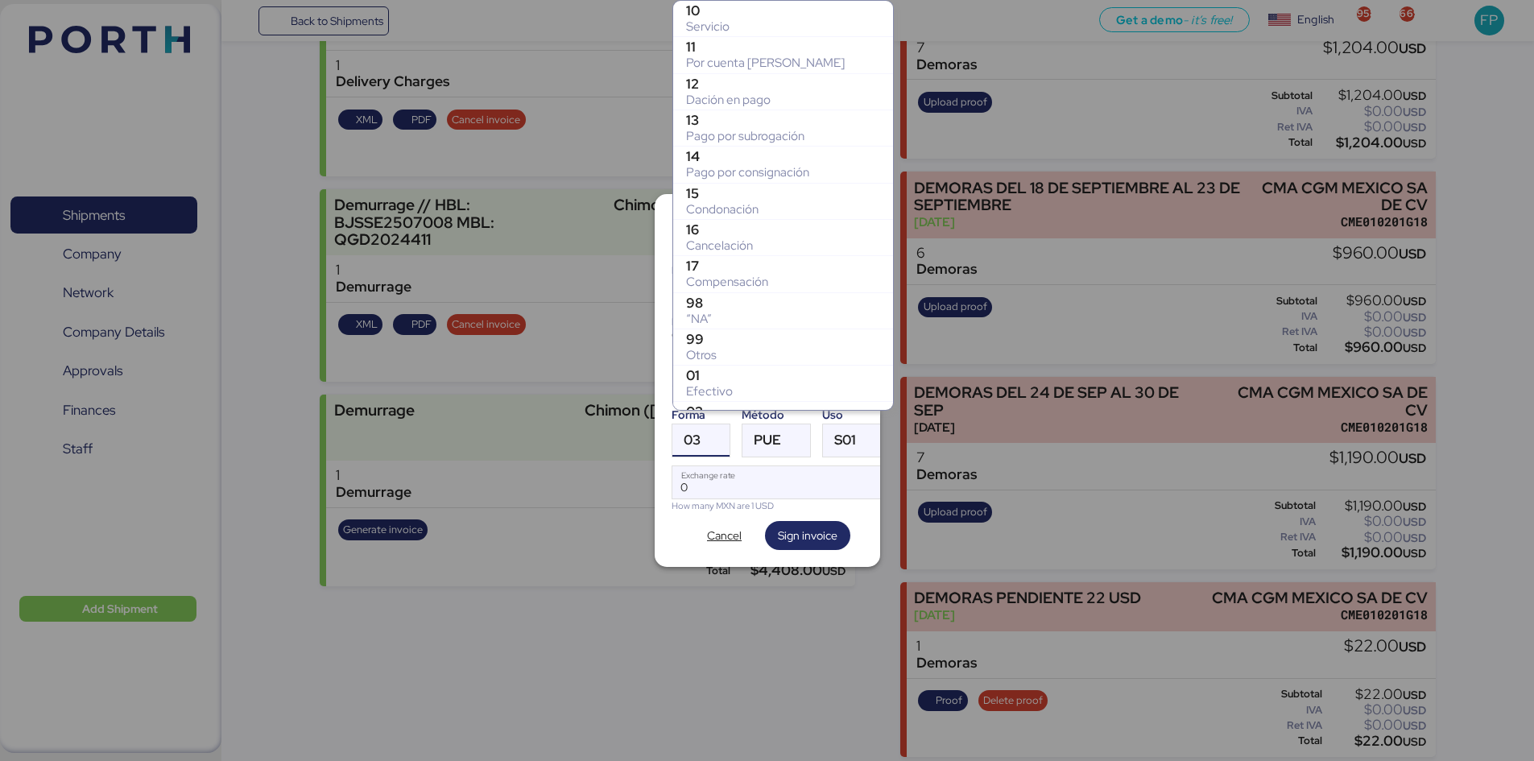
scroll to position [283, 0]
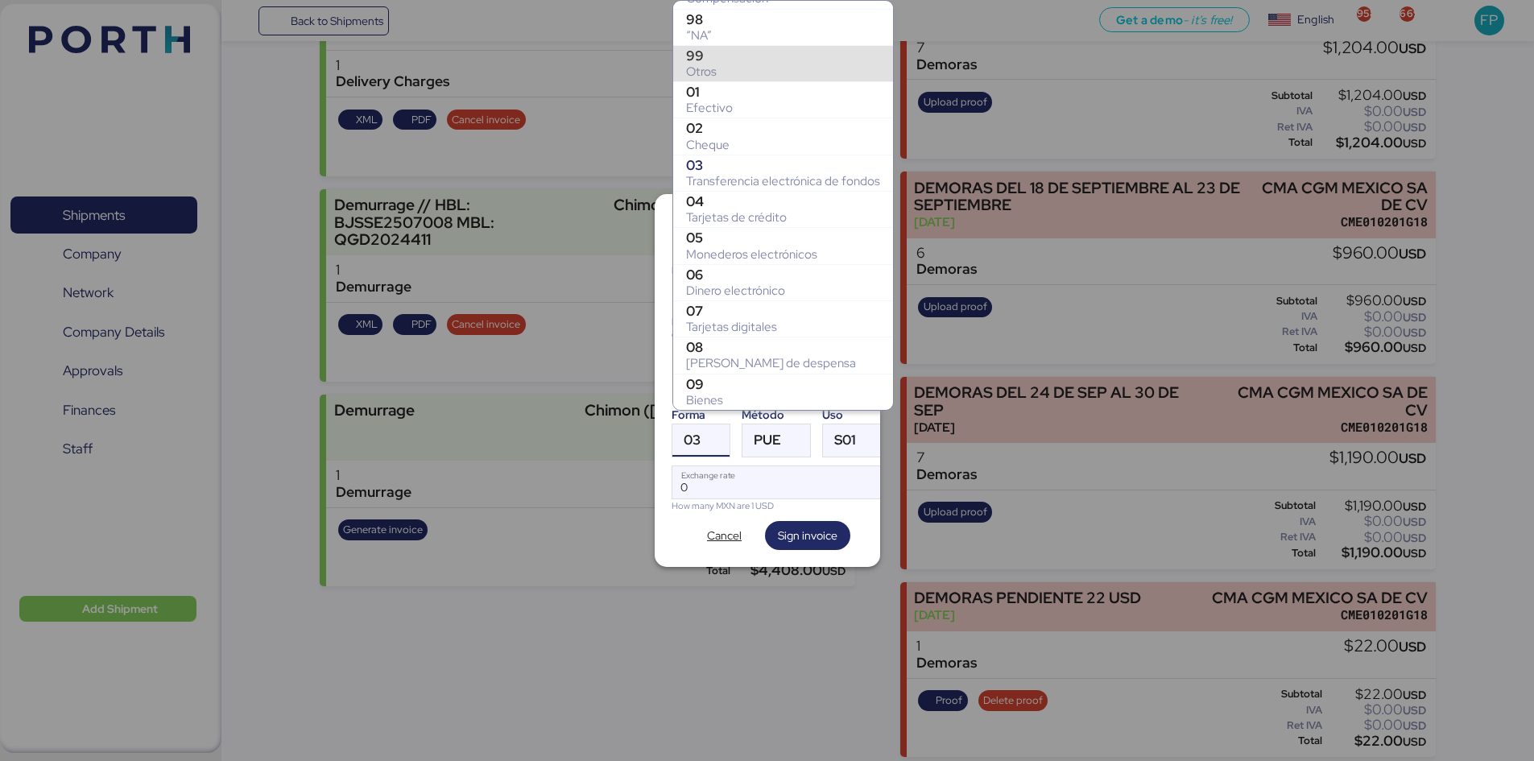
click at [721, 64] on div "Otros" at bounding box center [783, 72] width 194 height 16
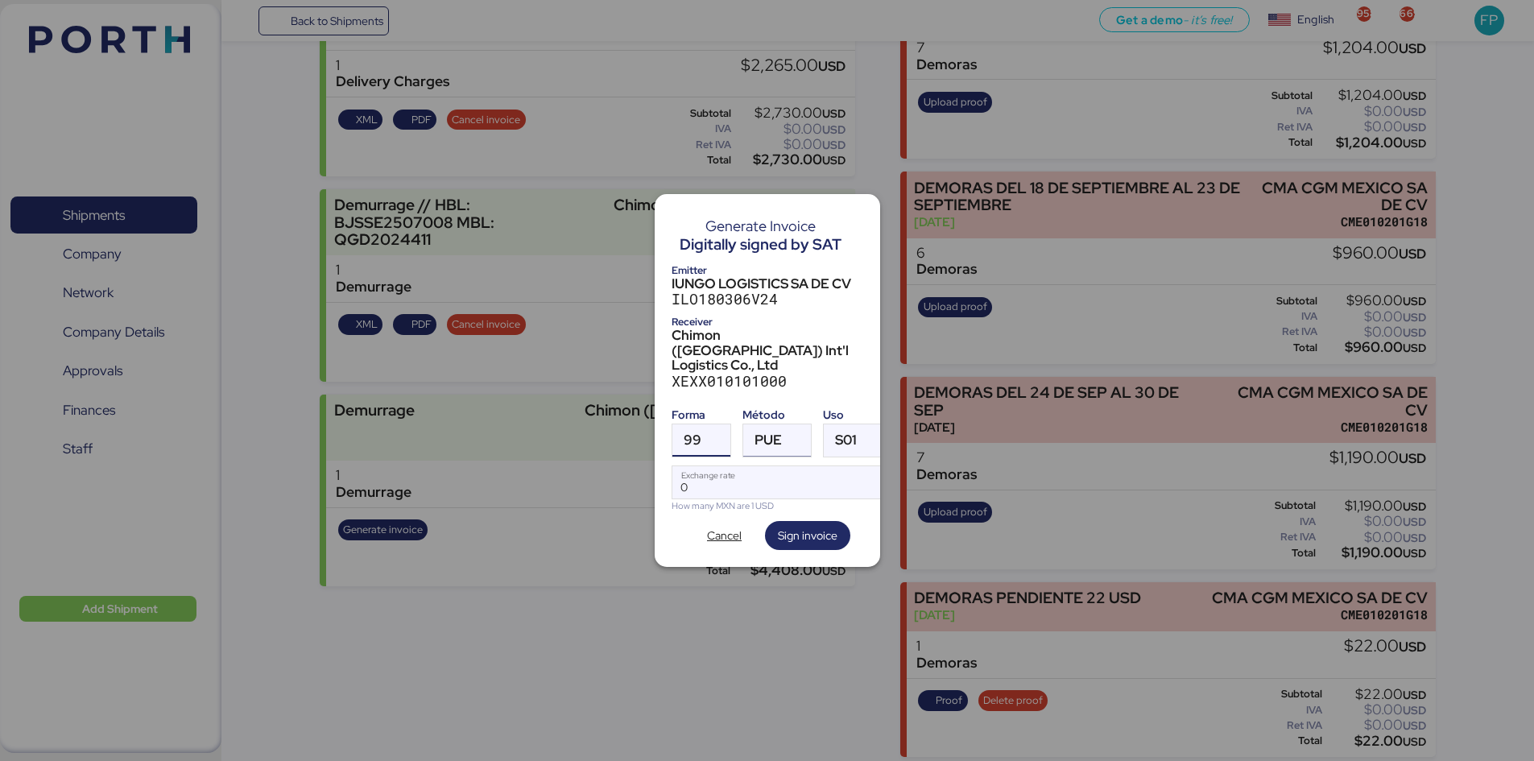
click at [793, 426] on div at bounding box center [796, 440] width 29 height 32
click at [783, 505] on div "Pago en parcialidades o diferido" at bounding box center [842, 506] width 173 height 16
click at [746, 474] on input "Exchange rate" at bounding box center [779, 482] width 214 height 32
type input "0"
click at [740, 466] on input "Exchange rate" at bounding box center [779, 482] width 214 height 32
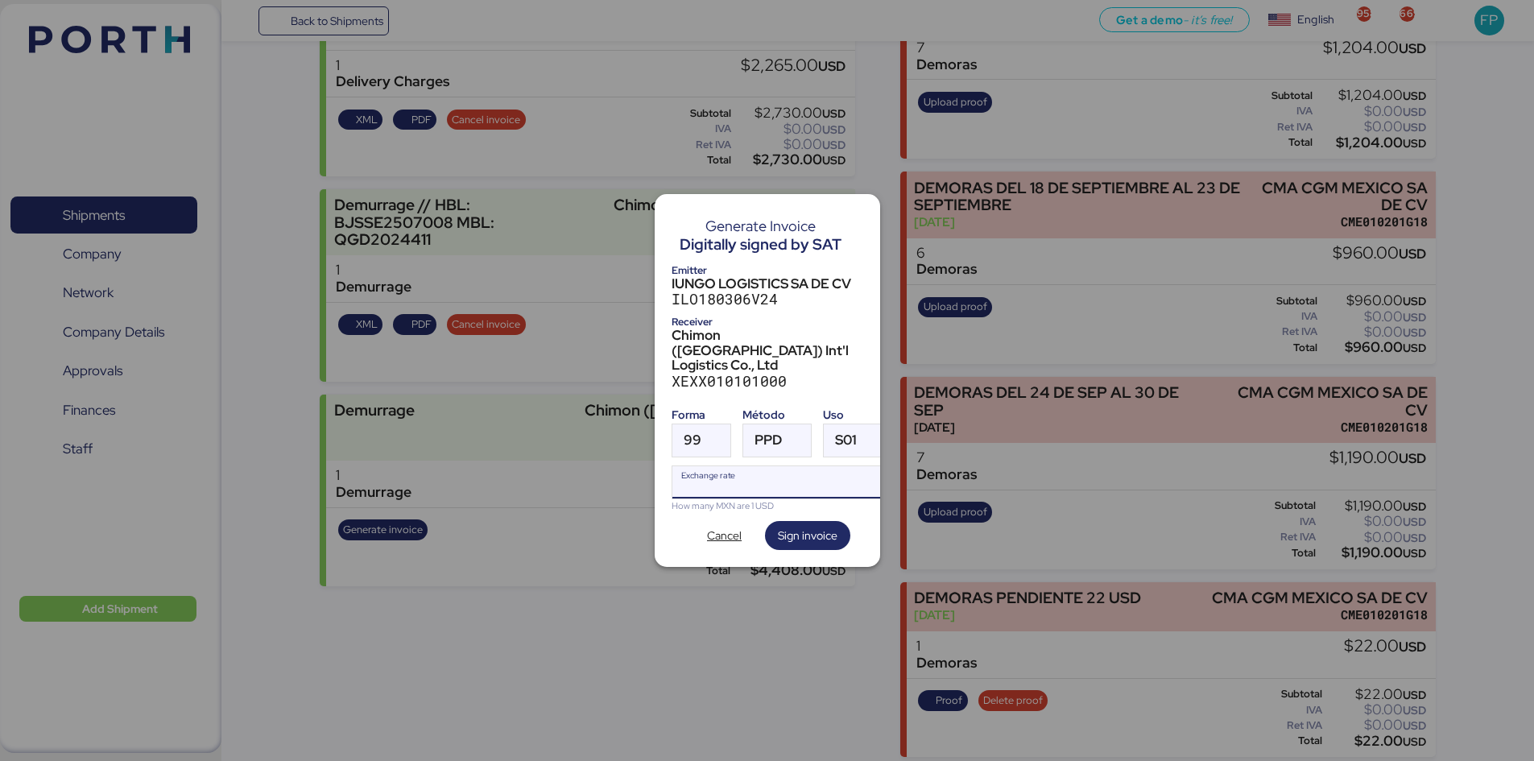
paste input "18.3428"
type input "18.3428"
click at [807, 526] on span "Sign invoice" at bounding box center [808, 535] width 60 height 19
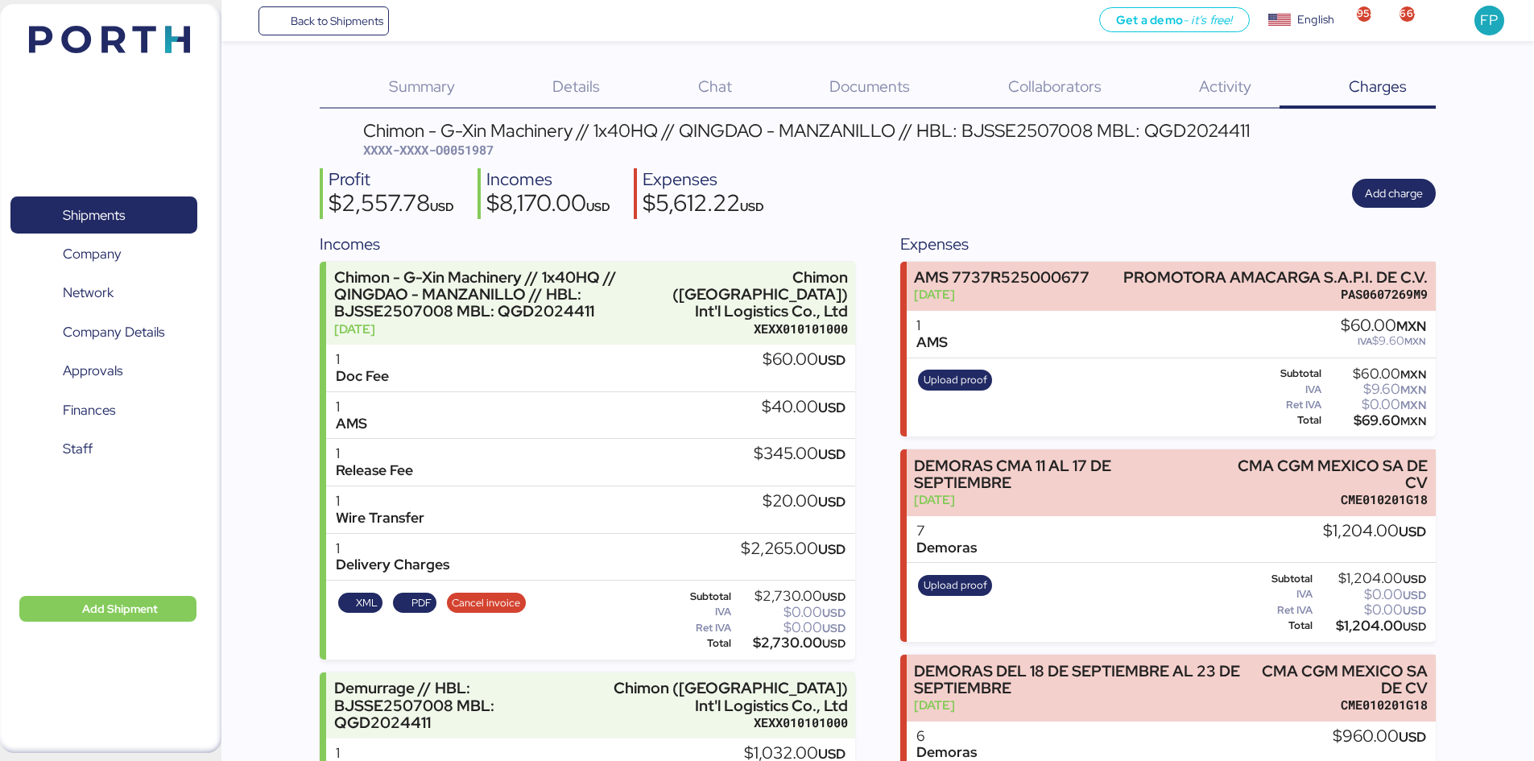
click at [443, 155] on span "XXXX-XXXX-O0051987" at bounding box center [428, 150] width 130 height 16
copy span "O0051987"
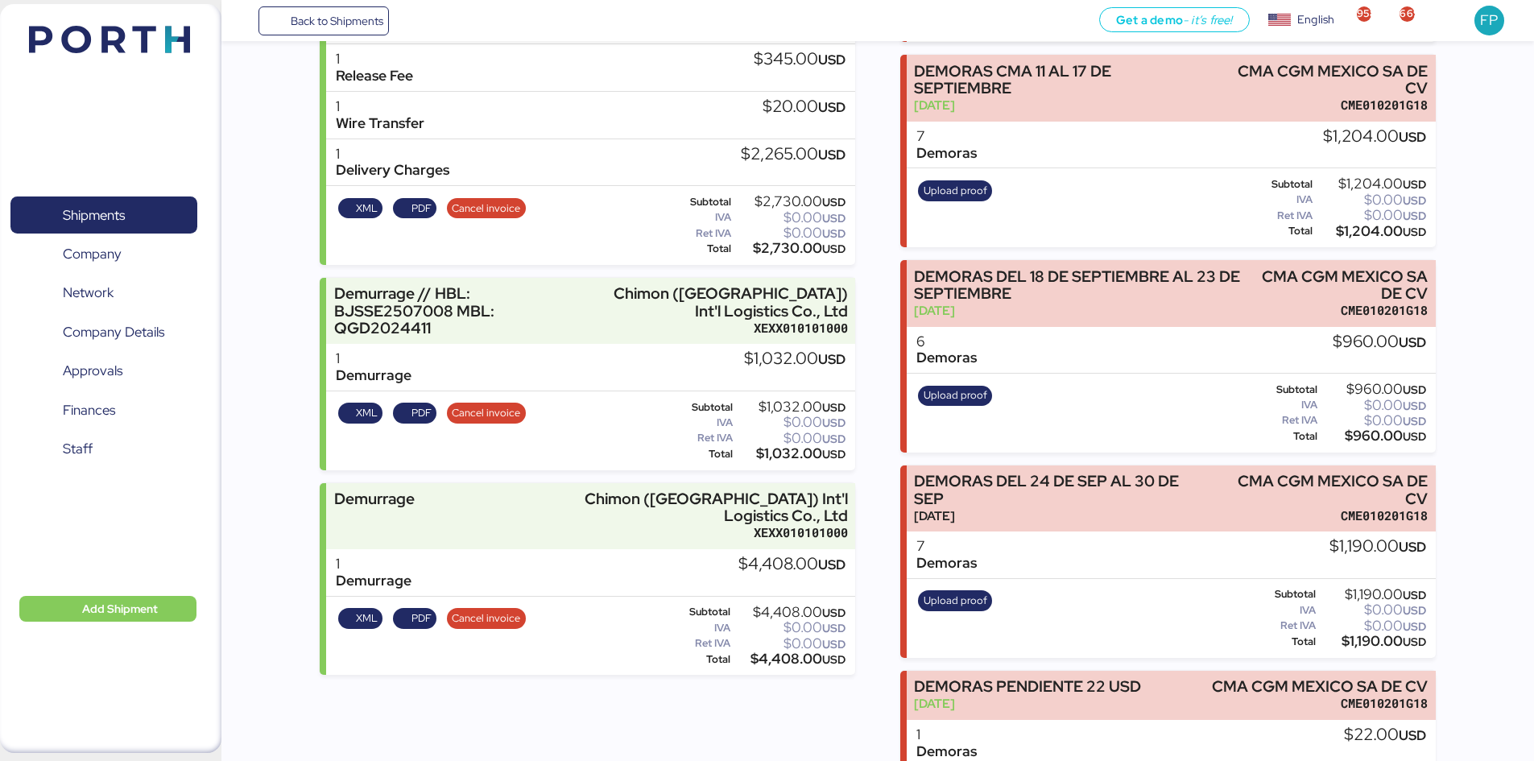
scroll to position [404, 0]
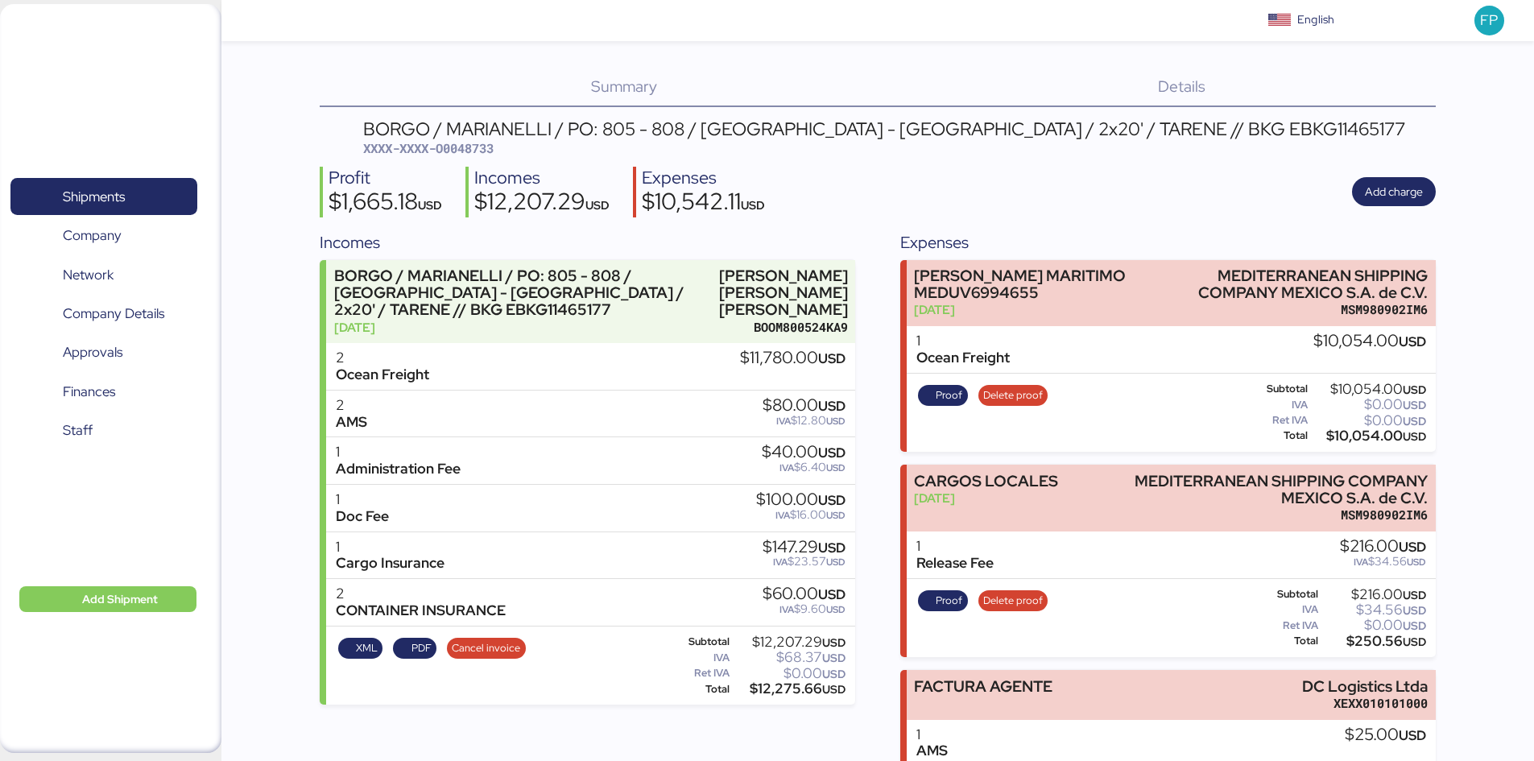
click at [476, 148] on span "XXXX-XXXX-O0048733" at bounding box center [428, 148] width 130 height 16
click at [475, 148] on span "XXXX-XXXX-O0048733" at bounding box center [428, 148] width 130 height 16
copy span "O0048733"
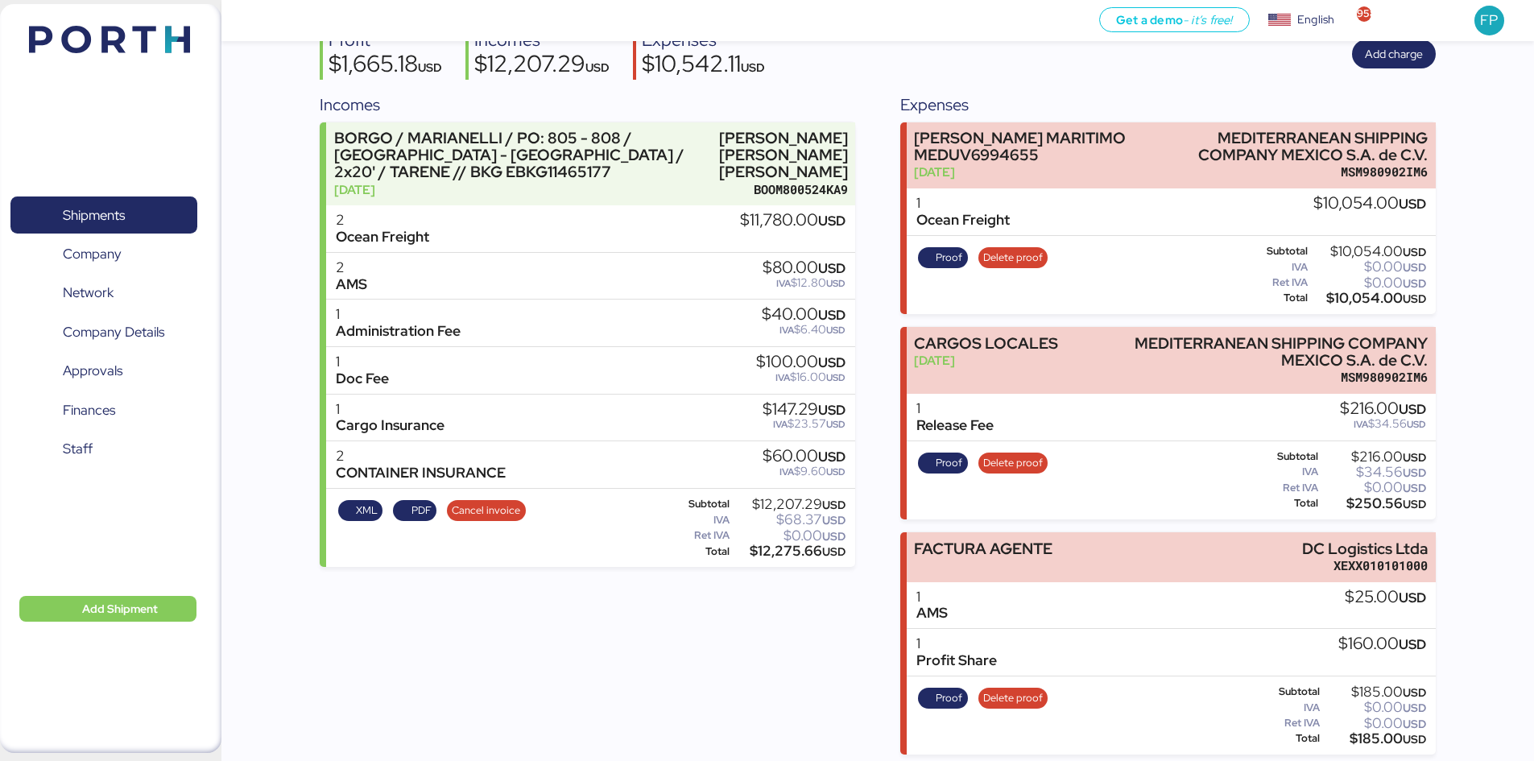
scroll to position [140, 0]
click at [953, 691] on span "Proof" at bounding box center [948, 697] width 27 height 18
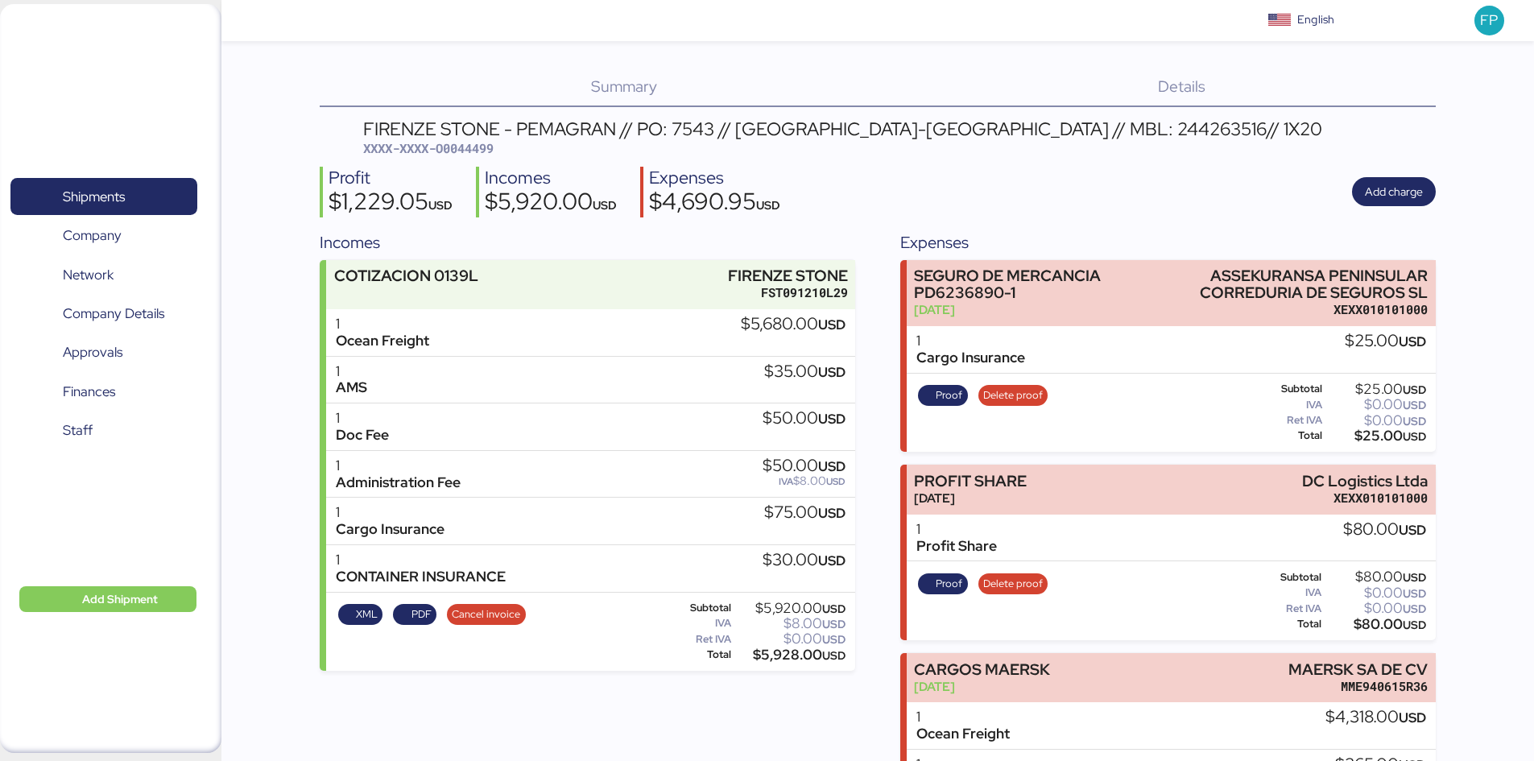
click at [457, 151] on span "XXXX-XXXX-O0044499" at bounding box center [428, 148] width 130 height 16
click at [456, 151] on span "XXXX-XXXX-O0044499" at bounding box center [428, 148] width 130 height 16
copy span "O0044499"
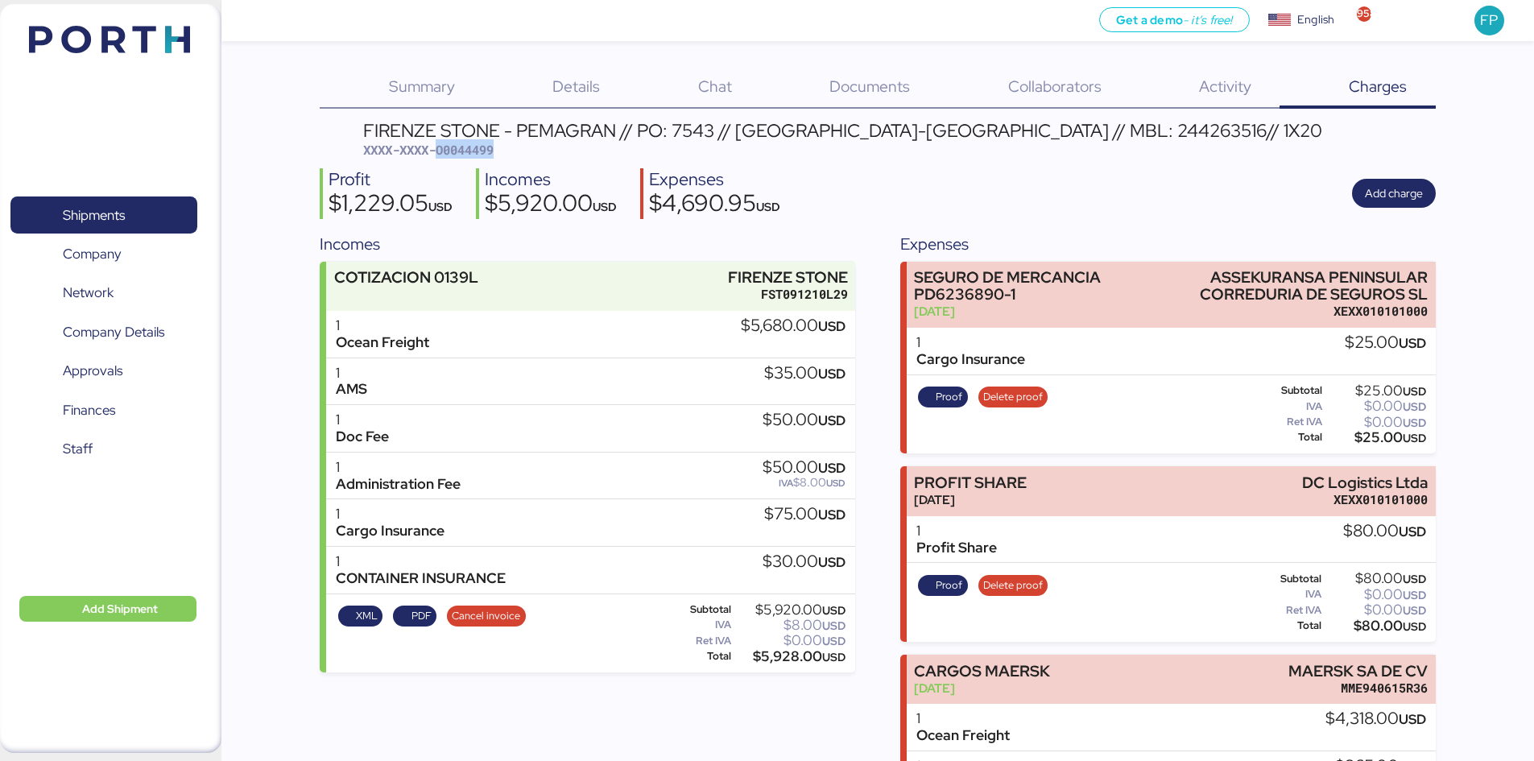
click at [1376, 626] on div "$80.00 USD" at bounding box center [1374, 626] width 101 height 12
copy div "80.00"
click at [948, 575] on span "Proof" at bounding box center [943, 585] width 50 height 21
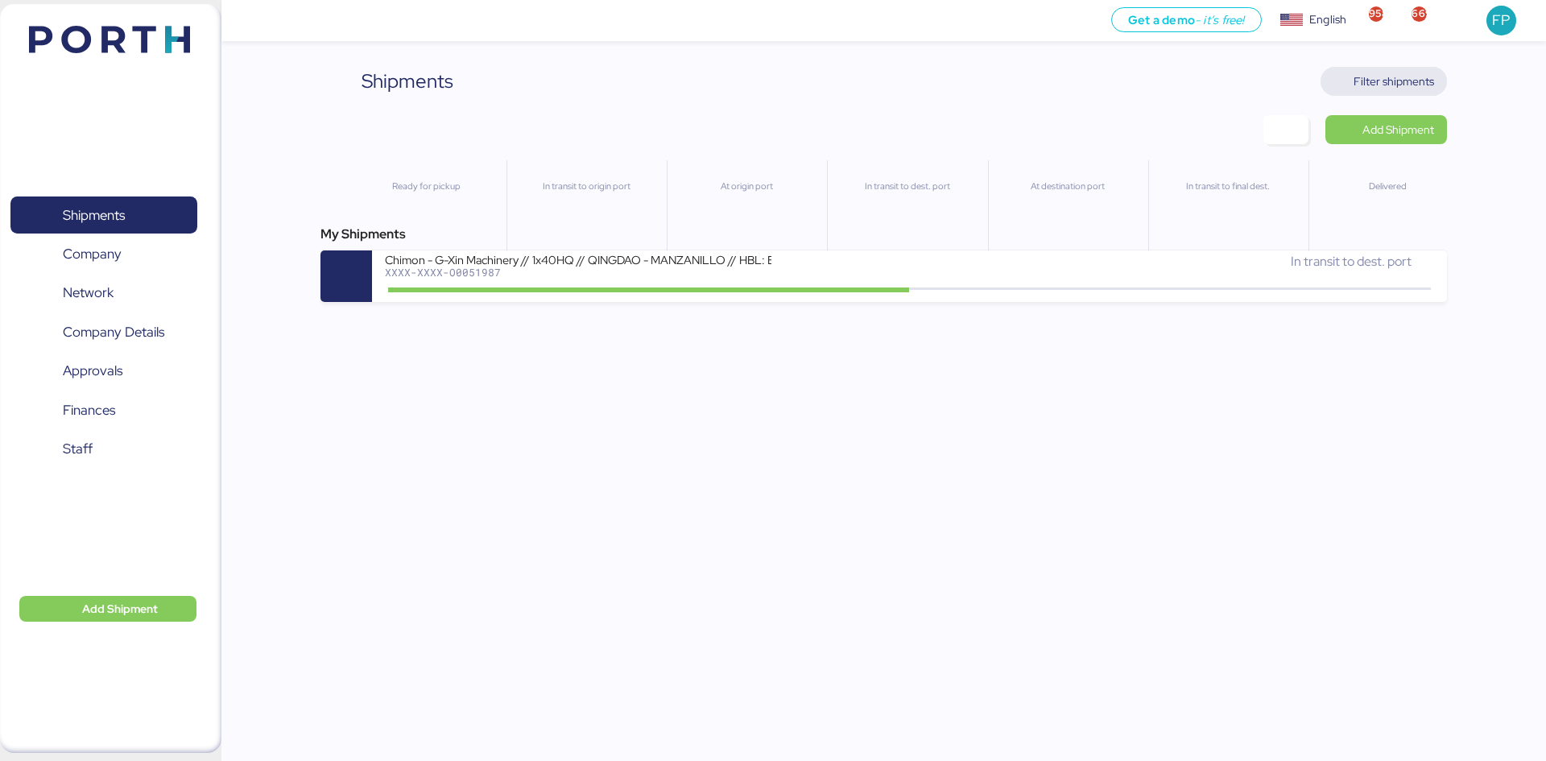
click at [1412, 89] on span "Filter shipments" at bounding box center [1393, 81] width 81 height 19
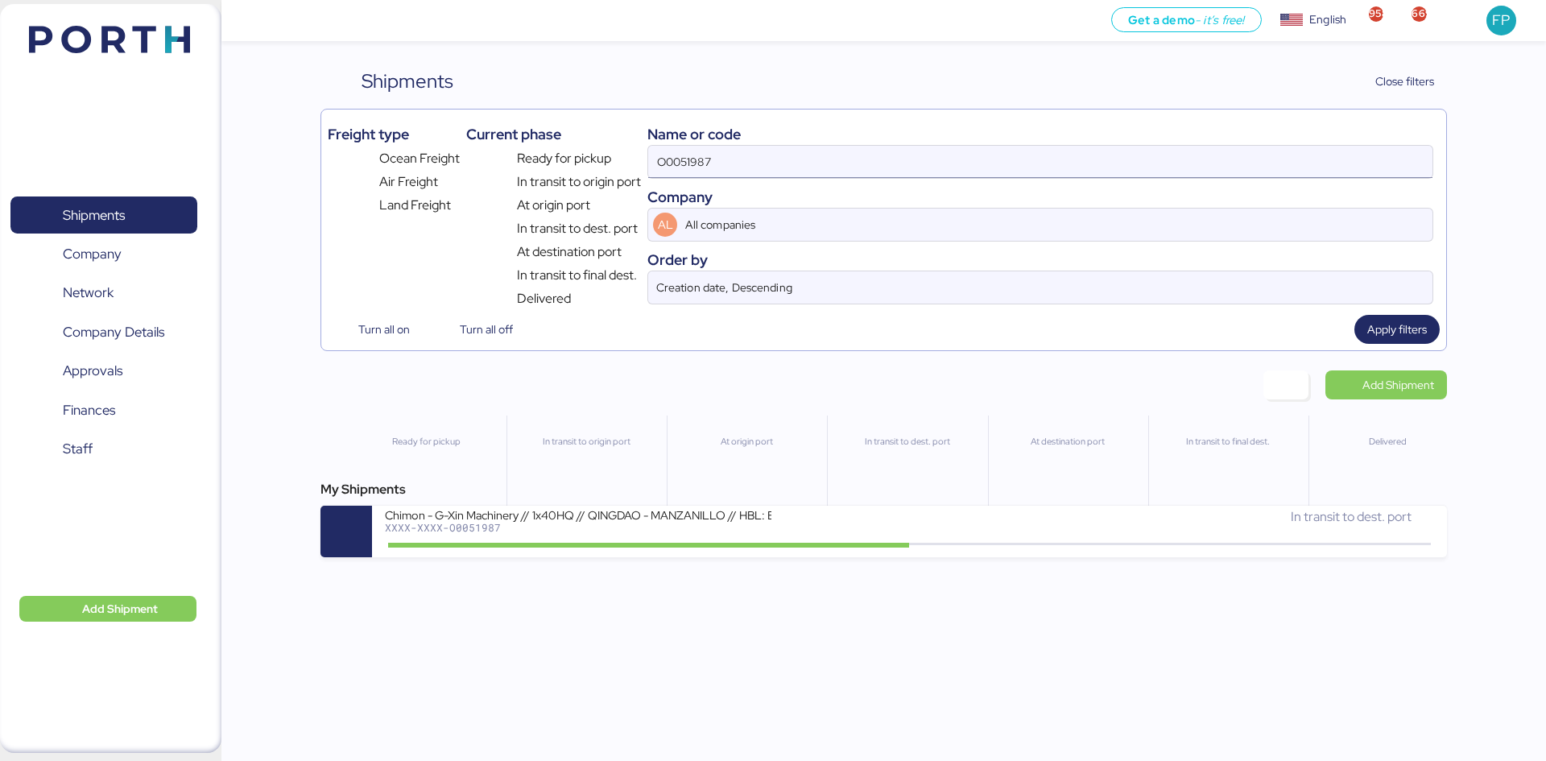
click at [663, 170] on input "O0051987" at bounding box center [1040, 162] width 784 height 32
paste input "899"
type input "O0051899"
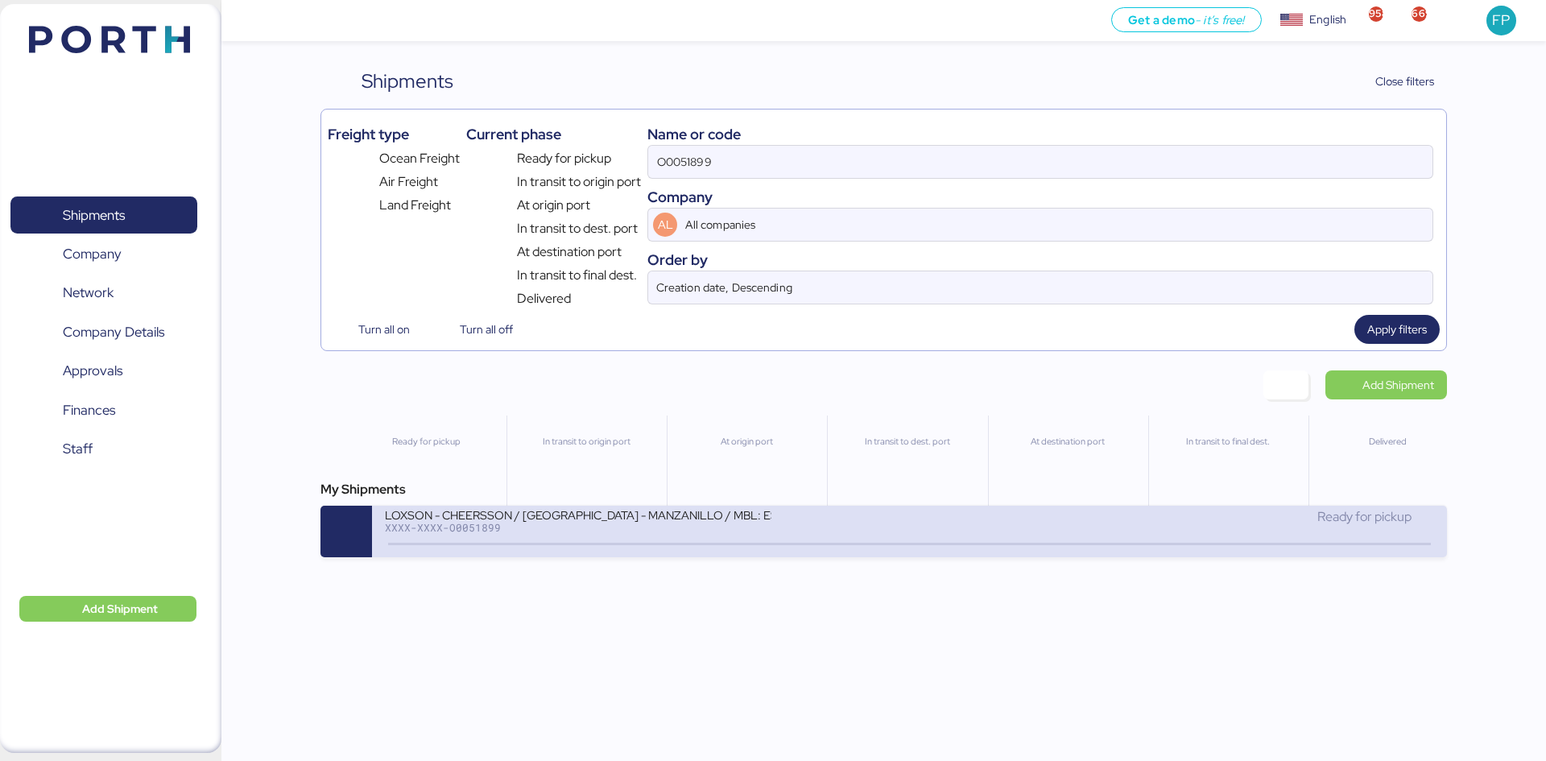
click at [580, 526] on div "XXXX-XXXX-O0051899" at bounding box center [578, 527] width 386 height 11
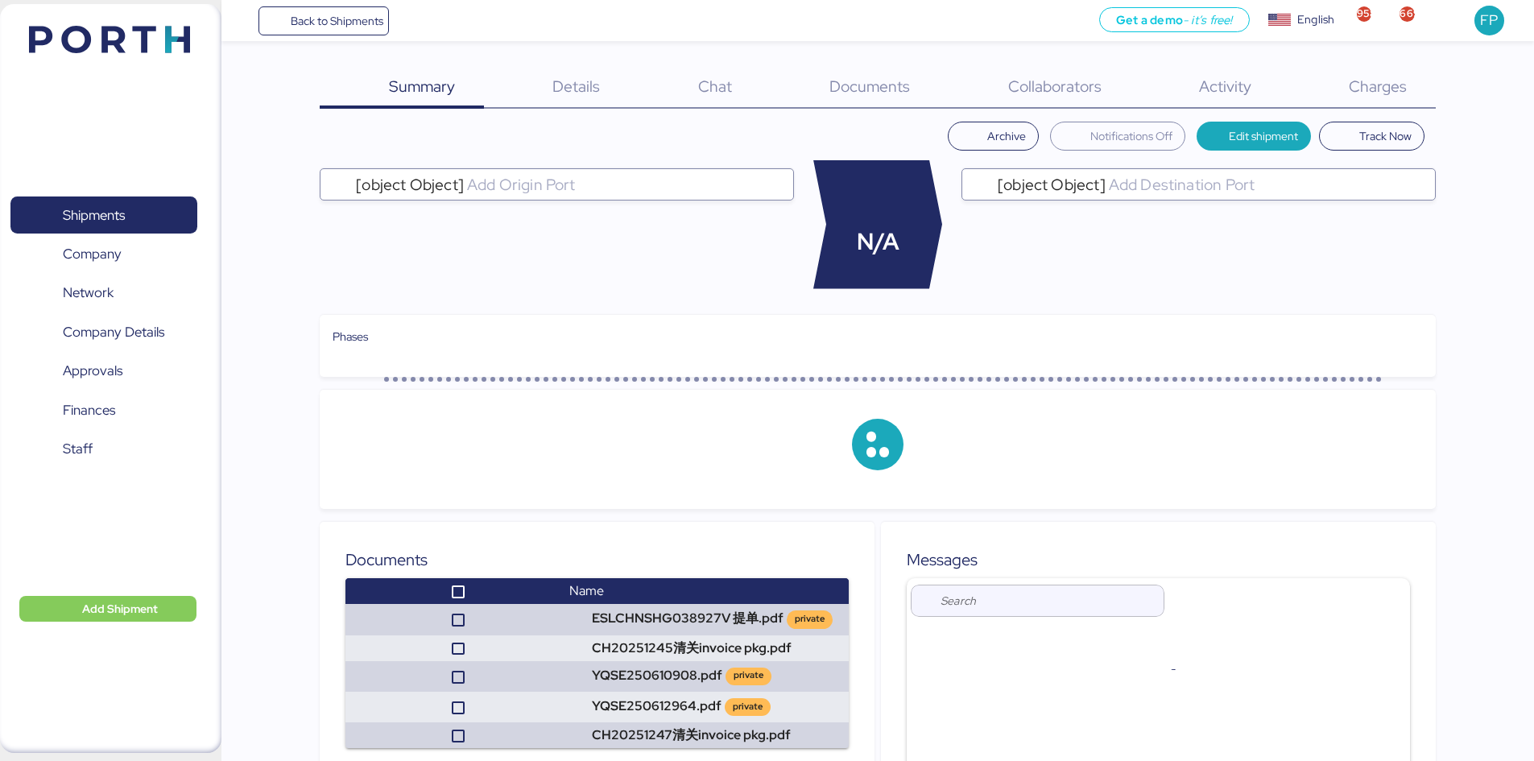
click at [1377, 97] on div "Charges 0" at bounding box center [1356, 88] width 155 height 42
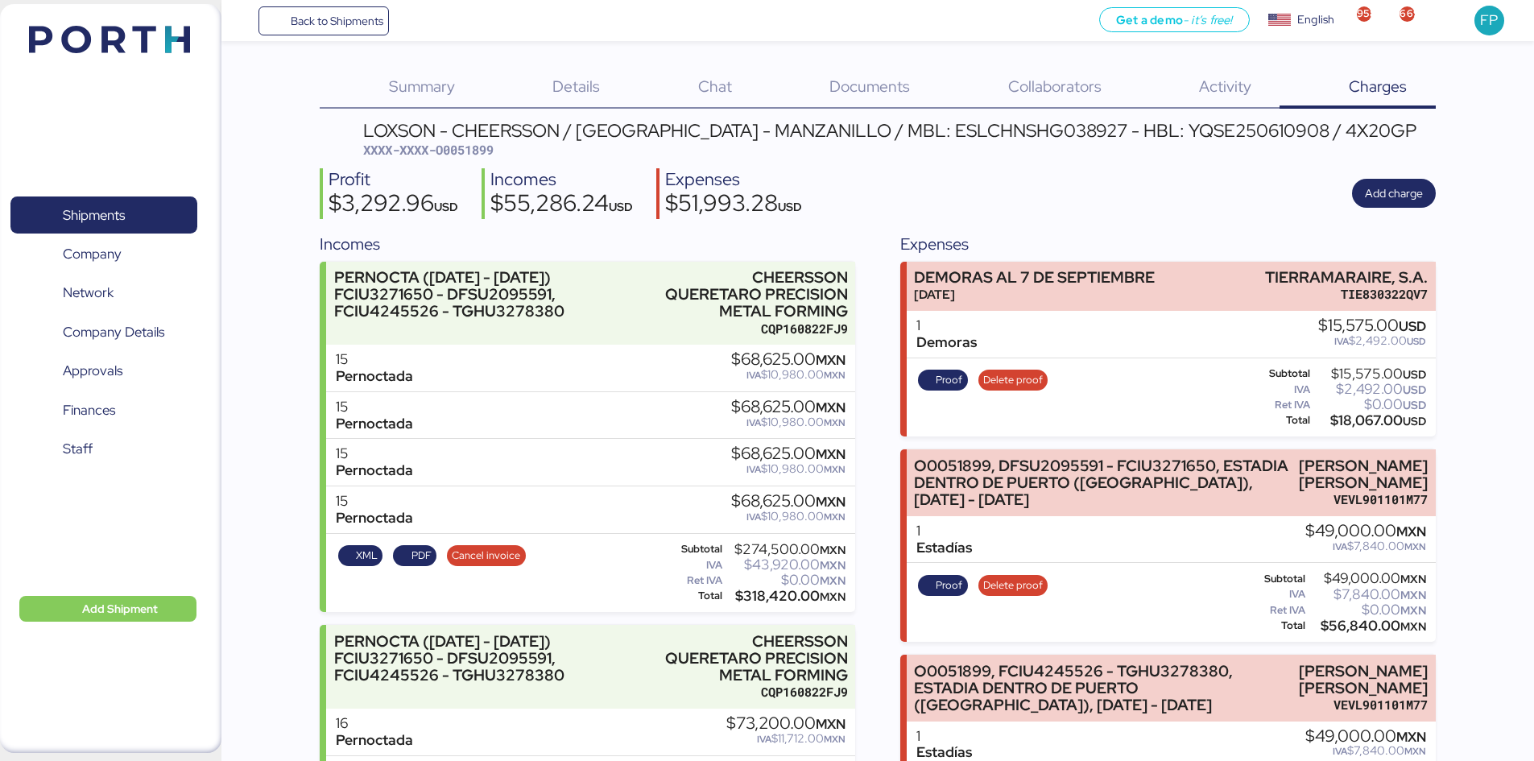
click at [481, 144] on span "XXXX-XXXX-O0051899" at bounding box center [428, 150] width 130 height 16
